Goal: Information Seeking & Learning: Find specific fact

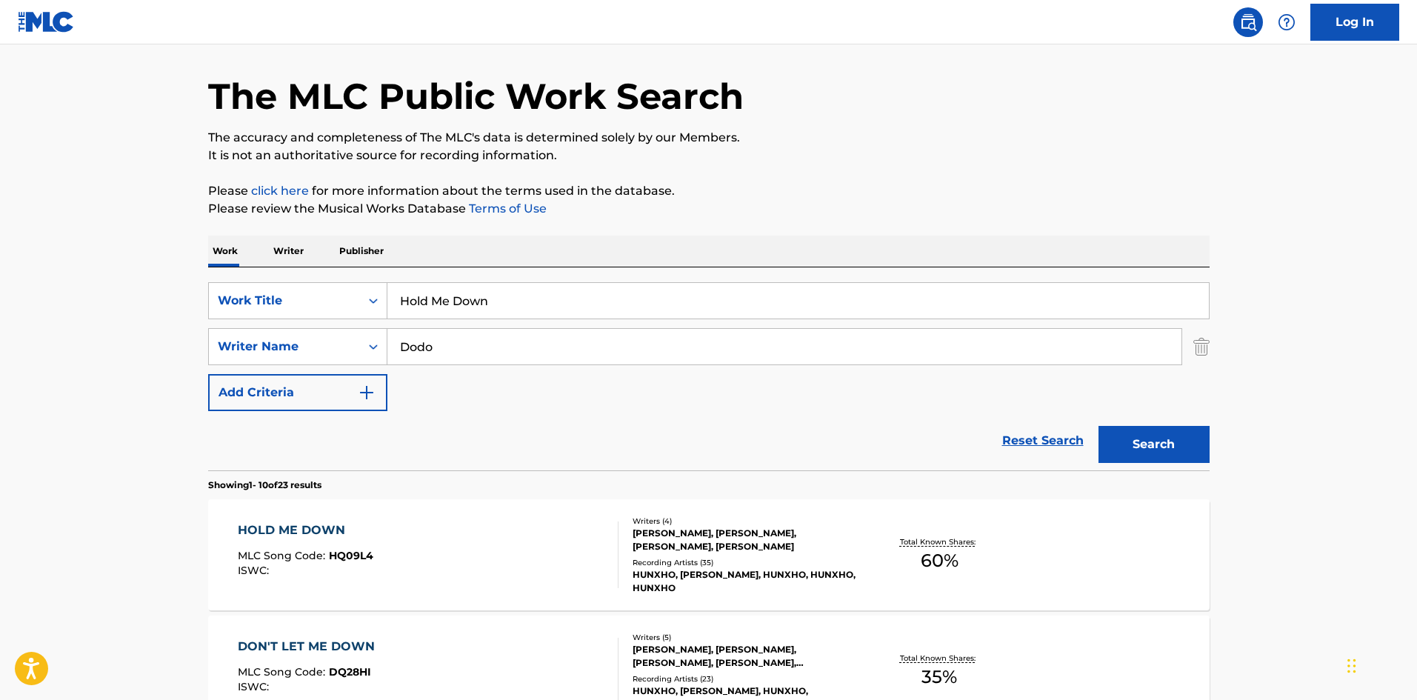
scroll to position [222, 0]
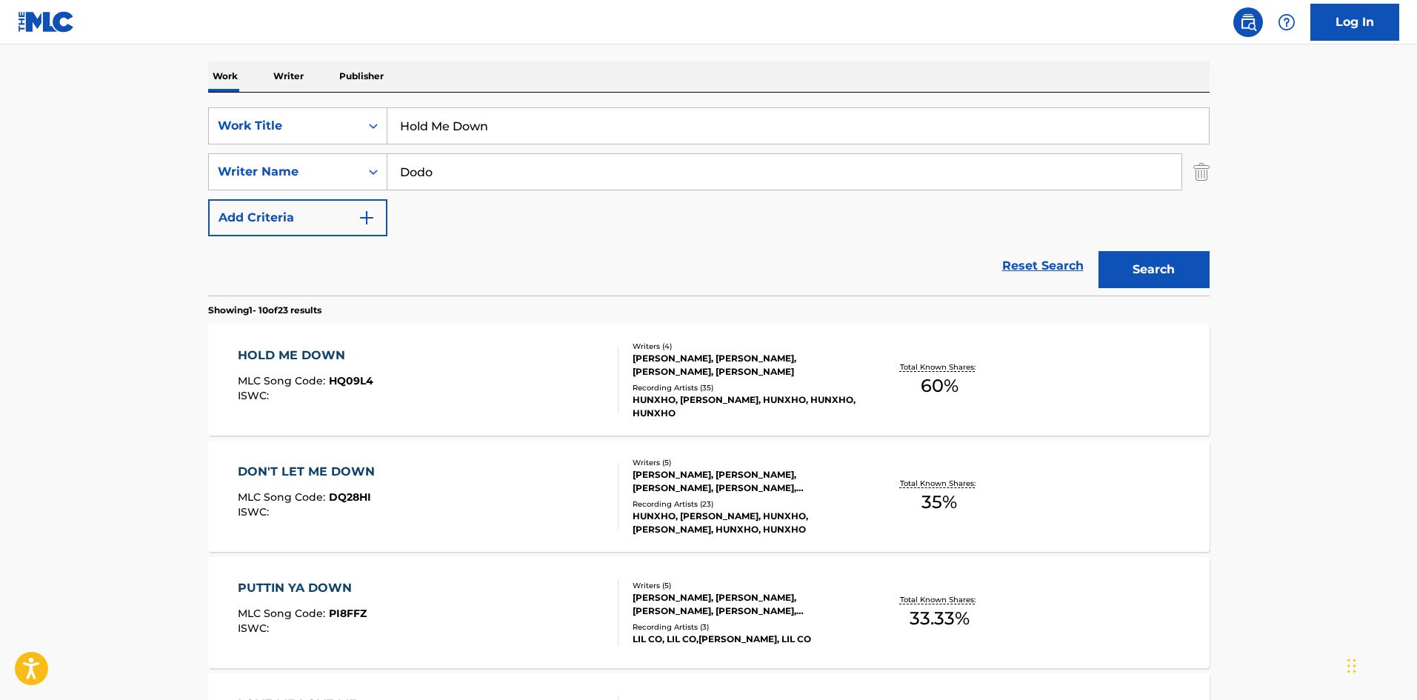
click at [284, 350] on div "HOLD ME DOWN" at bounding box center [306, 356] width 136 height 18
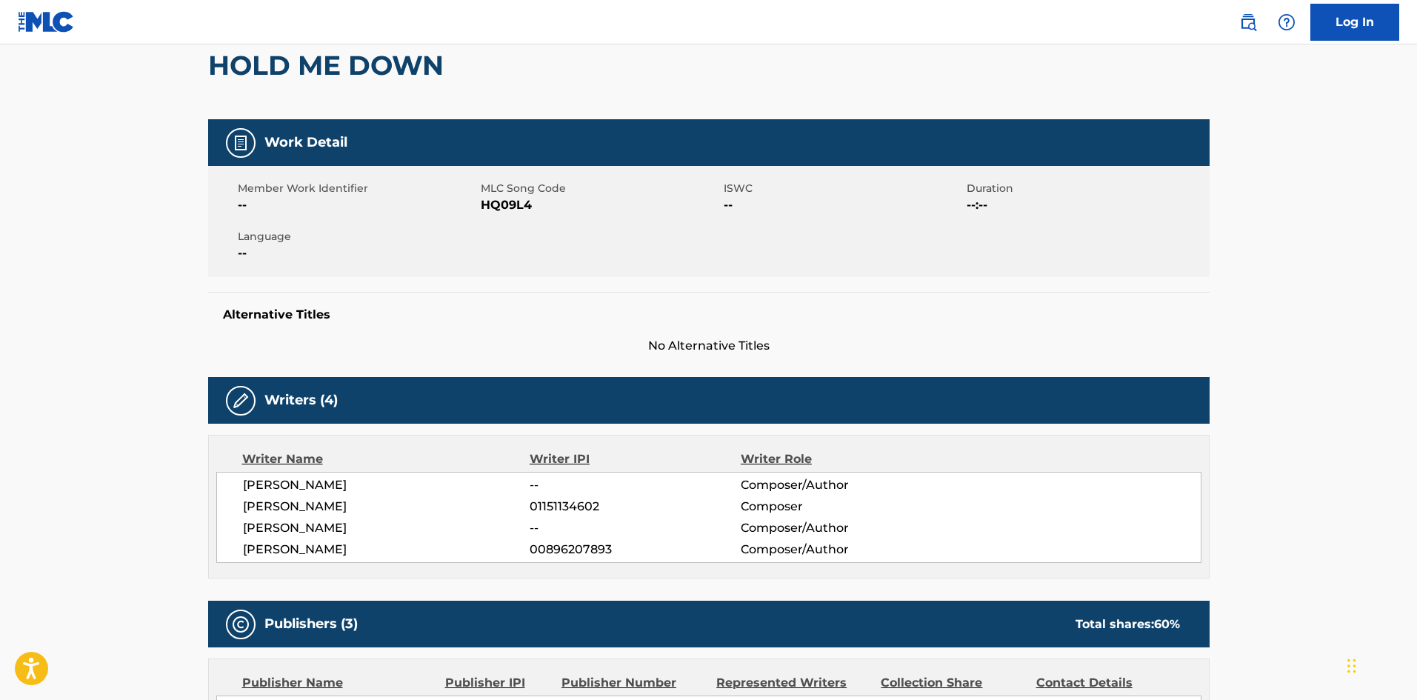
scroll to position [444, 0]
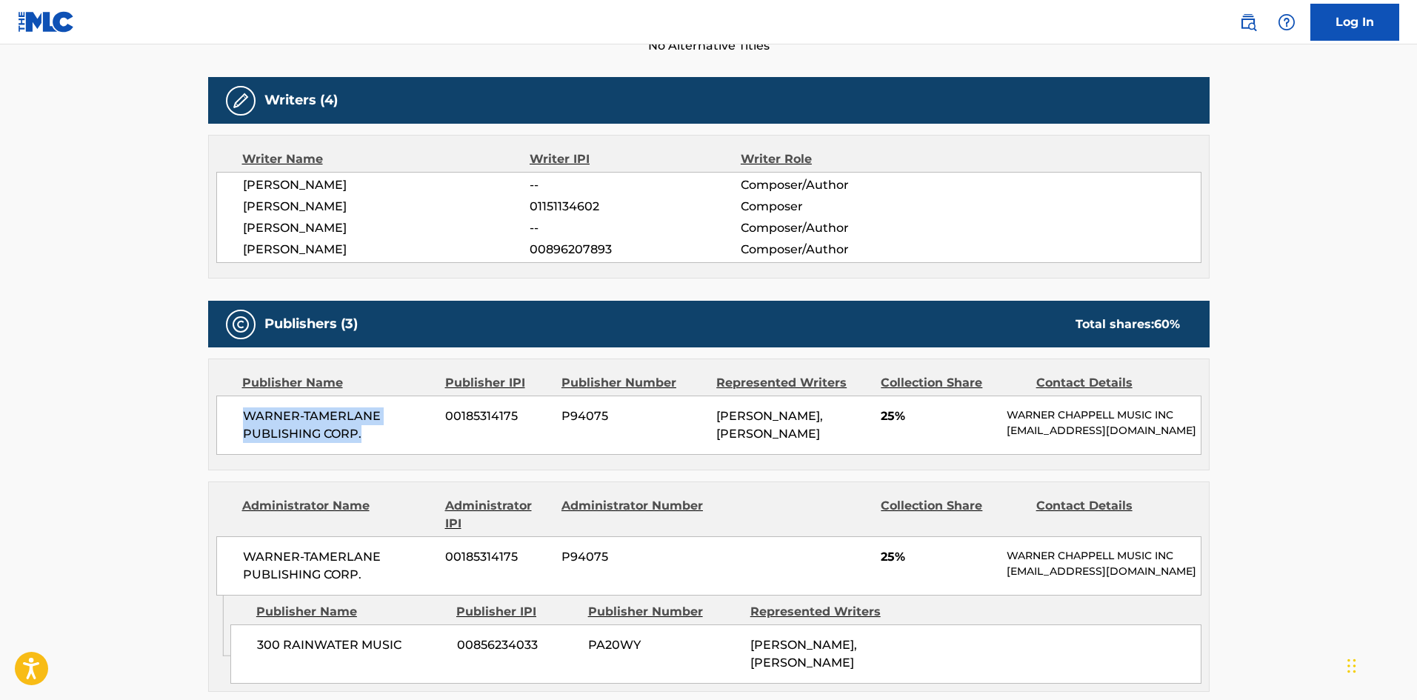
drag, startPoint x: 244, startPoint y: 418, endPoint x: 377, endPoint y: 436, distance: 133.9
click at [377, 436] on span "WARNER-TAMERLANE PUBLISHING CORP." at bounding box center [339, 425] width 192 height 36
copy span "WARNER-TAMERLANE PUBLISHING CORP."
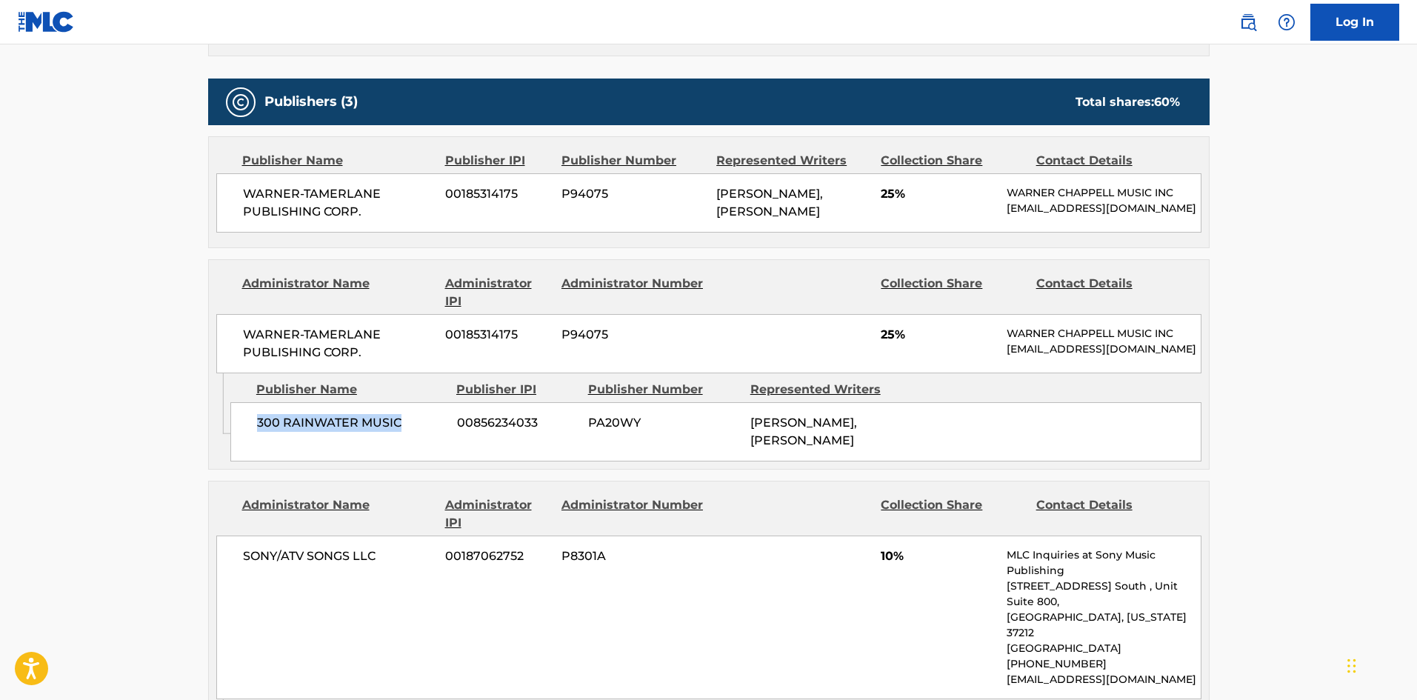
drag, startPoint x: 256, startPoint y: 445, endPoint x: 441, endPoint y: 453, distance: 184.6
click at [441, 432] on span "300 RAINWATER MUSIC" at bounding box center [351, 423] width 189 height 18
copy span "300 RAINWATER MUSIC"
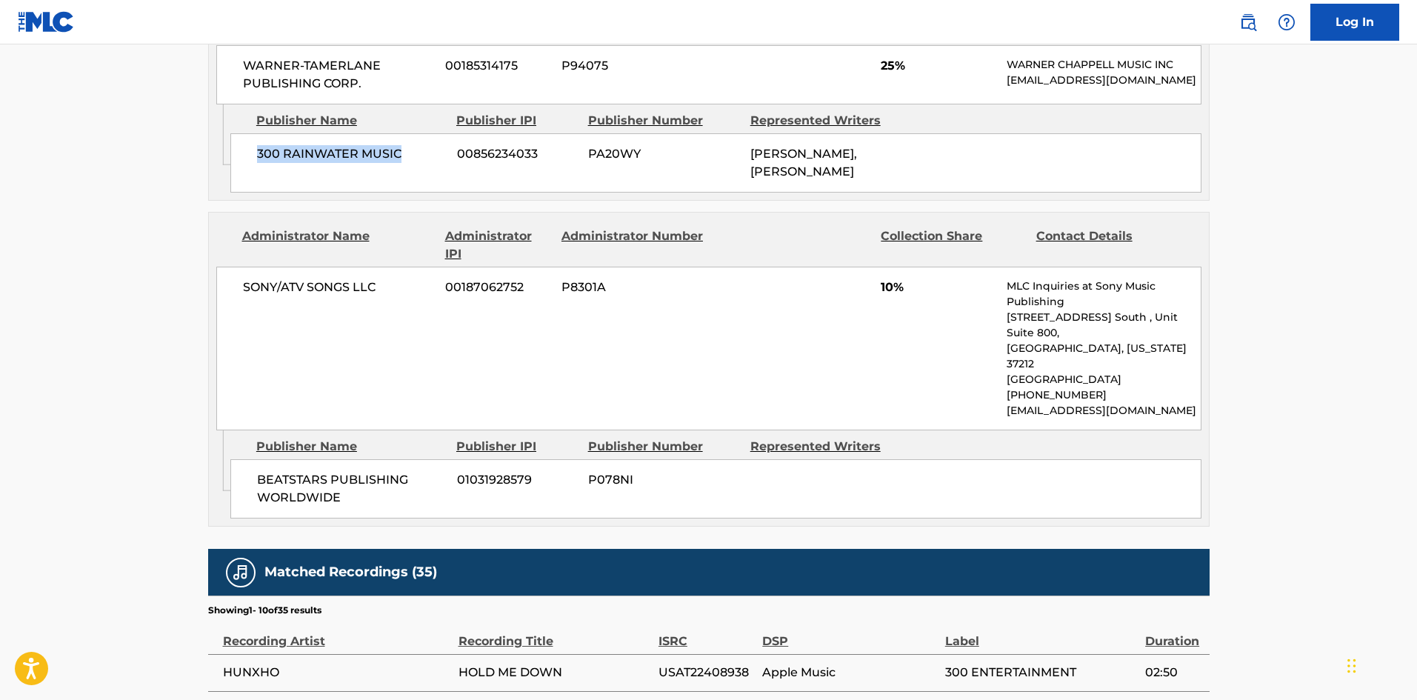
scroll to position [963, 0]
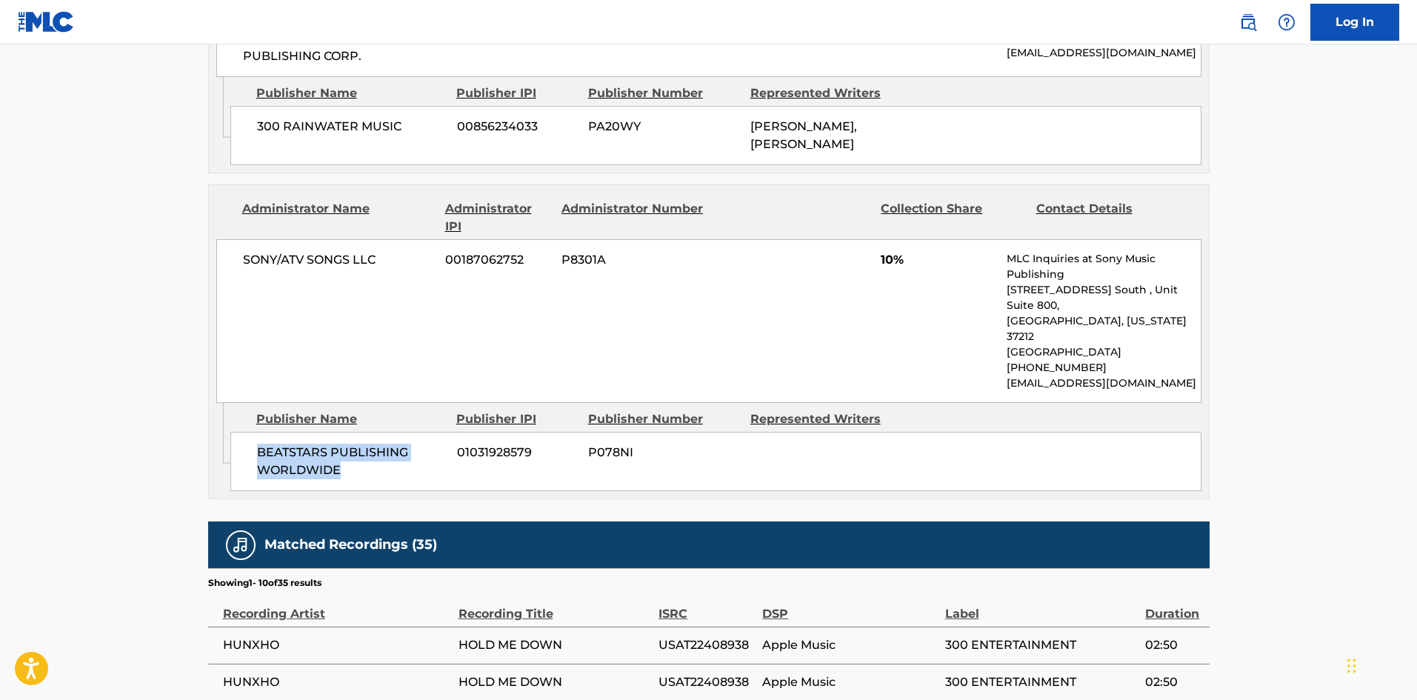
drag, startPoint x: 259, startPoint y: 442, endPoint x: 368, endPoint y: 463, distance: 111.6
click at [368, 463] on span "BEATSTARS PUBLISHING WORLDWIDE" at bounding box center [351, 462] width 189 height 36
copy span "BEATSTARS PUBLISHING WORLDWIDE"
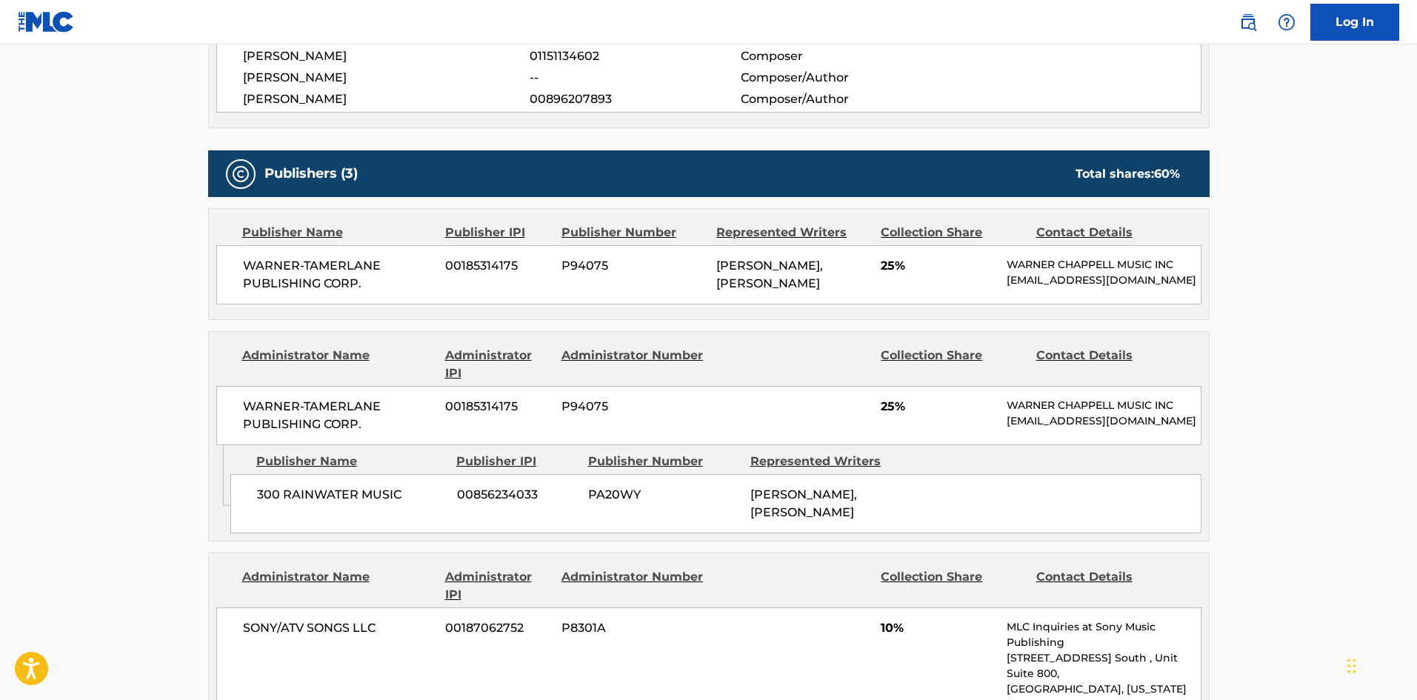
scroll to position [593, 0]
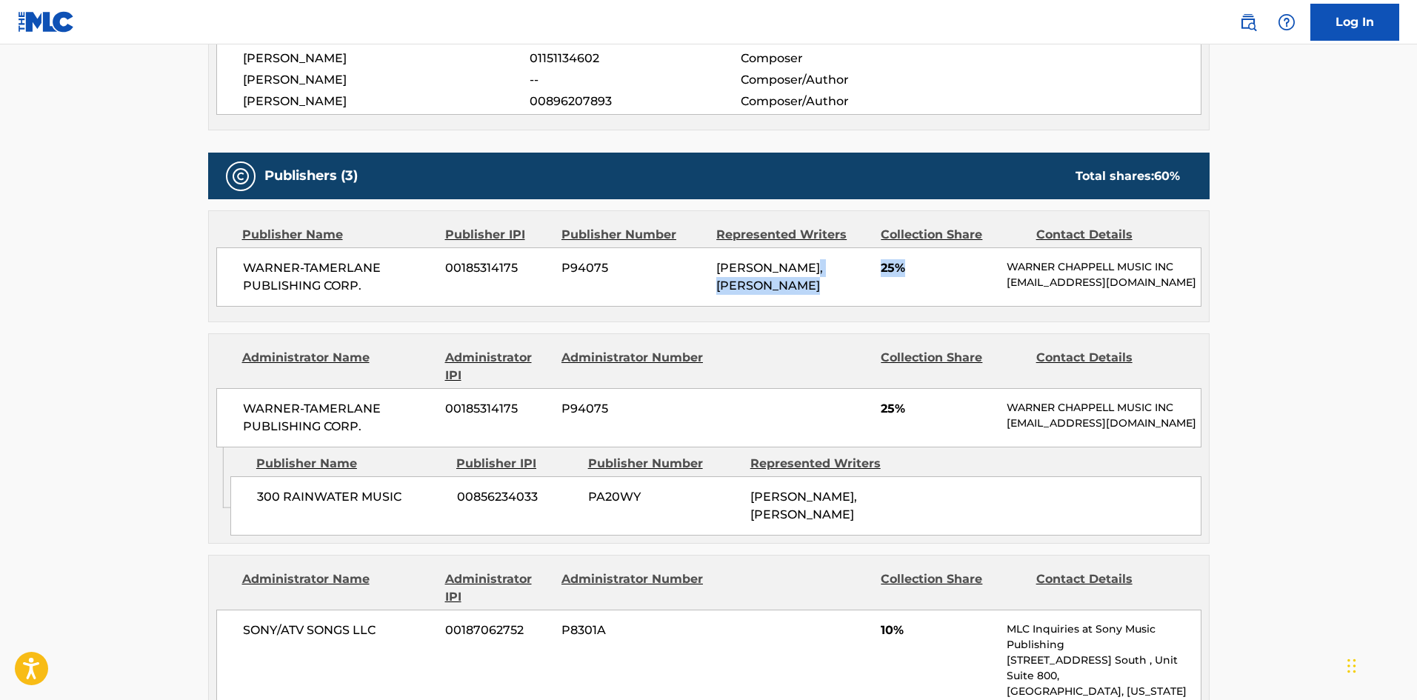
drag, startPoint x: 875, startPoint y: 271, endPoint x: 930, endPoint y: 268, distance: 54.9
click at [930, 268] on div "WARNER-[PERSON_NAME] PUBLISHING CORP. 00185314175 P94075 [PERSON_NAME], [PERSON…" at bounding box center [708, 276] width 985 height 59
click at [855, 264] on div "[PERSON_NAME], [PERSON_NAME]" at bounding box center [792, 277] width 153 height 36
drag, startPoint x: 879, startPoint y: 263, endPoint x: 923, endPoint y: 266, distance: 43.8
click at [923, 266] on div "WARNER-[PERSON_NAME] PUBLISHING CORP. 00185314175 P94075 [PERSON_NAME], [PERSON…" at bounding box center [708, 276] width 985 height 59
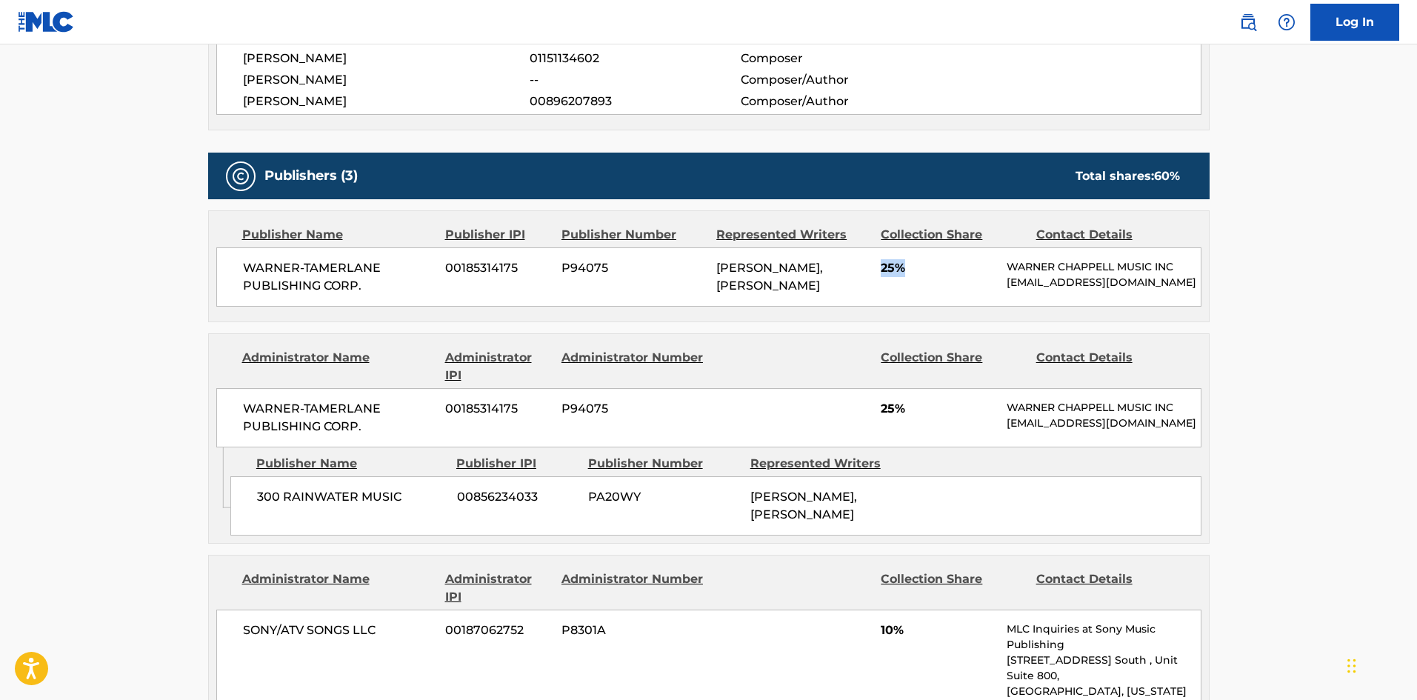
copy span "25%"
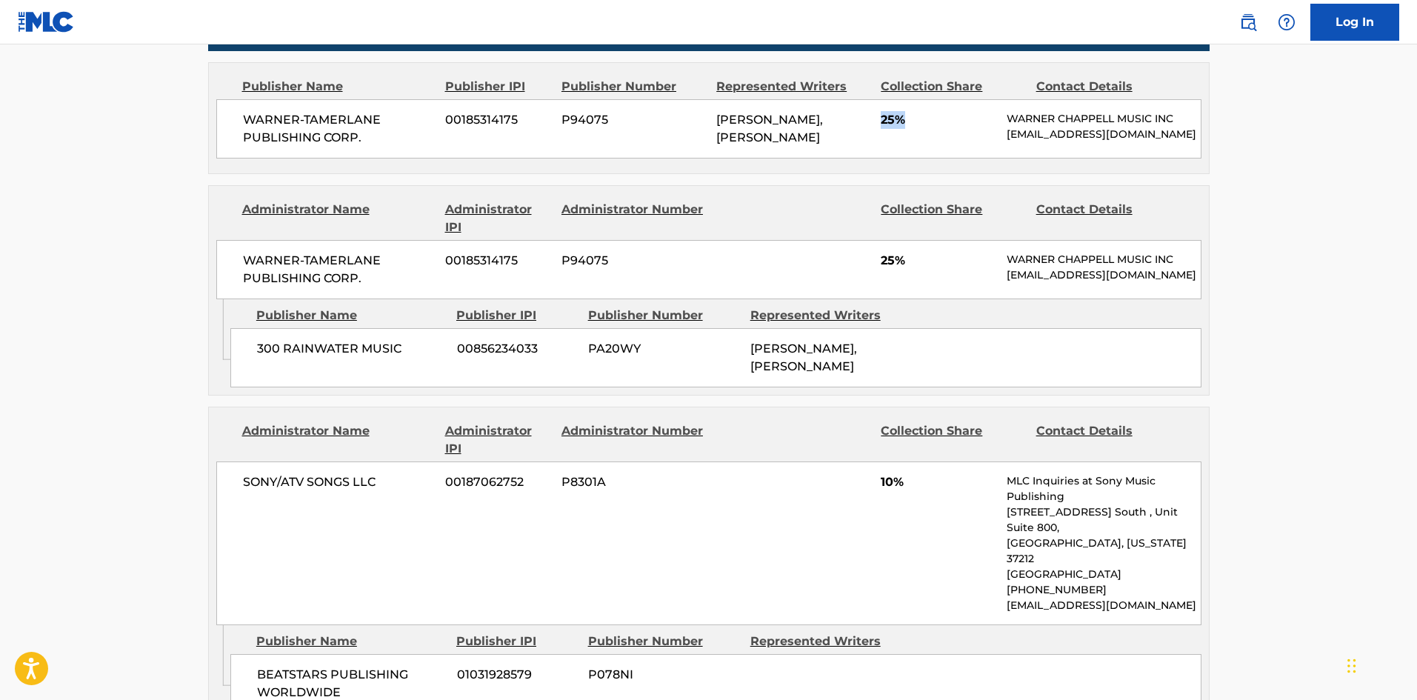
scroll to position [889, 0]
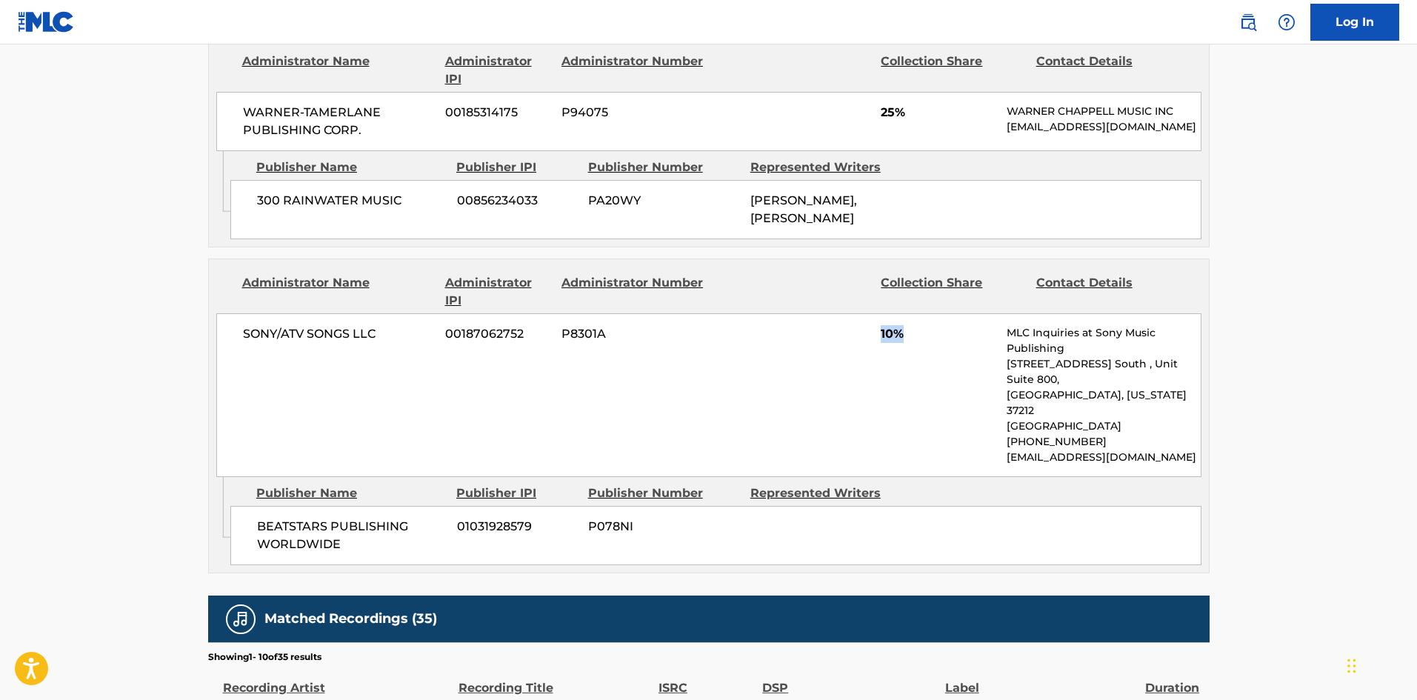
drag, startPoint x: 882, startPoint y: 356, endPoint x: 914, endPoint y: 354, distance: 32.7
click at [914, 343] on span "10%" at bounding box center [938, 334] width 115 height 18
copy span "10%"
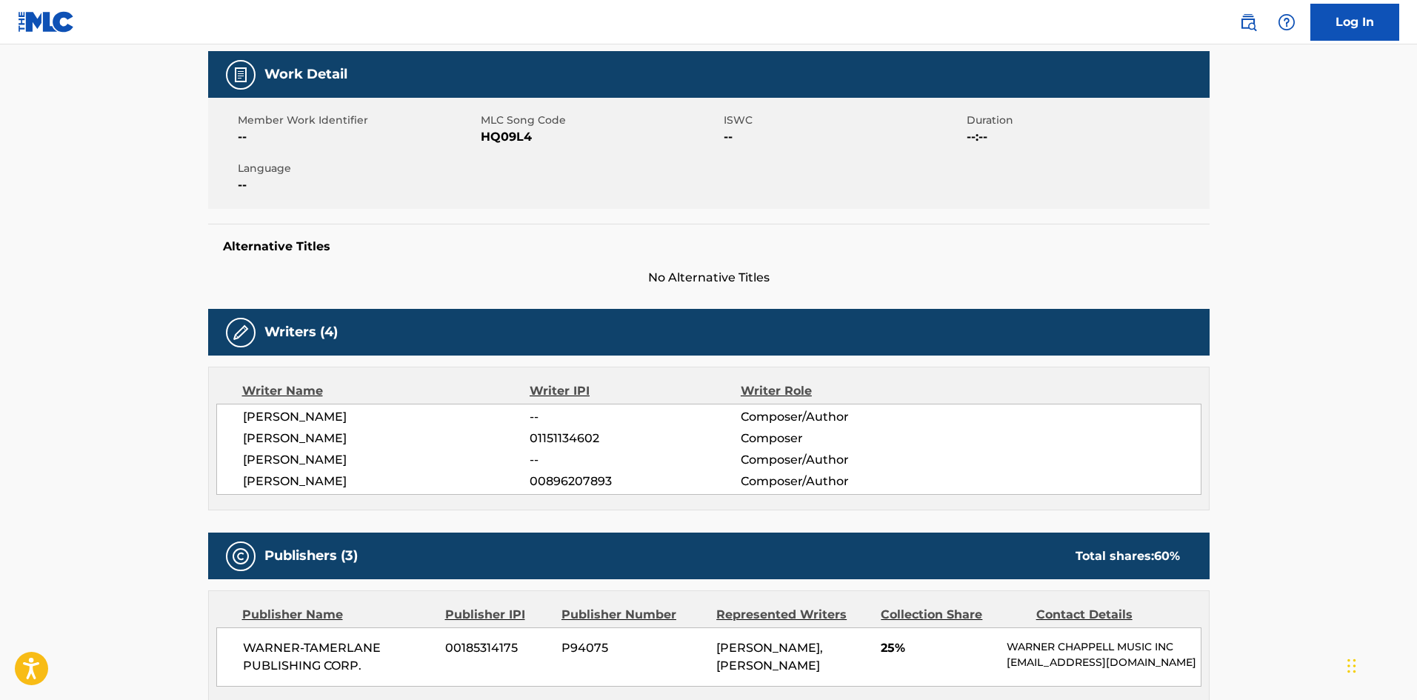
scroll to position [0, 0]
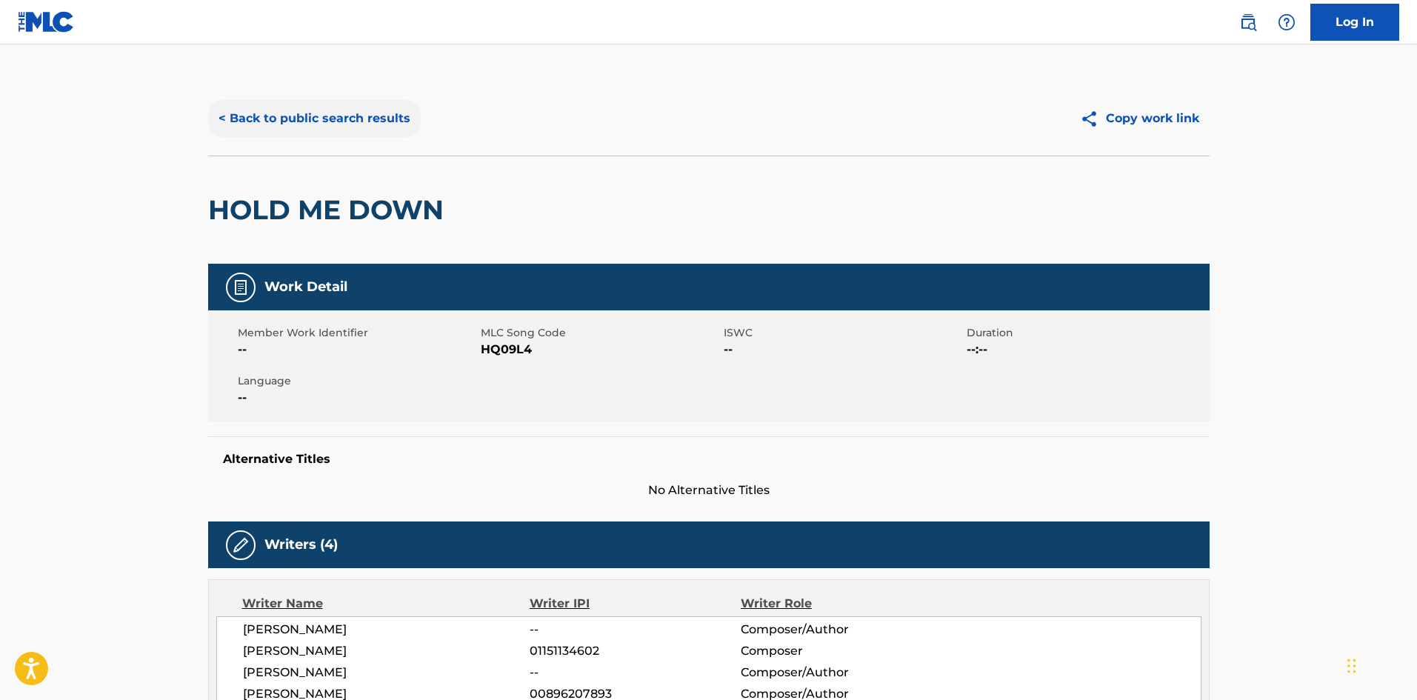
click at [375, 113] on button "< Back to public search results" at bounding box center [314, 118] width 213 height 37
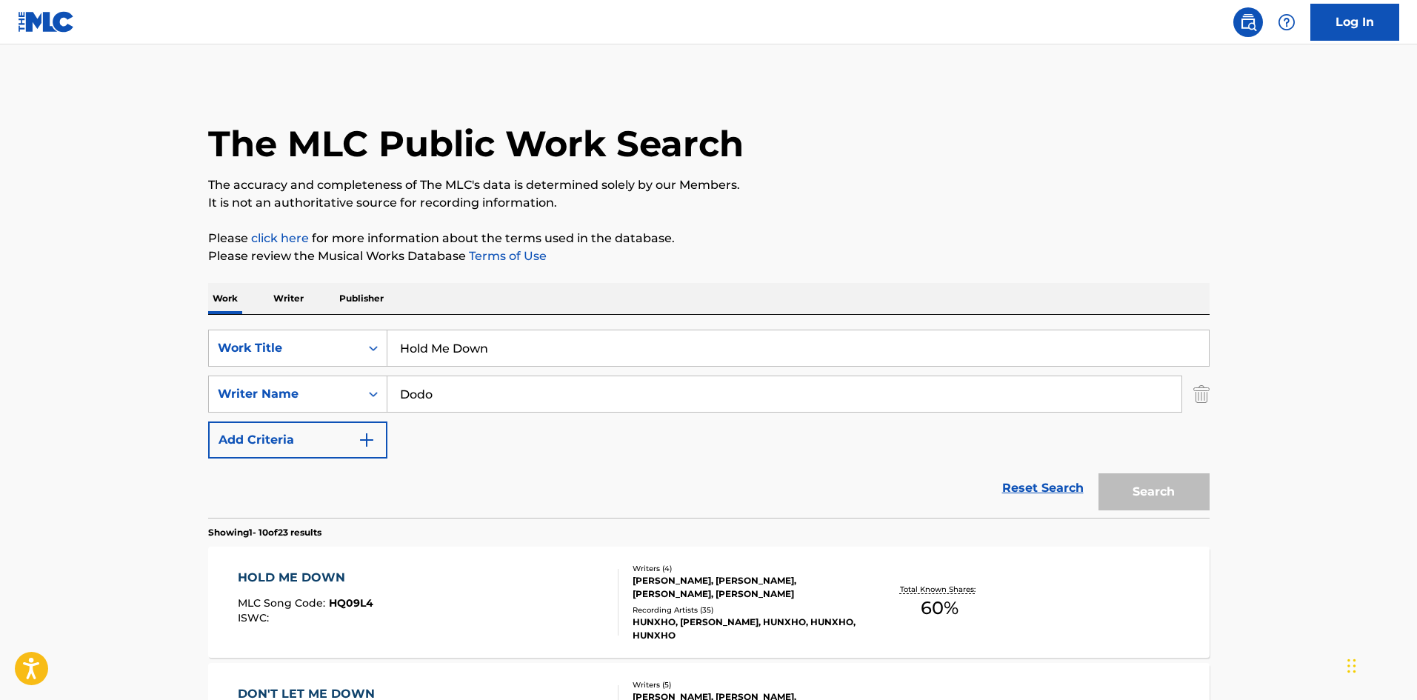
scroll to position [222, 0]
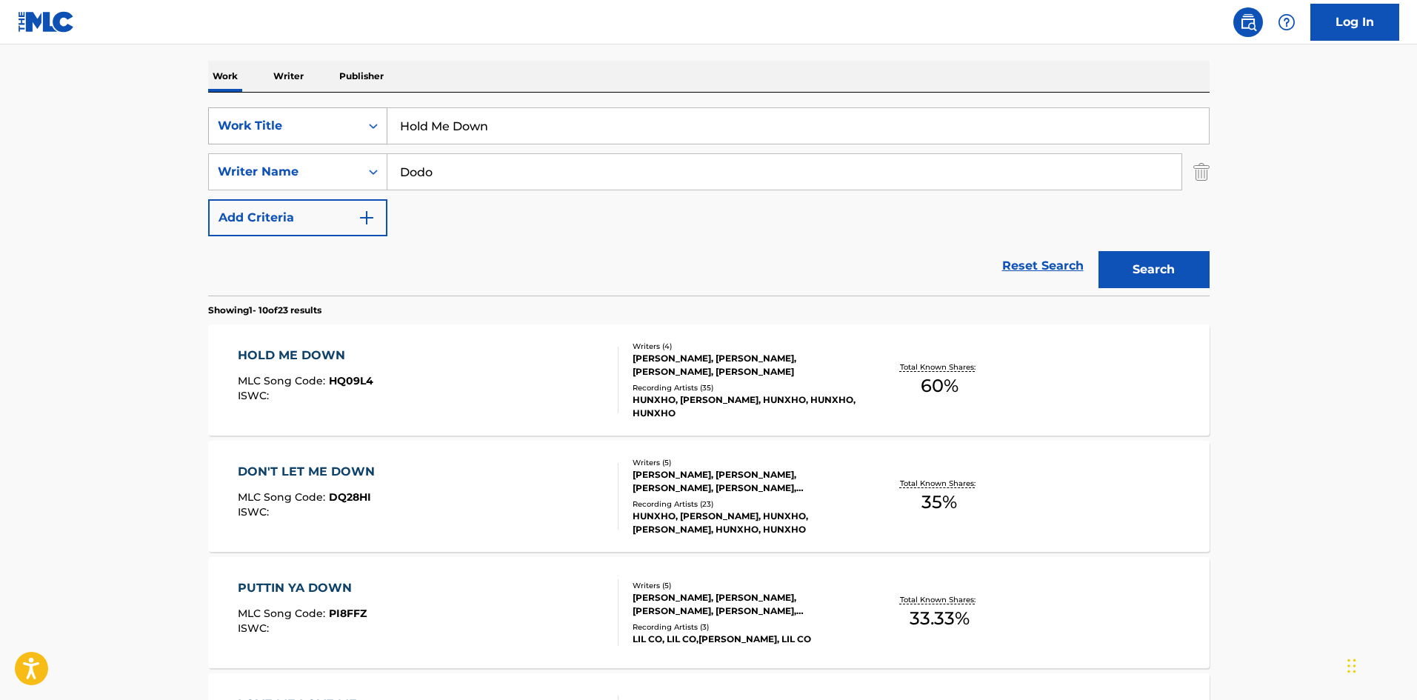
drag, startPoint x: 546, startPoint y: 116, endPoint x: 239, endPoint y: 115, distance: 306.7
click at [239, 115] on div "SearchWithCriteria29d3f065-31ca-4237-bf79-200d96885499 Work Title Hold Me Down" at bounding box center [709, 125] width 1002 height 37
paste input "Untold Story"
type input "Untold Story"
drag, startPoint x: 481, startPoint y: 168, endPoint x: 176, endPoint y: 122, distance: 307.9
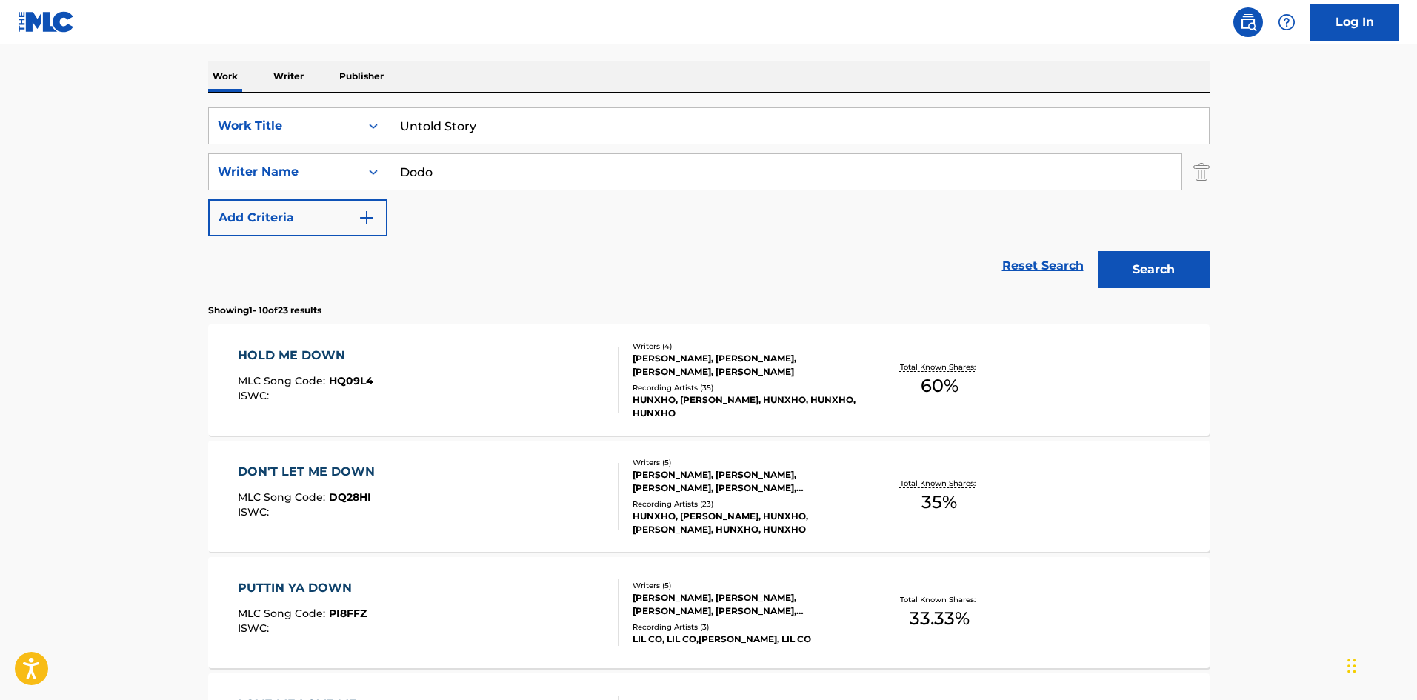
click at [190, 154] on div "The MLC Public Work Search The accuracy and completeness of The MLC's data is d…" at bounding box center [708, 708] width 1037 height 1699
paste input "Jacourey"
type input "Jacourey"
click at [1164, 246] on div "Search" at bounding box center [1150, 265] width 119 height 59
click at [1166, 256] on button "Search" at bounding box center [1154, 269] width 111 height 37
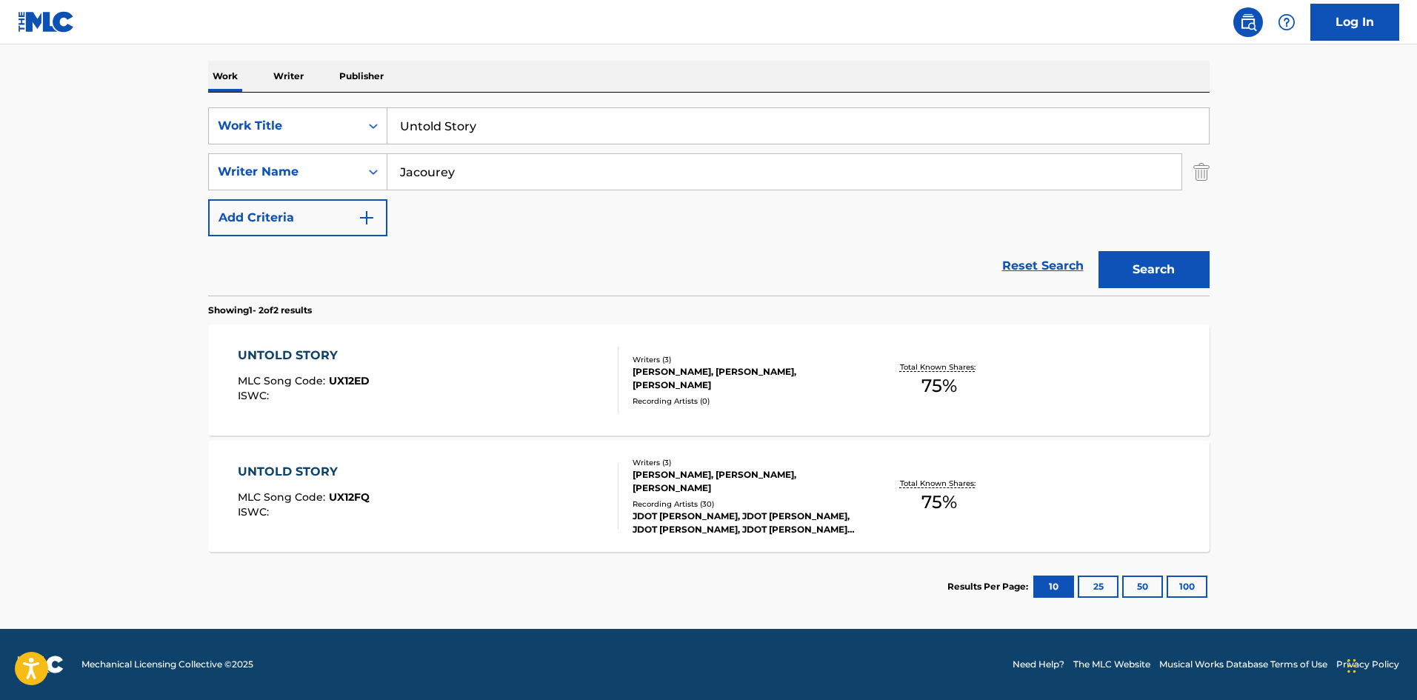
click at [293, 462] on div "UNTOLD STORY MLC Song Code : UX12FQ ISWC : Writers ( 3 ) [PERSON_NAME], [PERSON…" at bounding box center [709, 496] width 1002 height 111
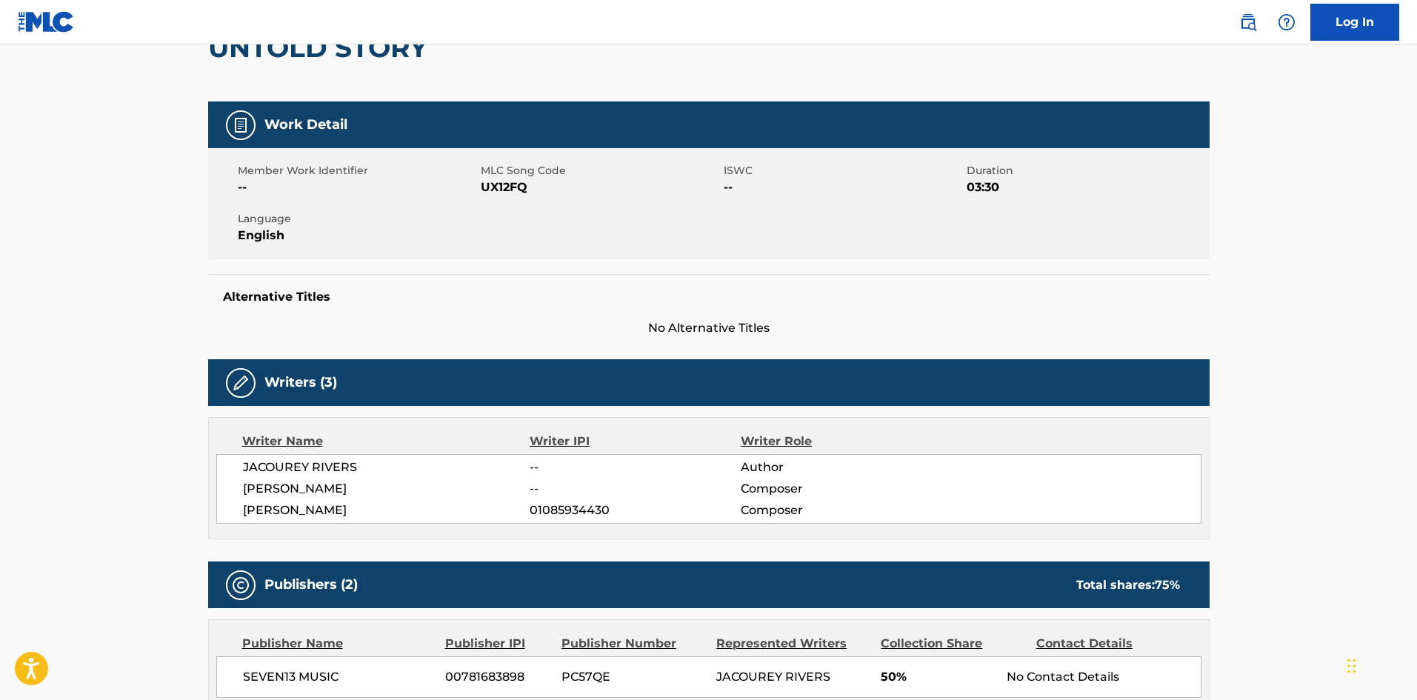
scroll to position [636, 0]
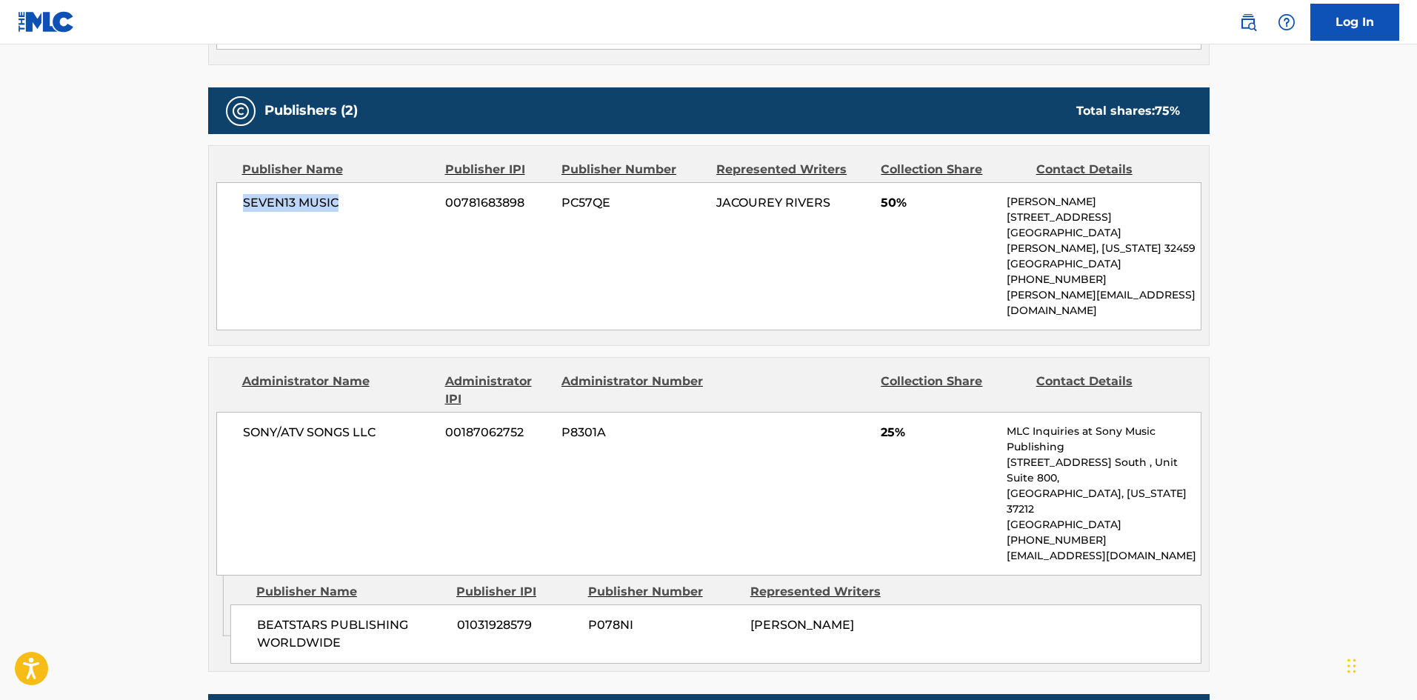
drag, startPoint x: 246, startPoint y: 200, endPoint x: 373, endPoint y: 197, distance: 126.7
click at [373, 197] on span "SEVEN13 MUSIC" at bounding box center [339, 203] width 192 height 18
copy span "SEVEN13 MUSIC"
drag, startPoint x: 256, startPoint y: 563, endPoint x: 382, endPoint y: 570, distance: 125.4
click at [386, 616] on span "BEATSTARS PUBLISHING WORLDWIDE" at bounding box center [351, 634] width 189 height 36
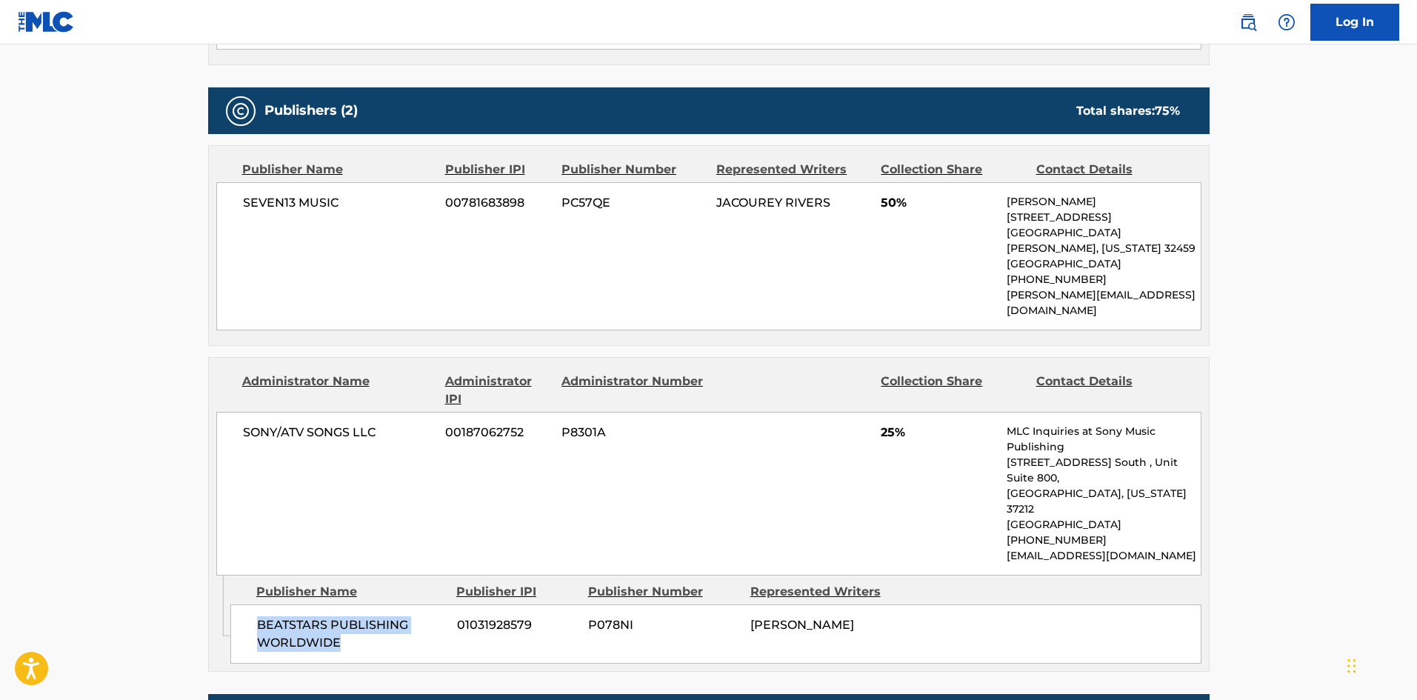
copy span "BEATSTARS PUBLISHING WORLDWIDE"
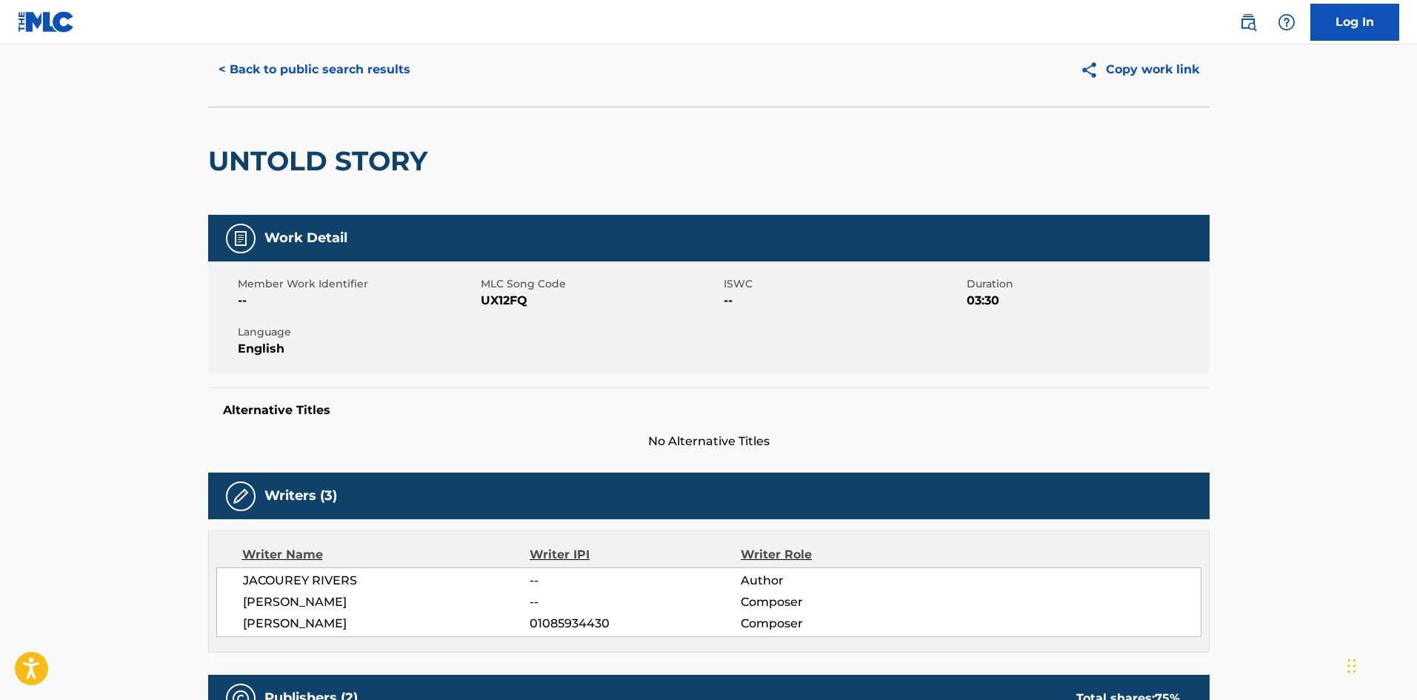
scroll to position [0, 0]
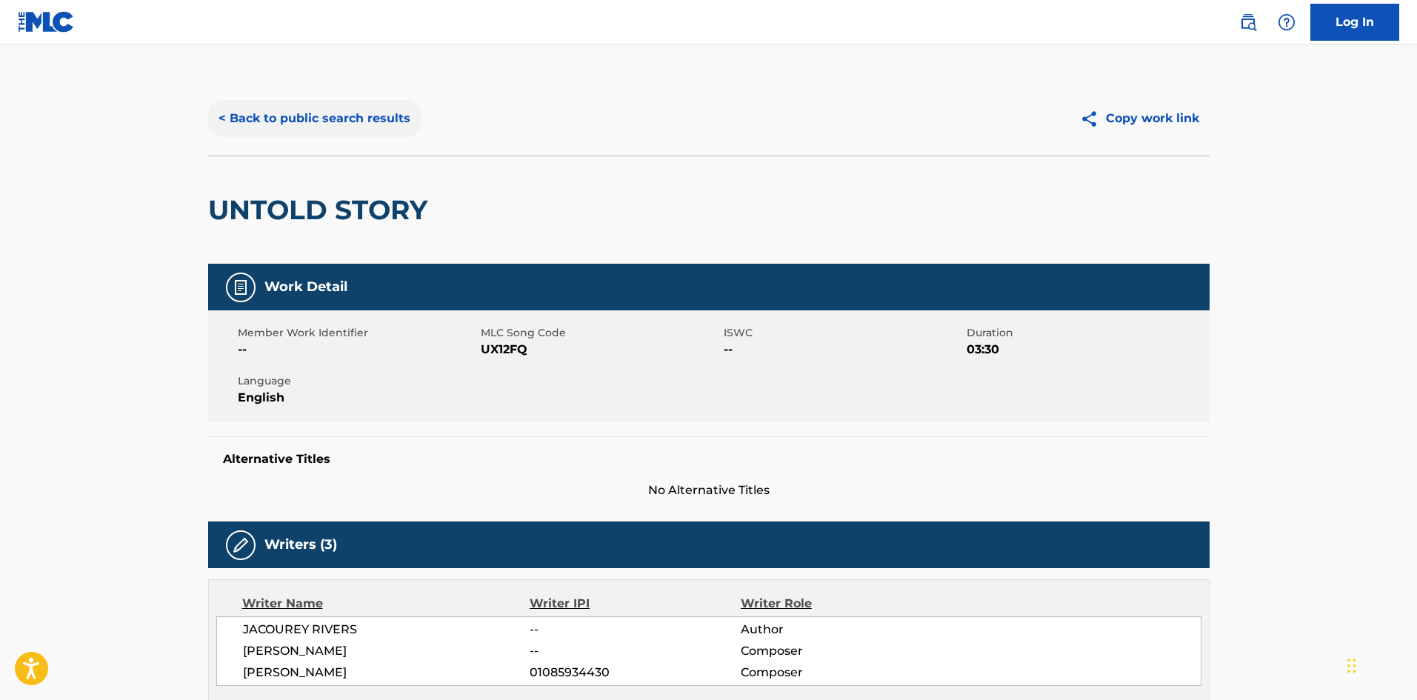
click at [362, 118] on button "< Back to public search results" at bounding box center [314, 118] width 213 height 37
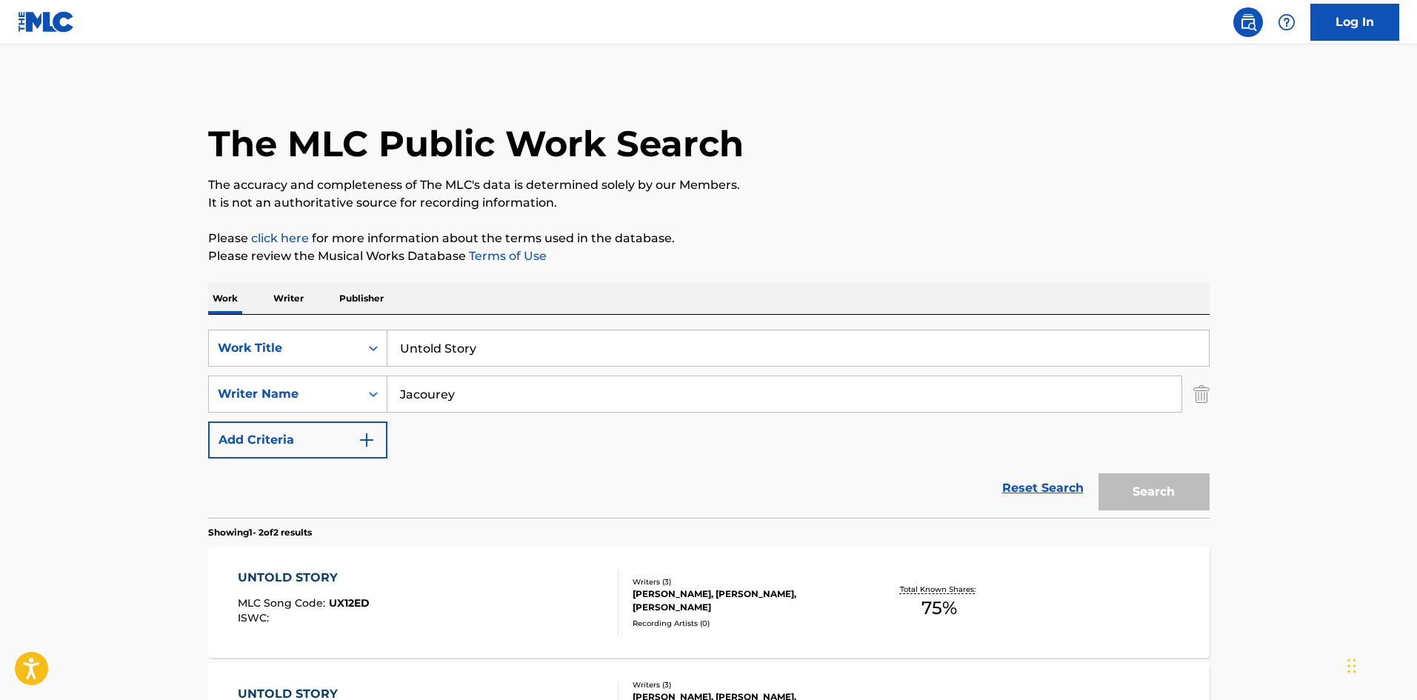
scroll to position [138, 0]
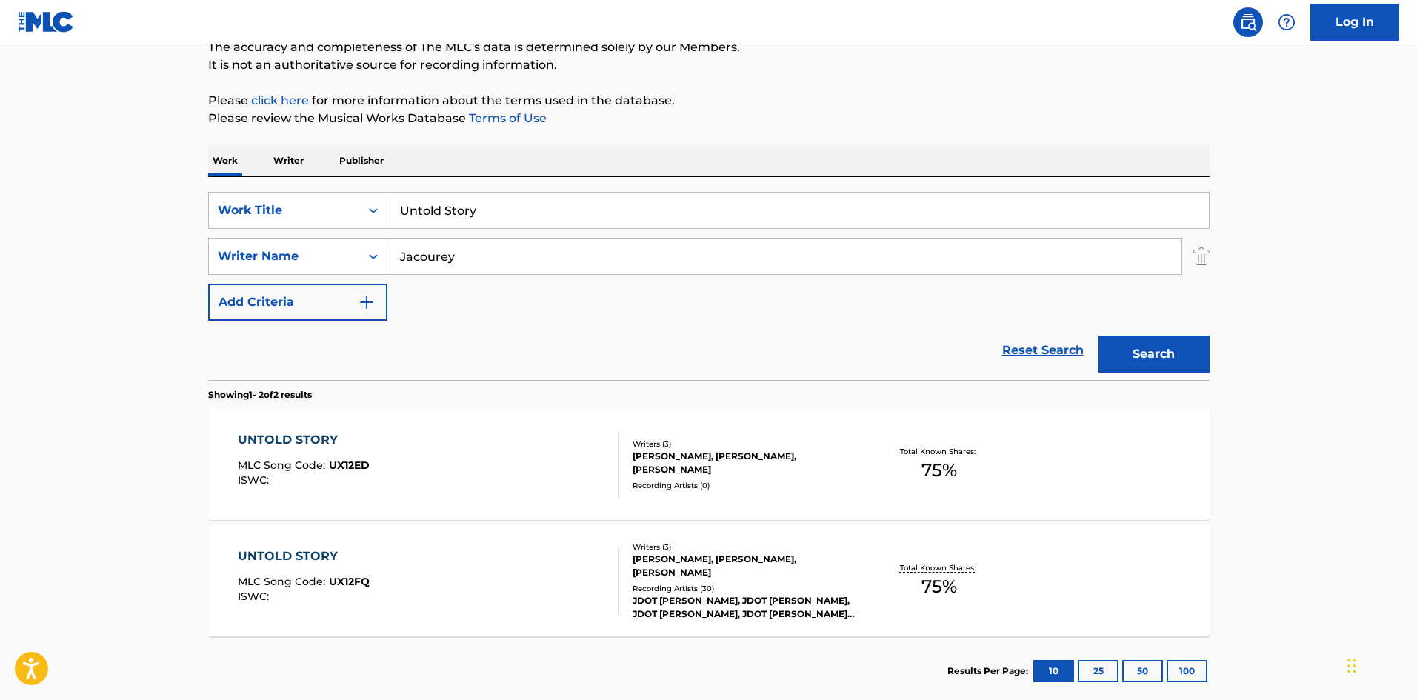
drag, startPoint x: 521, startPoint y: 202, endPoint x: 319, endPoint y: 152, distance: 208.4
click at [288, 193] on div "SearchWithCriteria29d3f065-31ca-4237-bf79-200d96885499 Work Title Untold Story" at bounding box center [709, 210] width 1002 height 37
paste input "First Day Out"
type input "First Day Out"
drag, startPoint x: 547, startPoint y: 245, endPoint x: 181, endPoint y: 259, distance: 367.0
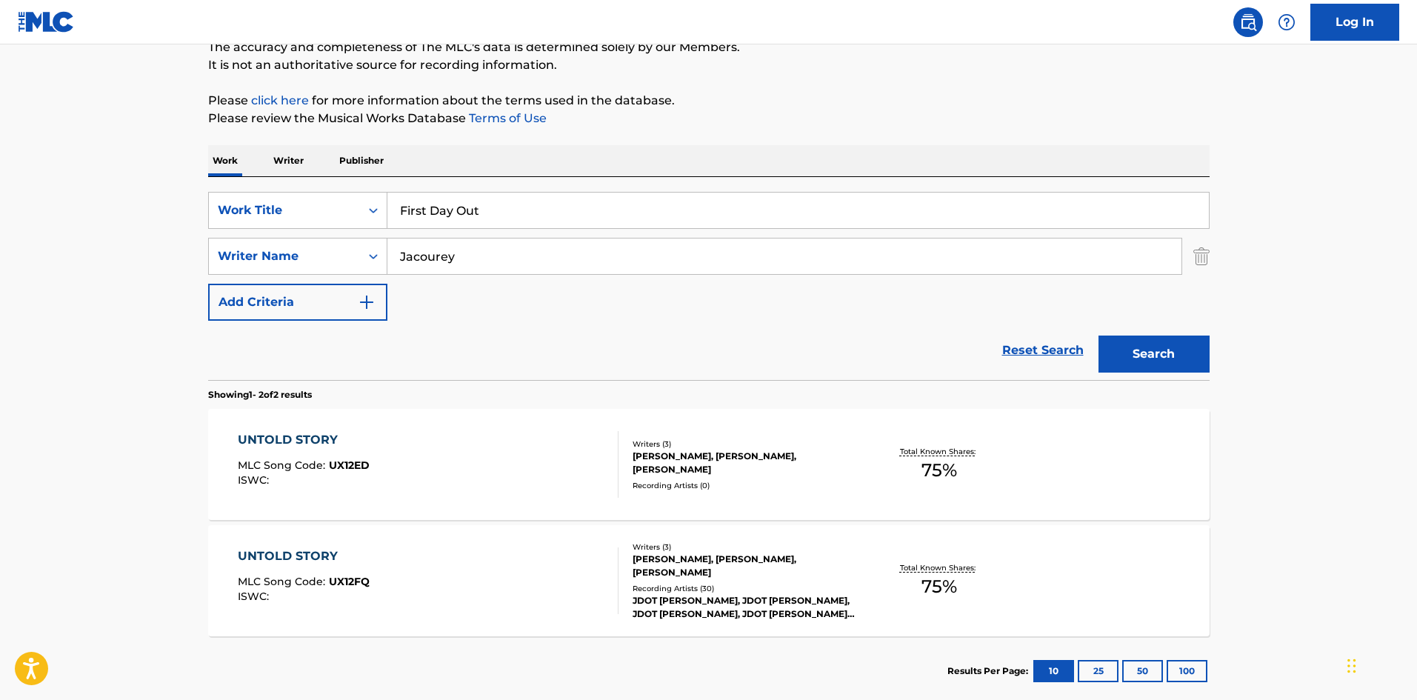
click at [197, 258] on div "The MLC Public Work Search The accuracy and completeness of The MLC's data is d…" at bounding box center [708, 325] width 1037 height 762
paste input "[PERSON_NAME]"
type input "[PERSON_NAME]"
click at [1169, 347] on button "Search" at bounding box center [1154, 354] width 111 height 37
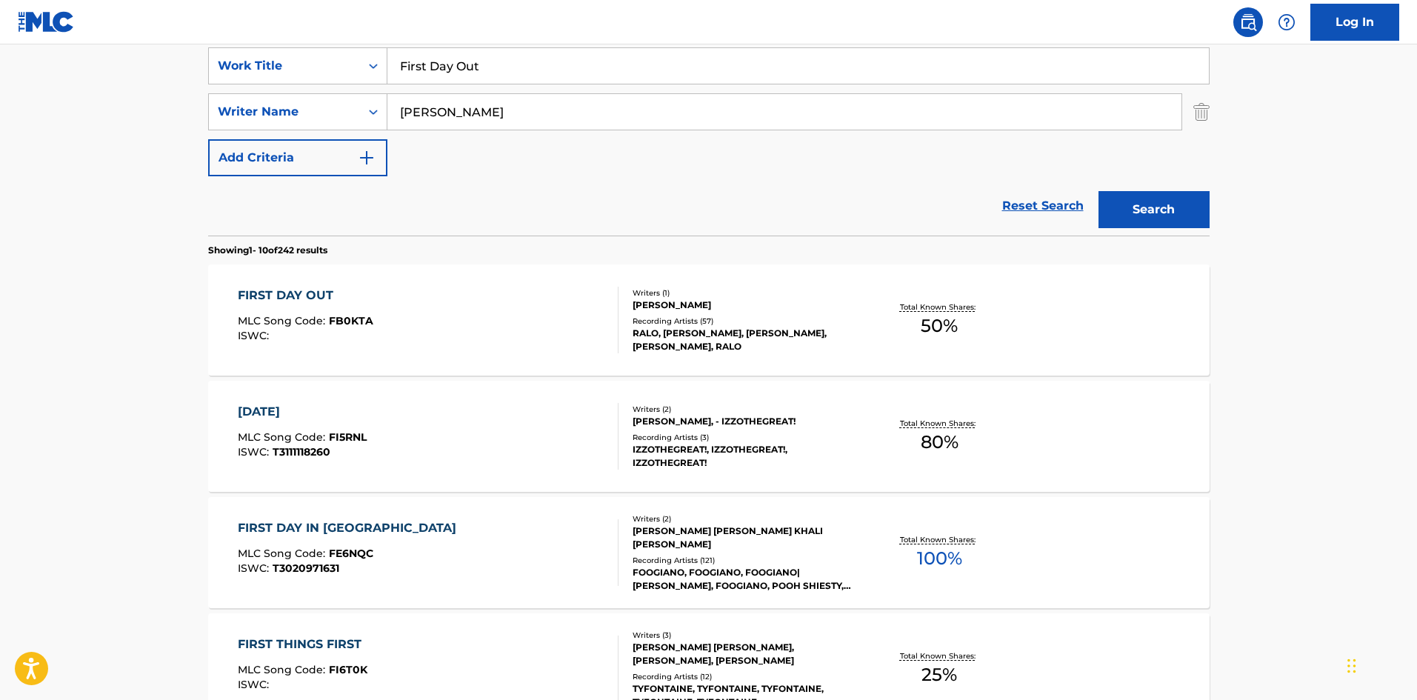
scroll to position [296, 0]
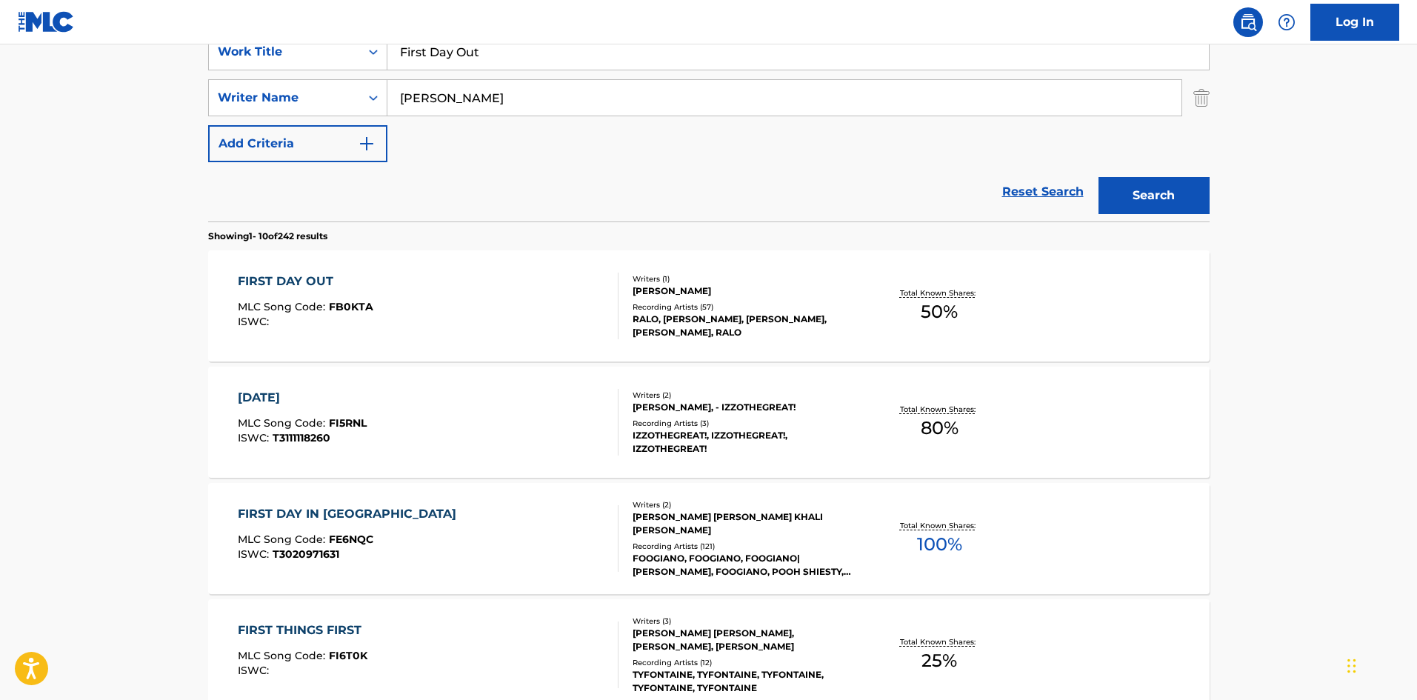
click at [308, 285] on div "FIRST DAY OUT" at bounding box center [306, 282] width 136 height 18
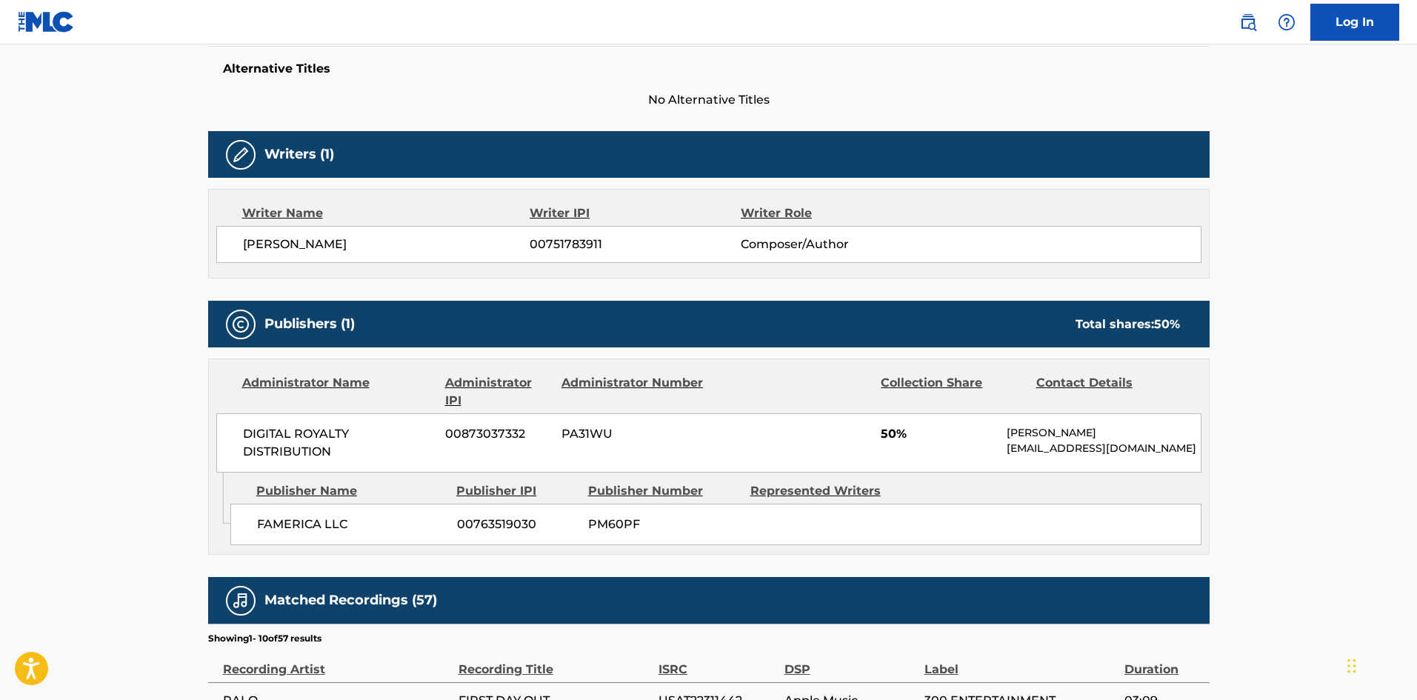
scroll to position [370, 0]
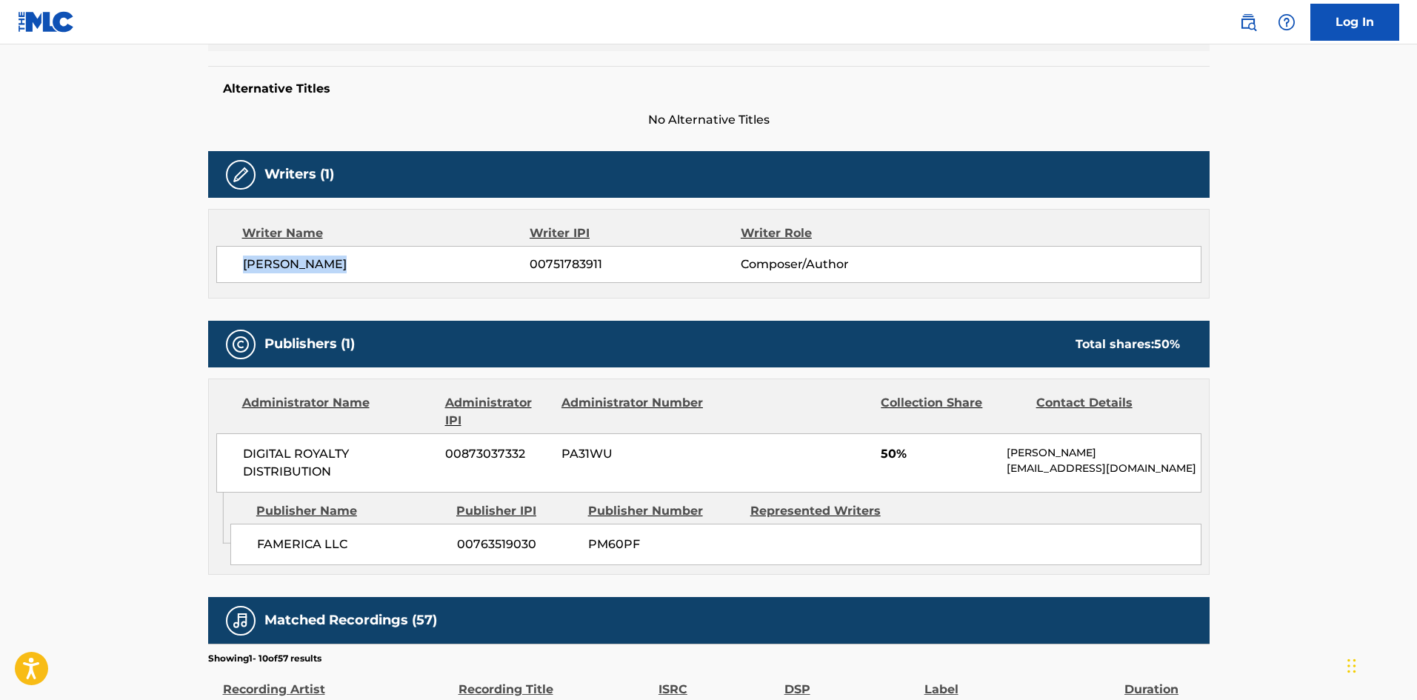
drag, startPoint x: 243, startPoint y: 262, endPoint x: 547, endPoint y: 10, distance: 395.2
click at [353, 259] on span "[PERSON_NAME]" at bounding box center [386, 265] width 287 height 18
copy span "[PERSON_NAME]"
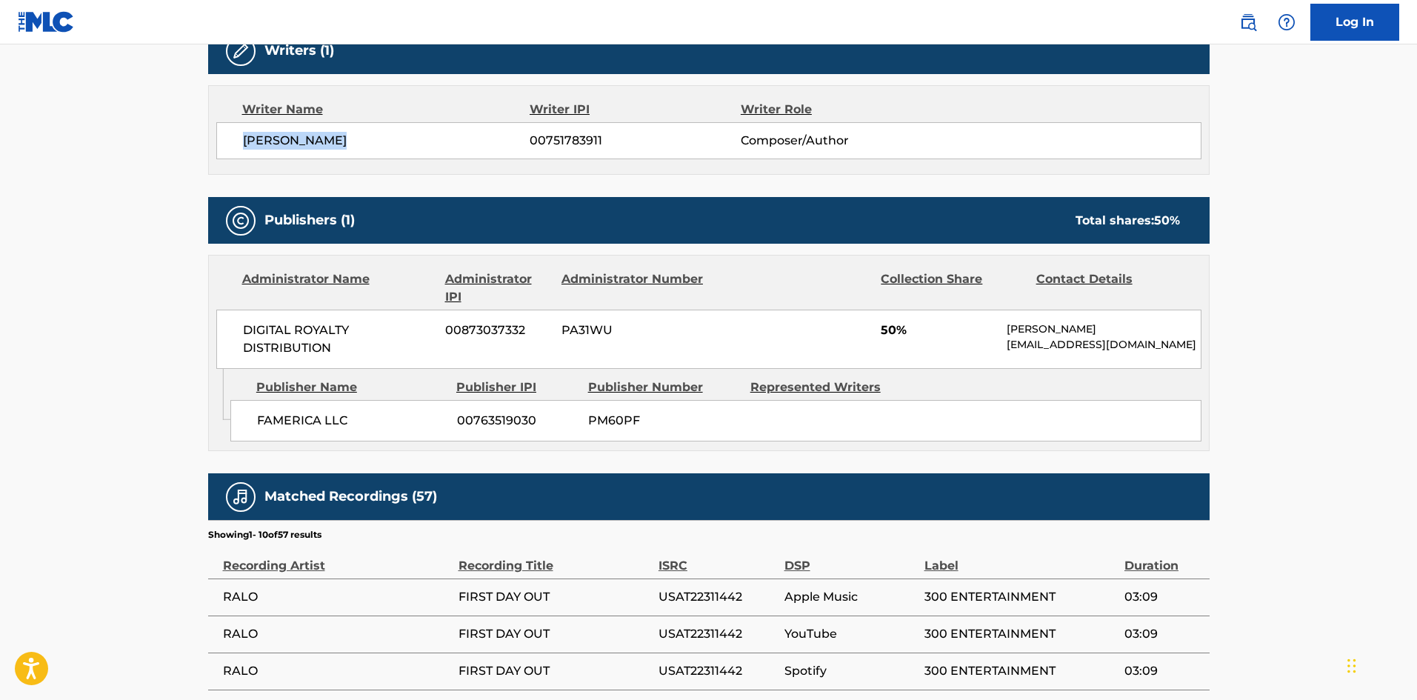
scroll to position [444, 0]
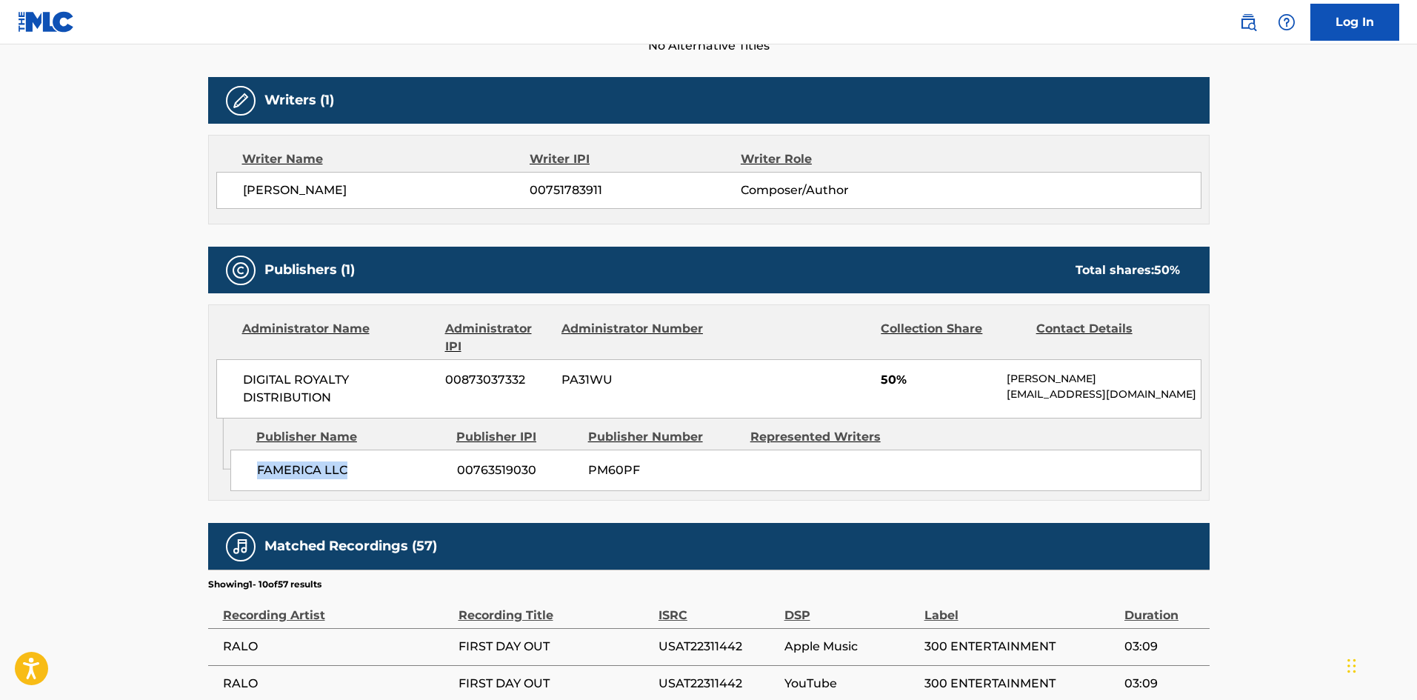
drag, startPoint x: 255, startPoint y: 470, endPoint x: 424, endPoint y: 469, distance: 169.7
click at [424, 469] on div "FAMERICA LLC 00763519030 PM60PF" at bounding box center [715, 470] width 971 height 41
copy span "FAMERICA LLC"
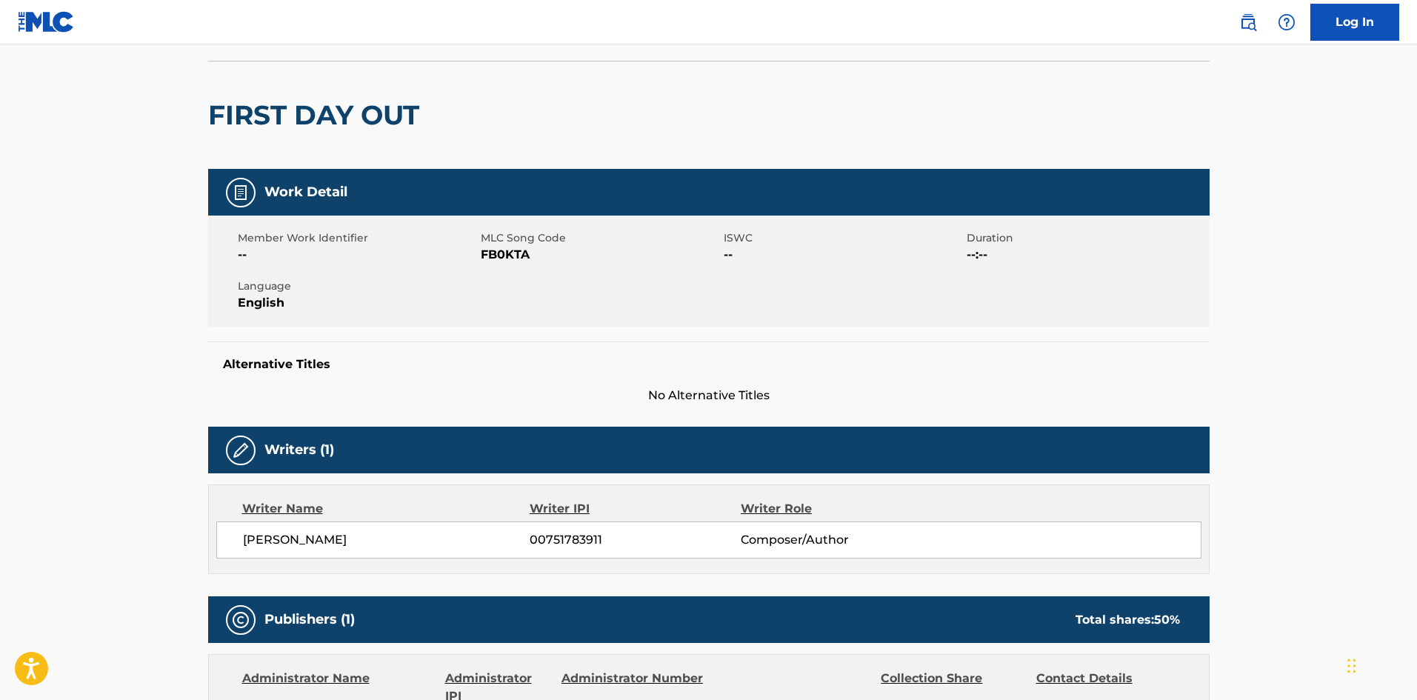
scroll to position [74, 0]
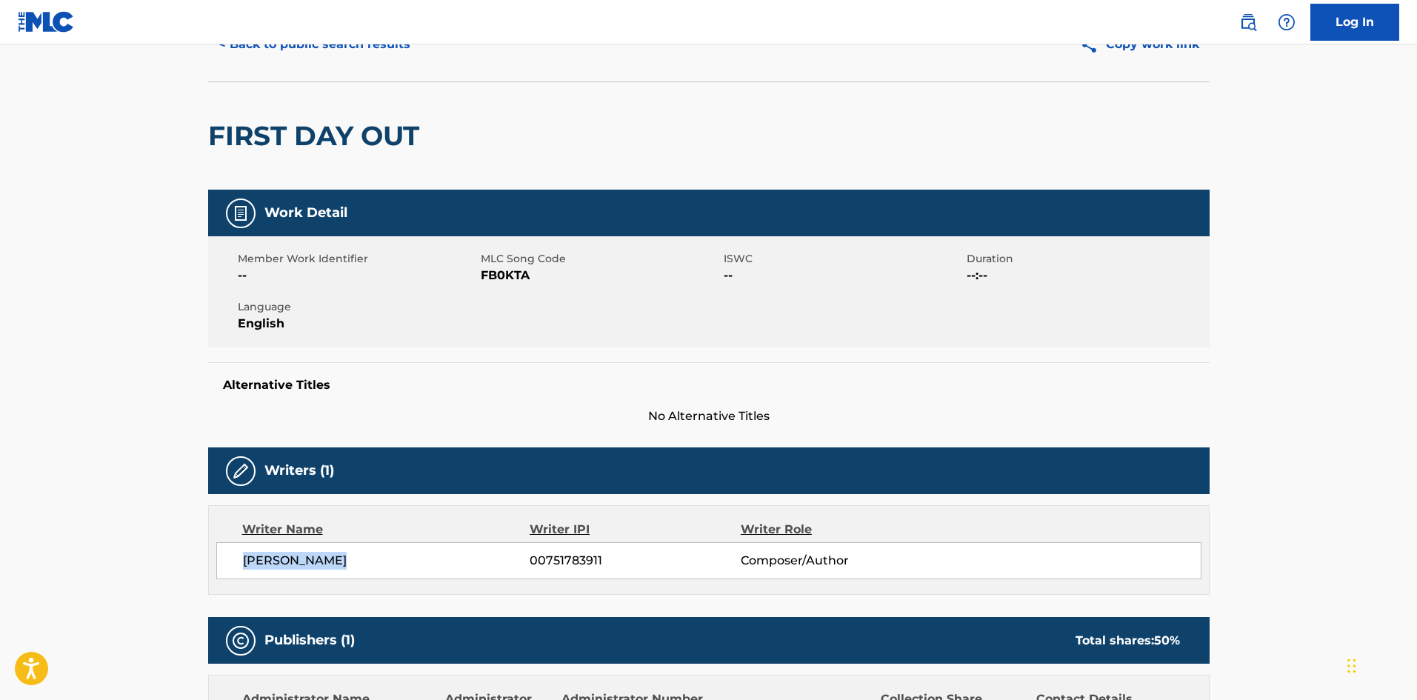
drag, startPoint x: 241, startPoint y: 561, endPoint x: 404, endPoint y: 556, distance: 163.1
click at [404, 556] on div "[PERSON_NAME] 00751783911 Composer/Author" at bounding box center [708, 560] width 985 height 37
copy span "[PERSON_NAME]"
click at [566, 555] on span "00751783911" at bounding box center [635, 561] width 210 height 18
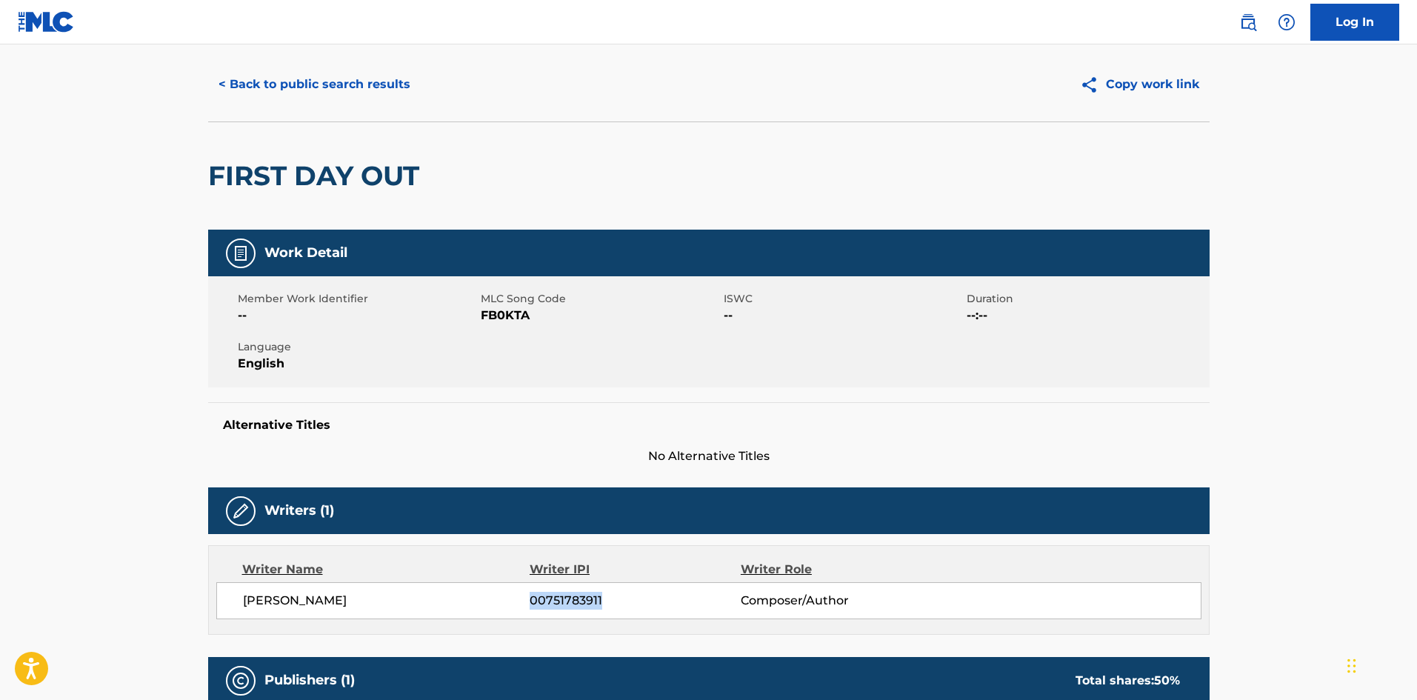
scroll to position [0, 0]
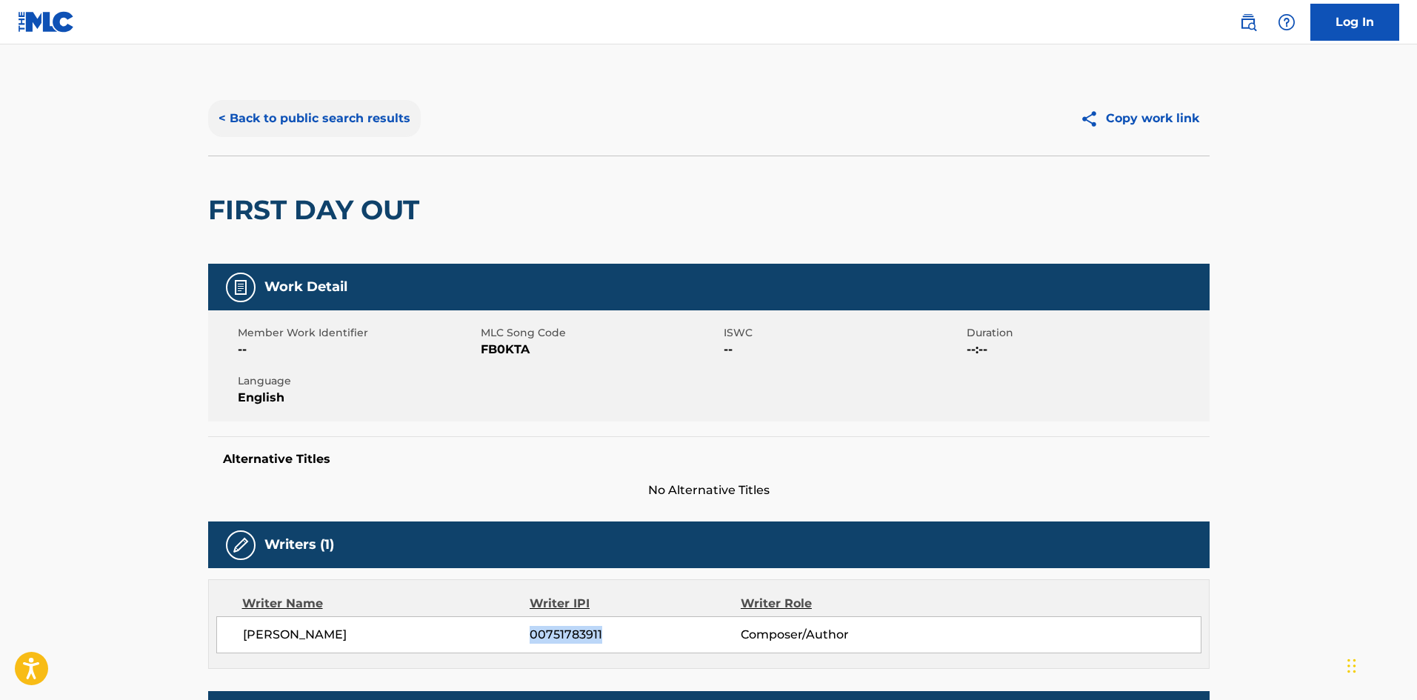
click at [335, 124] on button "< Back to public search results" at bounding box center [314, 118] width 213 height 37
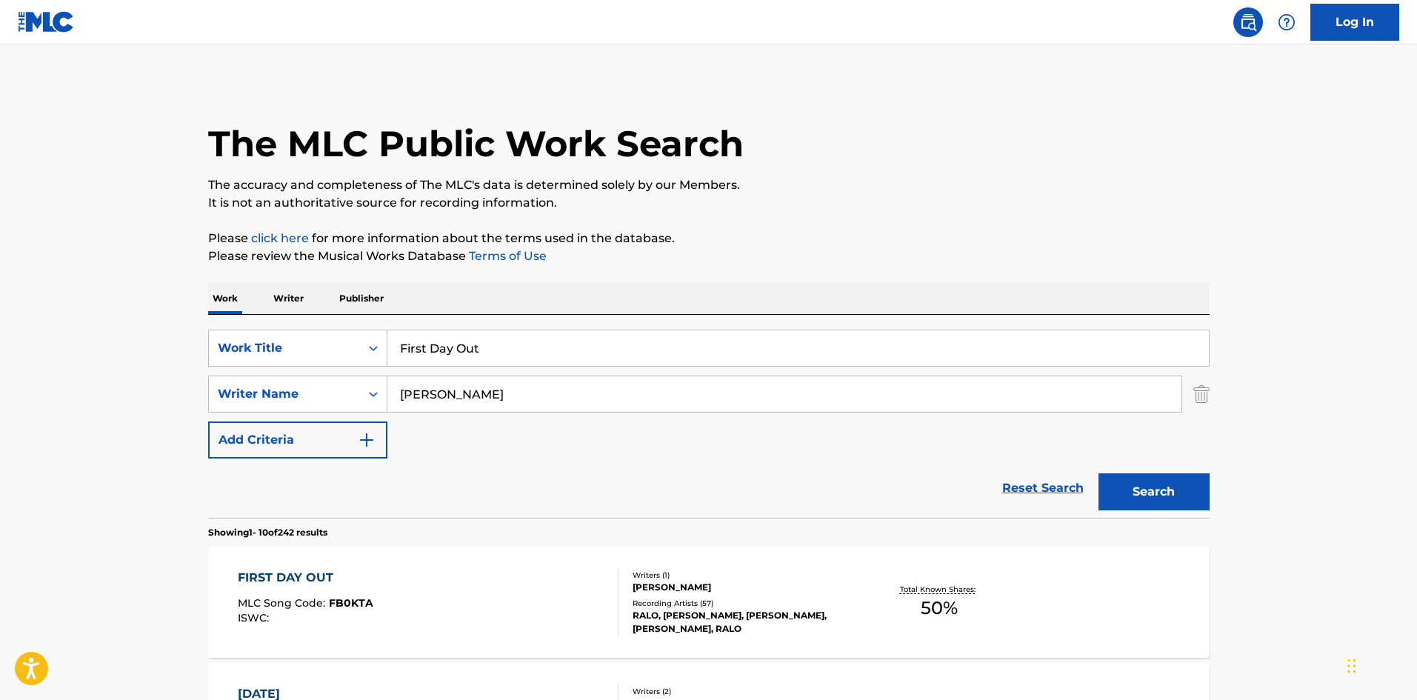
scroll to position [296, 0]
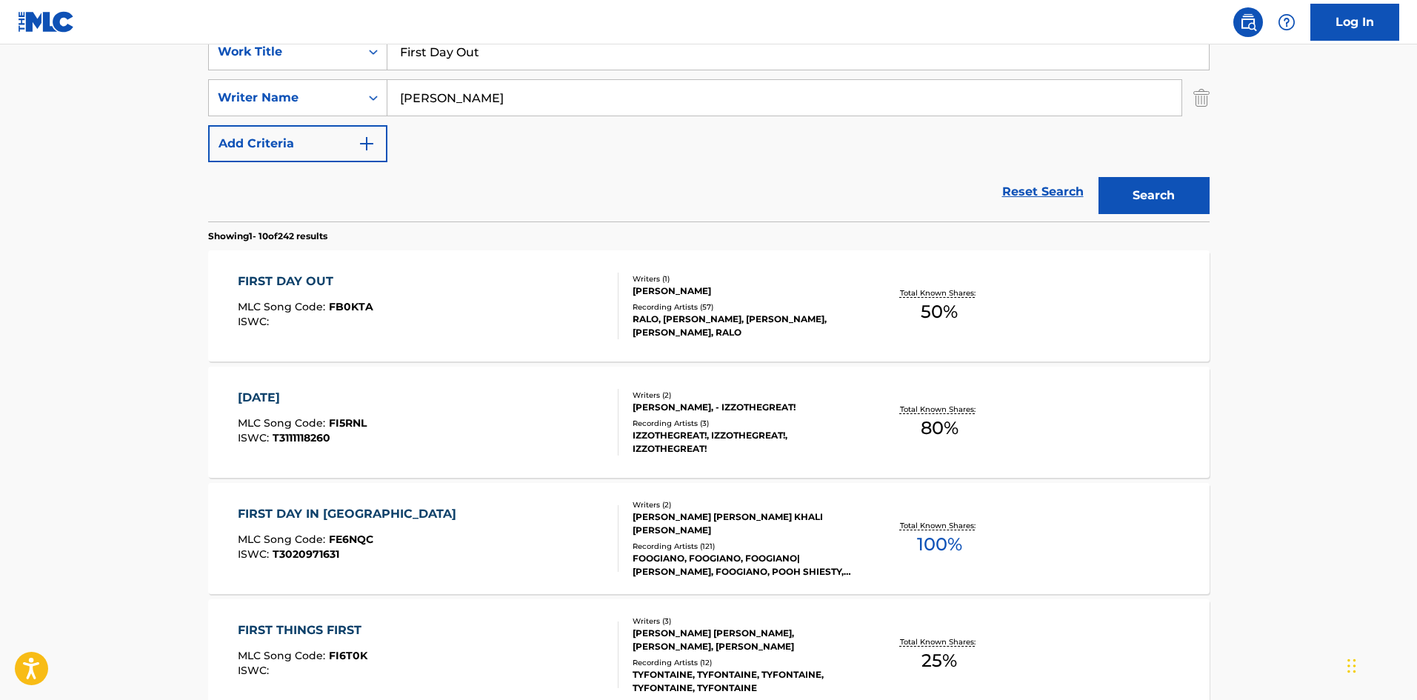
drag, startPoint x: 542, startPoint y: 53, endPoint x: 4, endPoint y: 27, distance: 538.4
click at [4, 27] on div "Log In The MLC Public Work Search The accuracy and completeness of The MLC's da…" at bounding box center [708, 633] width 1417 height 1859
paste input "Monsters Amongst Monsters"
type input "Monsters Amongst Monsters"
drag, startPoint x: 641, startPoint y: 106, endPoint x: 81, endPoint y: 55, distance: 562.4
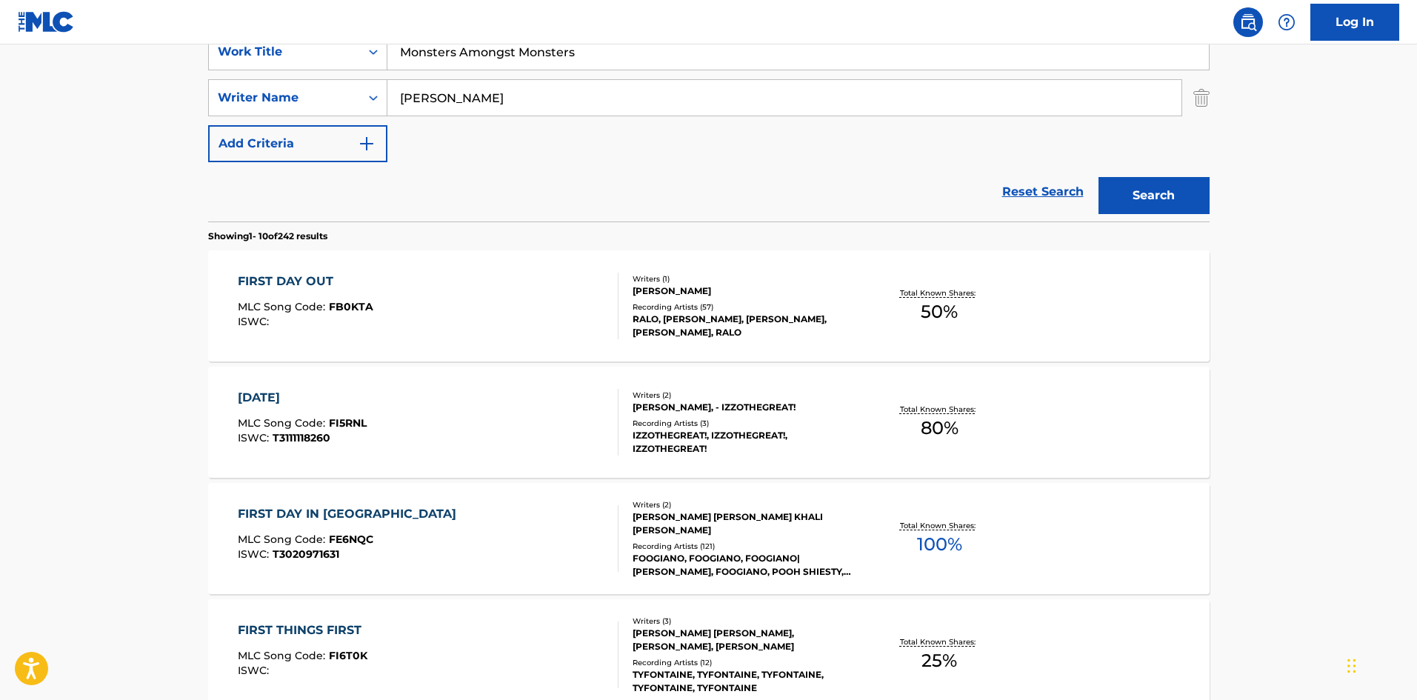
click at [96, 57] on main "The MLC Public Work Search The accuracy and completeness of The MLC's data is d…" at bounding box center [708, 620] width 1417 height 1744
paste input "Brown"
click at [1139, 176] on div "Search" at bounding box center [1150, 191] width 119 height 59
click at [1140, 193] on button "Search" at bounding box center [1154, 195] width 111 height 37
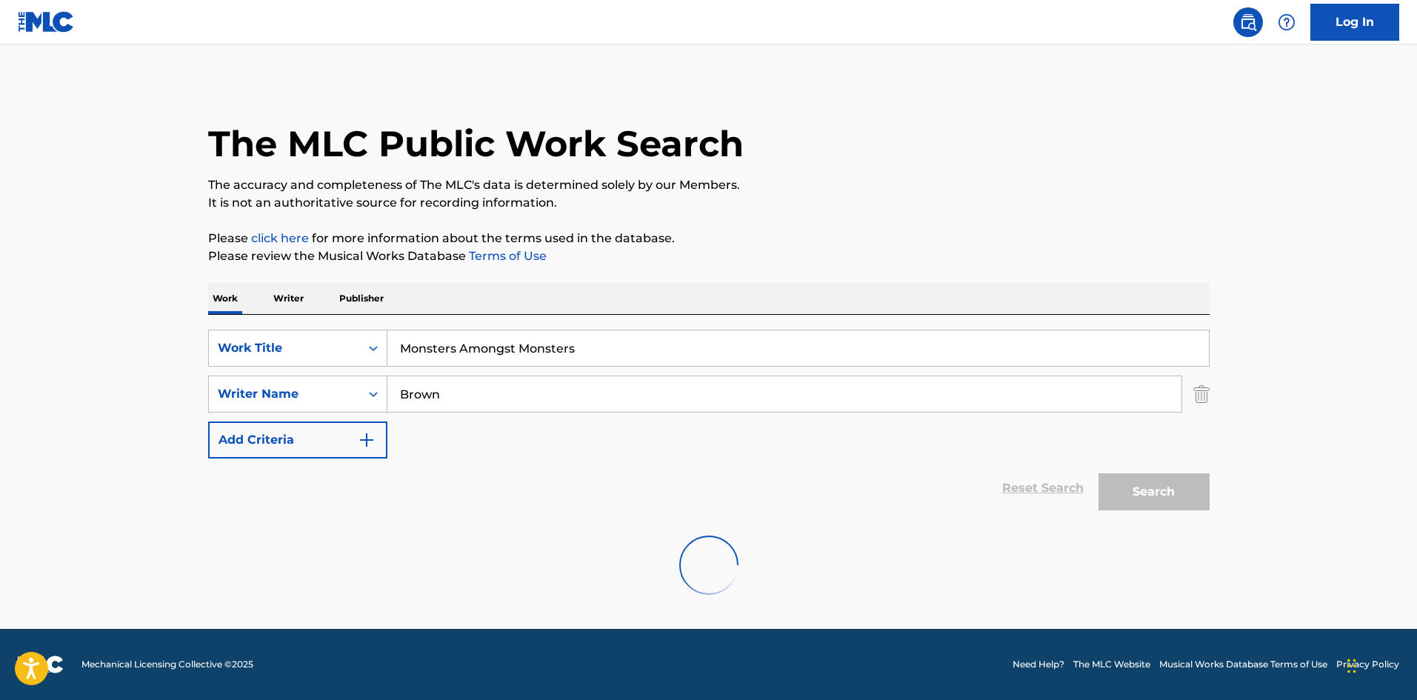
scroll to position [0, 0]
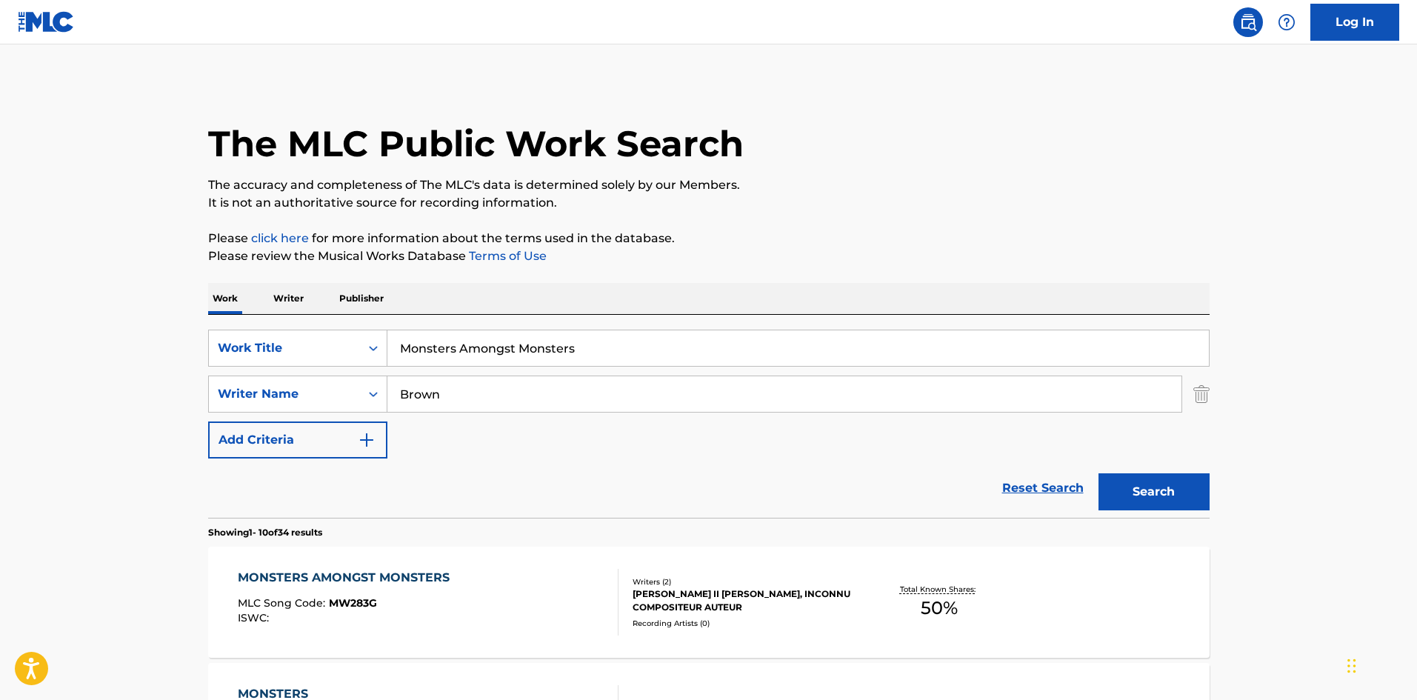
drag, startPoint x: 567, startPoint y: 385, endPoint x: 53, endPoint y: 400, distance: 515.1
paste input "Rakho"
click at [1176, 493] on button "Search" at bounding box center [1154, 491] width 111 height 37
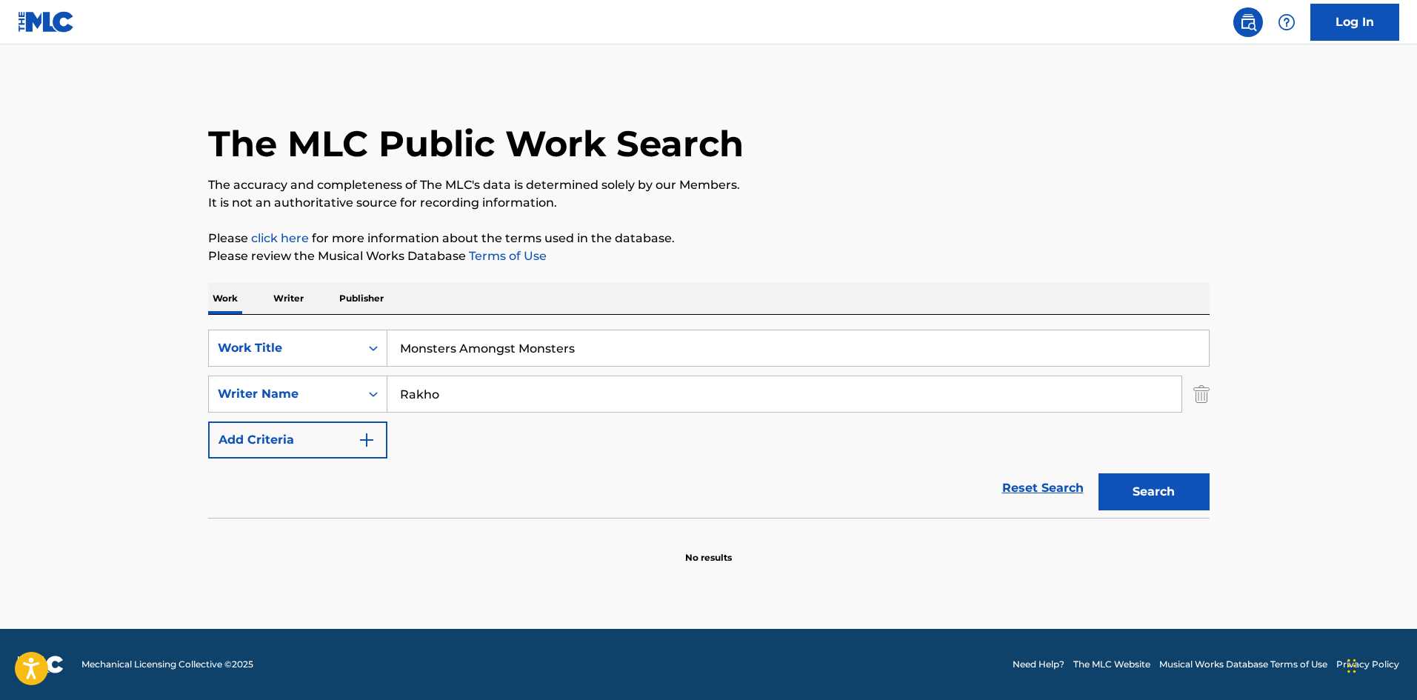
drag, startPoint x: 516, startPoint y: 397, endPoint x: 171, endPoint y: 400, distance: 344.5
click at [171, 400] on main "The MLC Public Work Search The accuracy and completeness of The MLC's data is d…" at bounding box center [708, 336] width 1417 height 585
paste input "udk"
click at [1172, 487] on button "Search" at bounding box center [1154, 491] width 111 height 37
drag, startPoint x: 546, startPoint y: 407, endPoint x: 136, endPoint y: 373, distance: 411.1
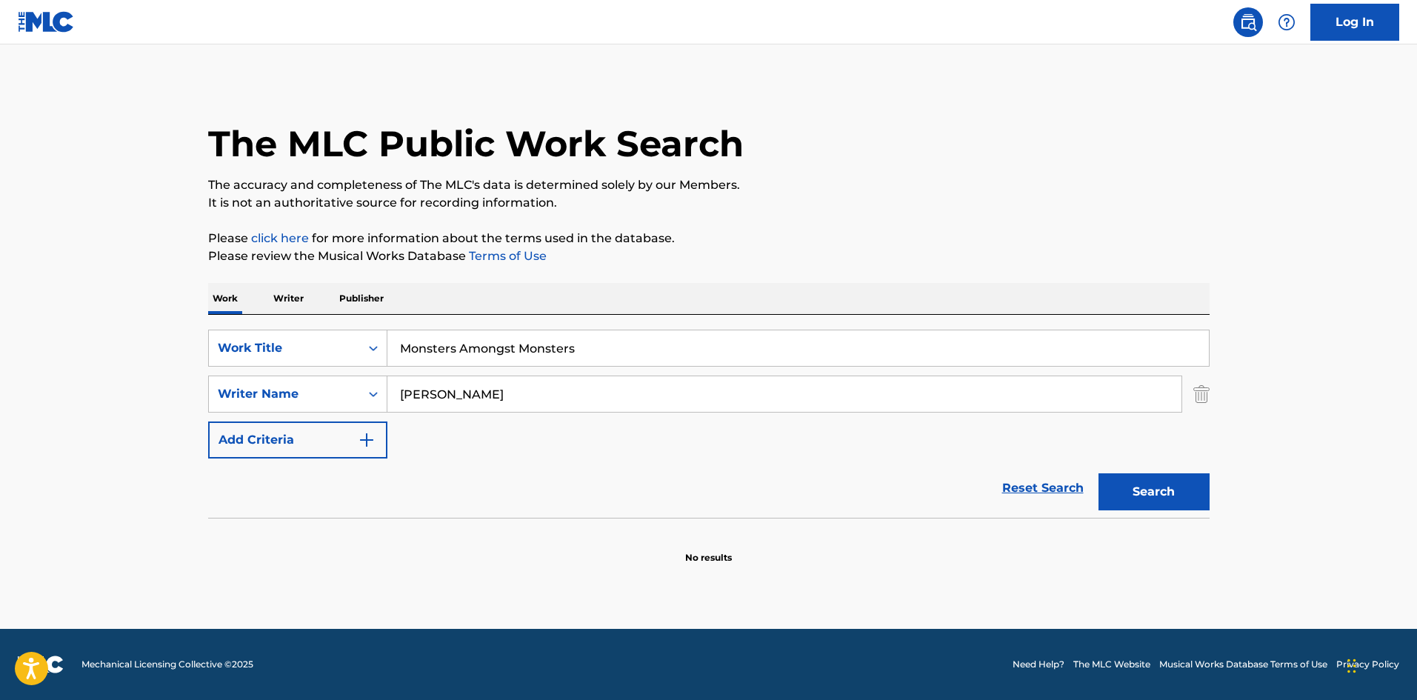
click at [159, 379] on main "The MLC Public Work Search The accuracy and completeness of The MLC's data is d…" at bounding box center [708, 336] width 1417 height 585
paste input "[PERSON_NAME]"
type input "[PERSON_NAME]"
click at [1168, 491] on button "Search" at bounding box center [1154, 491] width 111 height 37
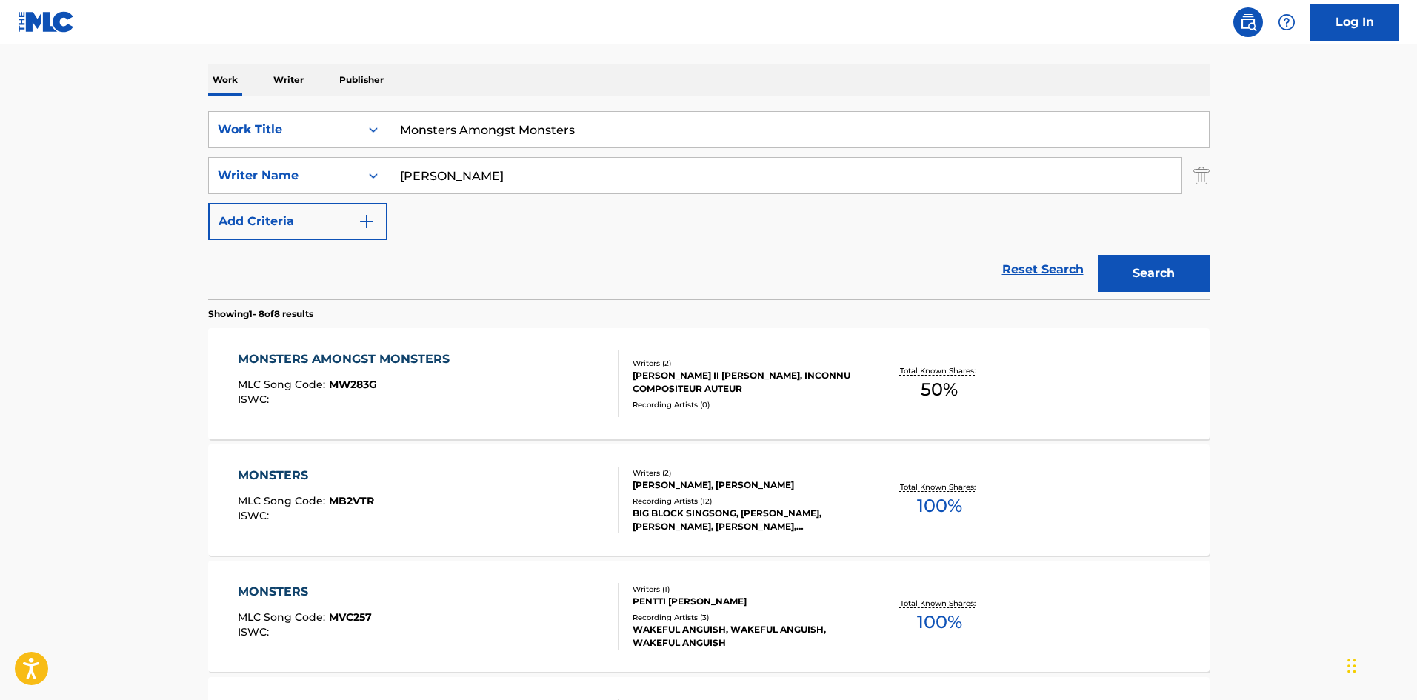
scroll to position [222, 0]
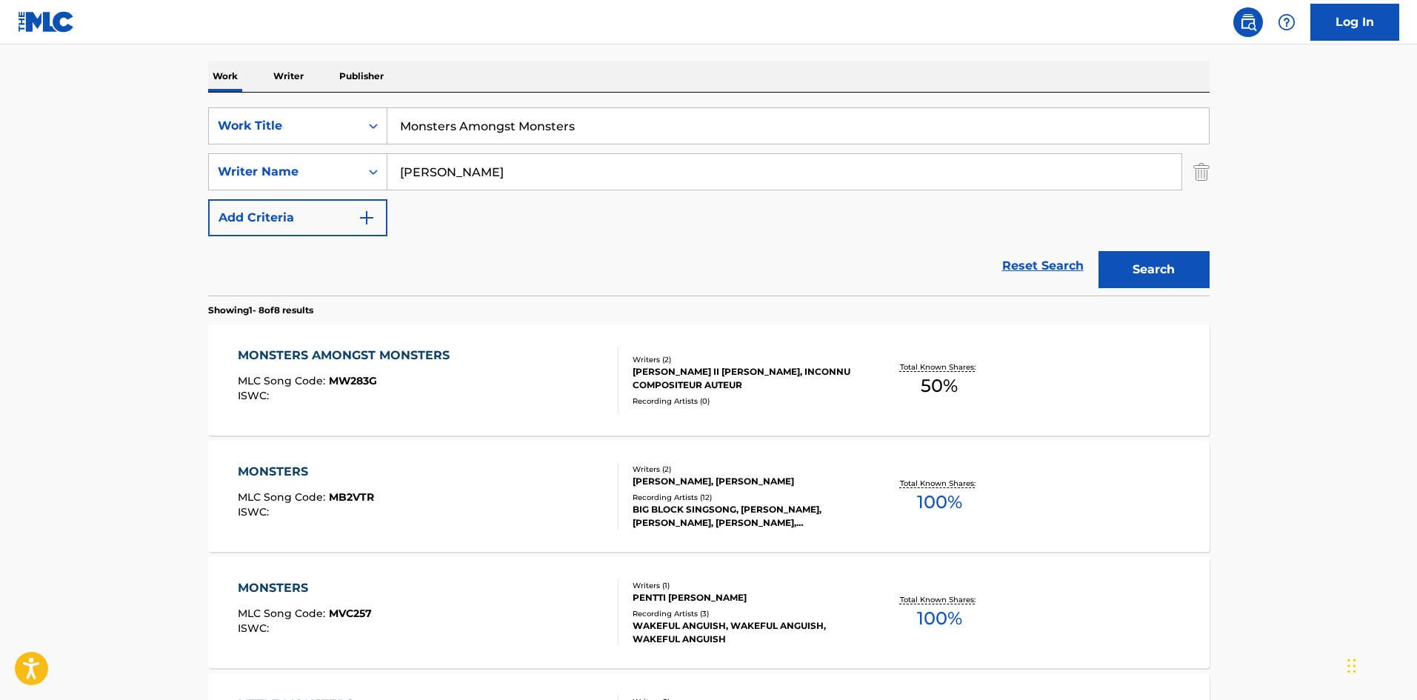
click at [318, 359] on div "MONSTERS AMONGST MONSTERS" at bounding box center [347, 356] width 219 height 18
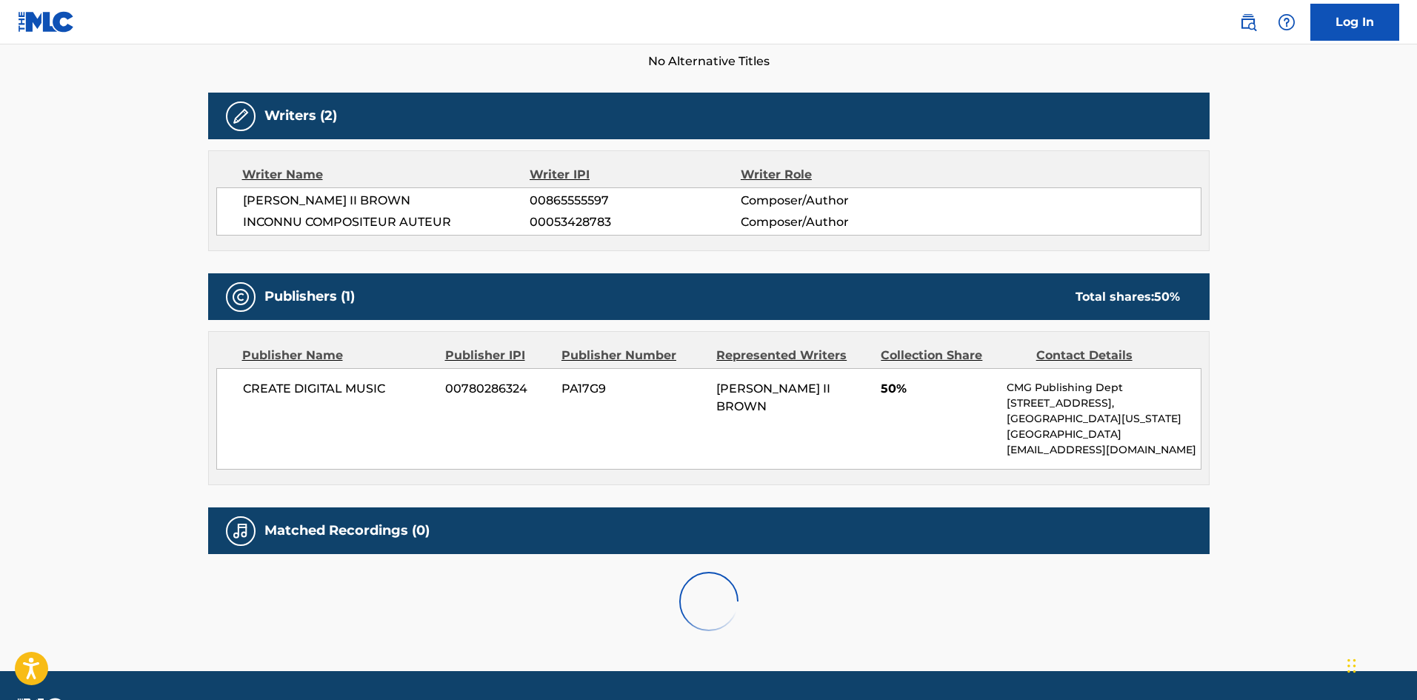
scroll to position [424, 0]
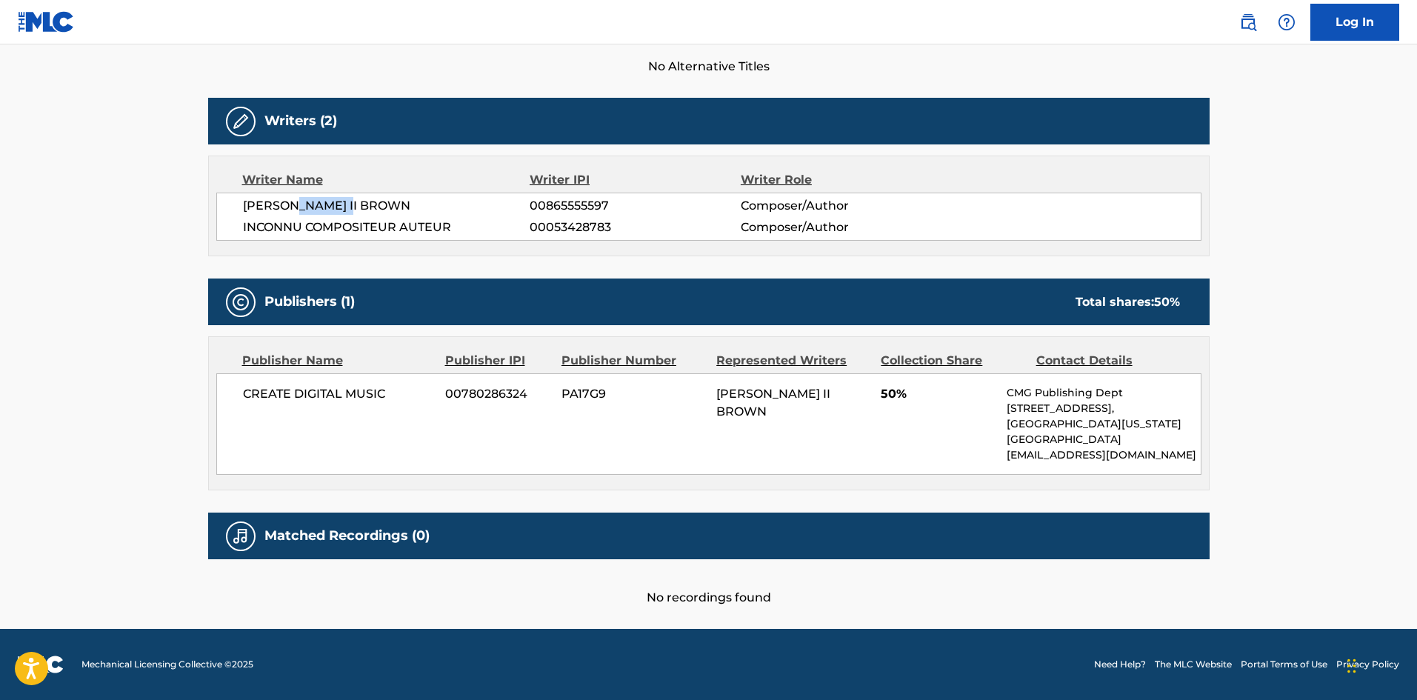
drag, startPoint x: 302, startPoint y: 202, endPoint x: 367, endPoint y: 198, distance: 65.3
click at [367, 198] on span "[PERSON_NAME] II BROWN" at bounding box center [386, 206] width 287 height 18
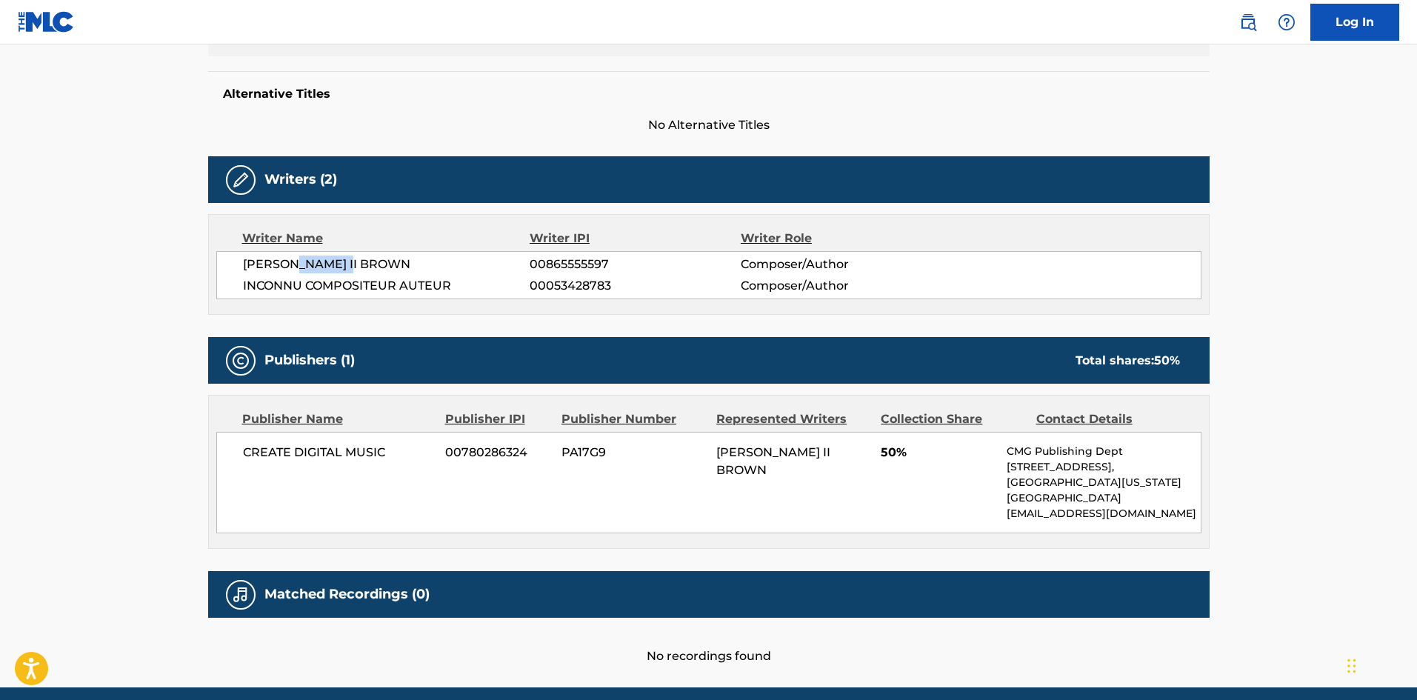
scroll to position [370, 0]
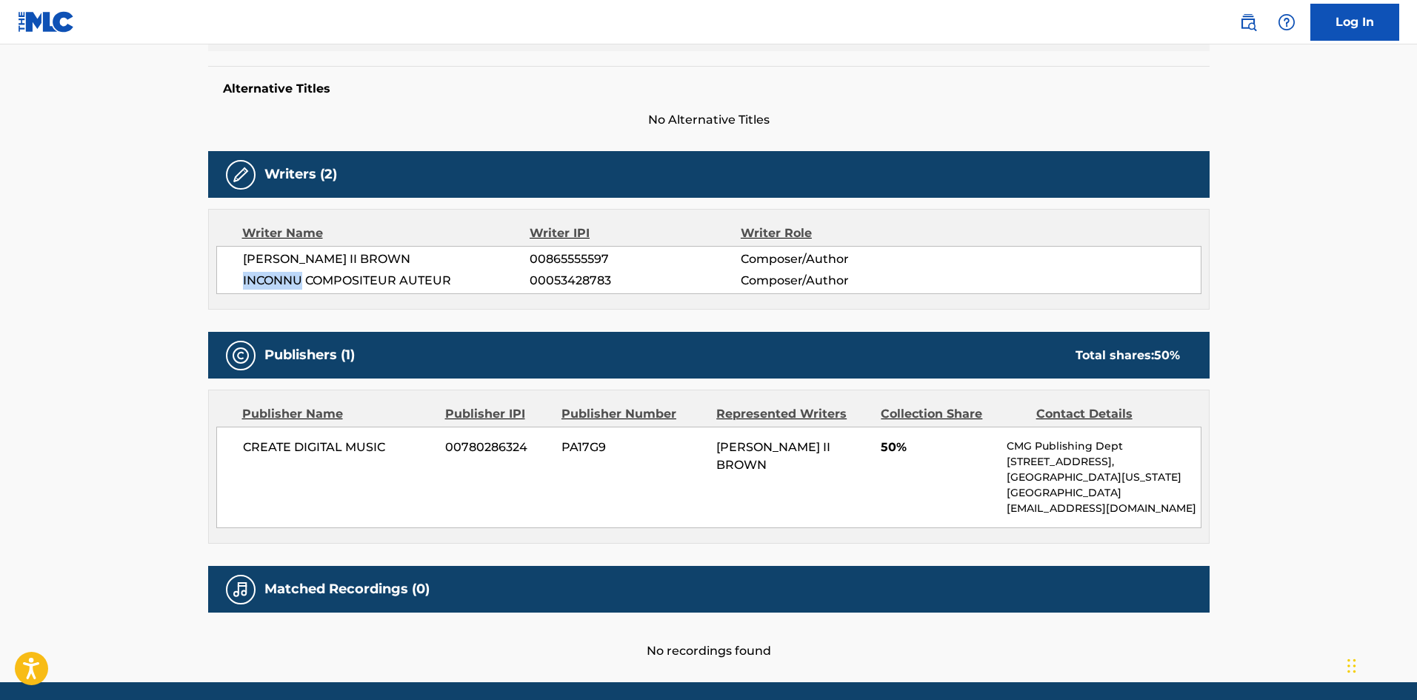
drag, startPoint x: 242, startPoint y: 281, endPoint x: 299, endPoint y: 276, distance: 57.2
click at [299, 276] on span "INCONNU COMPOSITEUR AUTEUR" at bounding box center [386, 281] width 287 height 18
drag, startPoint x: 244, startPoint y: 446, endPoint x: 391, endPoint y: 447, distance: 146.7
click at [391, 447] on span "CREATE DIGITAL MUSIC" at bounding box center [339, 448] width 192 height 18
drag, startPoint x: 248, startPoint y: 256, endPoint x: 452, endPoint y: 252, distance: 203.8
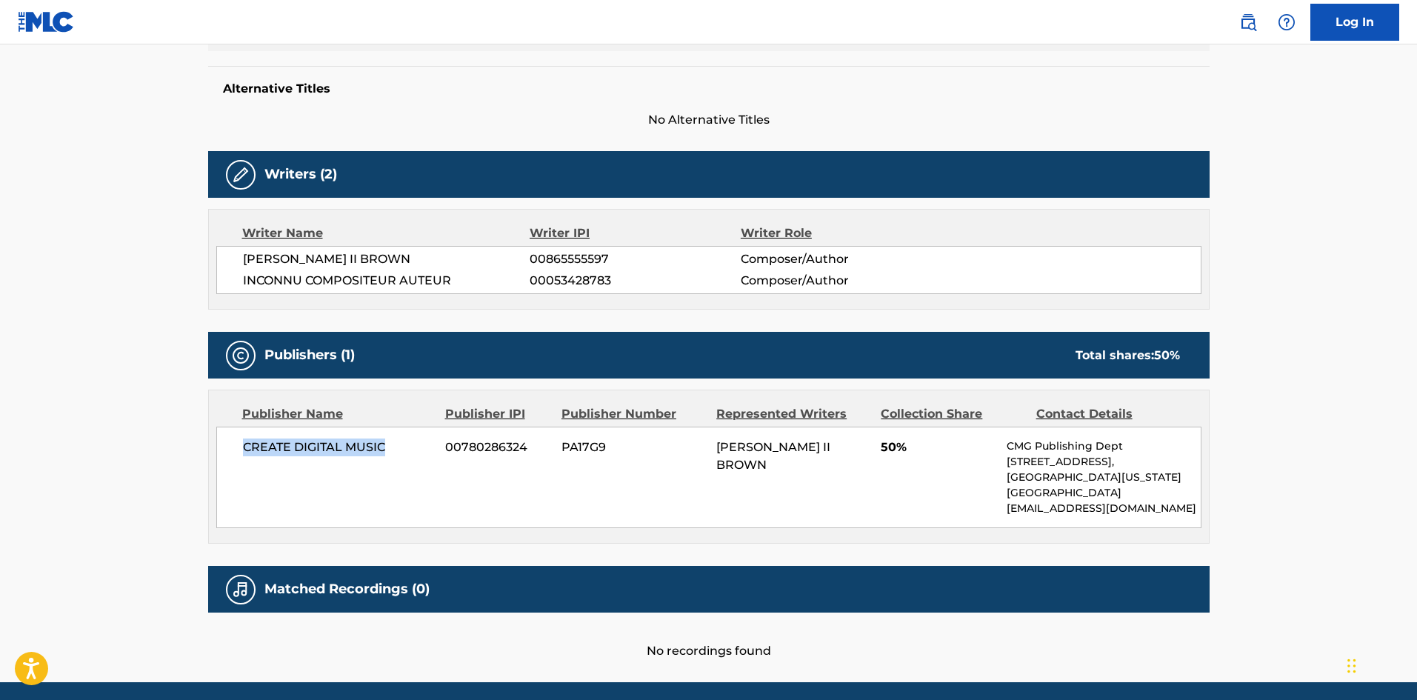
click at [452, 252] on span "[PERSON_NAME] II BROWN" at bounding box center [386, 259] width 287 height 18
drag, startPoint x: 241, startPoint y: 279, endPoint x: 460, endPoint y: 275, distance: 219.3
click at [460, 275] on div "[PERSON_NAME] II [PERSON_NAME] 00865555597 Composer/Author INCONNU COMPOSITEUR …" at bounding box center [708, 270] width 985 height 48
click at [574, 256] on span "00865555597" at bounding box center [635, 259] width 210 height 18
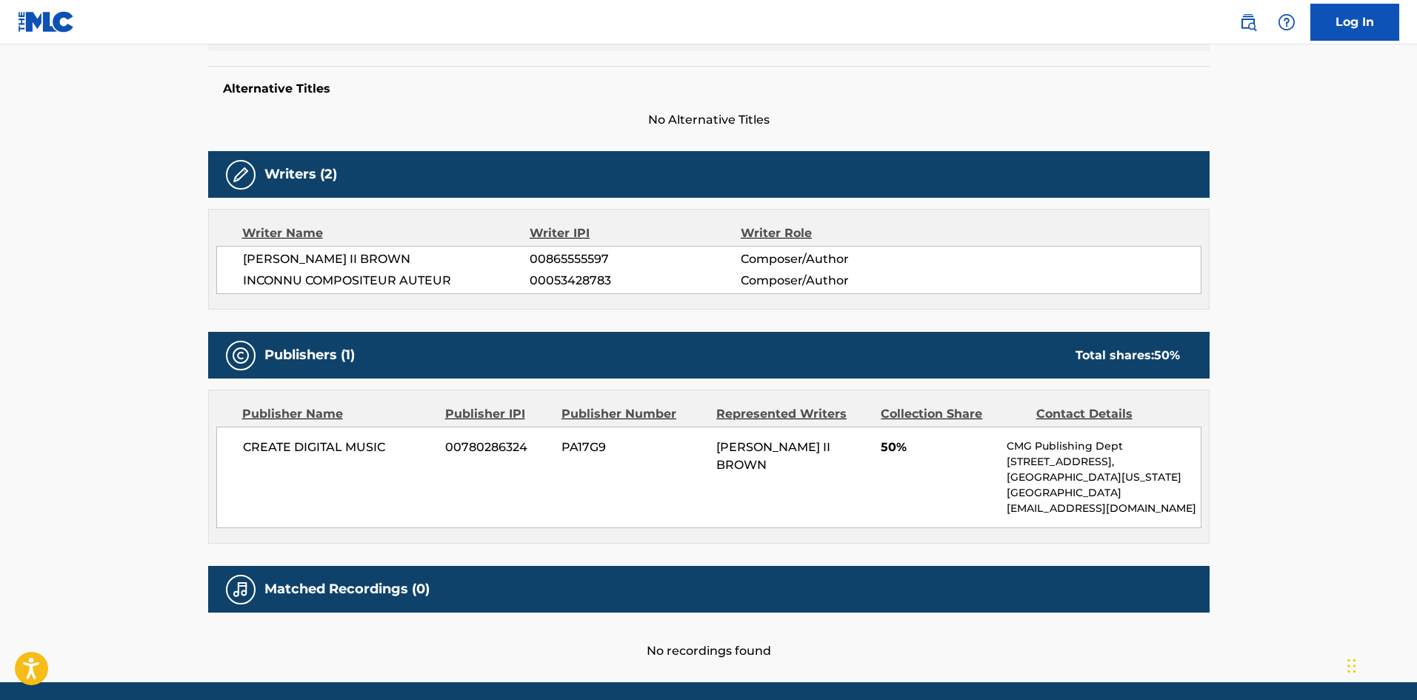
click at [582, 277] on span "00053428783" at bounding box center [635, 281] width 210 height 18
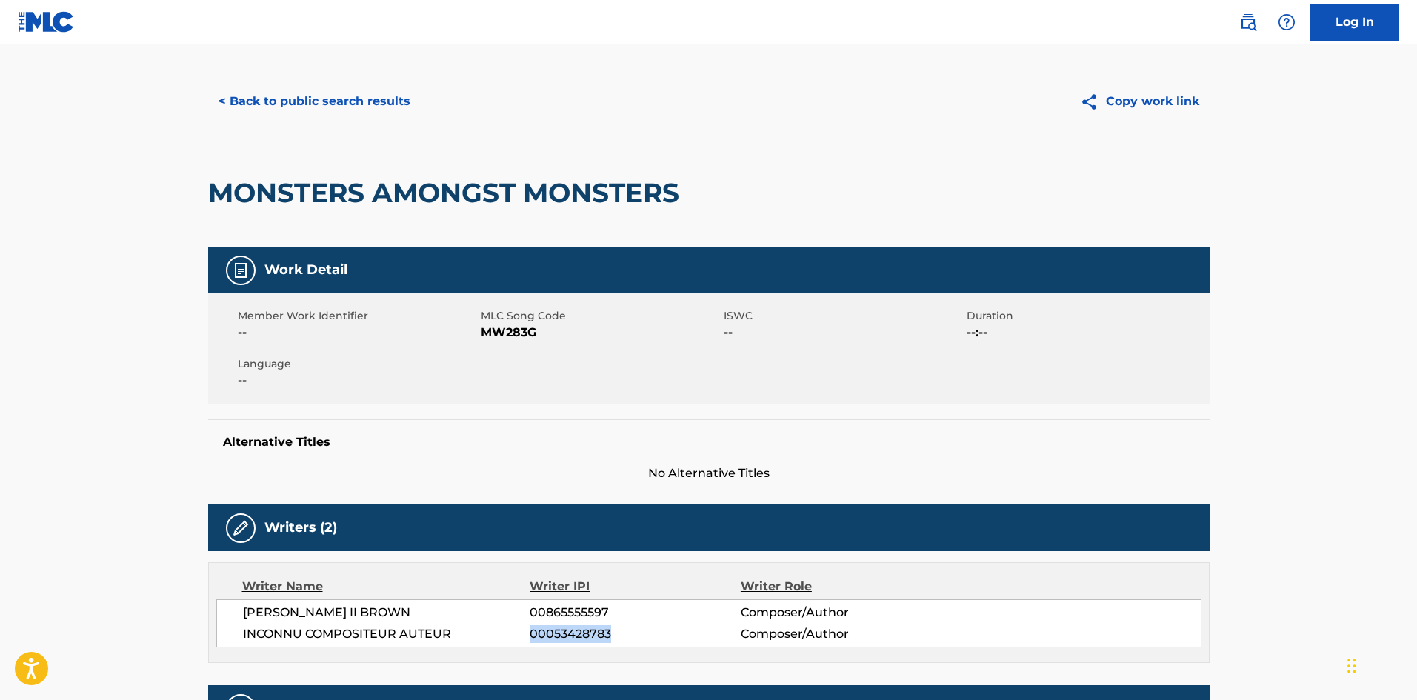
scroll to position [0, 0]
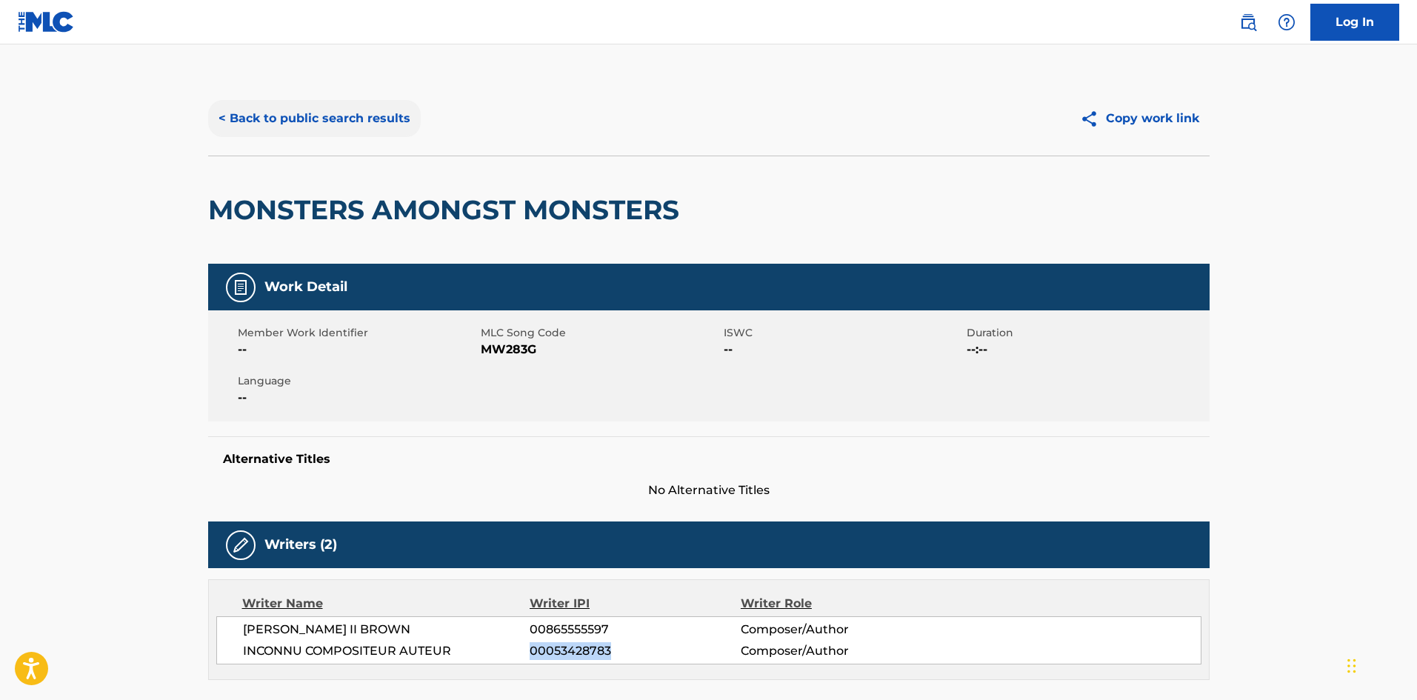
click at [390, 121] on button "< Back to public search results" at bounding box center [314, 118] width 213 height 37
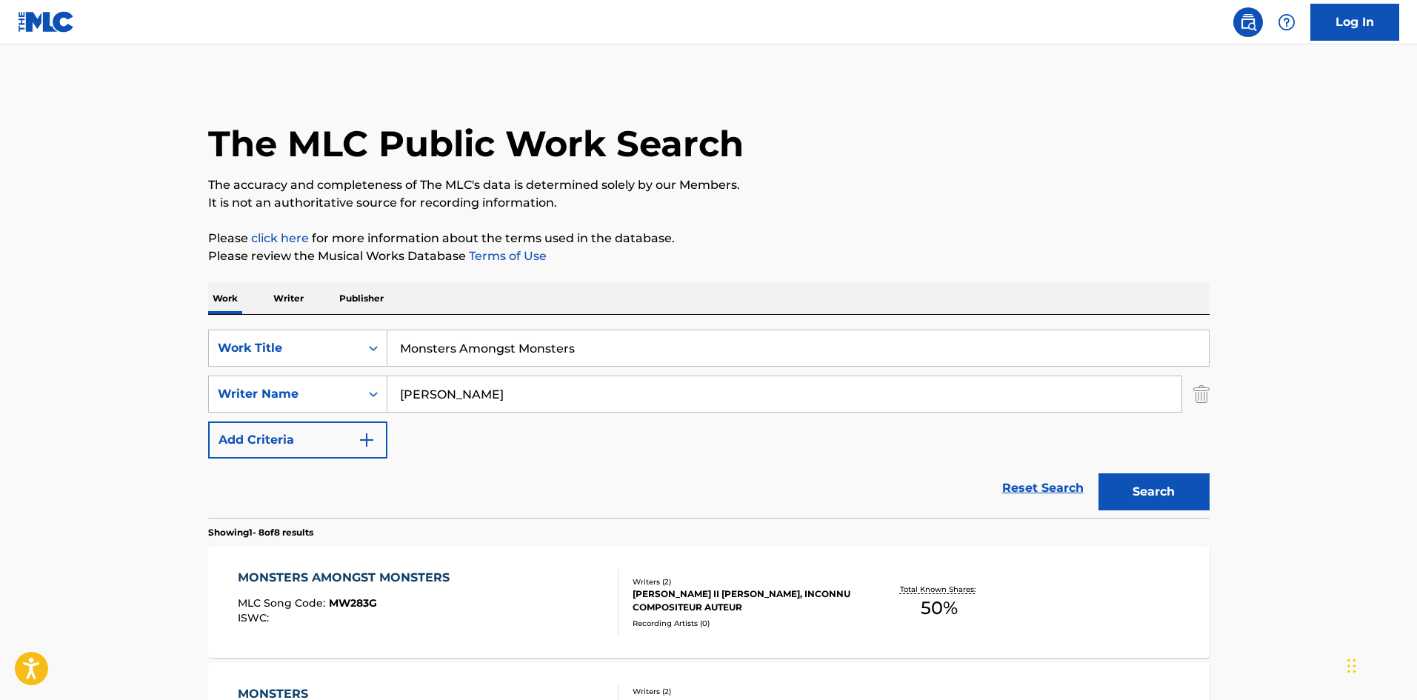
scroll to position [222, 0]
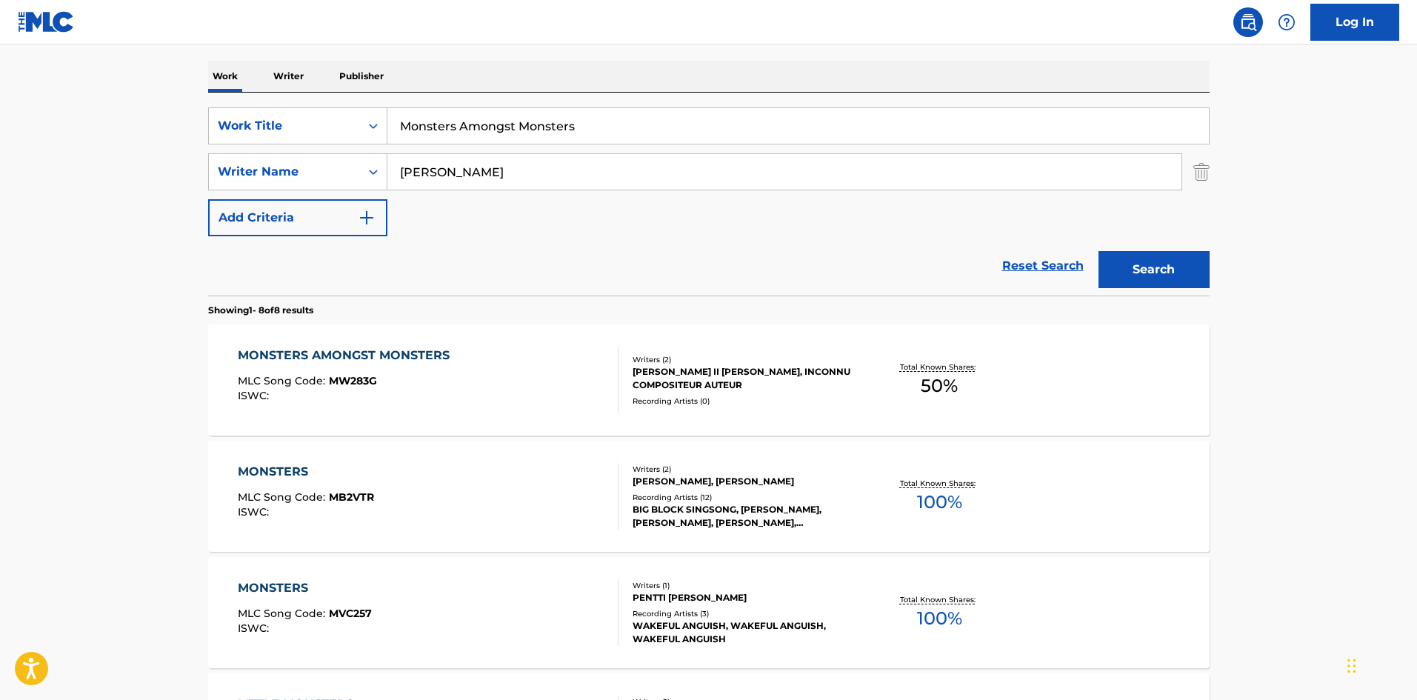
click at [593, 130] on input "Monsters Amongst Monsters" at bounding box center [798, 126] width 822 height 36
drag, startPoint x: 593, startPoint y: 128, endPoint x: 202, endPoint y: 41, distance: 401.5
click at [108, 77] on main "The MLC Public Work Search The accuracy and completeness of The MLC's data is d…" at bounding box center [708, 574] width 1417 height 1505
paste input "Pluto To Ma"
type input "Pluto To Mars"
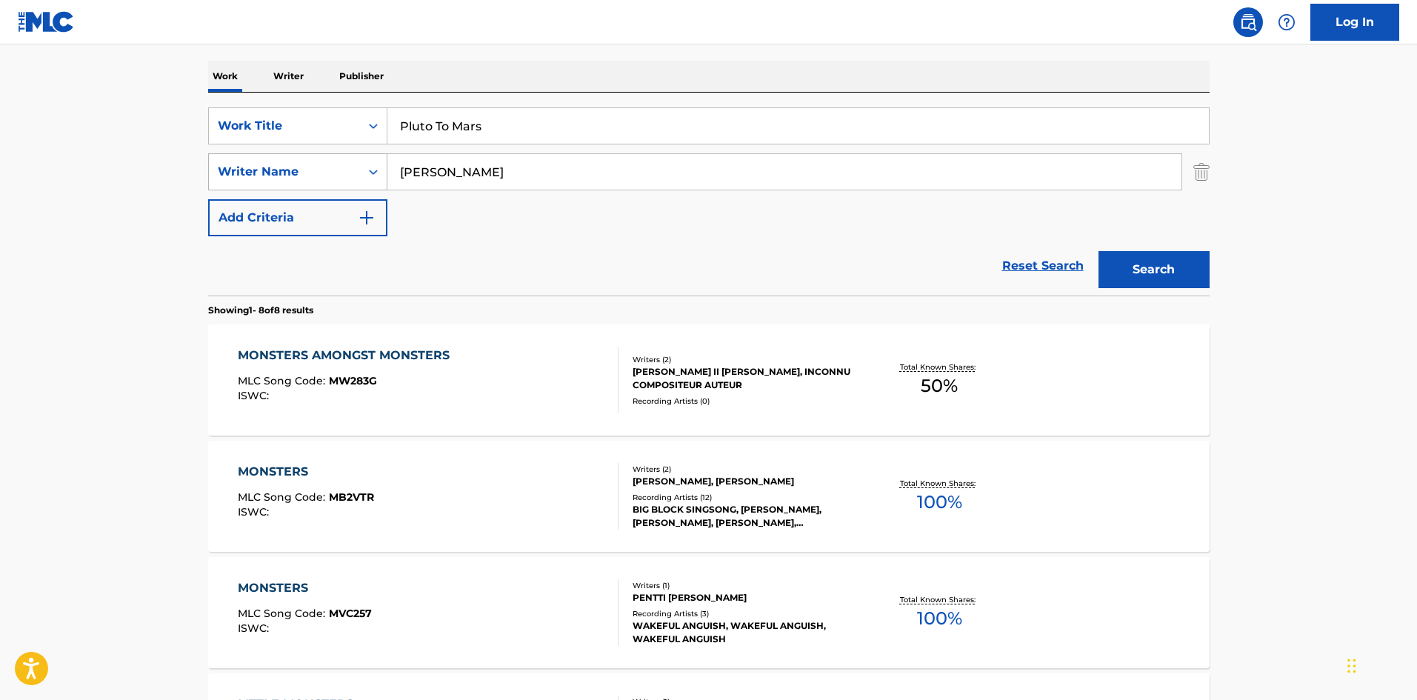
drag, startPoint x: 478, startPoint y: 171, endPoint x: 298, endPoint y: 161, distance: 180.3
click at [306, 171] on div "SearchWithCriteriaf575031d-29f1-481b-9abb-2da462bdfee5 Writer Name [PERSON_NAME]" at bounding box center [709, 171] width 1002 height 37
paste input "[PERSON_NAME]"
click at [1180, 262] on button "Search" at bounding box center [1154, 269] width 111 height 37
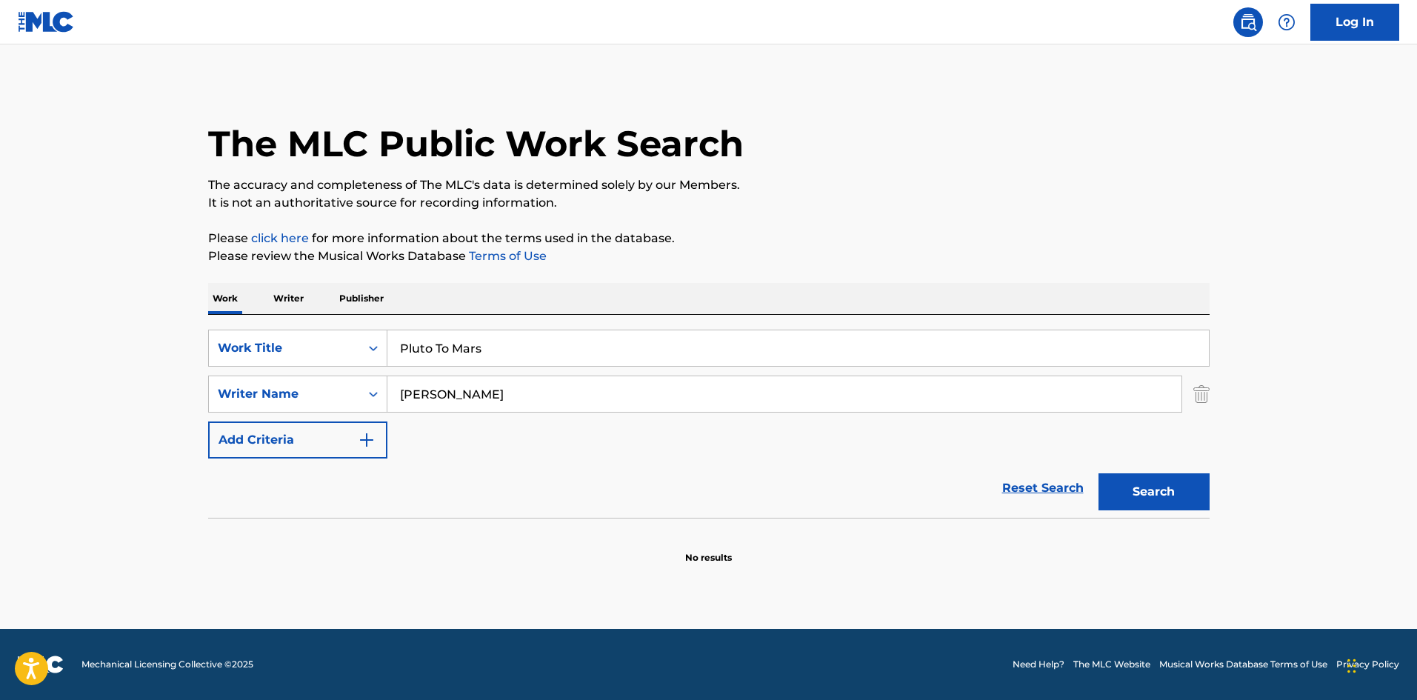
drag, startPoint x: 530, startPoint y: 399, endPoint x: 0, endPoint y: 465, distance: 534.6
click at [0, 467] on main "The MLC Public Work Search The accuracy and completeness of The MLC's data is d…" at bounding box center [708, 336] width 1417 height 585
type input "[PERSON_NAME]"
click at [1173, 501] on button "Search" at bounding box center [1154, 491] width 111 height 37
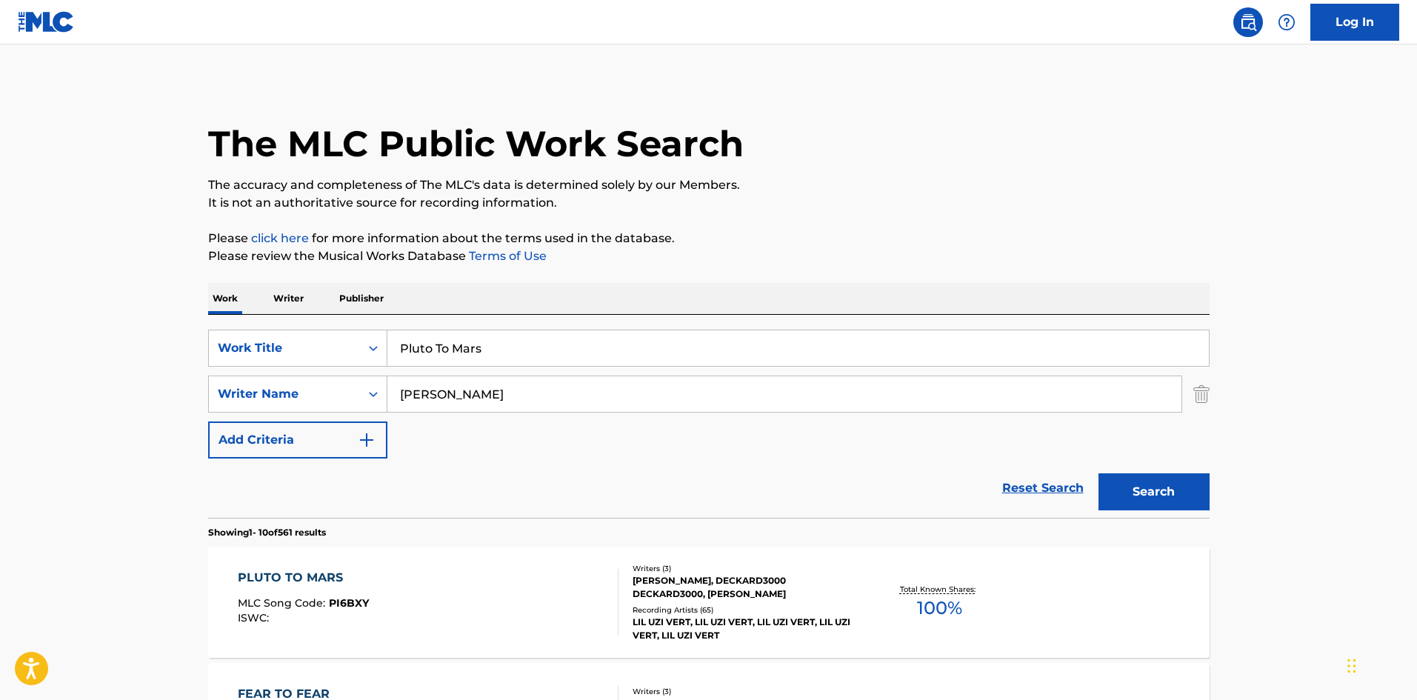
scroll to position [370, 0]
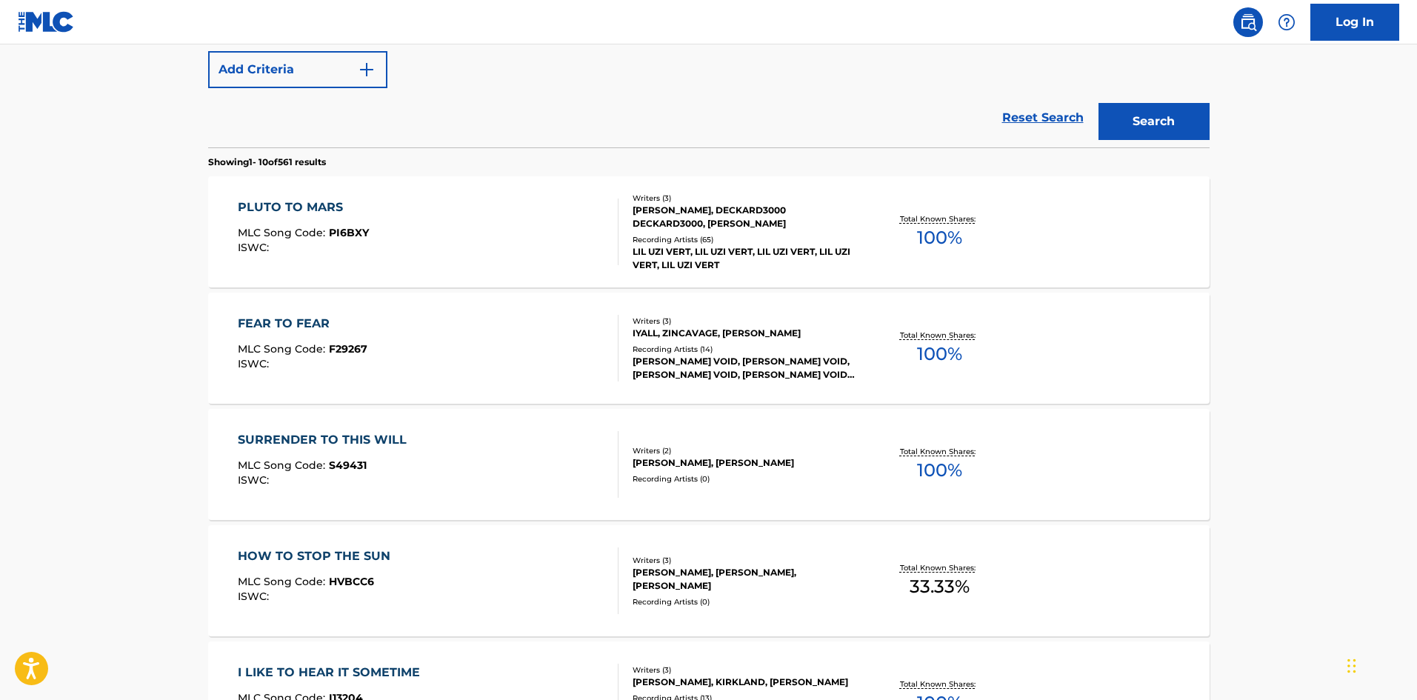
click at [313, 205] on div "PLUTO TO MARS" at bounding box center [303, 208] width 131 height 18
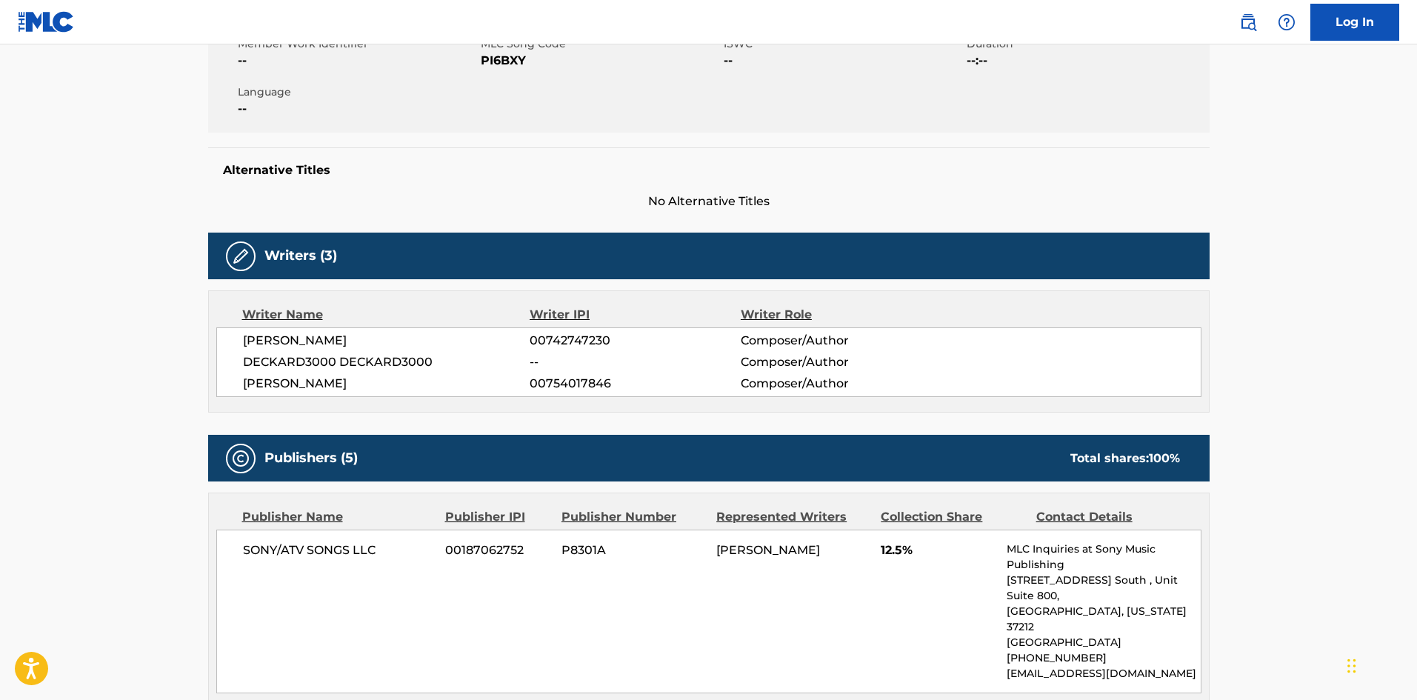
scroll to position [593, 0]
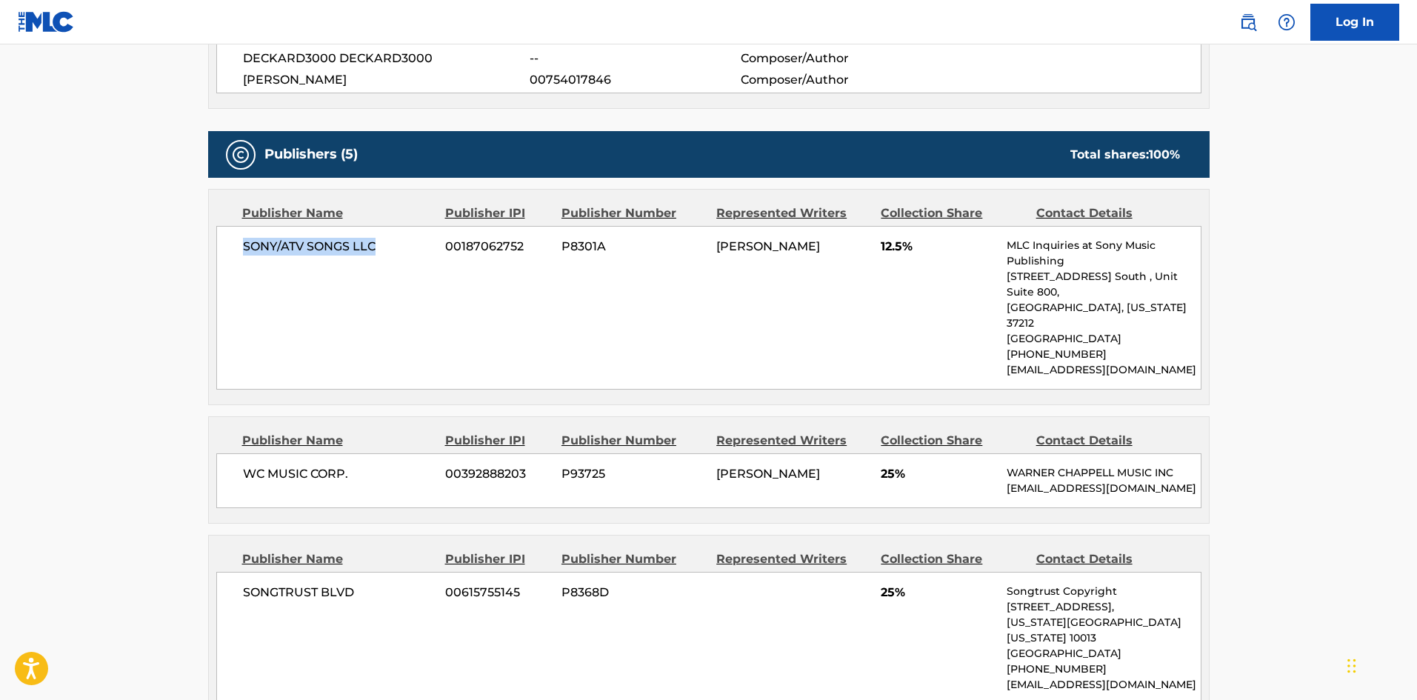
drag, startPoint x: 239, startPoint y: 247, endPoint x: 399, endPoint y: 247, distance: 159.3
click at [399, 247] on div "SONY/ATV SONGS LLC 00187062752 P8301A [PERSON_NAME] 12.5% MLC Inquiries at Sony…" at bounding box center [708, 308] width 985 height 164
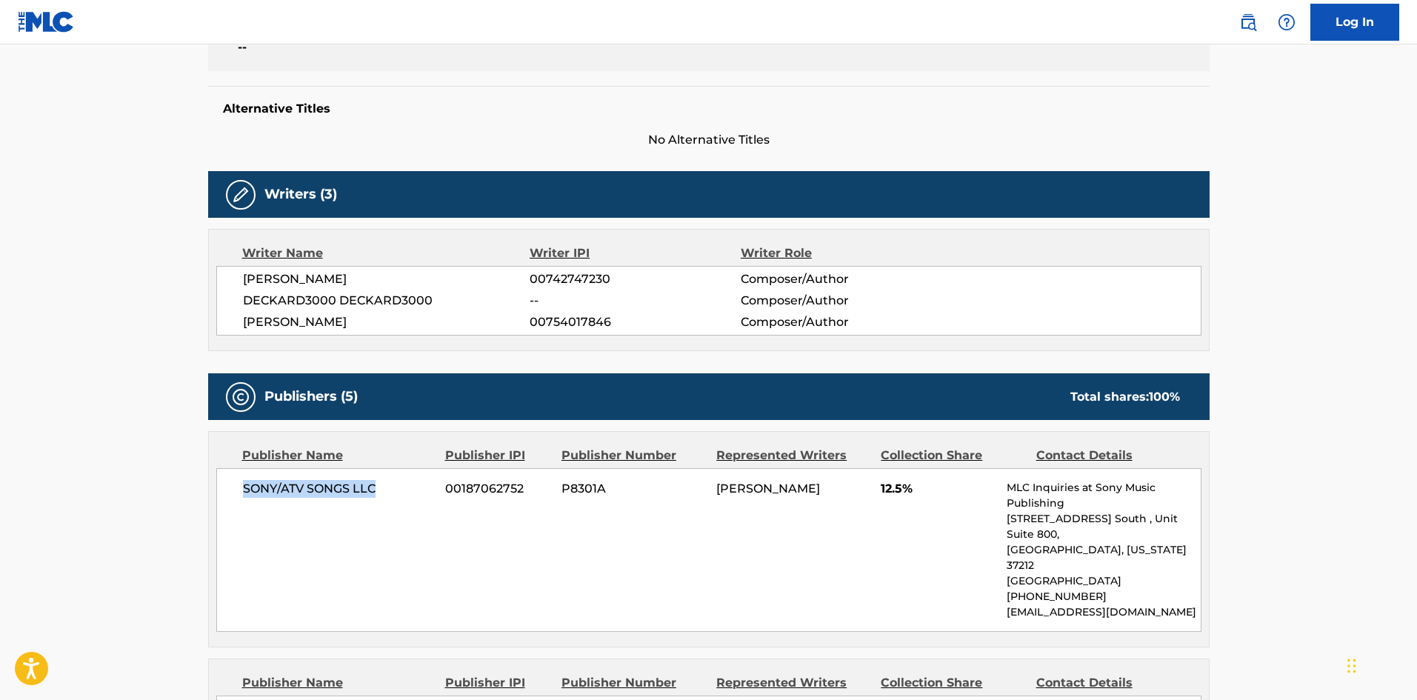
scroll to position [370, 0]
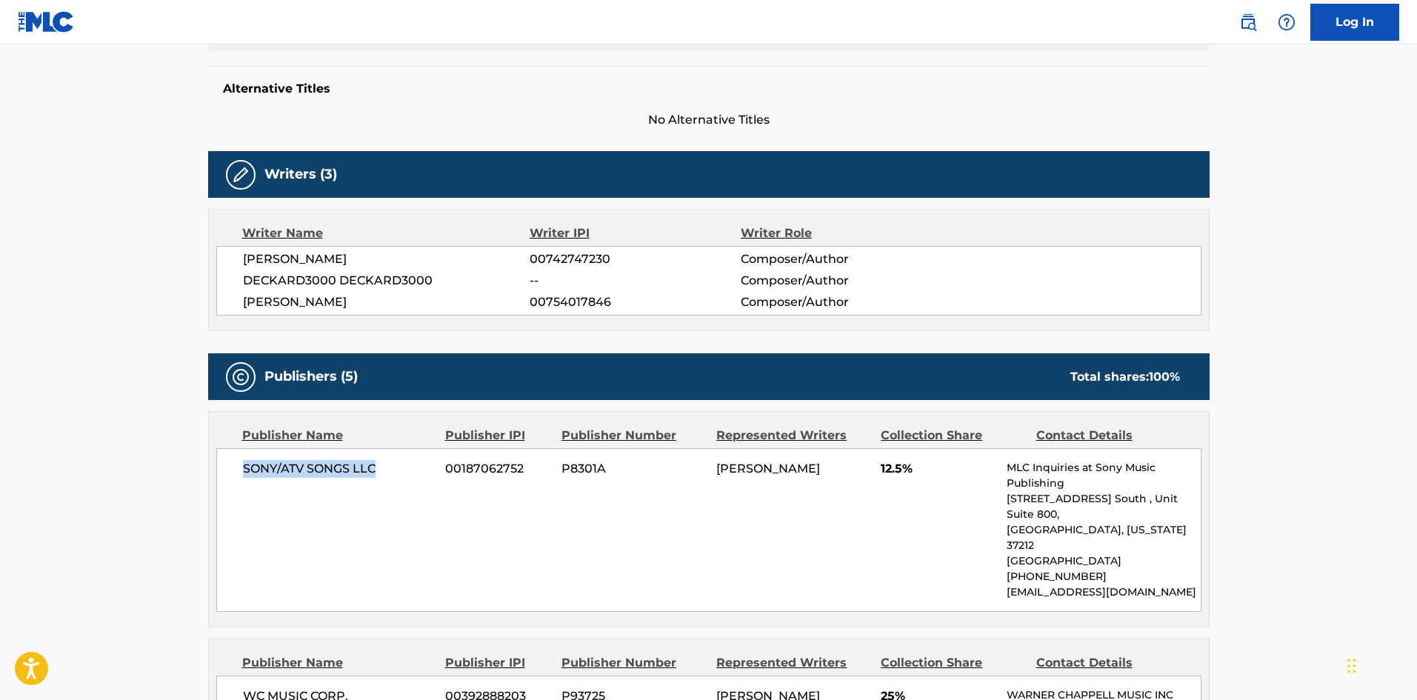
drag, startPoint x: 230, startPoint y: 547, endPoint x: 230, endPoint y: 524, distance: 23.0
click at [230, 545] on div "SONY/ATV SONGS LLC 00187062752 P8301A [PERSON_NAME] 12.5% MLC Inquiries at Sony…" at bounding box center [708, 530] width 985 height 164
click at [234, 473] on div "SONY/ATV SONGS LLC 00187062752 P8301A [PERSON_NAME] 12.5% MLC Inquiries at Sony…" at bounding box center [708, 530] width 985 height 164
drag, startPoint x: 240, startPoint y: 466, endPoint x: 387, endPoint y: 463, distance: 147.5
click at [387, 463] on div "SONY/ATV SONGS LLC 00187062752 P8301A [PERSON_NAME] 12.5% MLC Inquiries at Sony…" at bounding box center [708, 530] width 985 height 164
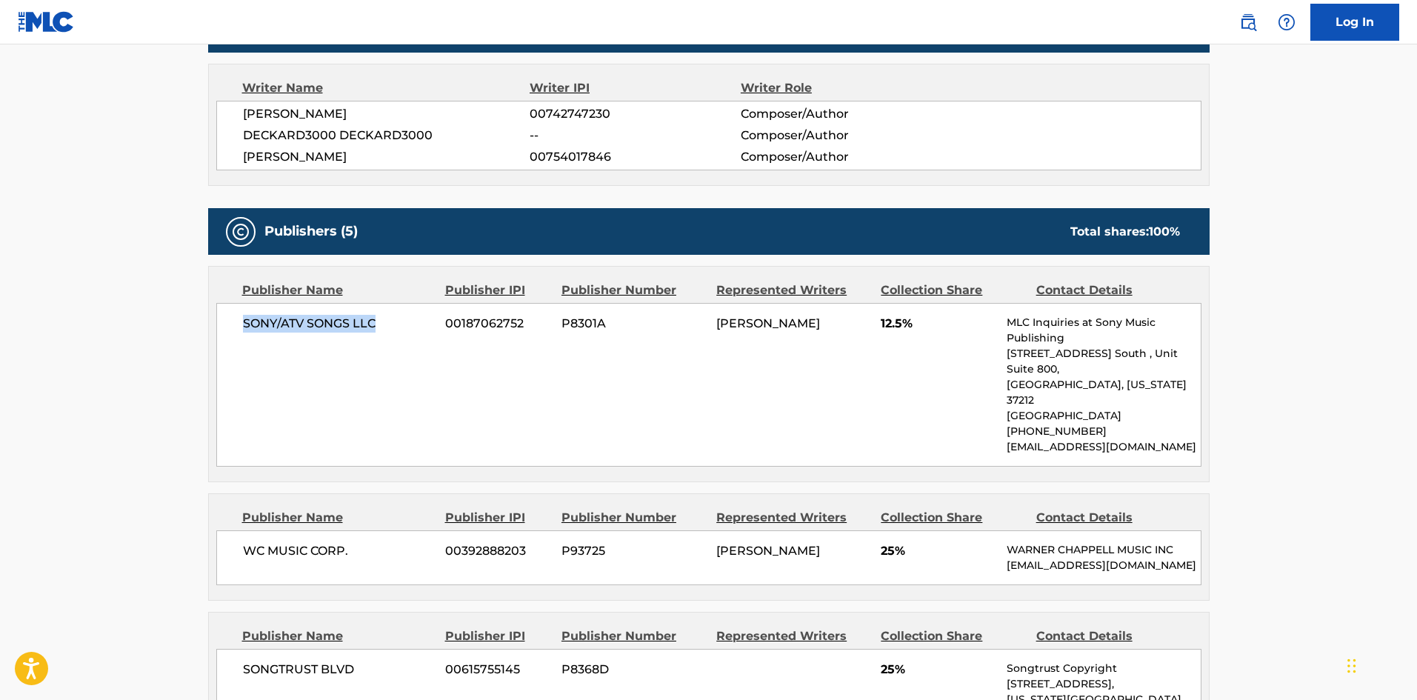
scroll to position [741, 0]
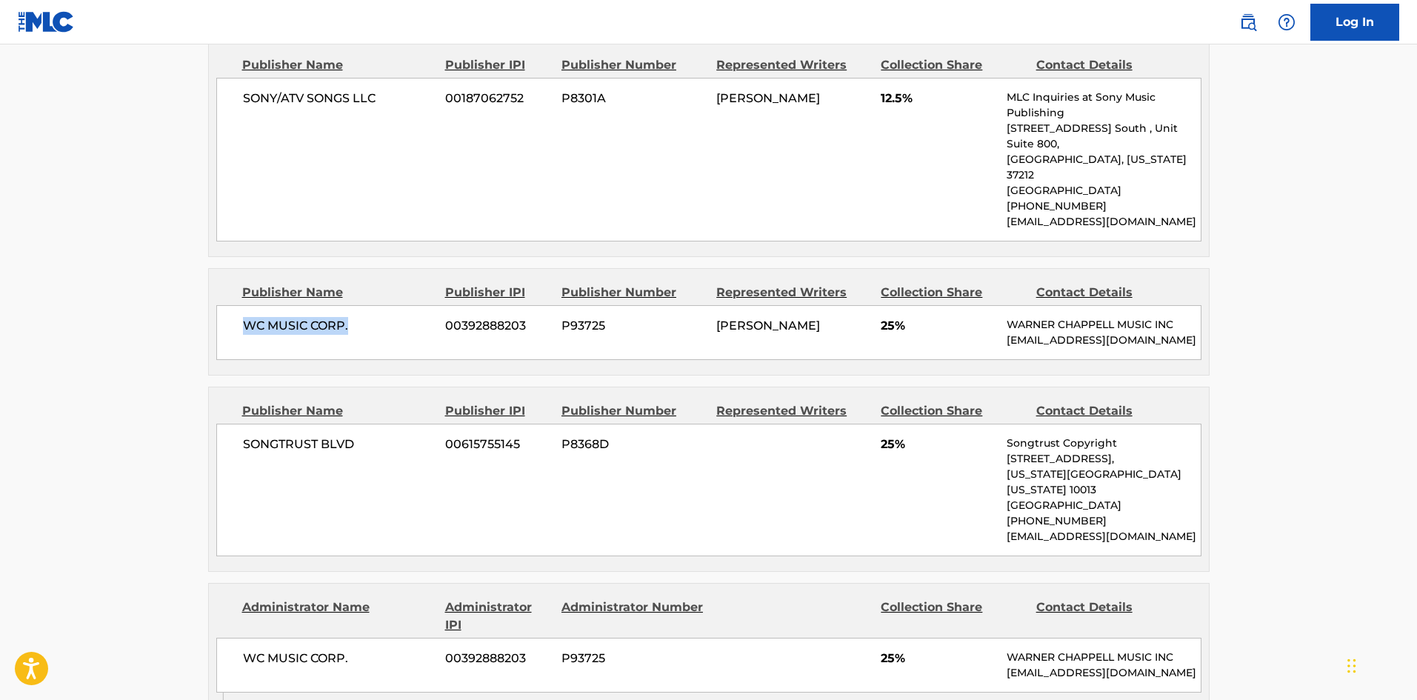
drag, startPoint x: 242, startPoint y: 289, endPoint x: 402, endPoint y: 289, distance: 160.8
click at [402, 305] on div "WC MUSIC CORP. 00392888203 P93725 [PERSON_NAME] 25% [PERSON_NAME] MUSIC INC [EM…" at bounding box center [708, 332] width 985 height 55
drag, startPoint x: 241, startPoint y: 430, endPoint x: 369, endPoint y: 422, distance: 128.4
click at [370, 427] on div "SONGTRUST BLVD 00615755145 P8368D 25% Songtrust Copyright [STREET_ADDRESS][US_S…" at bounding box center [708, 490] width 985 height 133
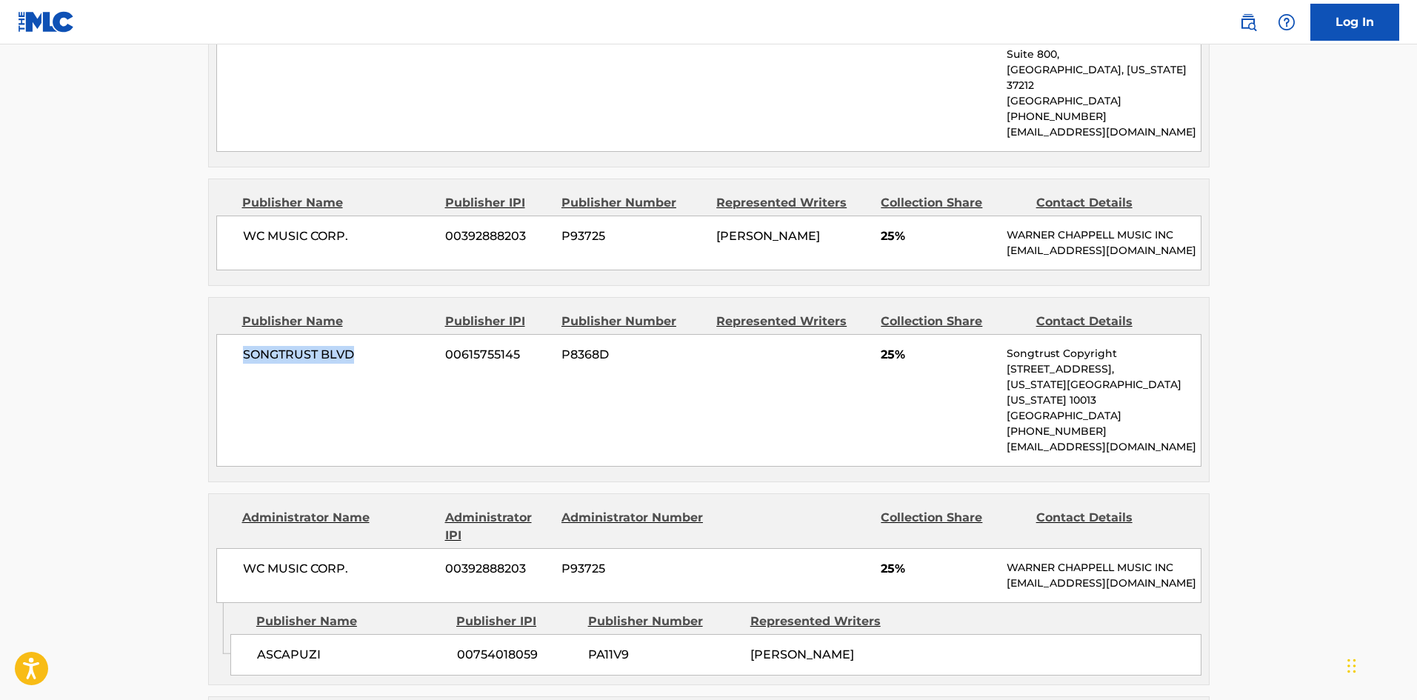
scroll to position [963, 0]
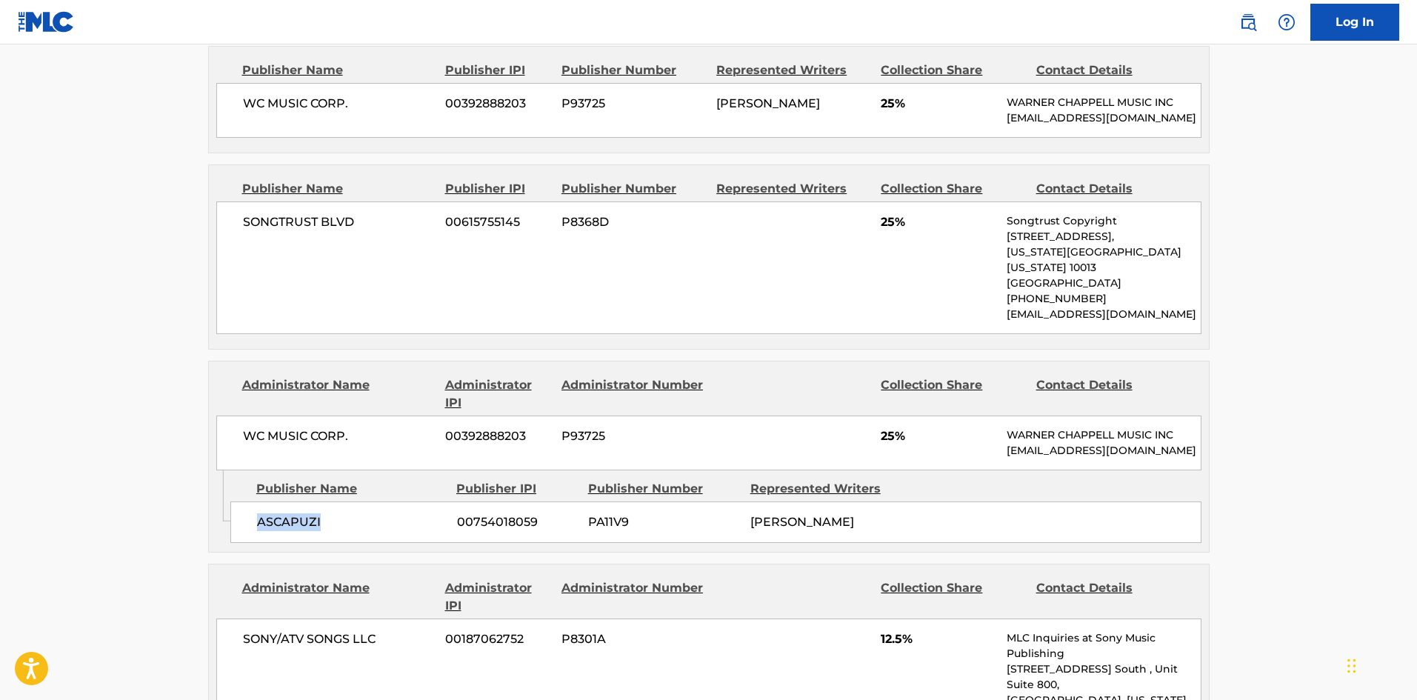
drag, startPoint x: 250, startPoint y: 509, endPoint x: 379, endPoint y: 502, distance: 129.1
click at [379, 502] on div "ASCAPUZI 00754018059 PA11V9 [PERSON_NAME]" at bounding box center [715, 522] width 971 height 41
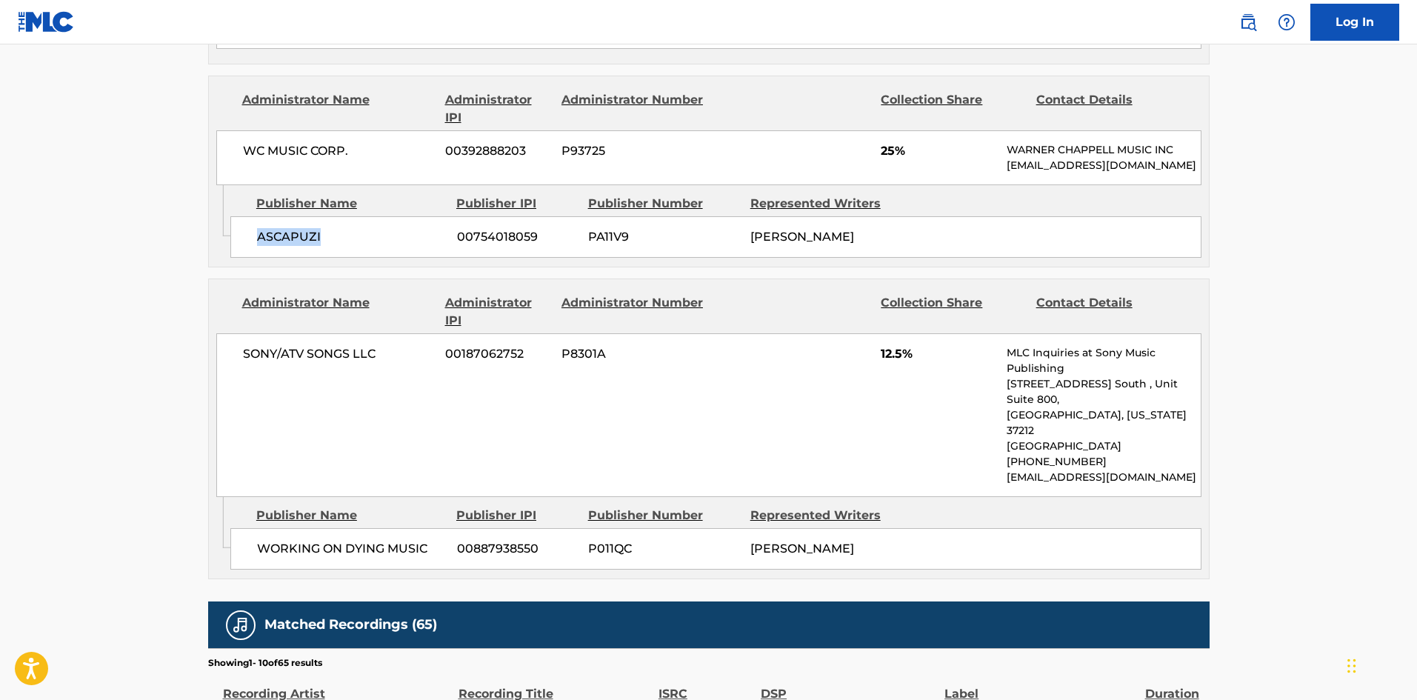
scroll to position [1259, 0]
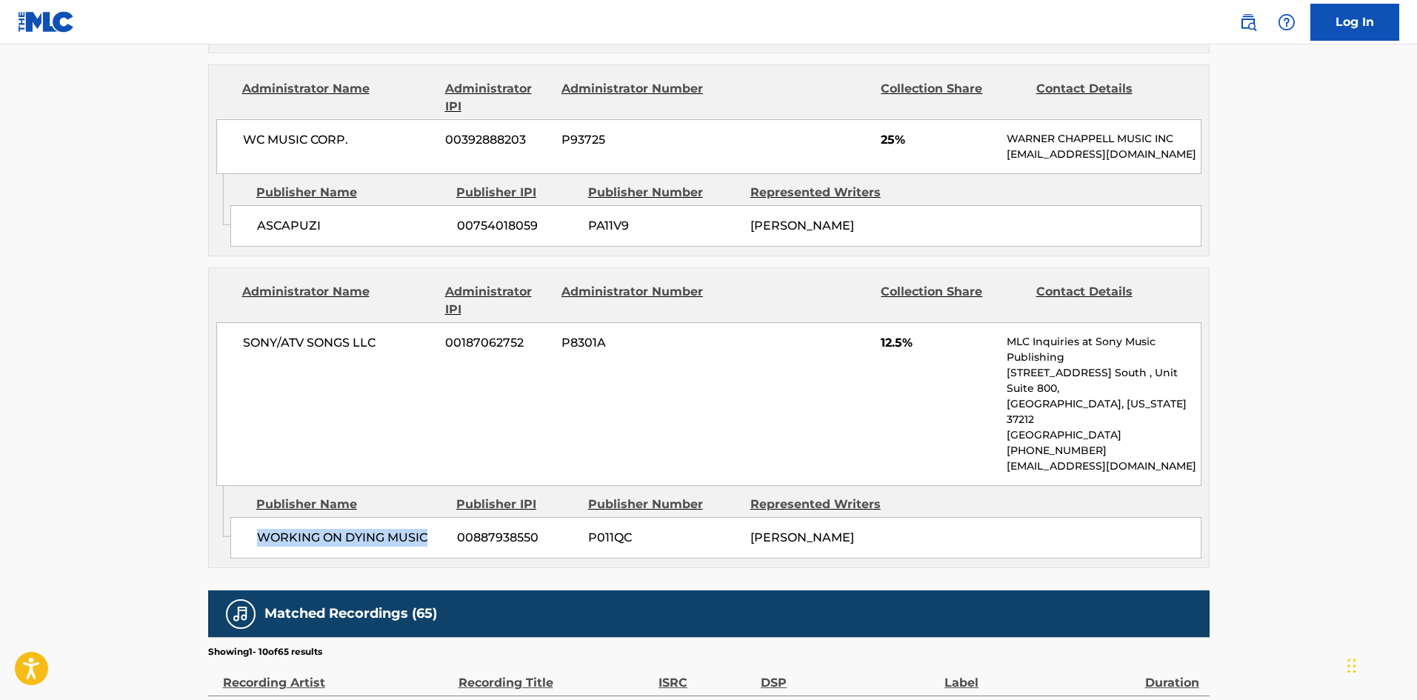
drag, startPoint x: 256, startPoint y: 493, endPoint x: 439, endPoint y: 487, distance: 183.1
click at [439, 517] on div "WORKING ON DYING MUSIC 00887938550 P011QC [PERSON_NAME]" at bounding box center [715, 537] width 971 height 41
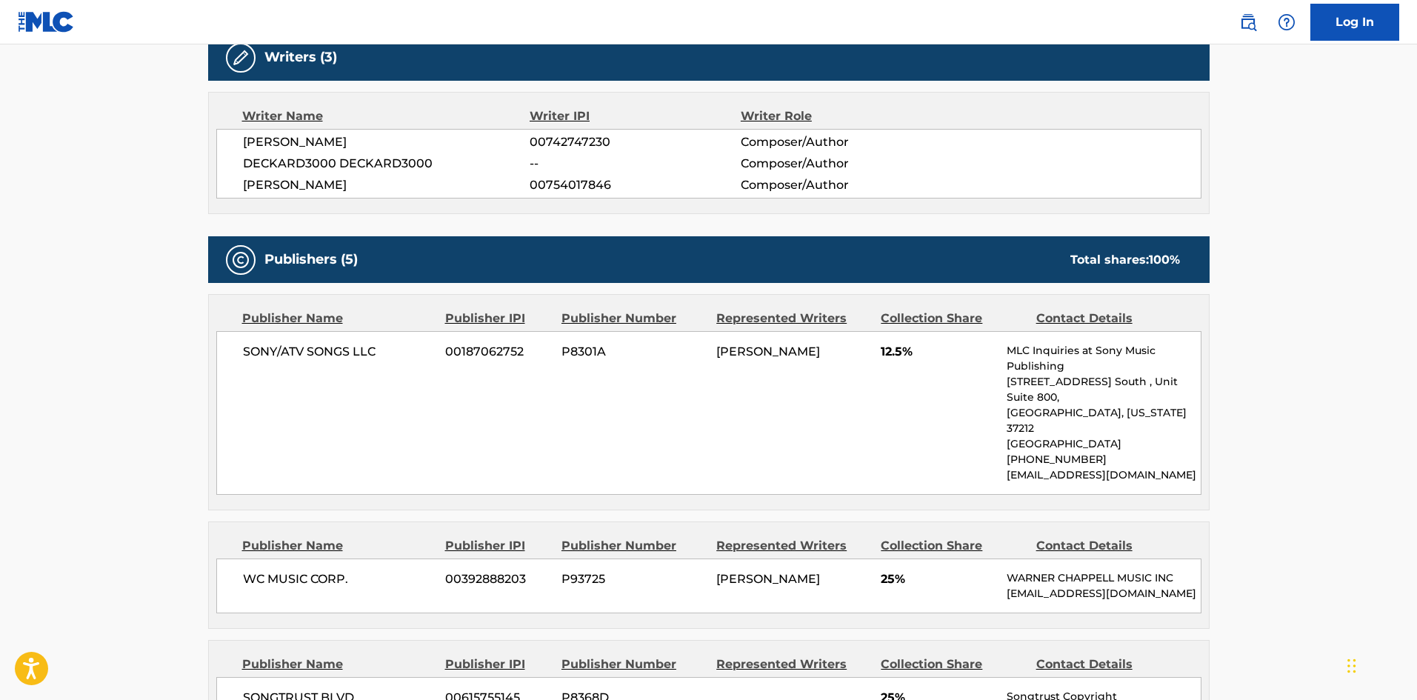
scroll to position [667, 0]
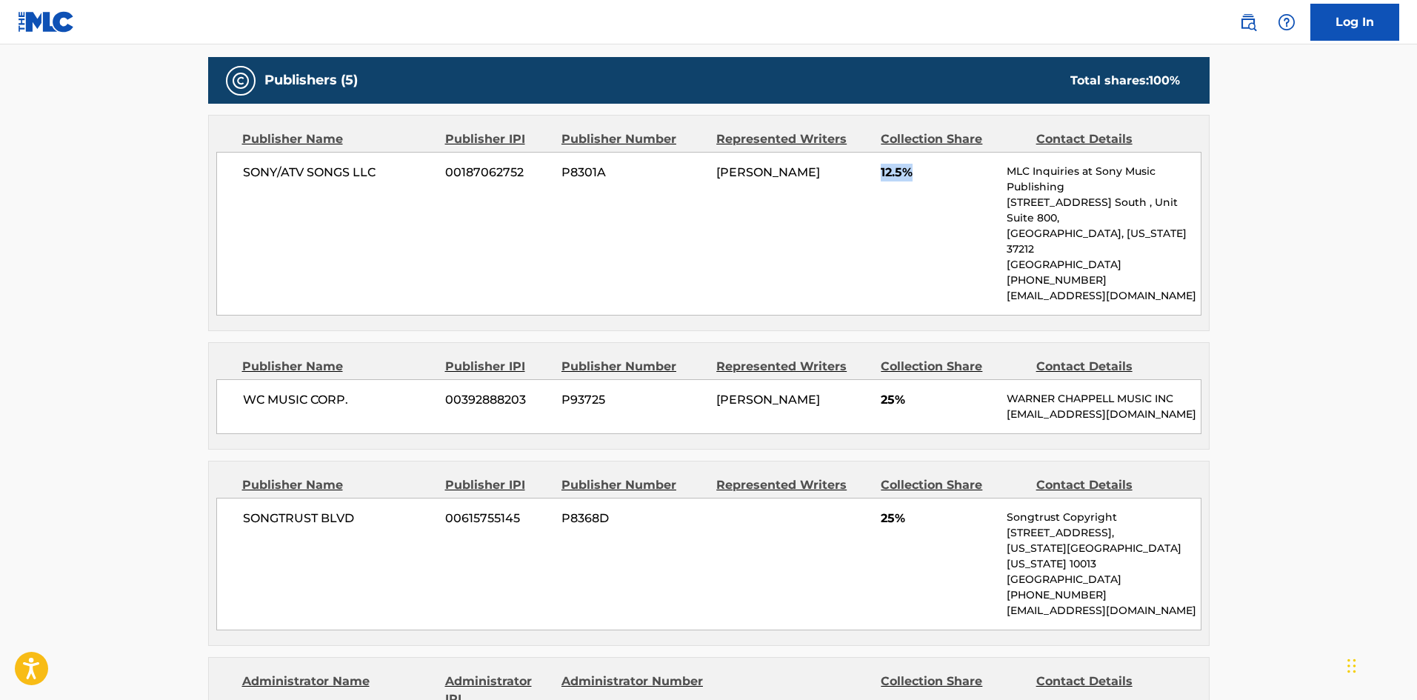
drag, startPoint x: 882, startPoint y: 171, endPoint x: 936, endPoint y: 170, distance: 54.8
click at [936, 170] on span "12.5%" at bounding box center [938, 173] width 115 height 18
drag, startPoint x: 883, startPoint y: 368, endPoint x: 940, endPoint y: 369, distance: 57.0
click at [940, 391] on span "25%" at bounding box center [938, 400] width 115 height 18
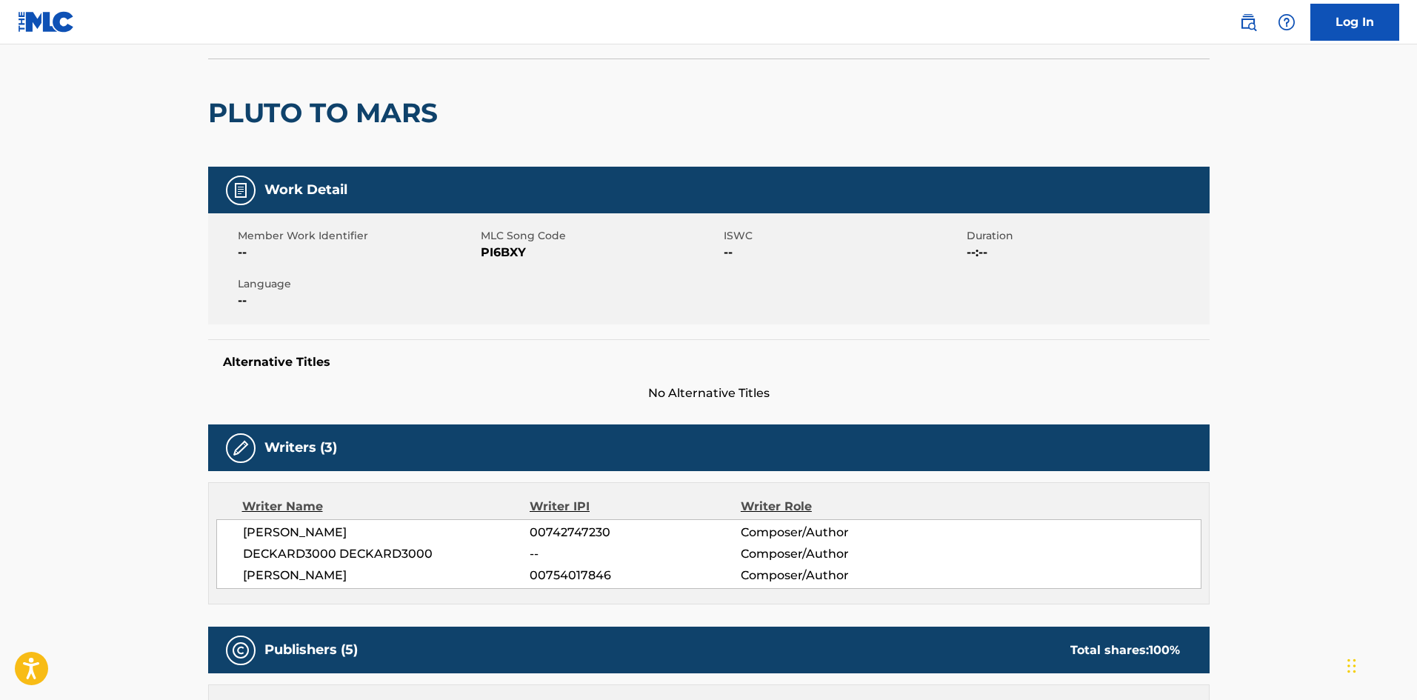
scroll to position [0, 0]
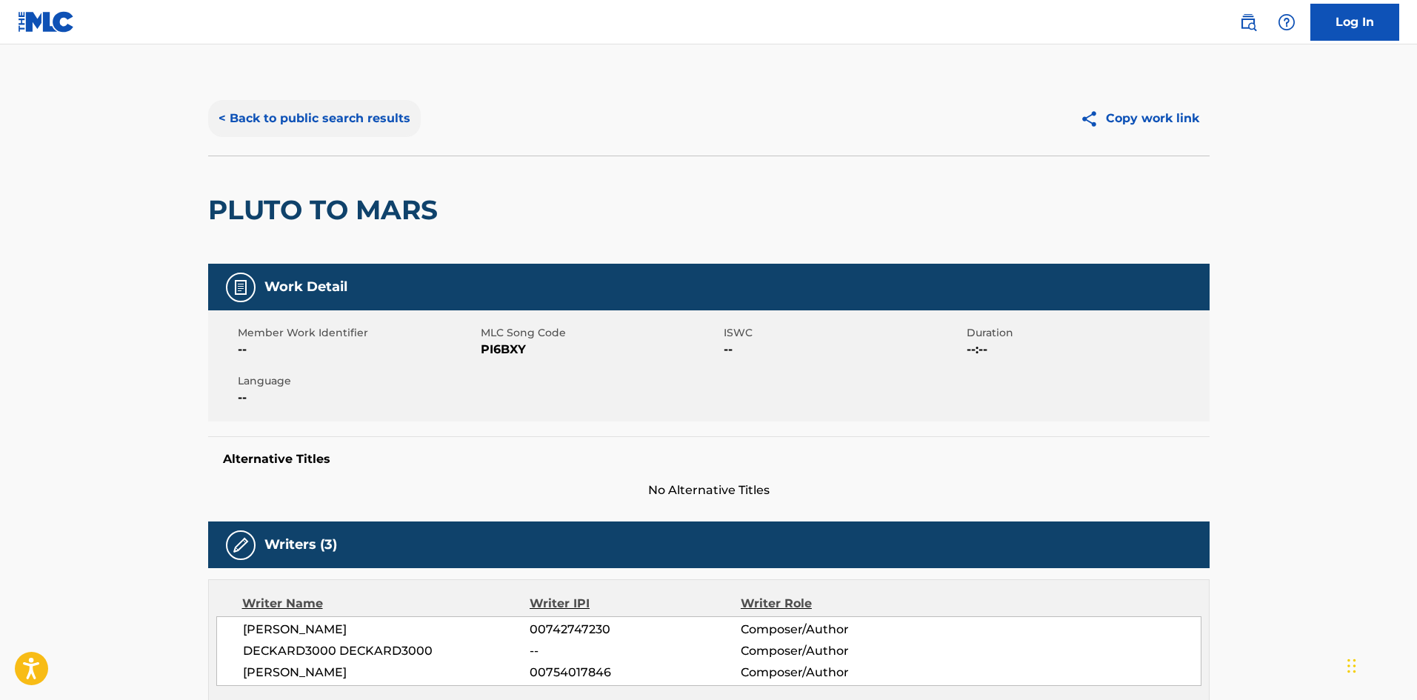
click at [350, 116] on button "< Back to public search results" at bounding box center [314, 118] width 213 height 37
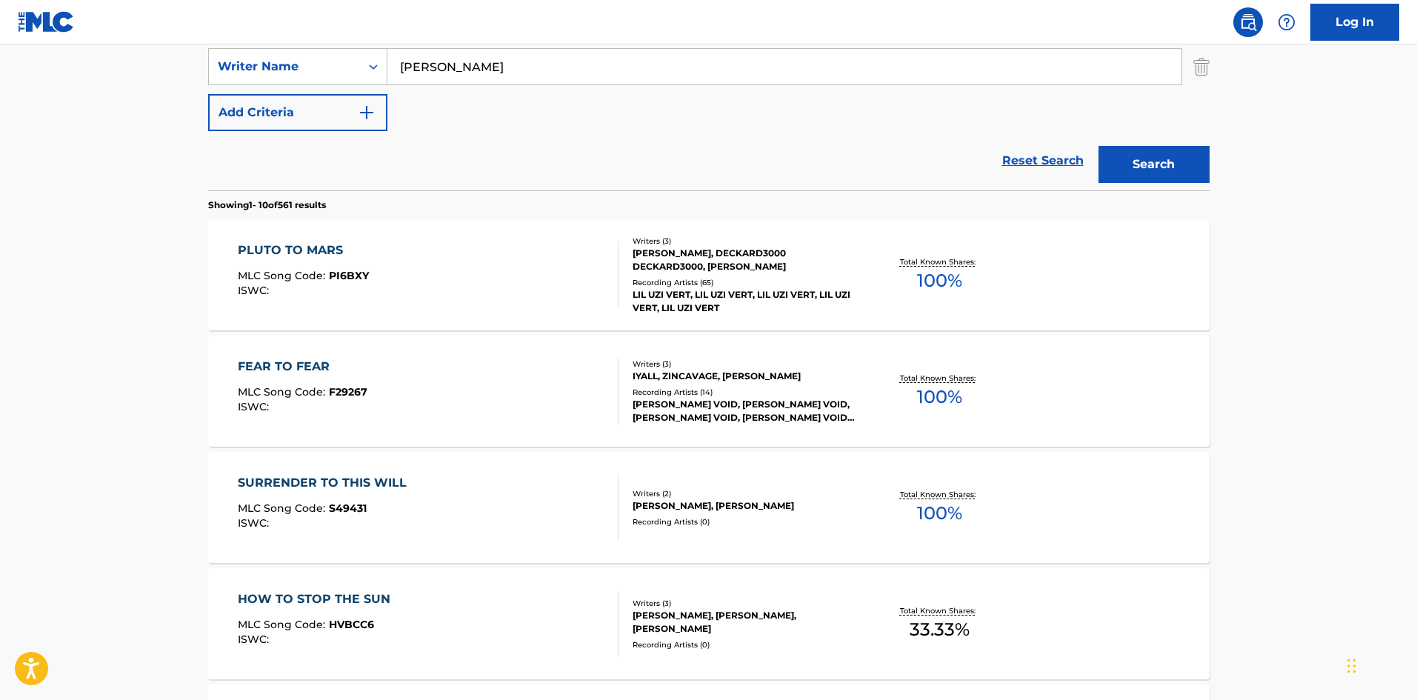
scroll to position [84, 0]
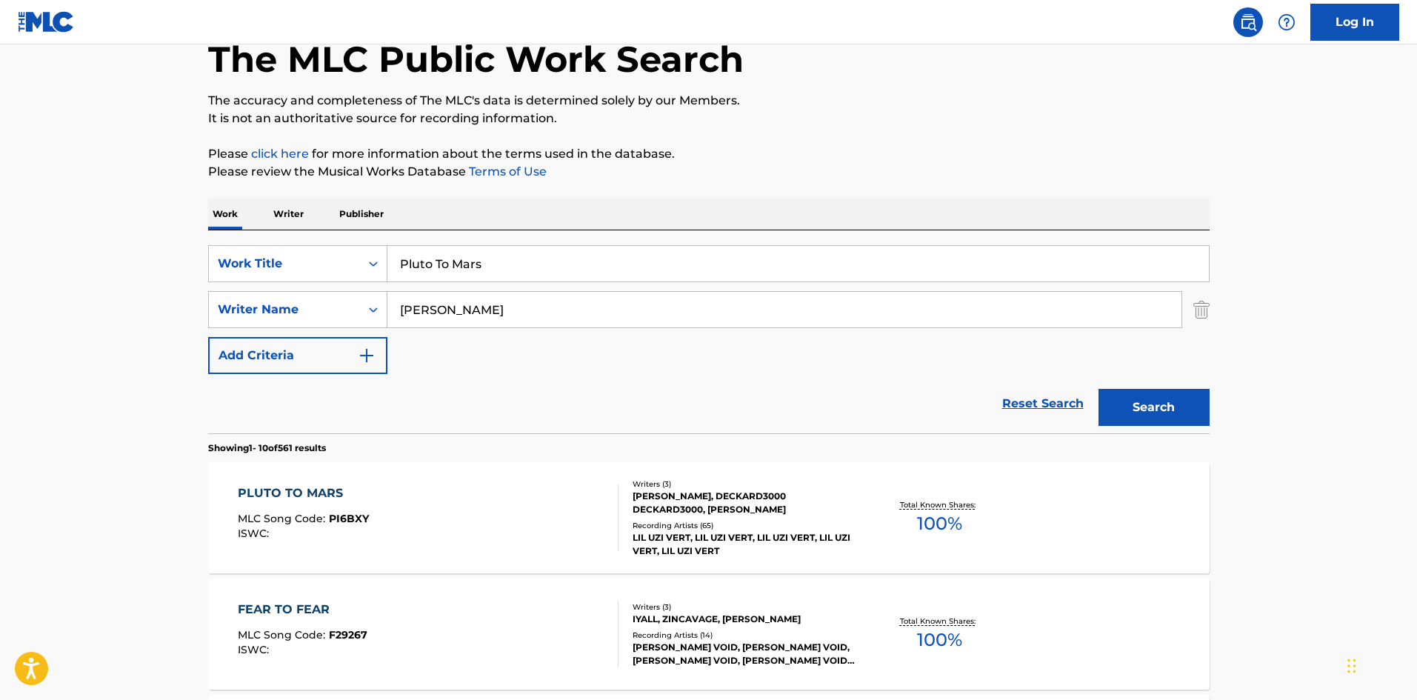
drag, startPoint x: 541, startPoint y: 280, endPoint x: 179, endPoint y: 218, distance: 367.6
paste input "aars In The"
type input "Paars In The Mars"
drag, startPoint x: 556, startPoint y: 317, endPoint x: 59, endPoint y: 334, distance: 497.4
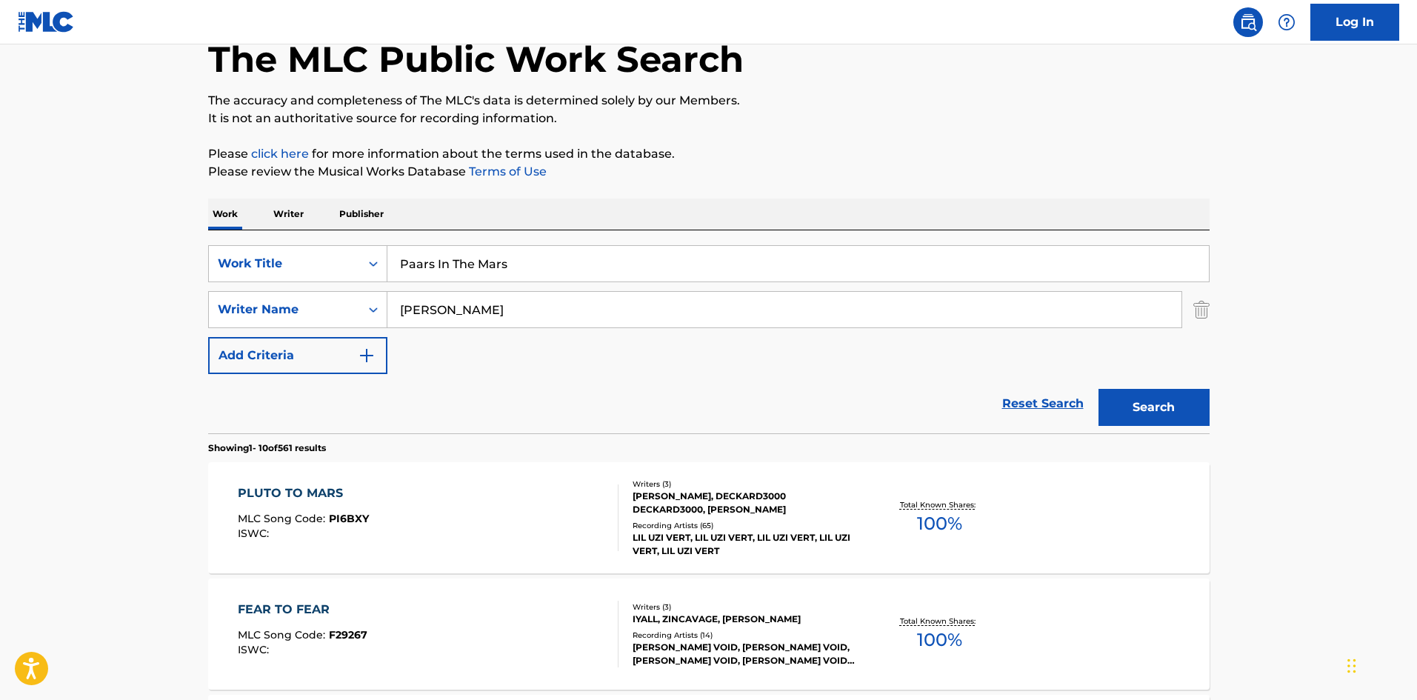
paste input "Symere W"
type input "[PERSON_NAME]"
click at [1171, 420] on button "Search" at bounding box center [1154, 407] width 111 height 37
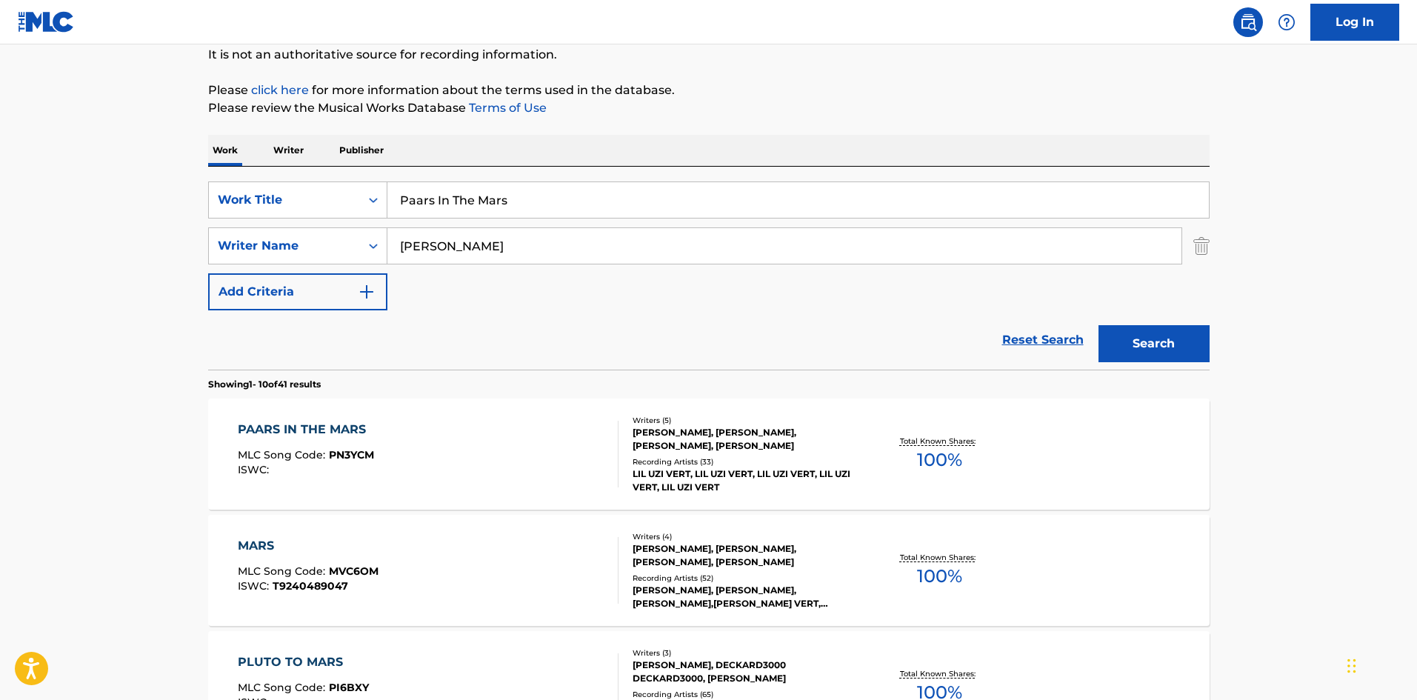
scroll to position [222, 0]
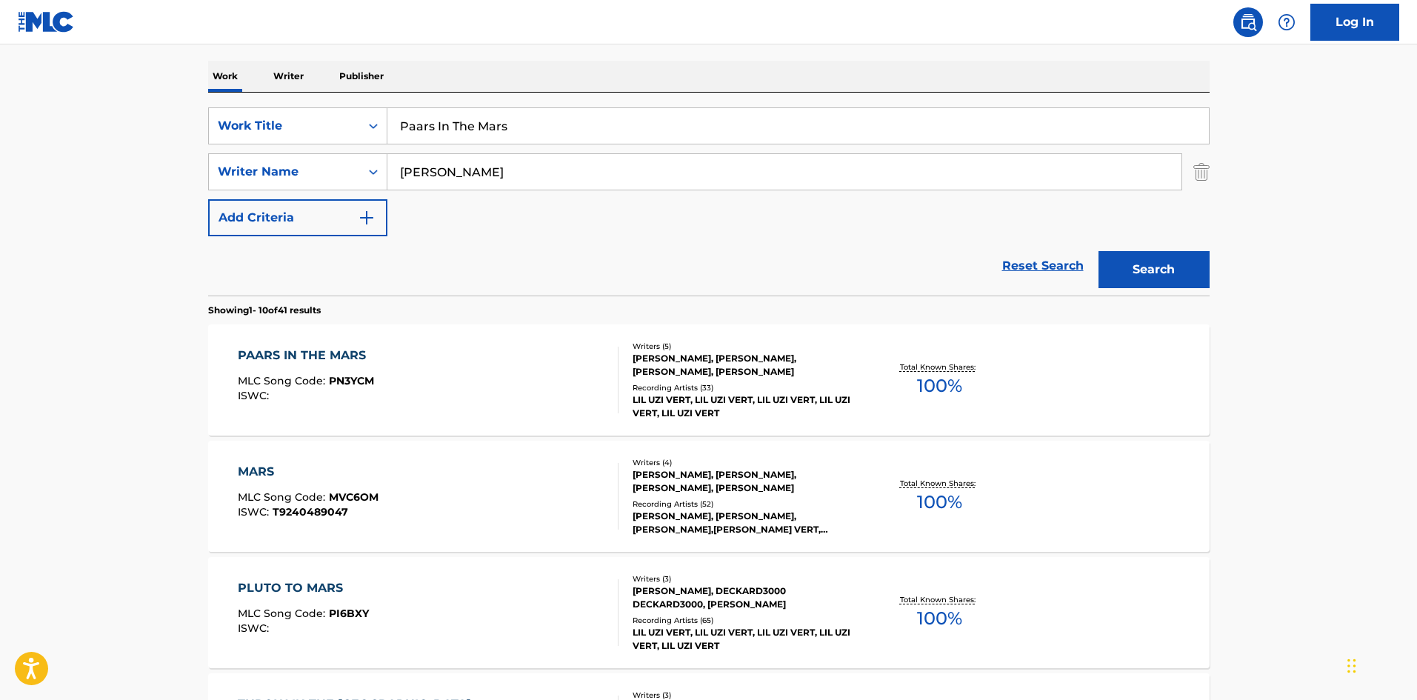
click at [312, 353] on div "PAARS IN THE MARS" at bounding box center [306, 356] width 136 height 18
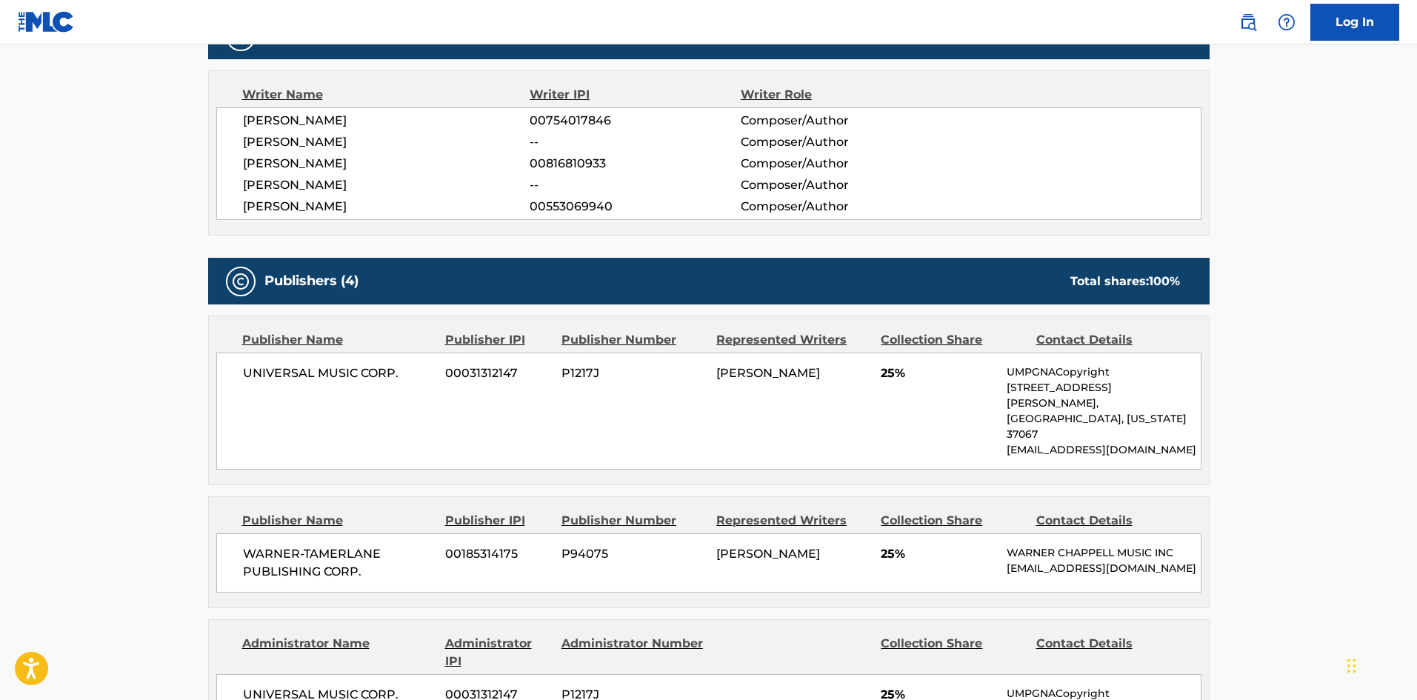
scroll to position [593, 0]
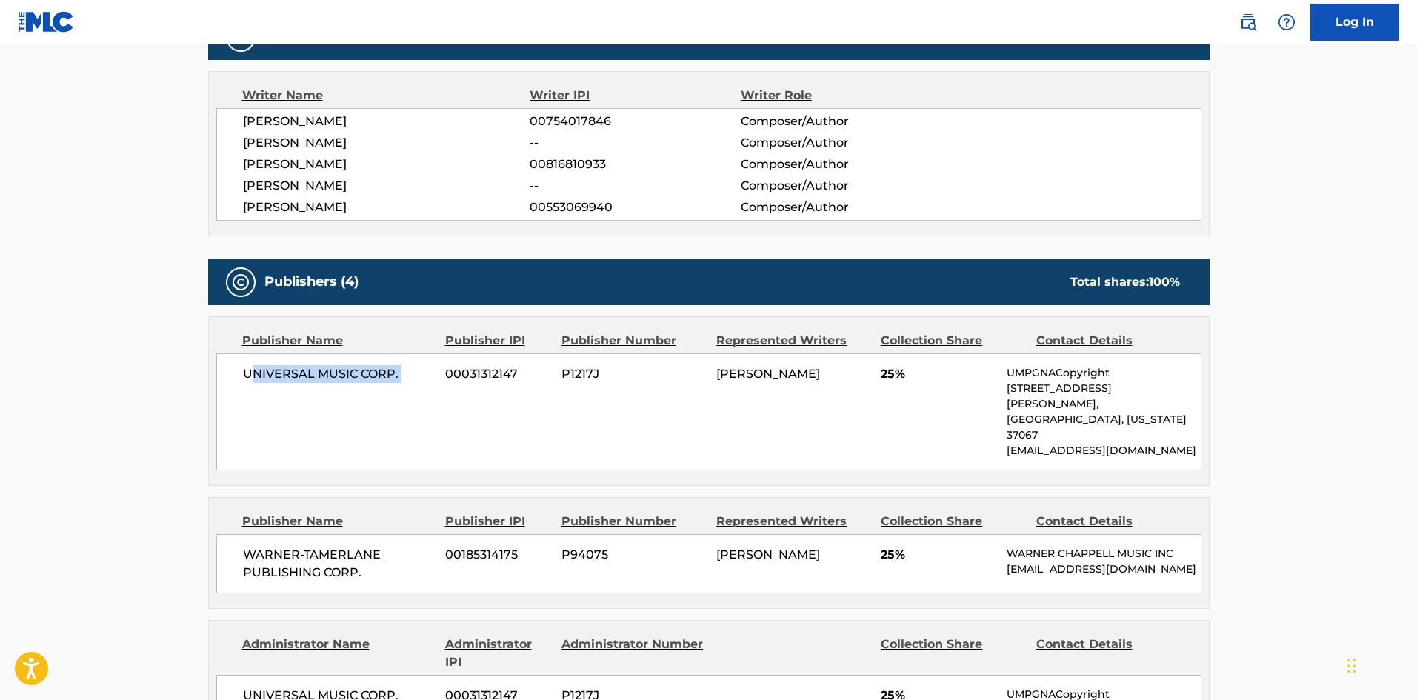
drag, startPoint x: 250, startPoint y: 355, endPoint x: 436, endPoint y: 102, distance: 313.2
click at [438, 371] on div "UNIVERSAL MUSIC CORP. 00031312147 P1217J [PERSON_NAME] 25% UMPGNACopyright [STR…" at bounding box center [708, 411] width 985 height 117
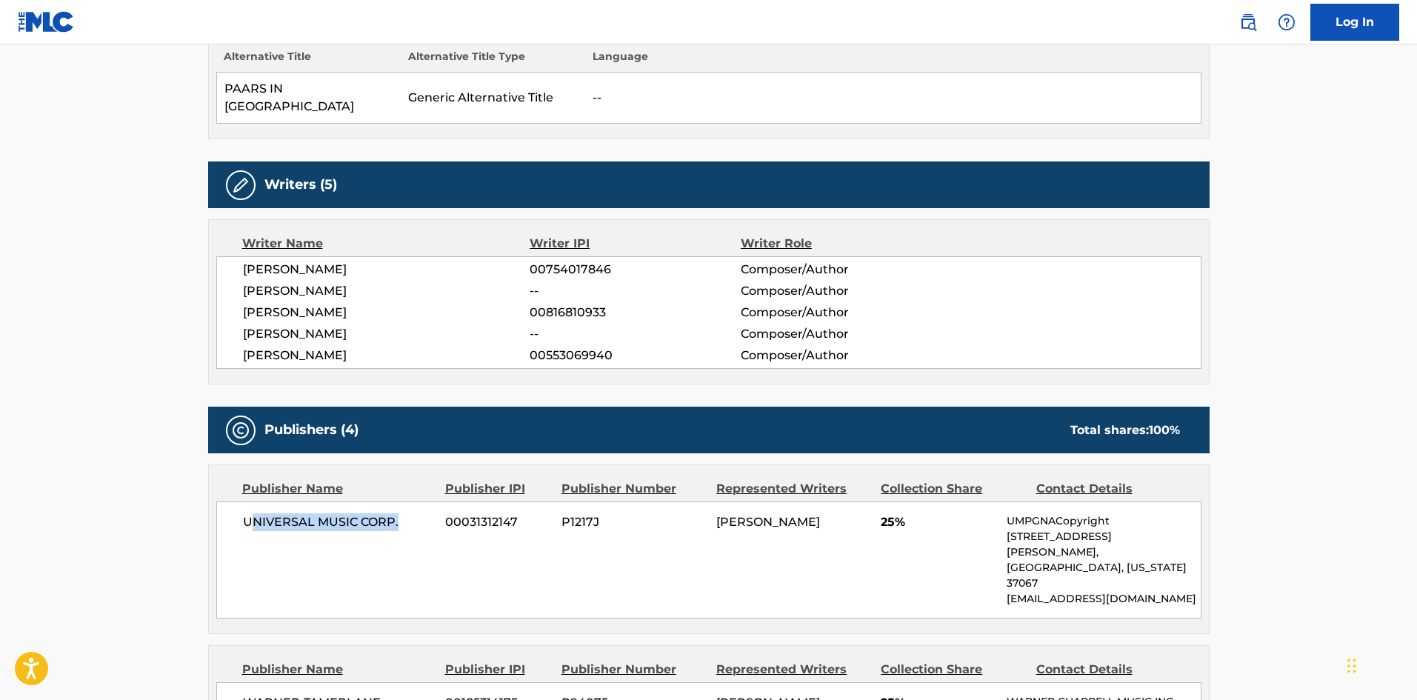
scroll to position [667, 0]
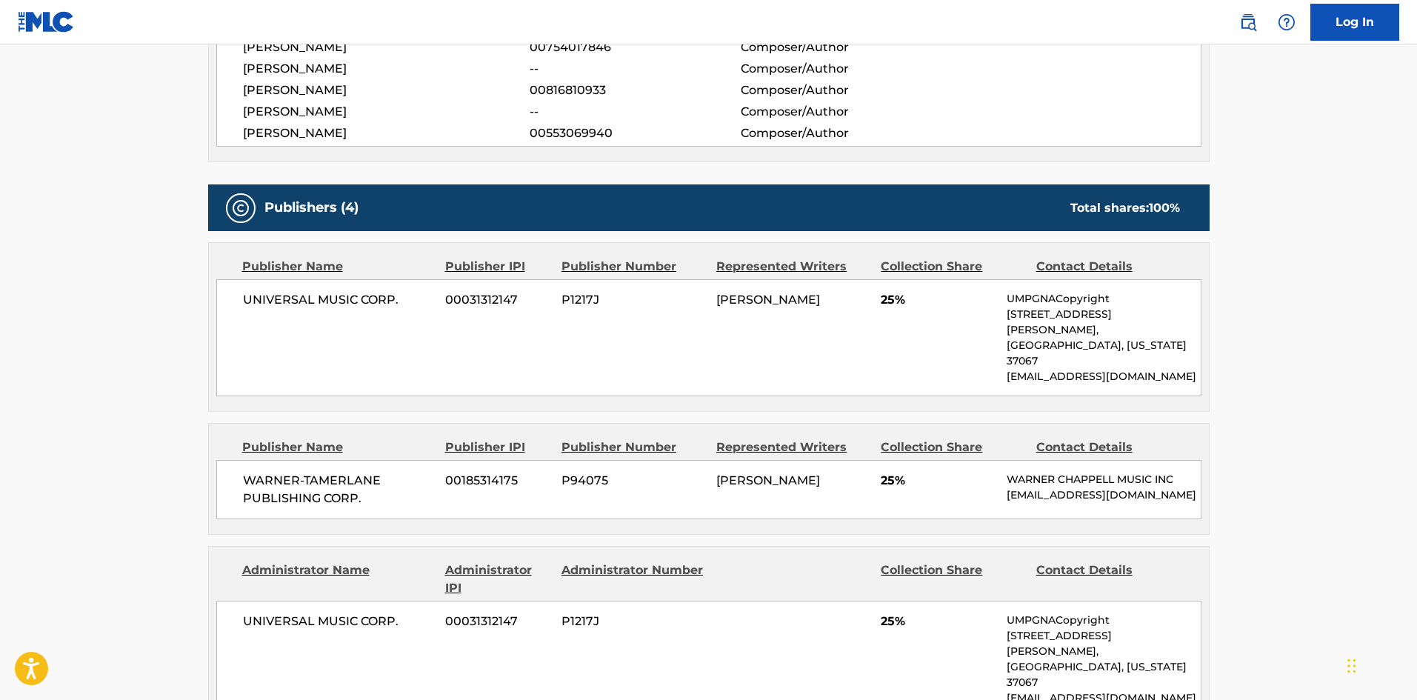
click at [234, 319] on div "UNIVERSAL MUSIC CORP. 00031312147 P1217J [PERSON_NAME] 25% UMPGNACopyright [STR…" at bounding box center [708, 337] width 985 height 117
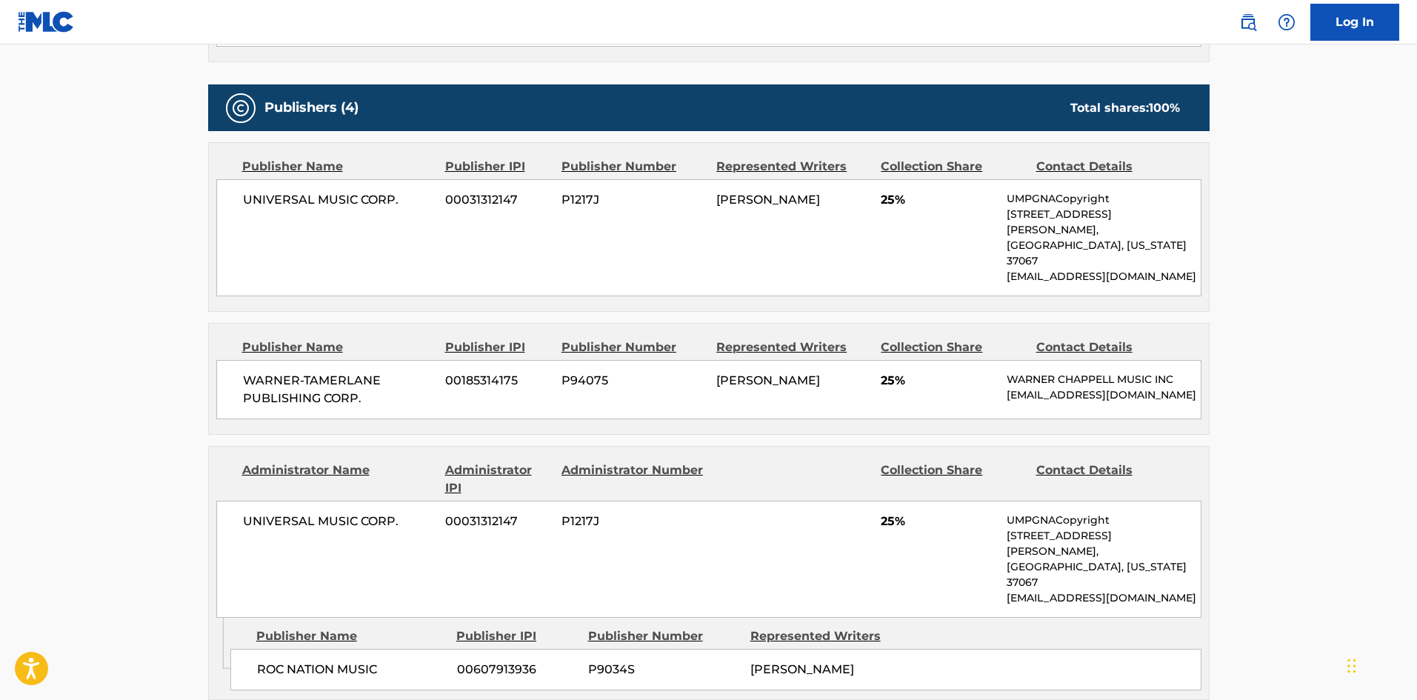
scroll to position [741, 0]
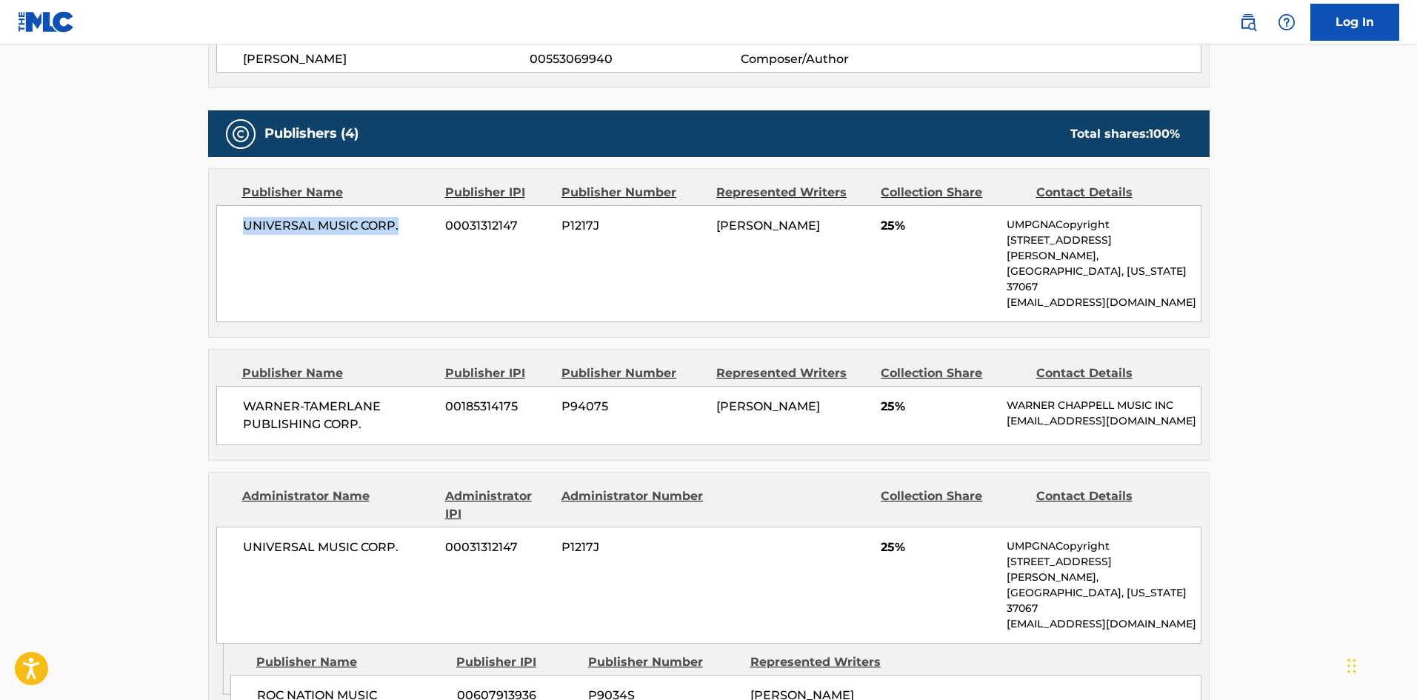
drag, startPoint x: 241, startPoint y: 205, endPoint x: 405, endPoint y: 203, distance: 164.5
click at [405, 205] on div "UNIVERSAL MUSIC CORP. 00031312147 P1217J [PERSON_NAME] 25% UMPGNACopyright [STR…" at bounding box center [708, 263] width 985 height 117
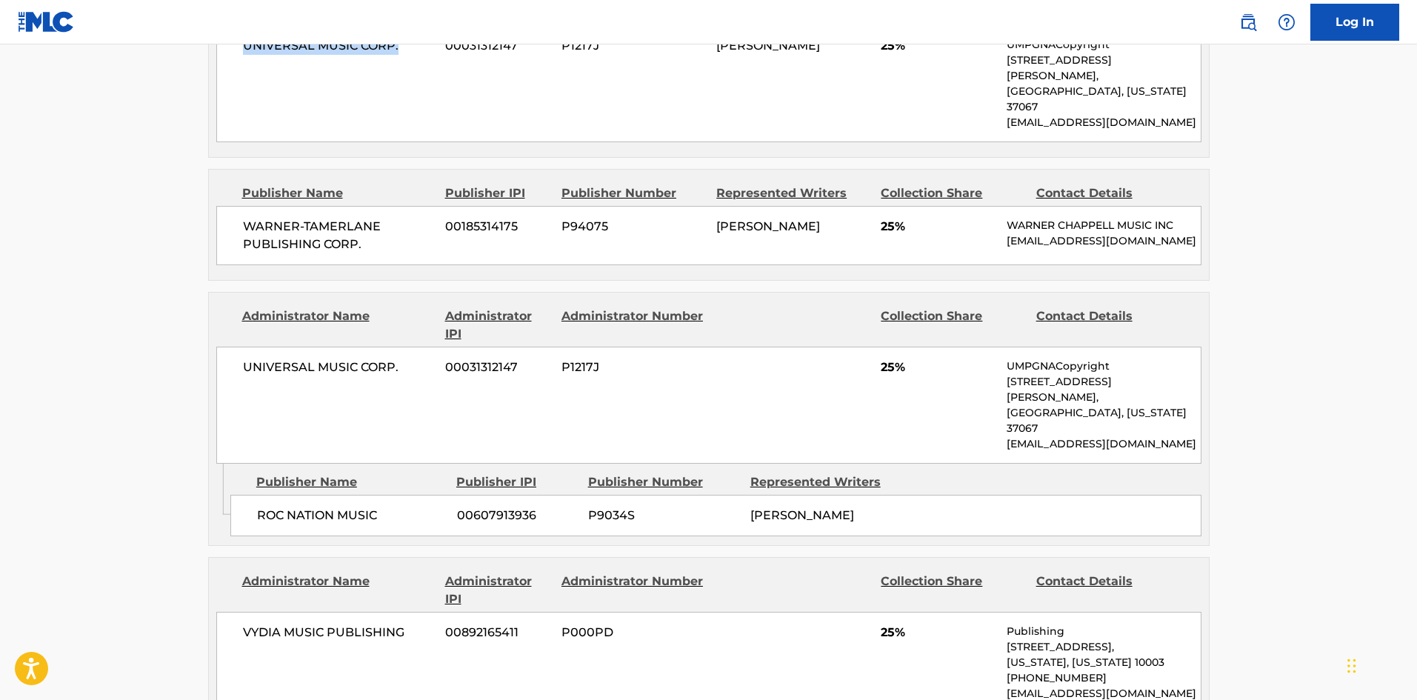
scroll to position [963, 0]
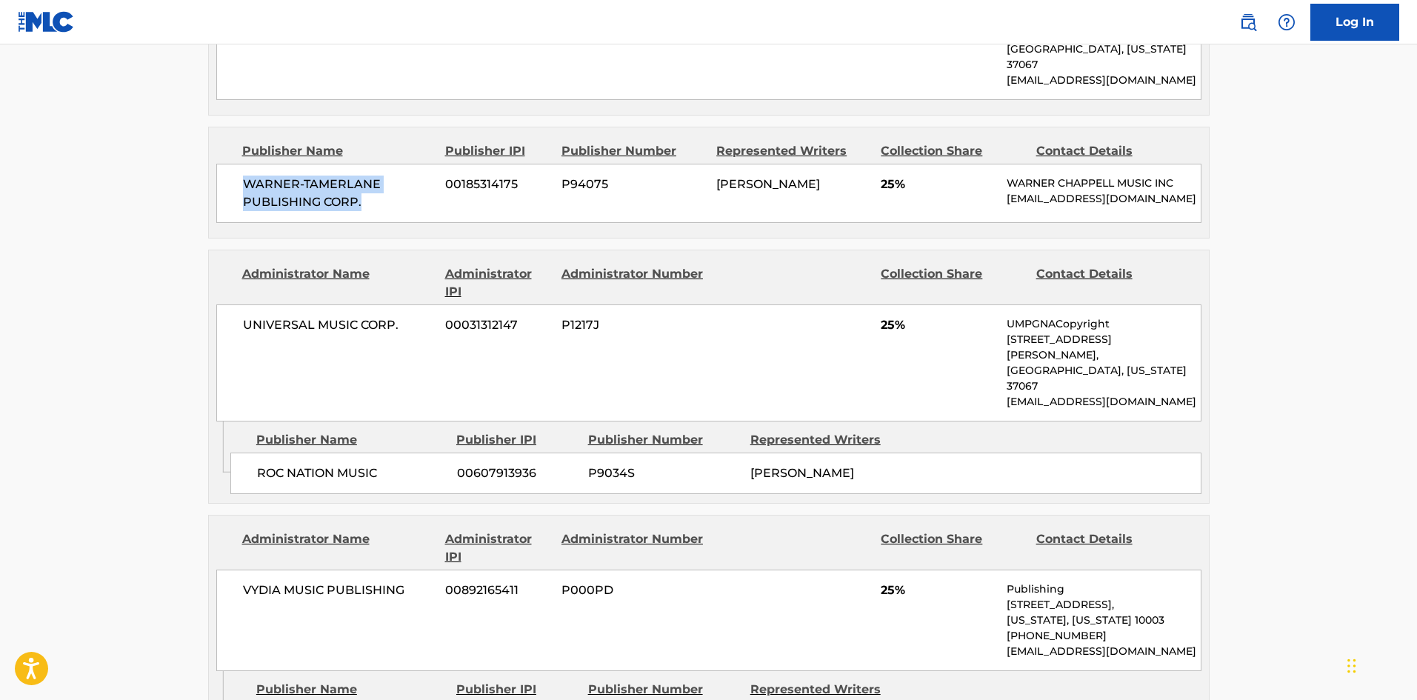
drag, startPoint x: 244, startPoint y: 133, endPoint x: 440, endPoint y: 173, distance: 200.2
click at [440, 173] on div "WARNER-[PERSON_NAME] PUBLISHING CORP. 00185314175 P94075 [PERSON_NAME] 25% [PER…" at bounding box center [708, 193] width 985 height 59
drag, startPoint x: 253, startPoint y: 403, endPoint x: 387, endPoint y: 407, distance: 133.4
click at [387, 453] on div "ROC NATION MUSIC 00607913936 P9034S [PERSON_NAME]" at bounding box center [715, 473] width 971 height 41
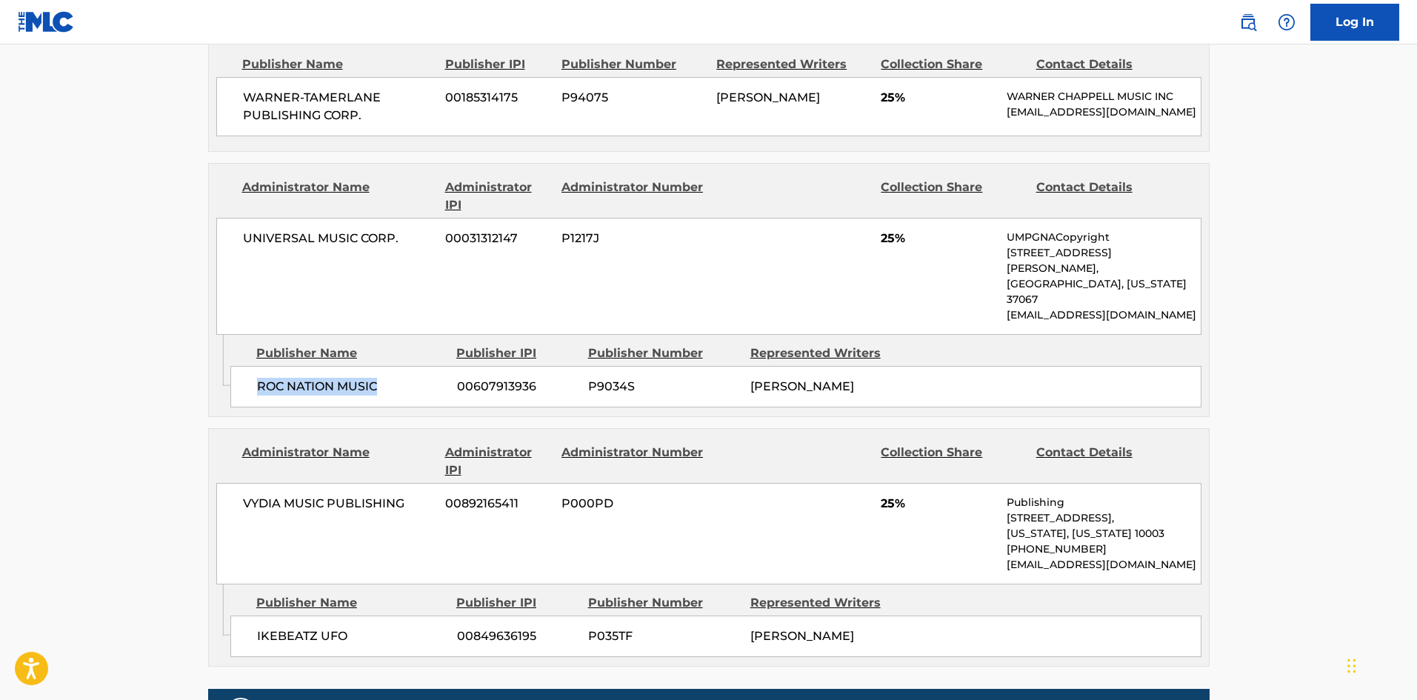
scroll to position [1185, 0]
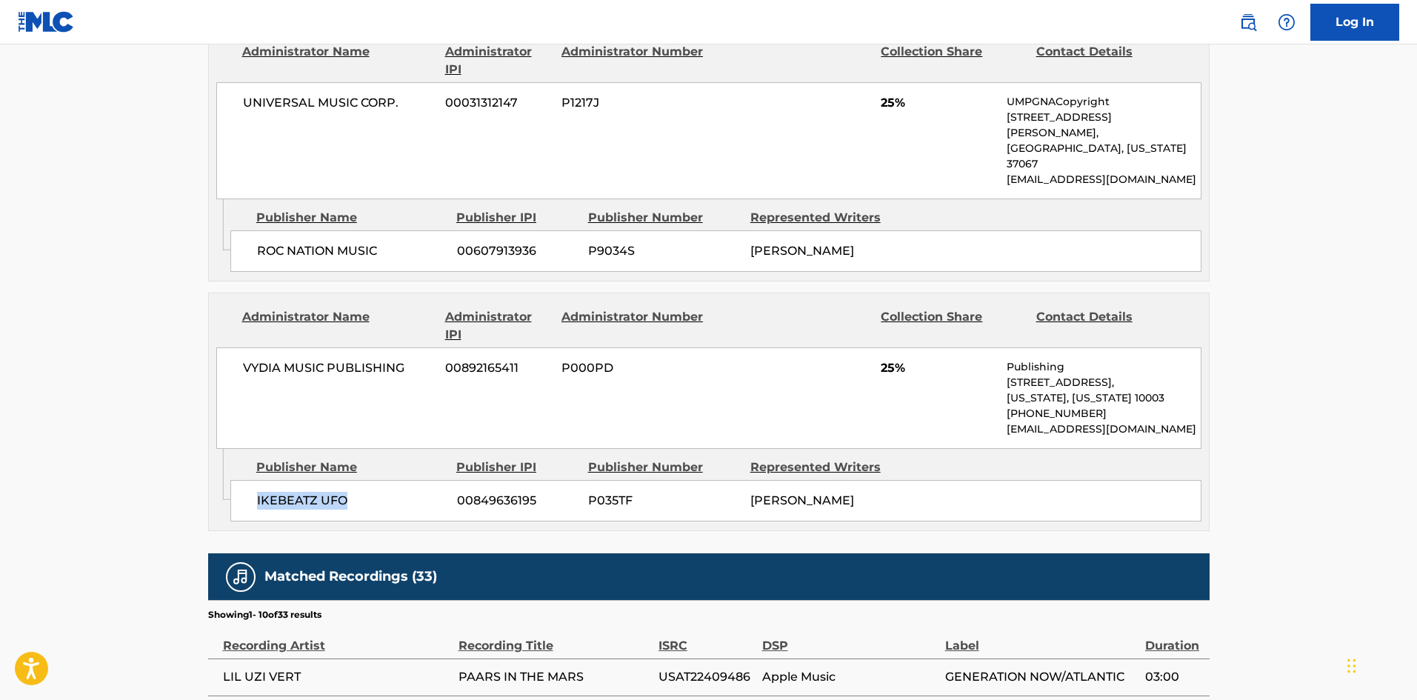
drag, startPoint x: 256, startPoint y: 434, endPoint x: 392, endPoint y: 439, distance: 136.4
click at [392, 480] on div "IKEBEATZ UFO 00849636195 P035TF [PERSON_NAME]" at bounding box center [715, 500] width 971 height 41
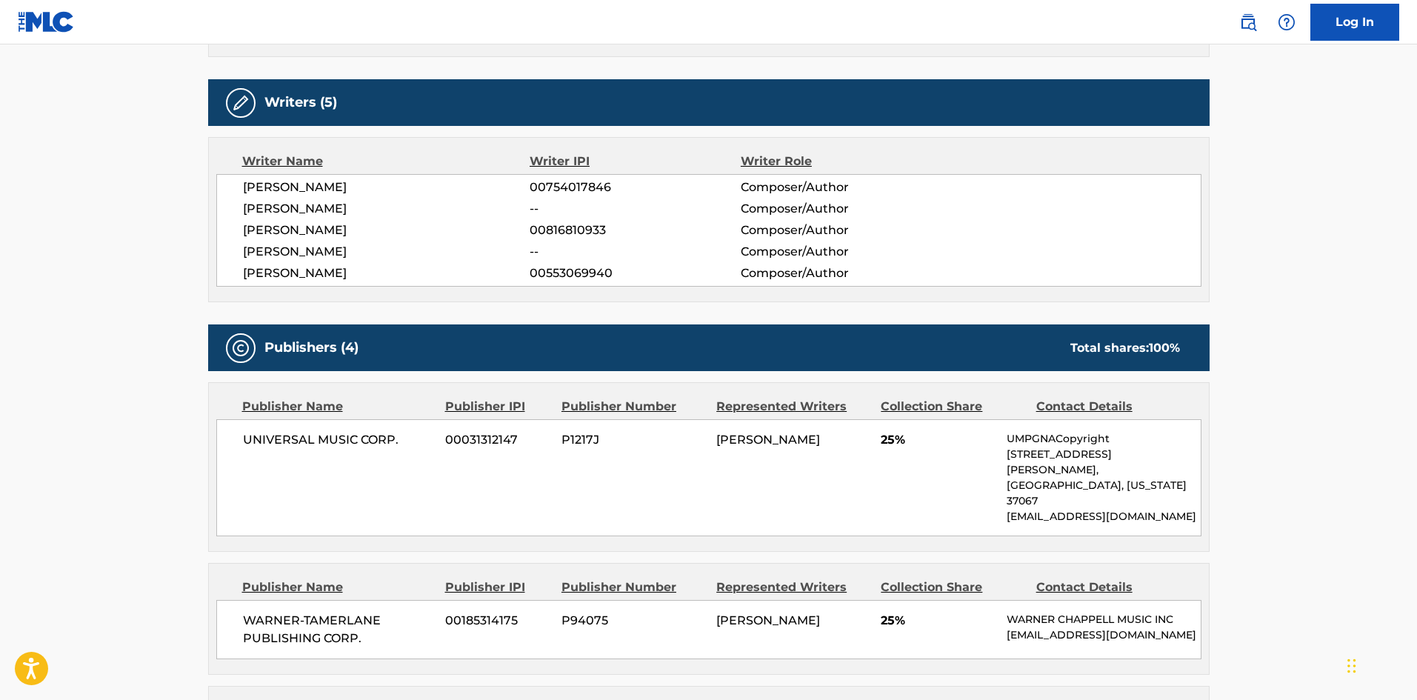
scroll to position [519, 0]
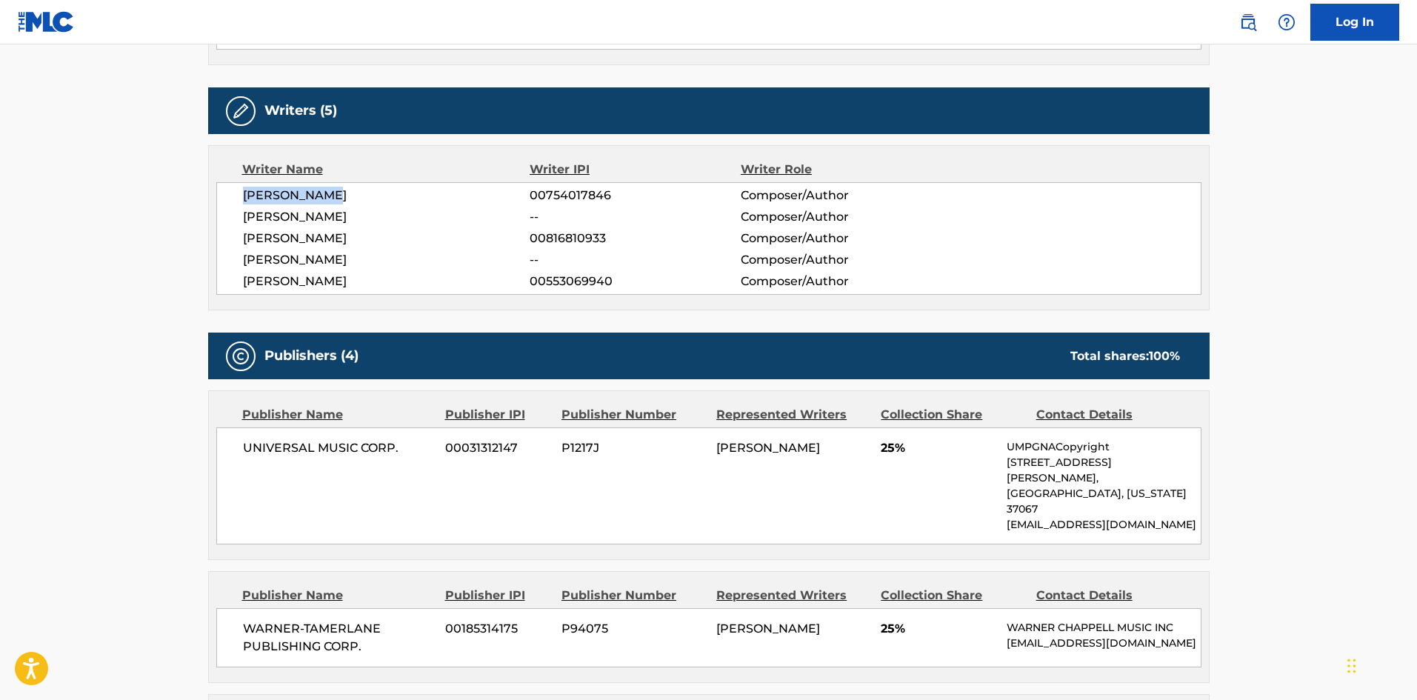
drag, startPoint x: 243, startPoint y: 174, endPoint x: 382, endPoint y: 175, distance: 138.5
click at [382, 187] on span "[PERSON_NAME]" at bounding box center [386, 196] width 287 height 18
drag, startPoint x: 242, startPoint y: 198, endPoint x: 430, endPoint y: 192, distance: 189.0
click at [430, 192] on div "[PERSON_NAME] 00754017846 Composer/Author [PERSON_NAME] -- Composer/Author [PER…" at bounding box center [708, 238] width 985 height 113
drag, startPoint x: 237, startPoint y: 219, endPoint x: 356, endPoint y: 218, distance: 119.3
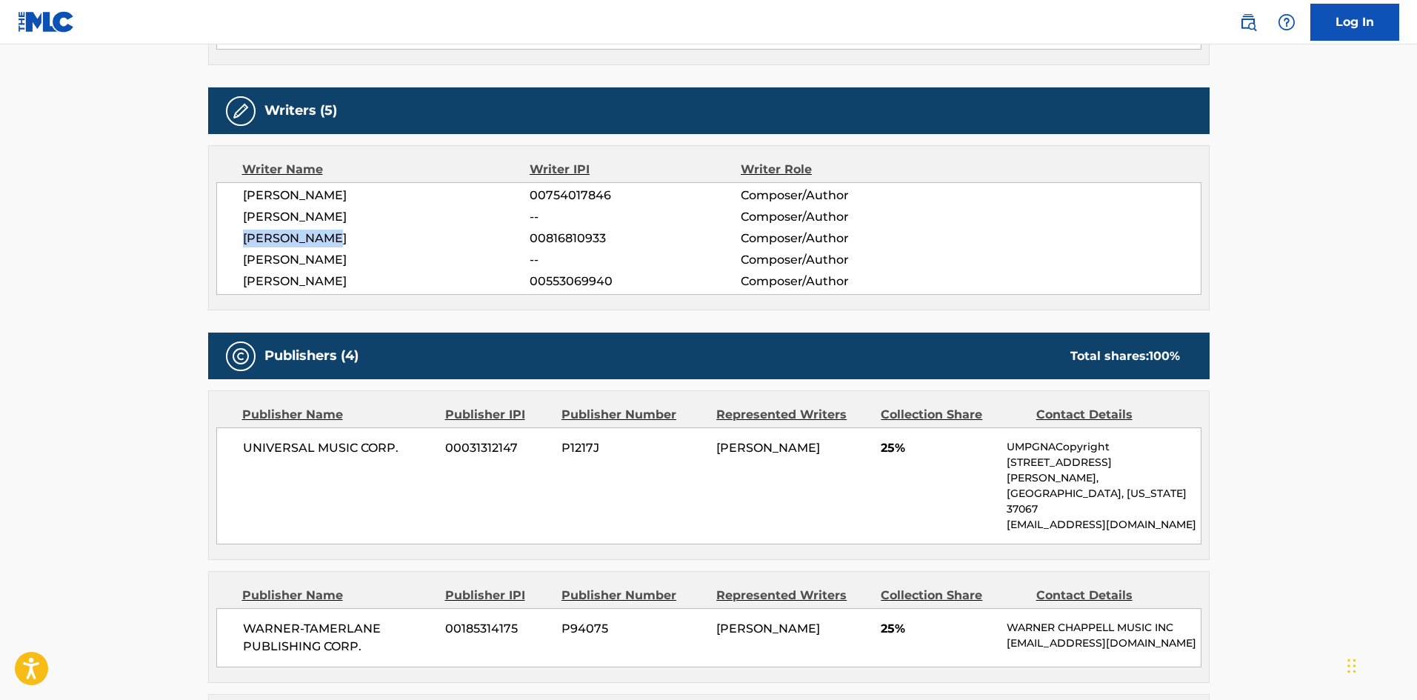
click at [356, 218] on div "[PERSON_NAME] 00754017846 Composer/Author [PERSON_NAME] -- Composer/Author [PER…" at bounding box center [708, 238] width 985 height 113
drag, startPoint x: 238, startPoint y: 244, endPoint x: 370, endPoint y: 244, distance: 131.9
click at [370, 244] on div "[PERSON_NAME] 00754017846 Composer/Author [PERSON_NAME] -- Composer/Author [PER…" at bounding box center [708, 238] width 985 height 113
drag, startPoint x: 242, startPoint y: 264, endPoint x: 424, endPoint y: 269, distance: 181.6
click at [424, 273] on span "[PERSON_NAME]" at bounding box center [386, 282] width 287 height 18
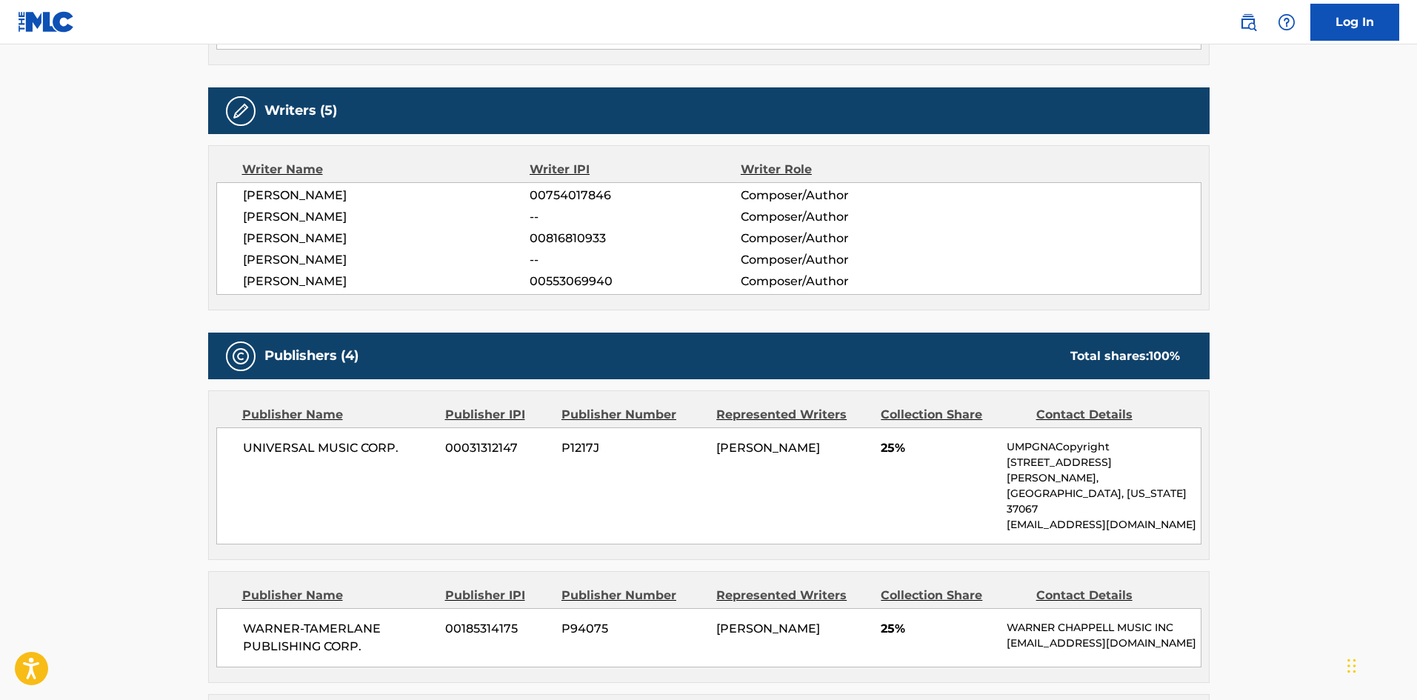
click at [608, 187] on span "00754017846" at bounding box center [635, 196] width 210 height 18
click at [583, 187] on span "00754017846" at bounding box center [635, 196] width 210 height 18
click at [576, 230] on span "00816810933" at bounding box center [635, 239] width 210 height 18
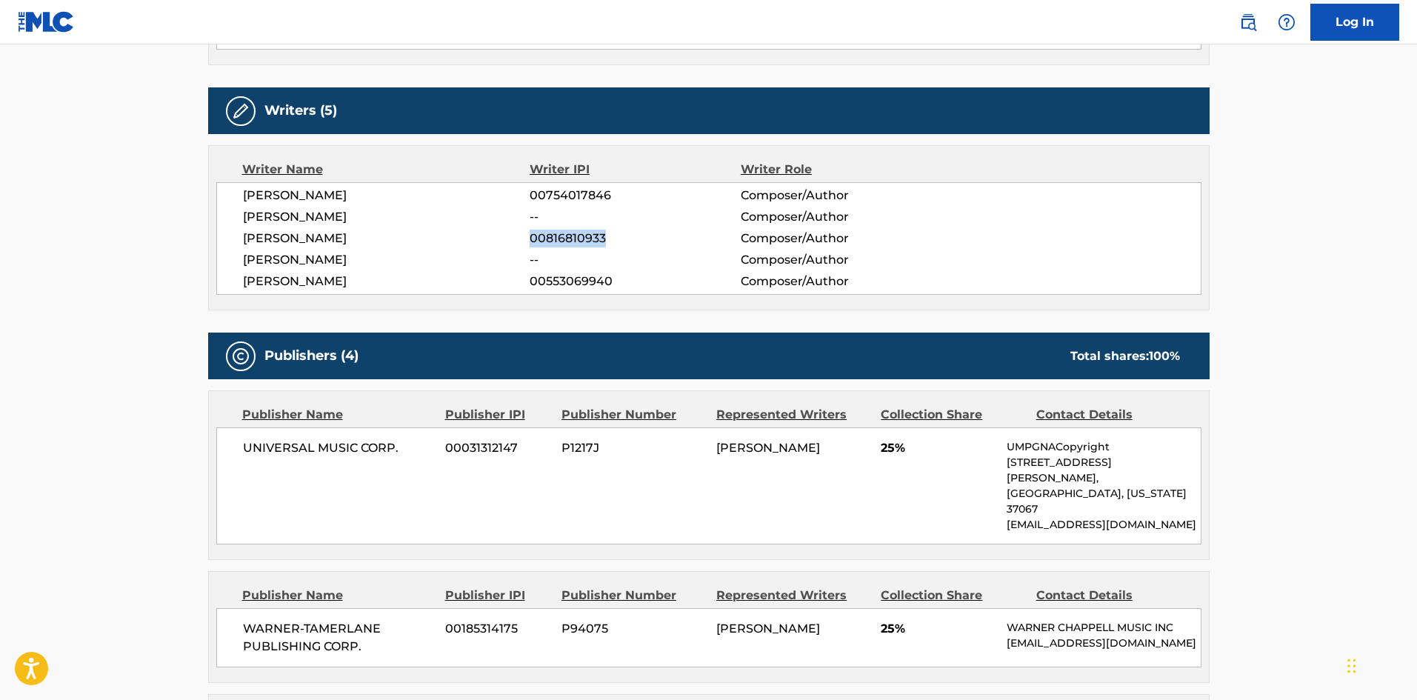
click at [576, 230] on span "00816810933" at bounding box center [635, 239] width 210 height 18
click at [557, 273] on span "00553069940" at bounding box center [635, 282] width 210 height 18
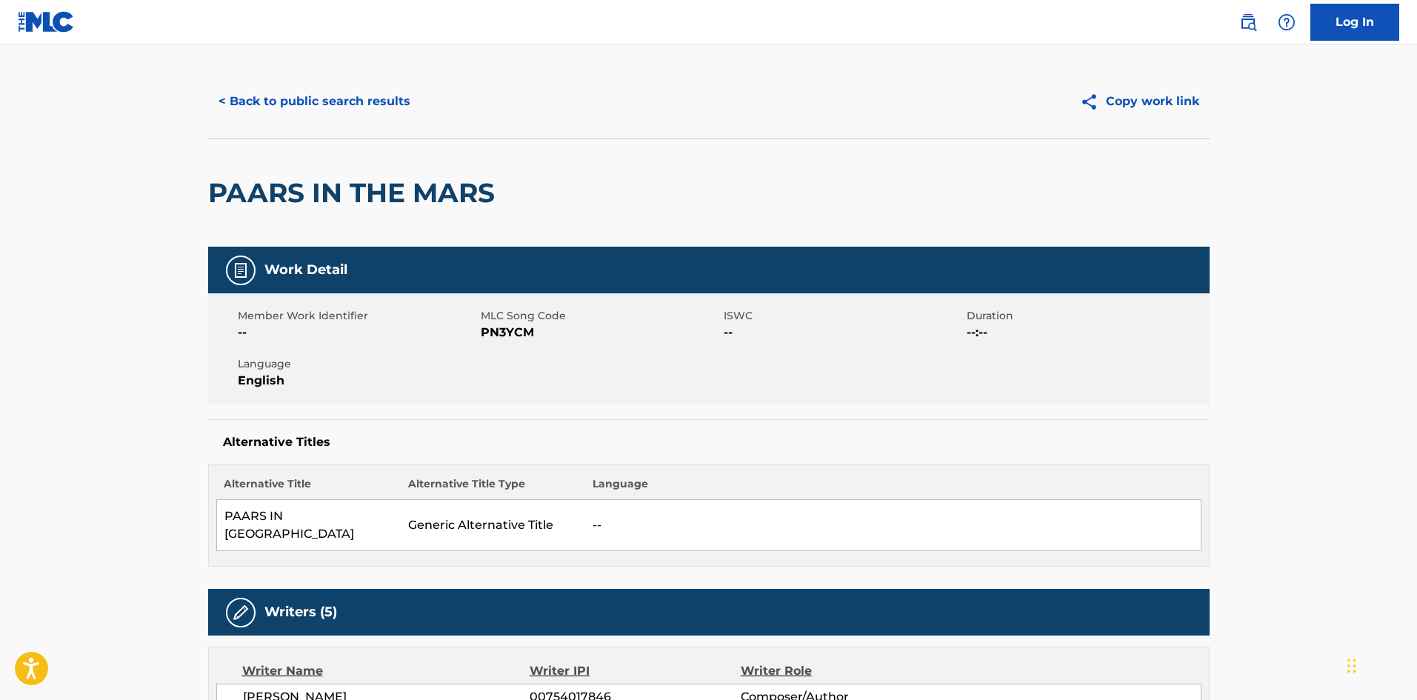
scroll to position [0, 0]
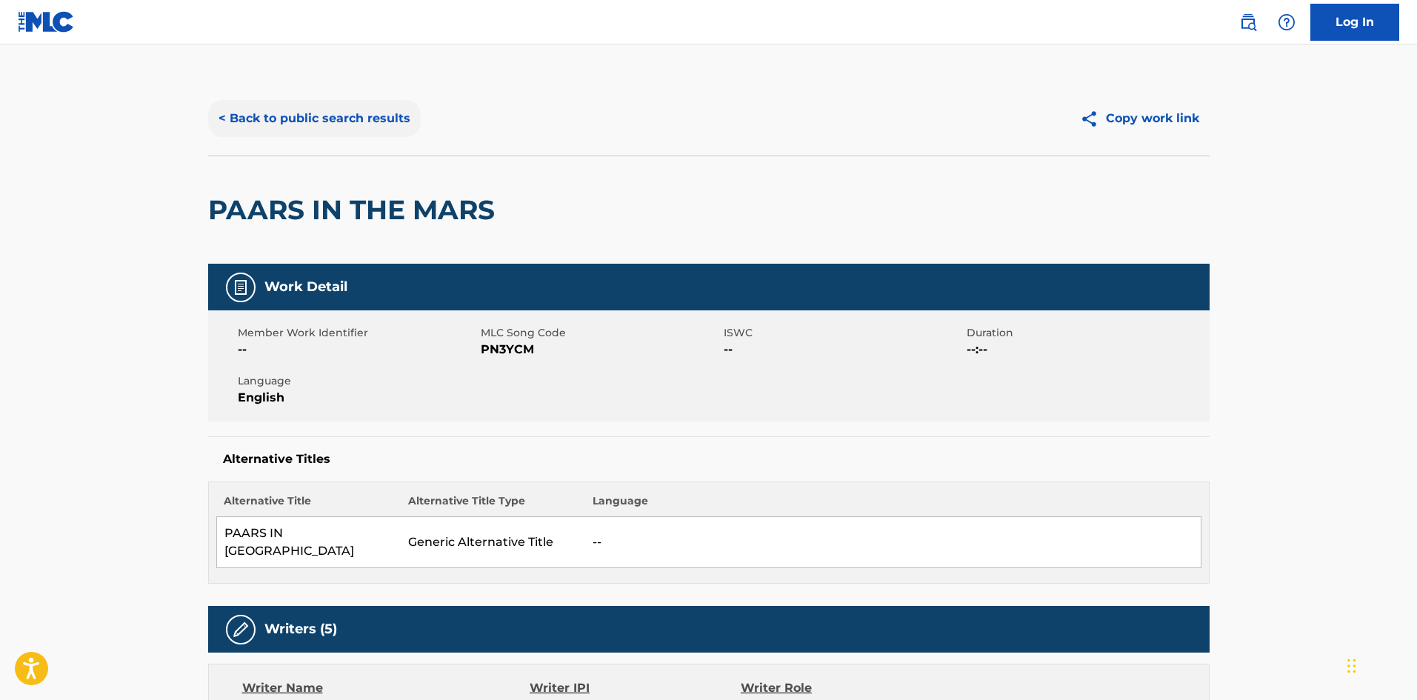
click at [340, 120] on button "< Back to public search results" at bounding box center [314, 118] width 213 height 37
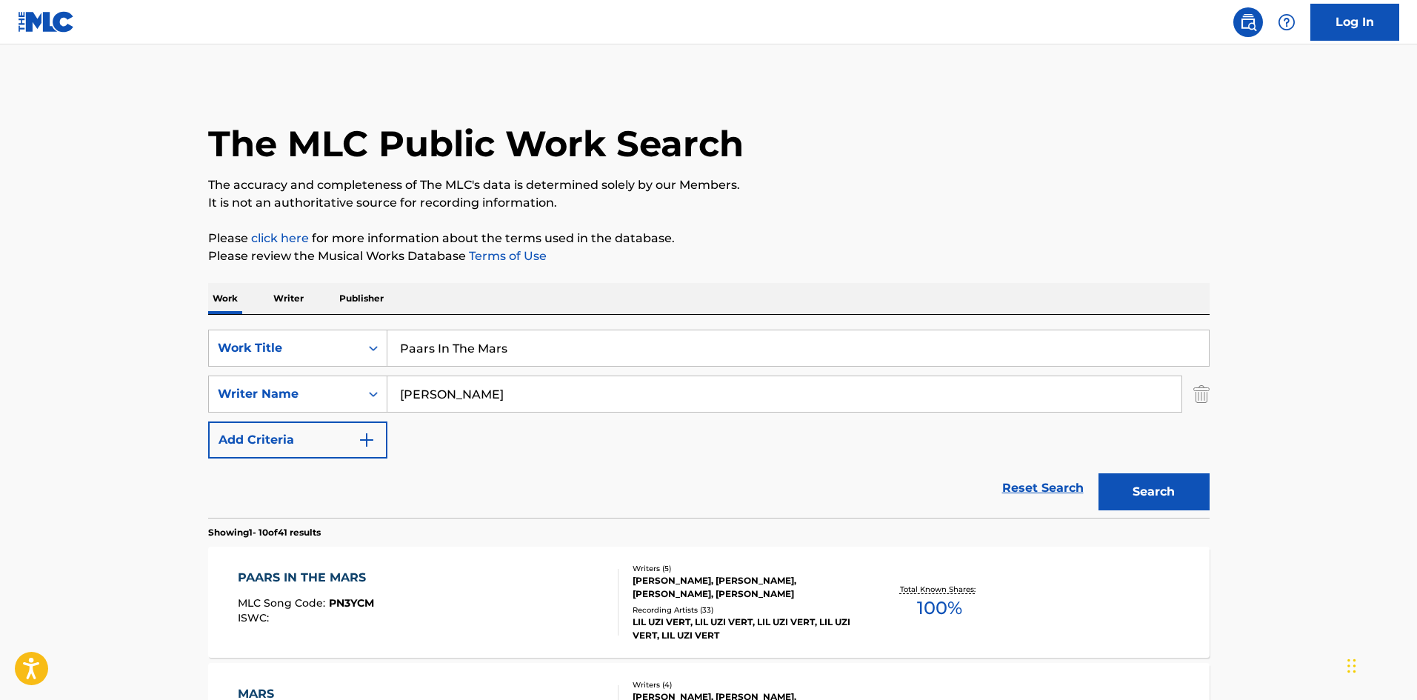
scroll to position [222, 0]
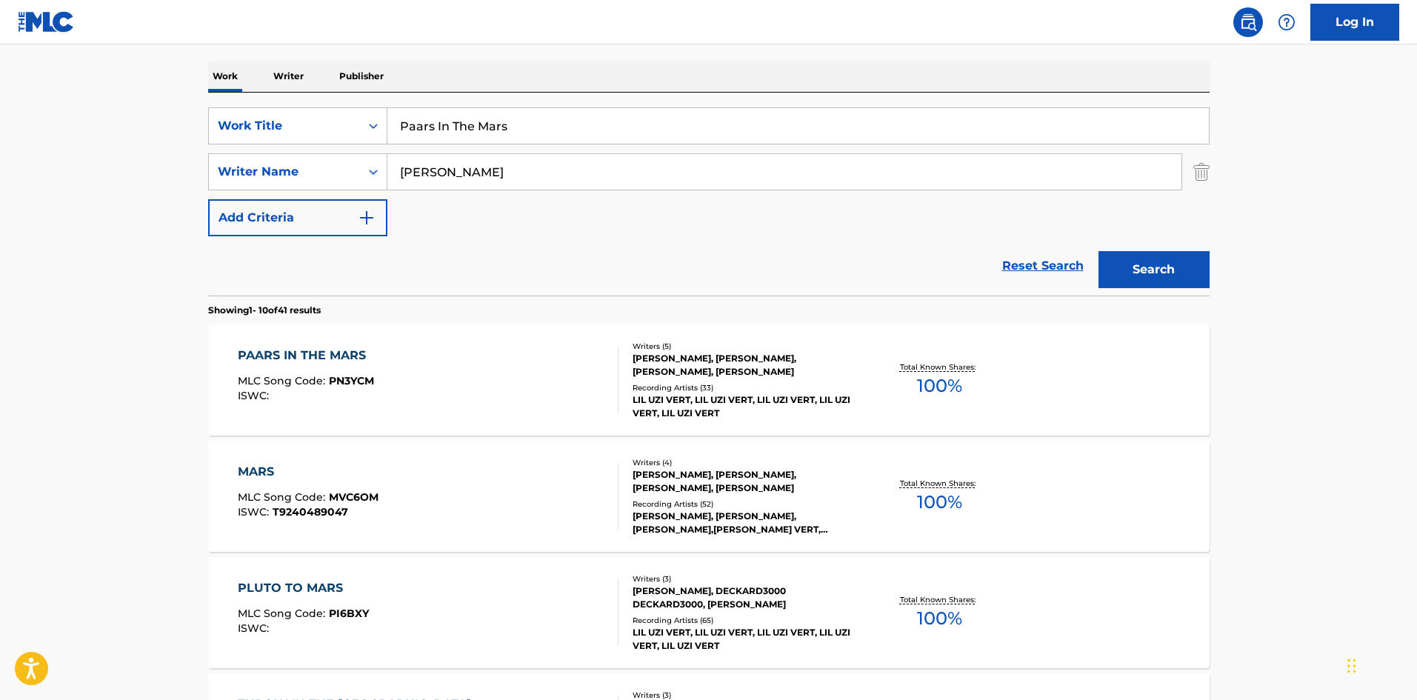
drag, startPoint x: 575, startPoint y: 134, endPoint x: 250, endPoint y: 99, distance: 326.4
click at [250, 99] on div "SearchWithCriteria29d3f065-31ca-4237-bf79-200d96885499 Work Title Paars In The …" at bounding box center [709, 194] width 1002 height 203
paste input "X2"
type input "X2"
drag, startPoint x: 538, startPoint y: 176, endPoint x: 0, endPoint y: 181, distance: 537.8
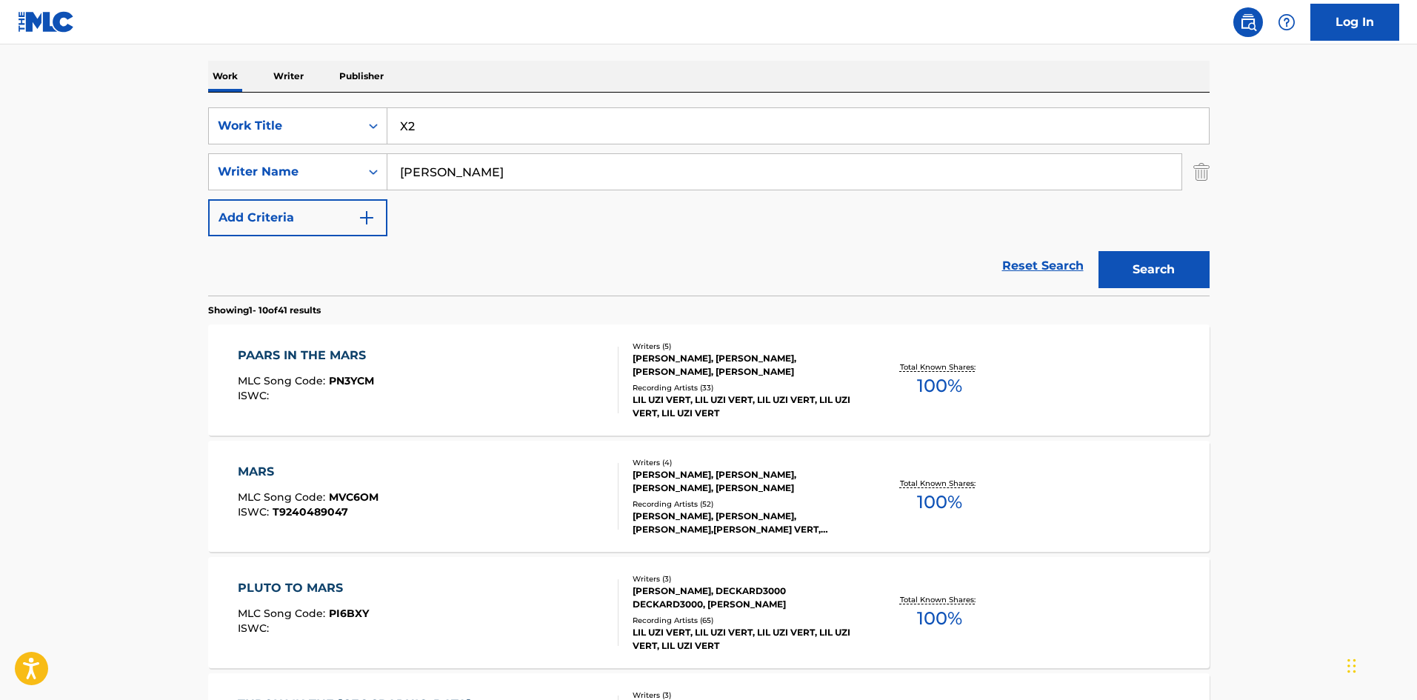
click at [111, 184] on main "The MLC Public Work Search The accuracy and completeness of The MLC's data is d…" at bounding box center [708, 694] width 1417 height 1744
click at [1170, 257] on button "Search" at bounding box center [1154, 269] width 111 height 37
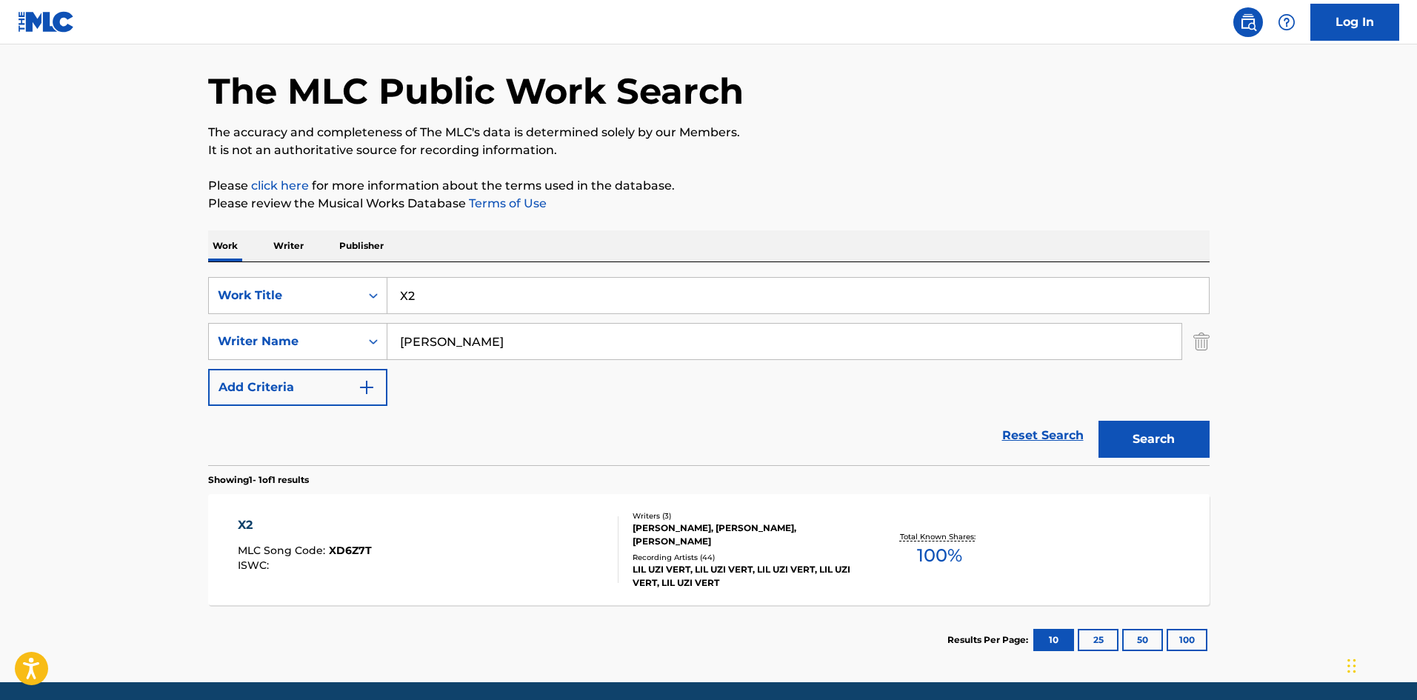
scroll to position [106, 0]
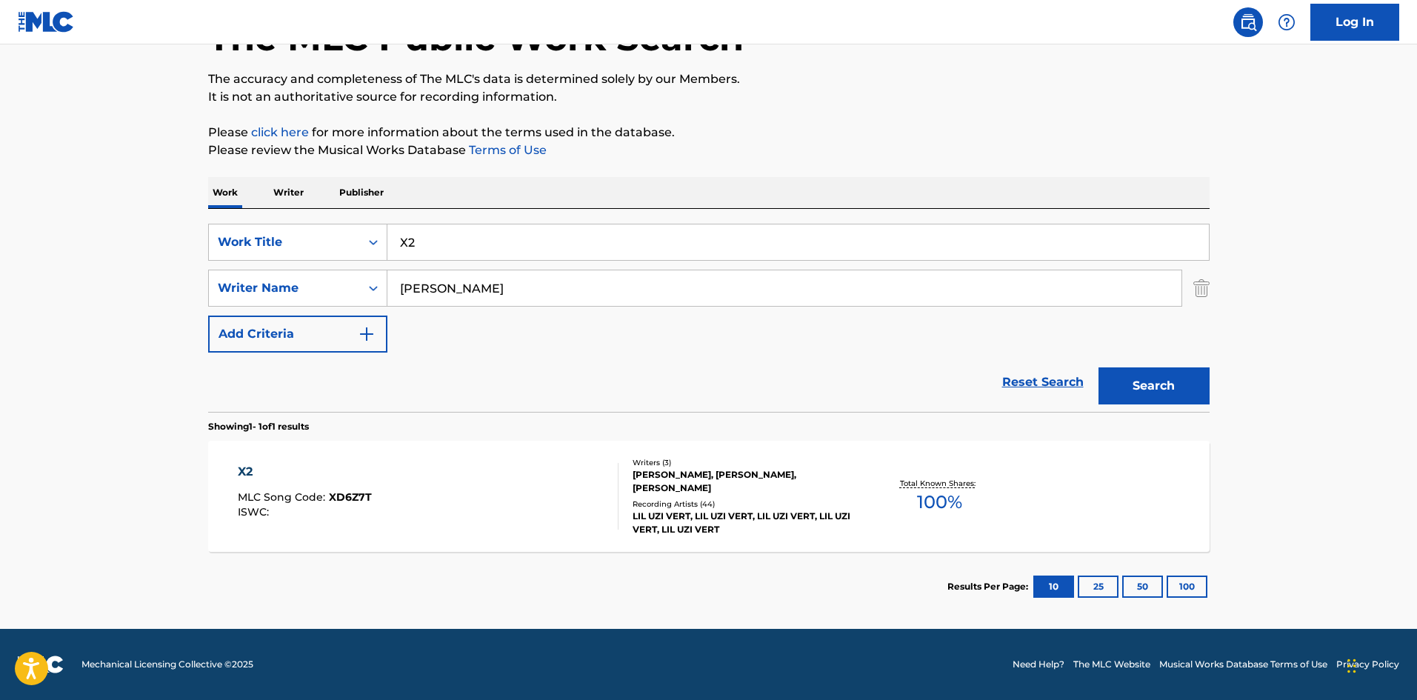
click at [244, 473] on div "X2" at bounding box center [305, 472] width 134 height 18
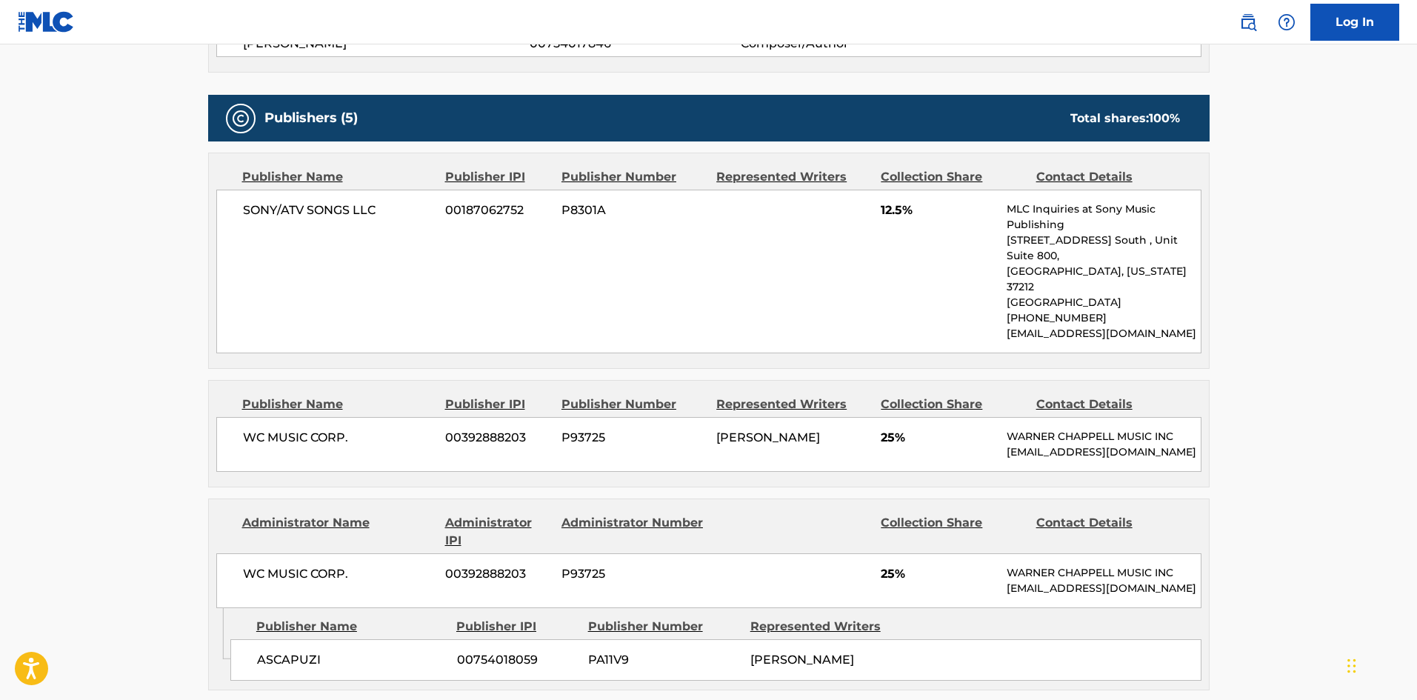
scroll to position [667, 0]
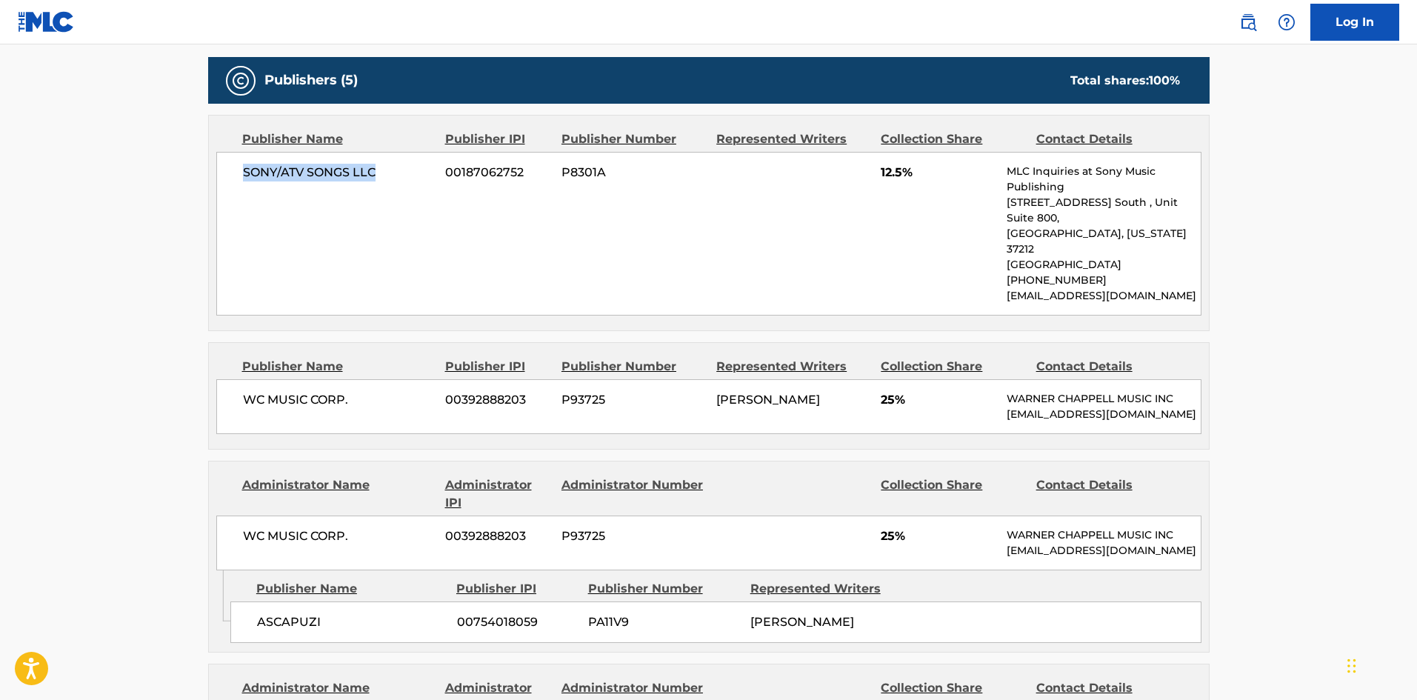
drag, startPoint x: 240, startPoint y: 176, endPoint x: 401, endPoint y: 170, distance: 160.9
click at [401, 170] on div "SONY/ATV SONGS LLC 00187062752 P8301A 12.5% MLC Inquiries at Sony Music Publish…" at bounding box center [708, 234] width 985 height 164
drag, startPoint x: 245, startPoint y: 369, endPoint x: 357, endPoint y: 367, distance: 111.9
click at [357, 391] on span "WC MUSIC CORP." at bounding box center [339, 400] width 192 height 18
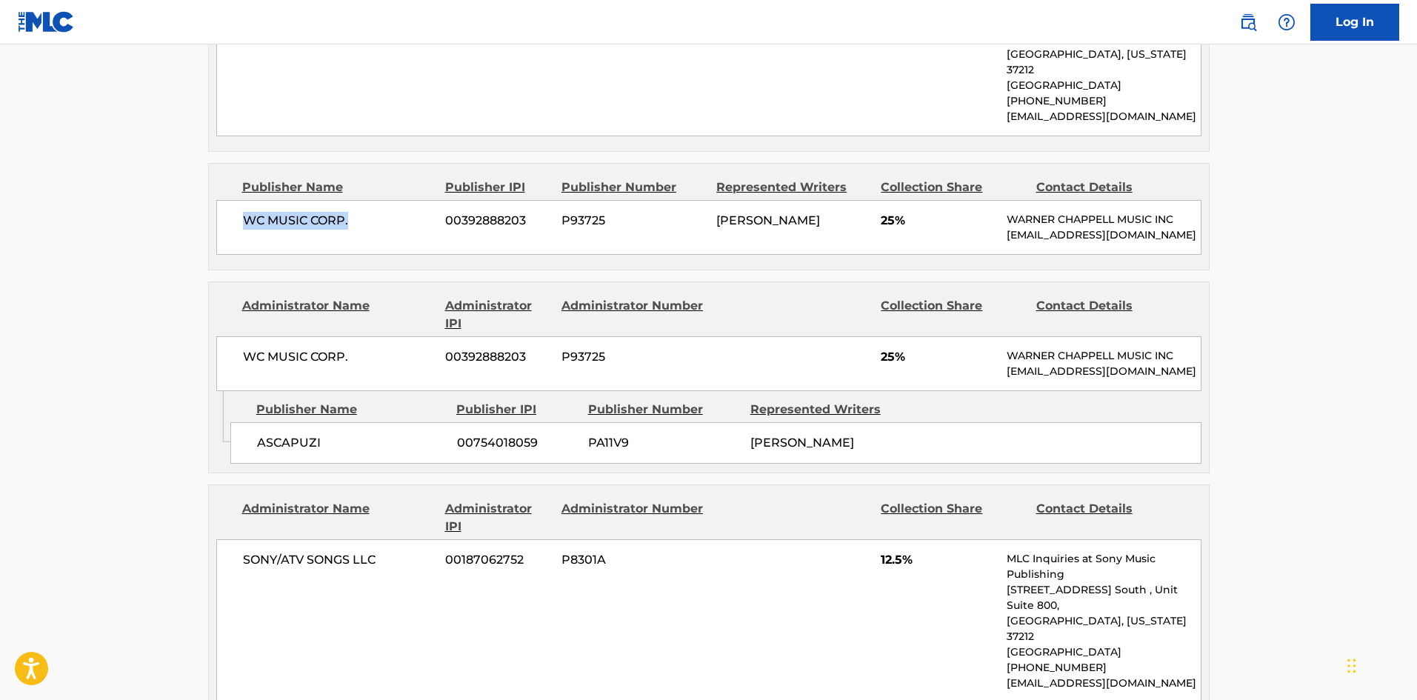
scroll to position [889, 0]
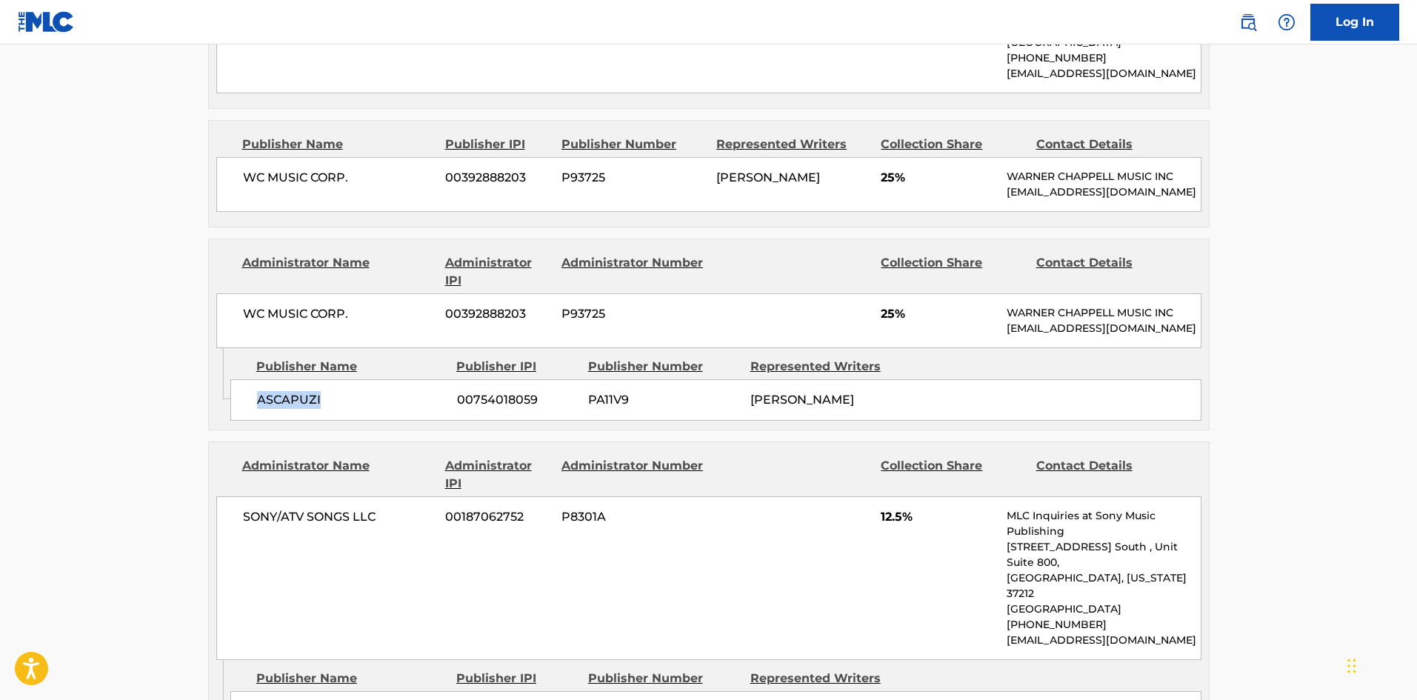
drag, startPoint x: 252, startPoint y: 401, endPoint x: 356, endPoint y: 397, distance: 103.8
click at [356, 397] on div "ASCAPUZI 00754018059 PA11V9 [PERSON_NAME]" at bounding box center [715, 399] width 971 height 41
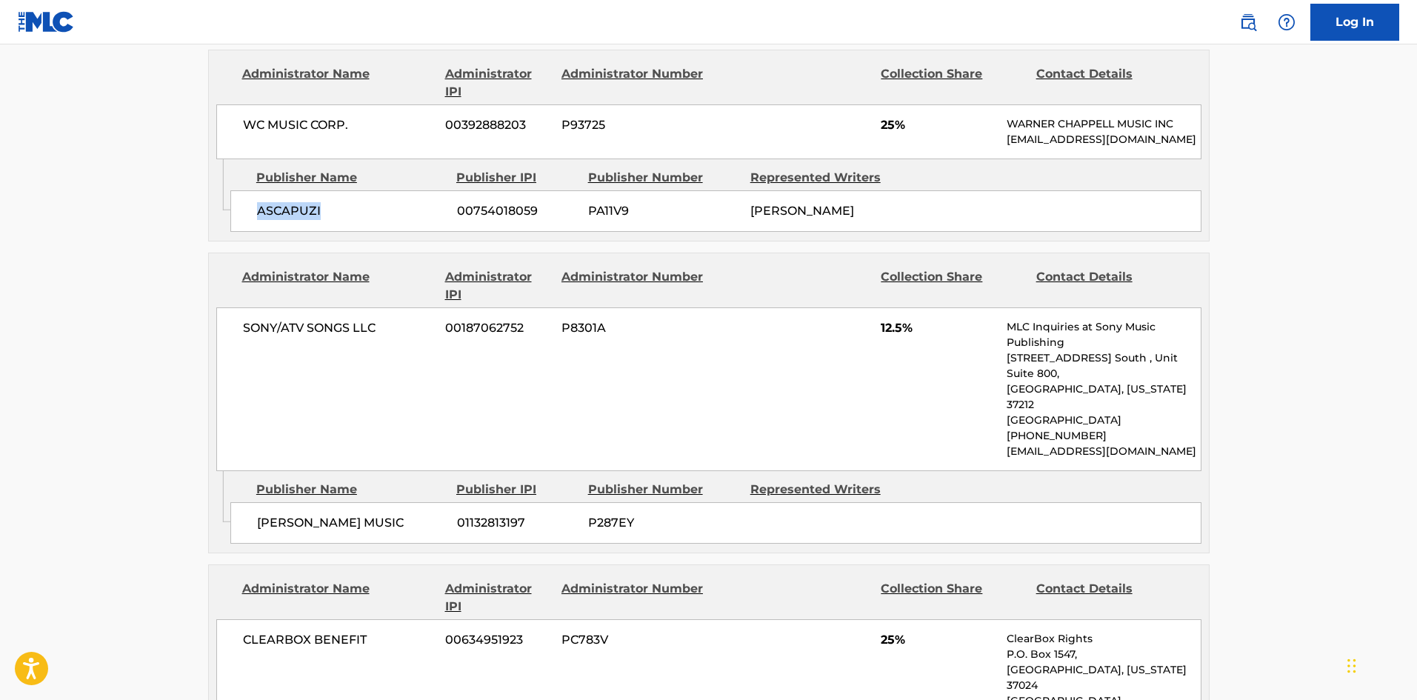
scroll to position [1111, 0]
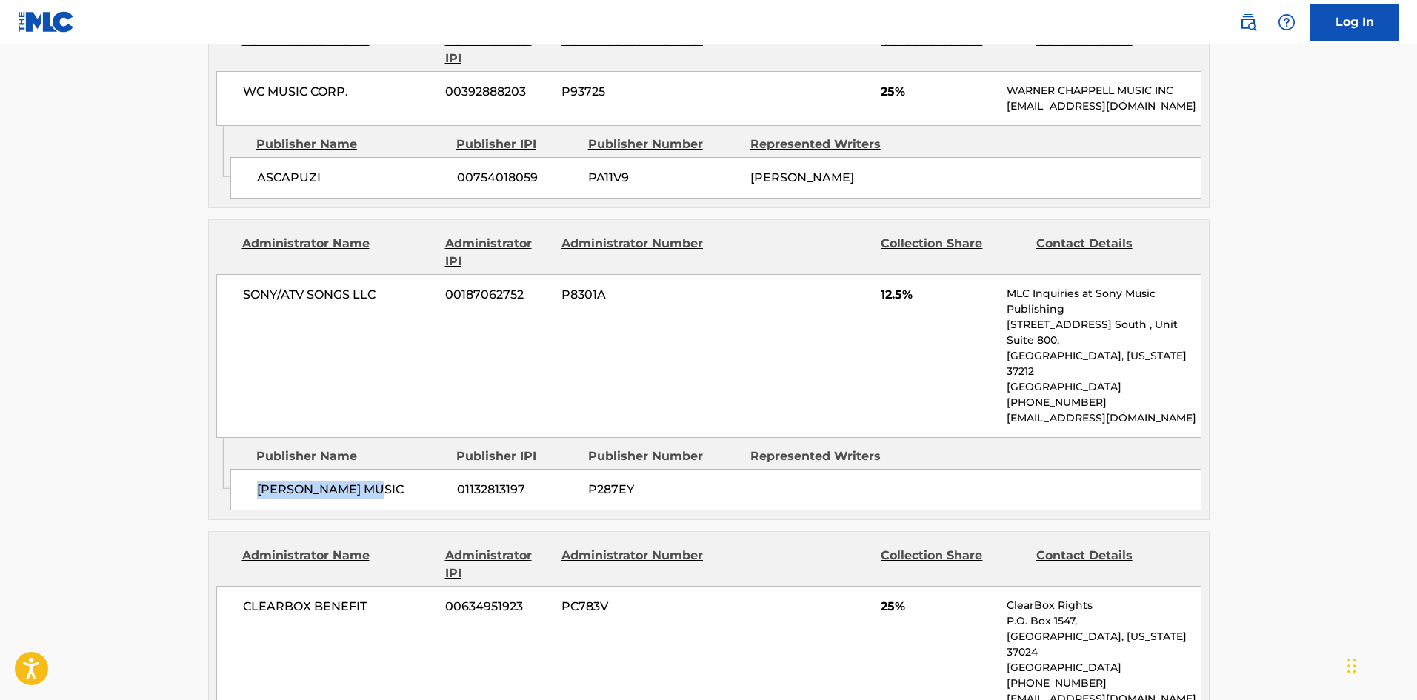
drag, startPoint x: 256, startPoint y: 460, endPoint x: 420, endPoint y: 456, distance: 164.5
click at [420, 469] on div "[PERSON_NAME] MUSIC 01132813197 P287EY" at bounding box center [715, 489] width 971 height 41
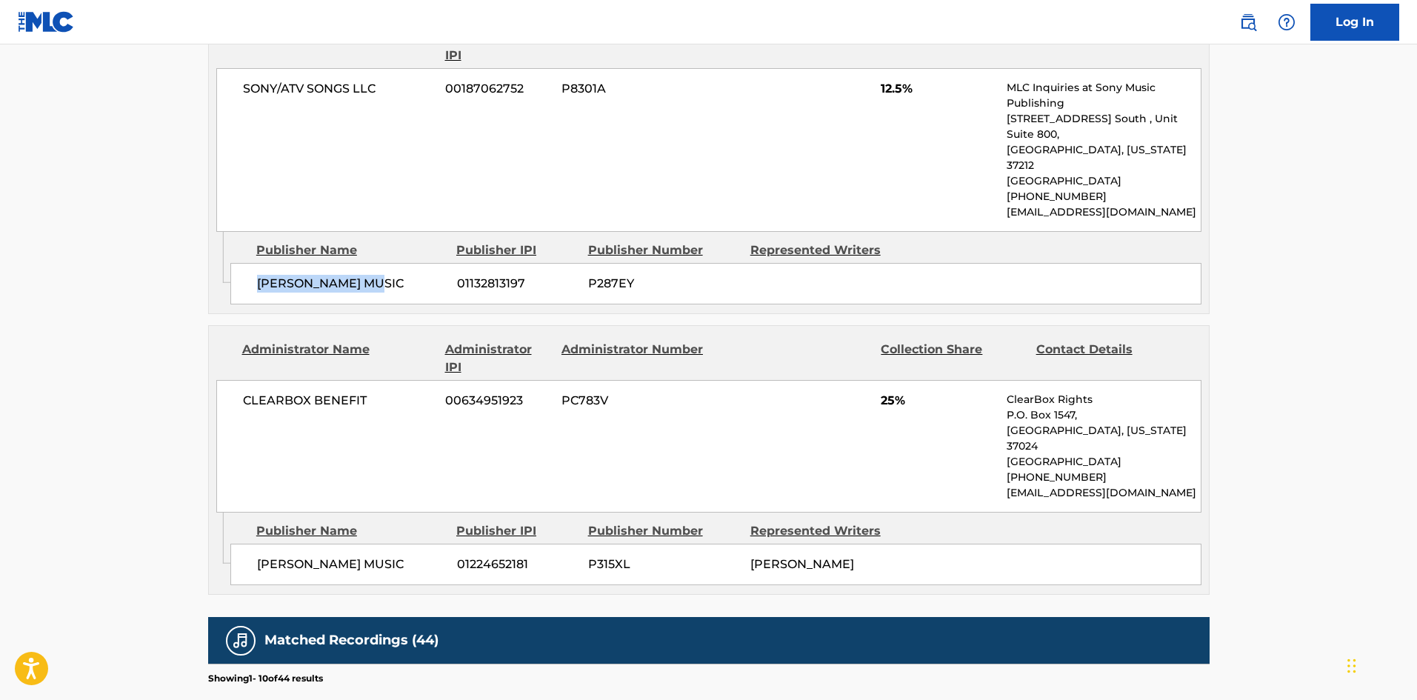
scroll to position [1333, 0]
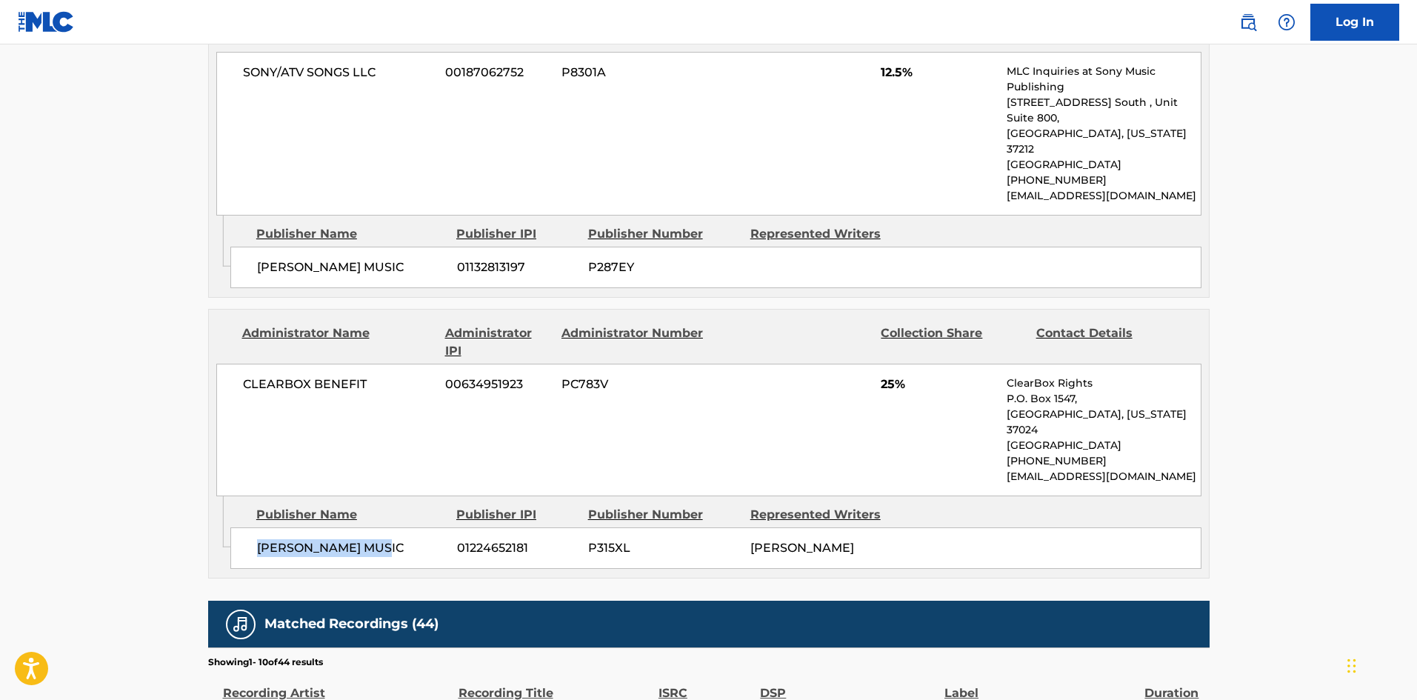
drag, startPoint x: 256, startPoint y: 500, endPoint x: 399, endPoint y: 497, distance: 142.3
click at [399, 539] on span "[PERSON_NAME] MUSIC" at bounding box center [351, 548] width 189 height 18
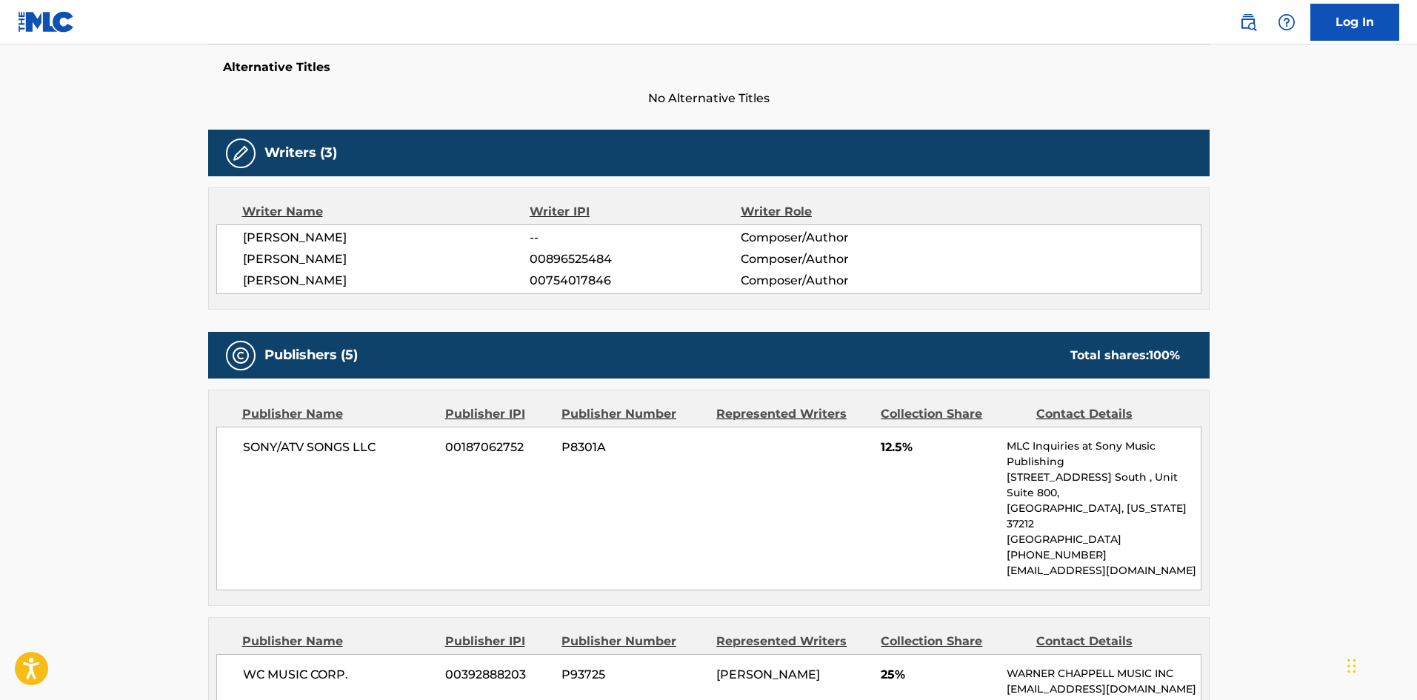
scroll to position [370, 0]
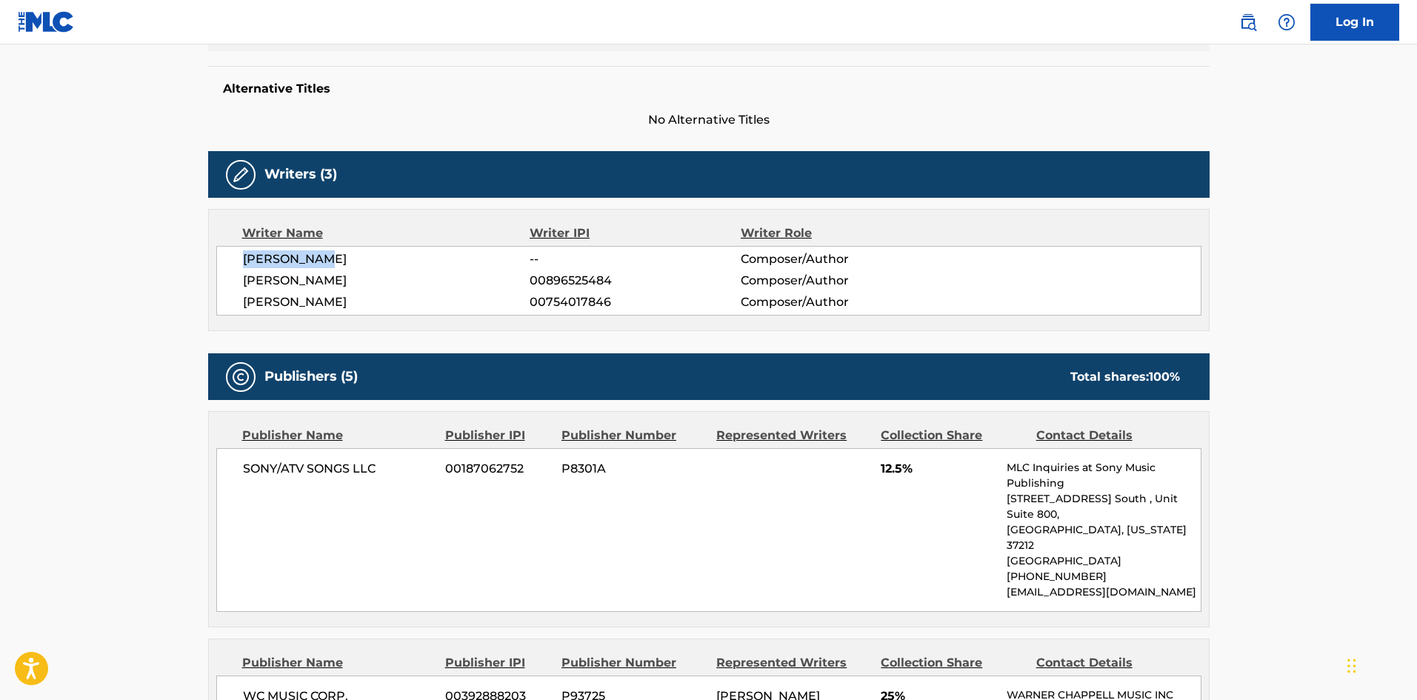
drag, startPoint x: 244, startPoint y: 262, endPoint x: 396, endPoint y: 262, distance: 151.9
click at [396, 262] on span "[PERSON_NAME]" at bounding box center [386, 259] width 287 height 18
drag, startPoint x: 882, startPoint y: 470, endPoint x: 925, endPoint y: 468, distance: 42.3
click at [925, 468] on span "12.5%" at bounding box center [938, 469] width 115 height 18
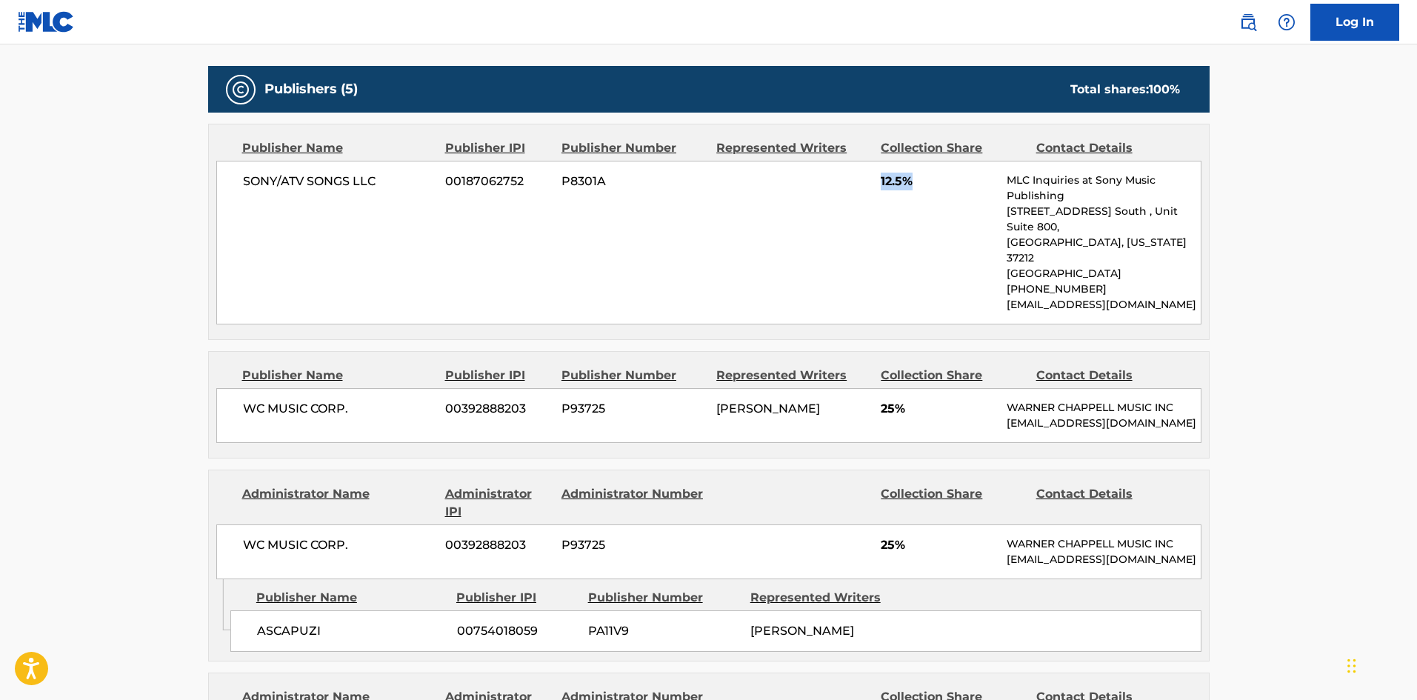
scroll to position [667, 0]
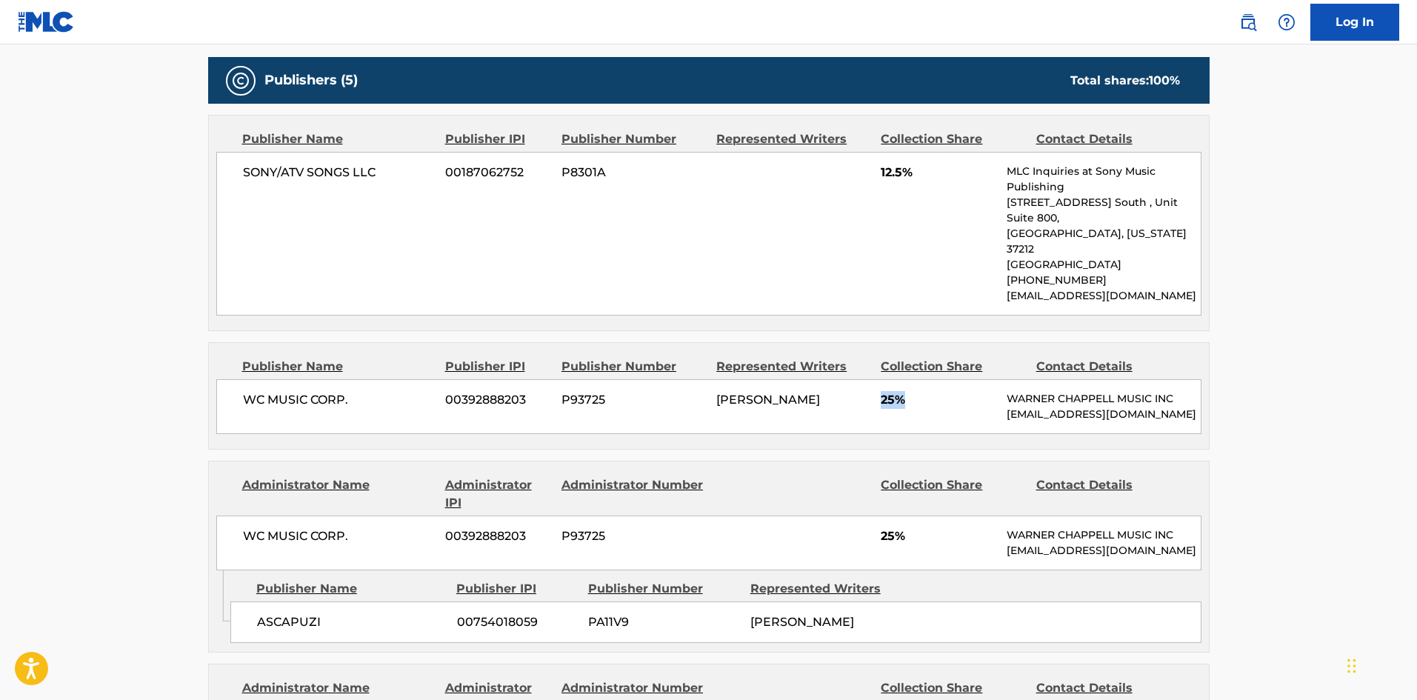
drag, startPoint x: 883, startPoint y: 366, endPoint x: 918, endPoint y: 366, distance: 34.8
click at [918, 391] on span "25%" at bounding box center [938, 400] width 115 height 18
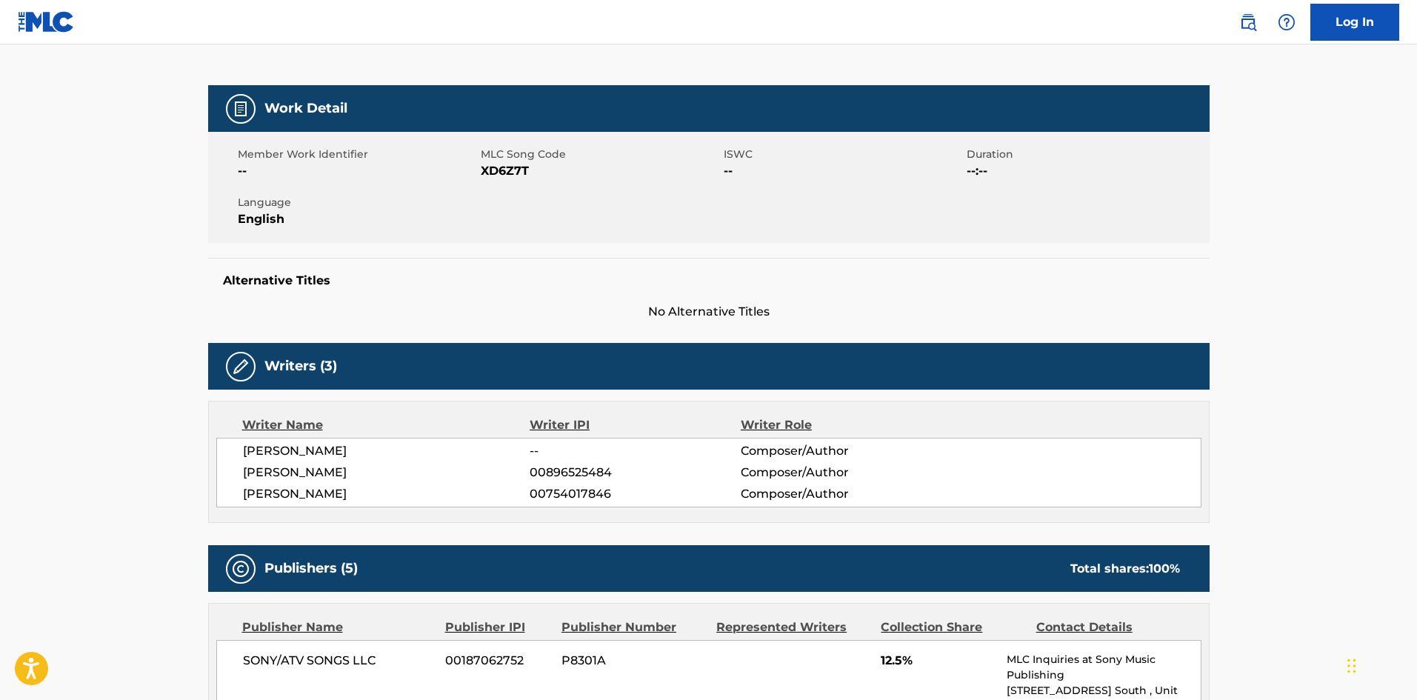
scroll to position [0, 0]
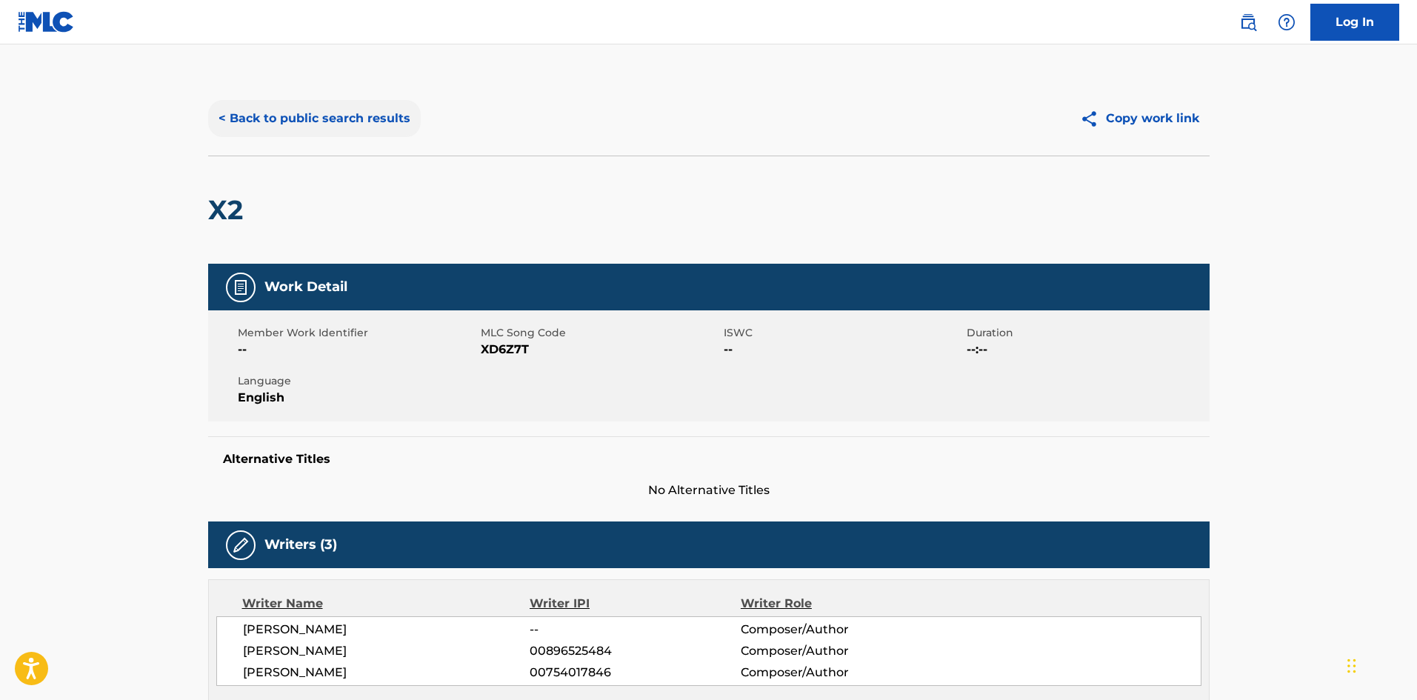
click at [342, 111] on button "< Back to public search results" at bounding box center [314, 118] width 213 height 37
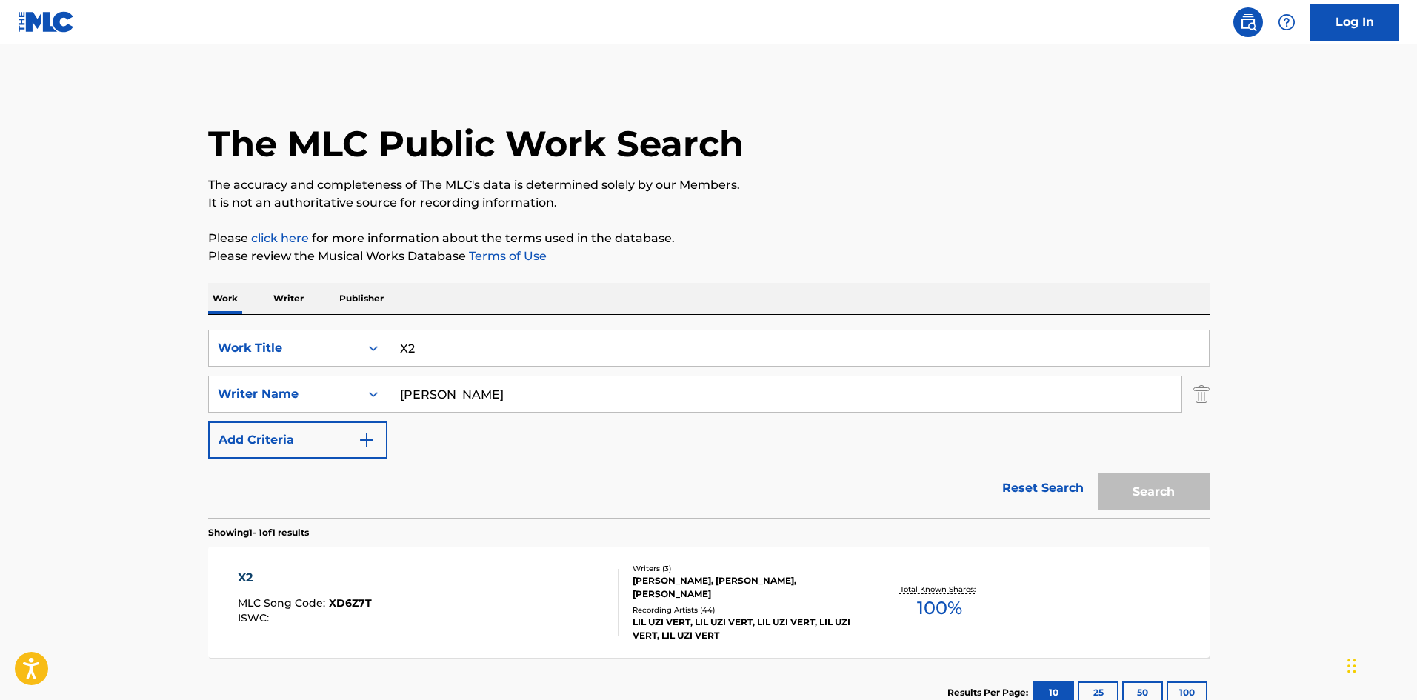
scroll to position [21, 0]
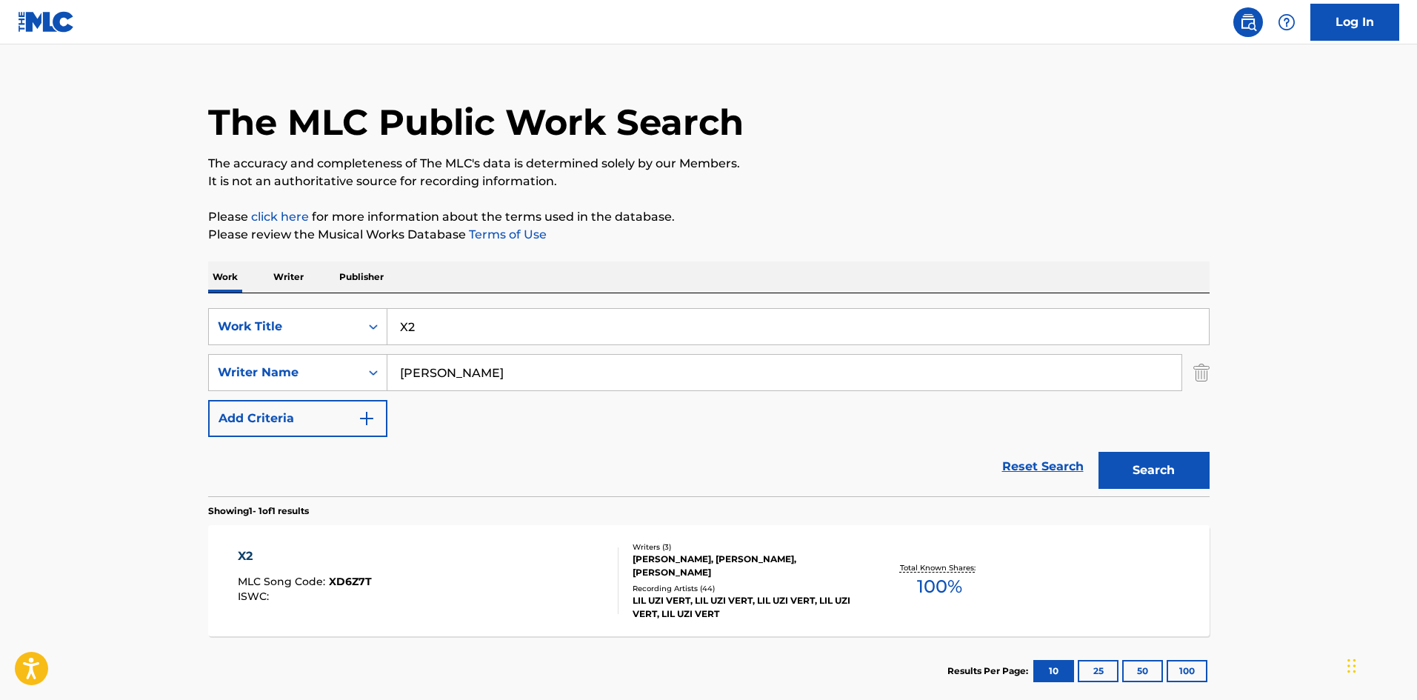
drag, startPoint x: 490, startPoint y: 335, endPoint x: 373, endPoint y: 250, distance: 144.8
click at [388, 324] on input "X2" at bounding box center [798, 327] width 822 height 36
paste input "Again"
type input "Again"
drag, startPoint x: 559, startPoint y: 377, endPoint x: 23, endPoint y: 333, distance: 538.2
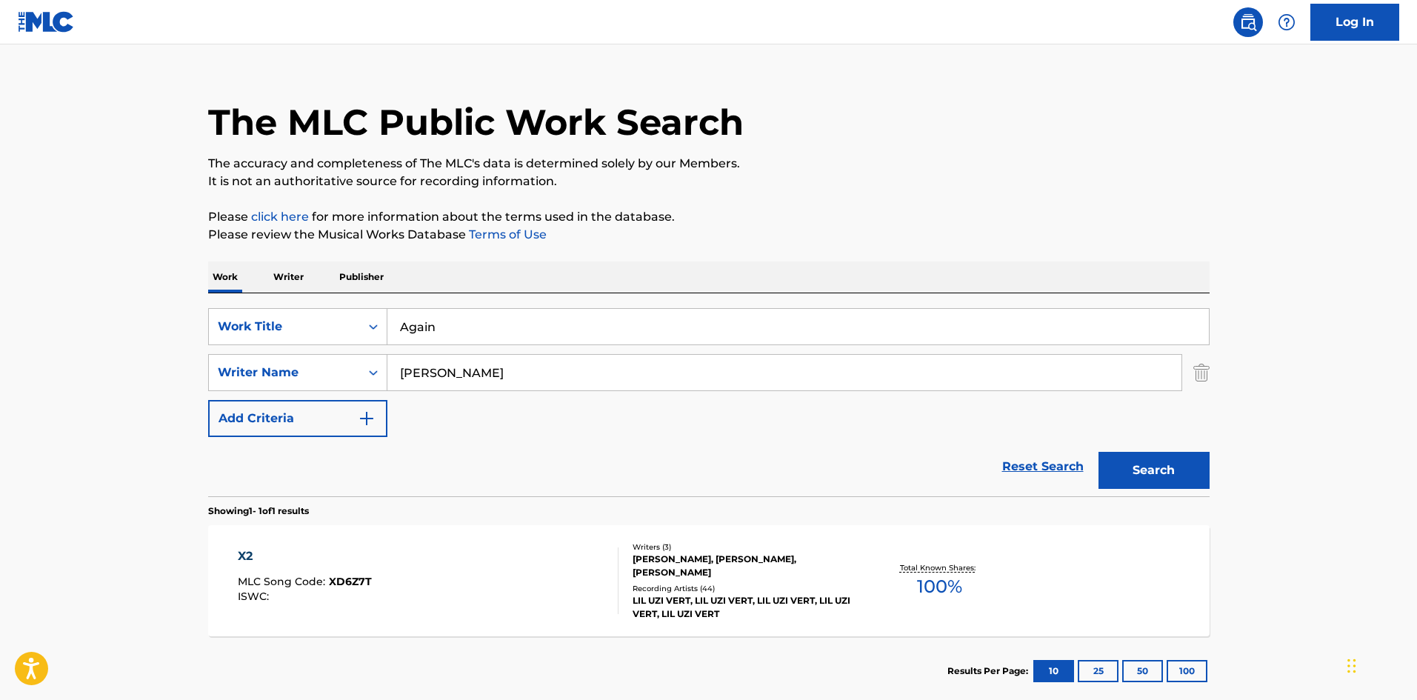
click at [42, 336] on main "The MLC Public Work Search The accuracy and completeness of The MLC's data is d…" at bounding box center [708, 368] width 1417 height 690
paste input "Jairmy Long"
type input "Jairmy Long"
click at [1173, 466] on button "Search" at bounding box center [1154, 470] width 111 height 37
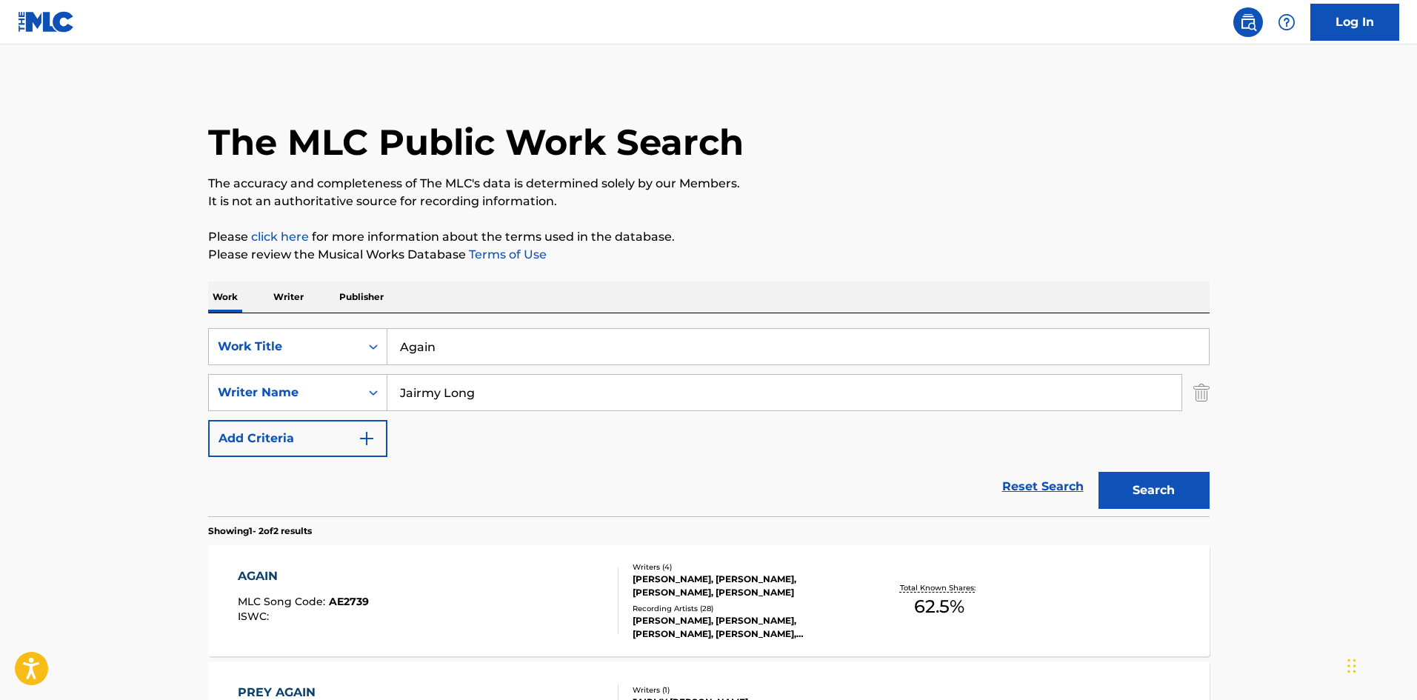
scroll to position [0, 0]
click at [266, 582] on div "AGAIN" at bounding box center [303, 578] width 131 height 18
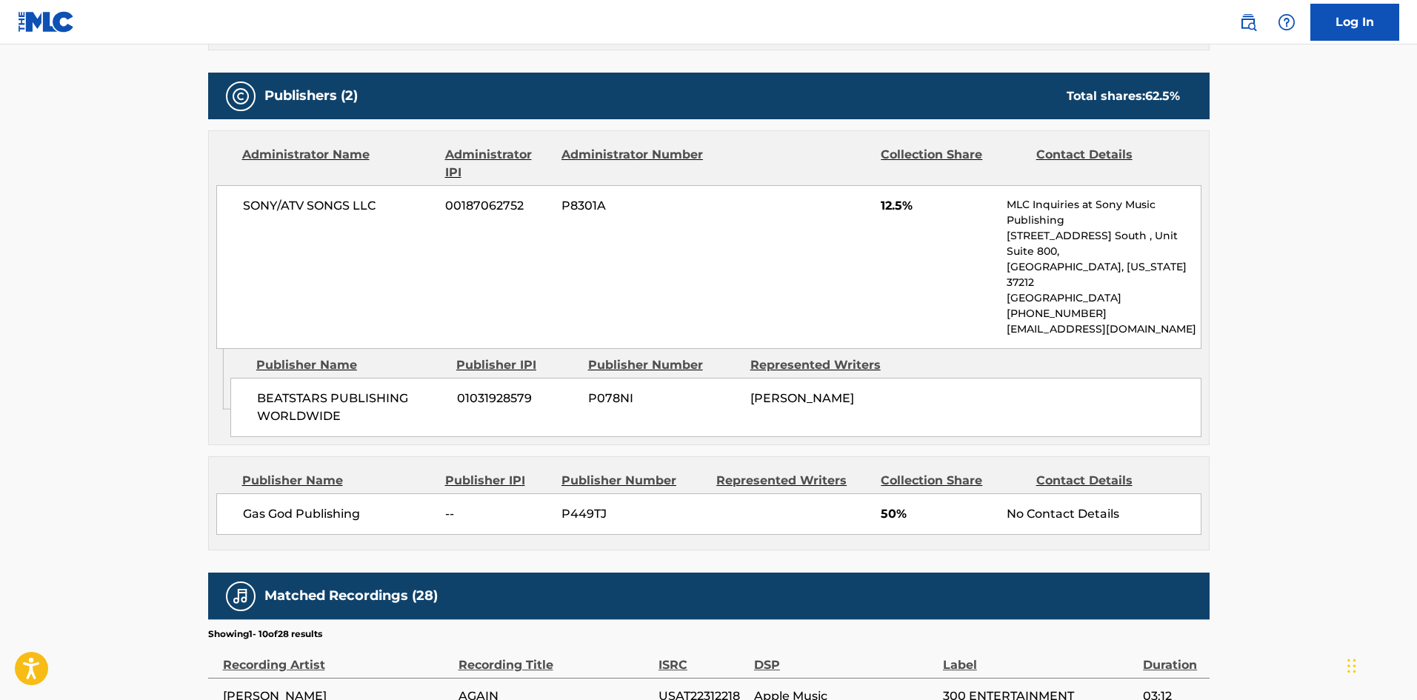
scroll to position [741, 0]
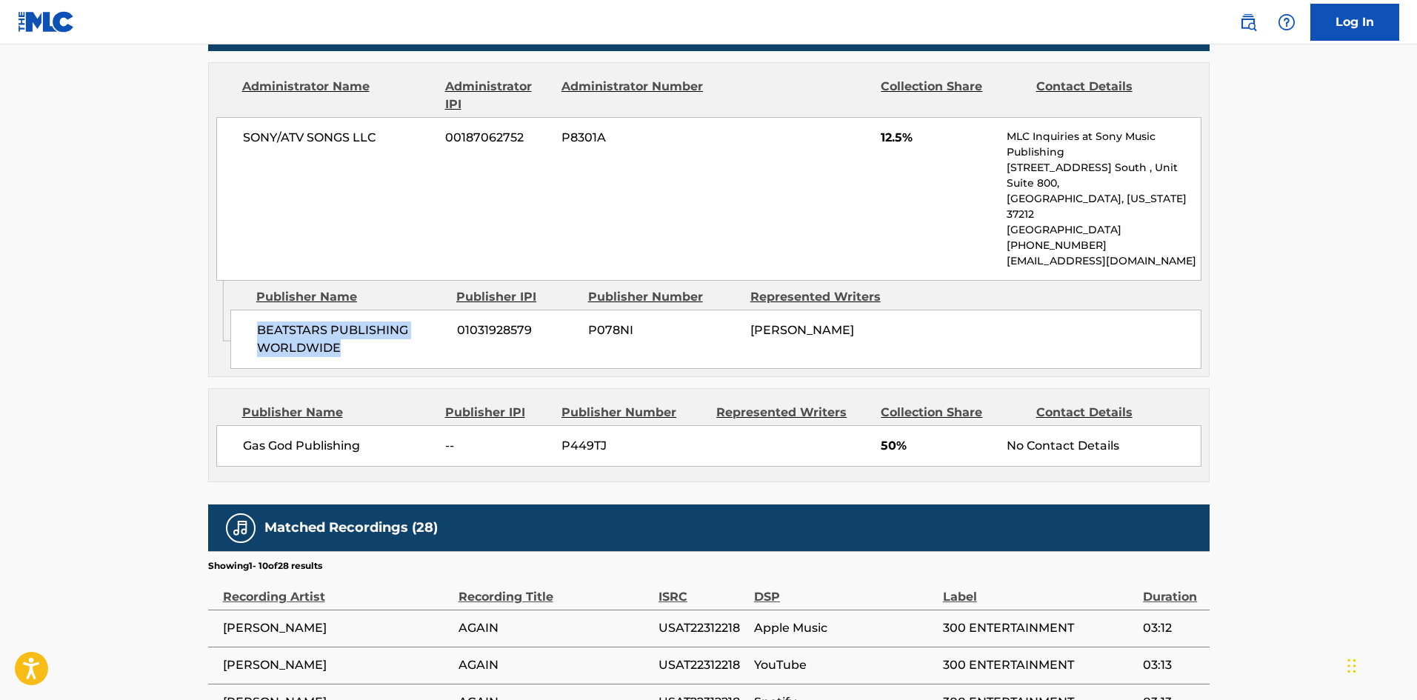
drag, startPoint x: 259, startPoint y: 297, endPoint x: 273, endPoint y: 196, distance: 102.4
click at [371, 322] on span "BEATSTARS PUBLISHING WORLDWIDE" at bounding box center [351, 340] width 189 height 36
drag, startPoint x: 244, startPoint y: 410, endPoint x: 424, endPoint y: 404, distance: 180.8
click at [424, 425] on div "Gas God Publishing -- P449TJ 50% No Contact Details" at bounding box center [708, 445] width 985 height 41
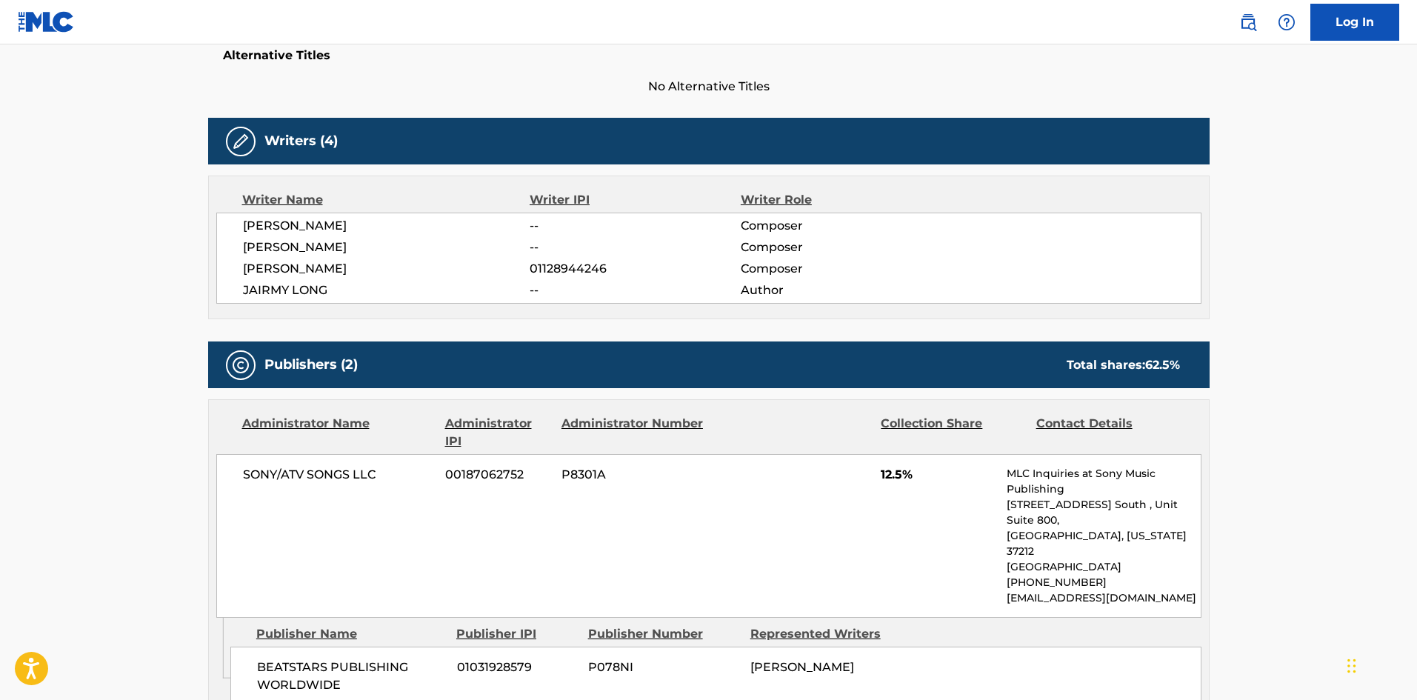
scroll to position [370, 0]
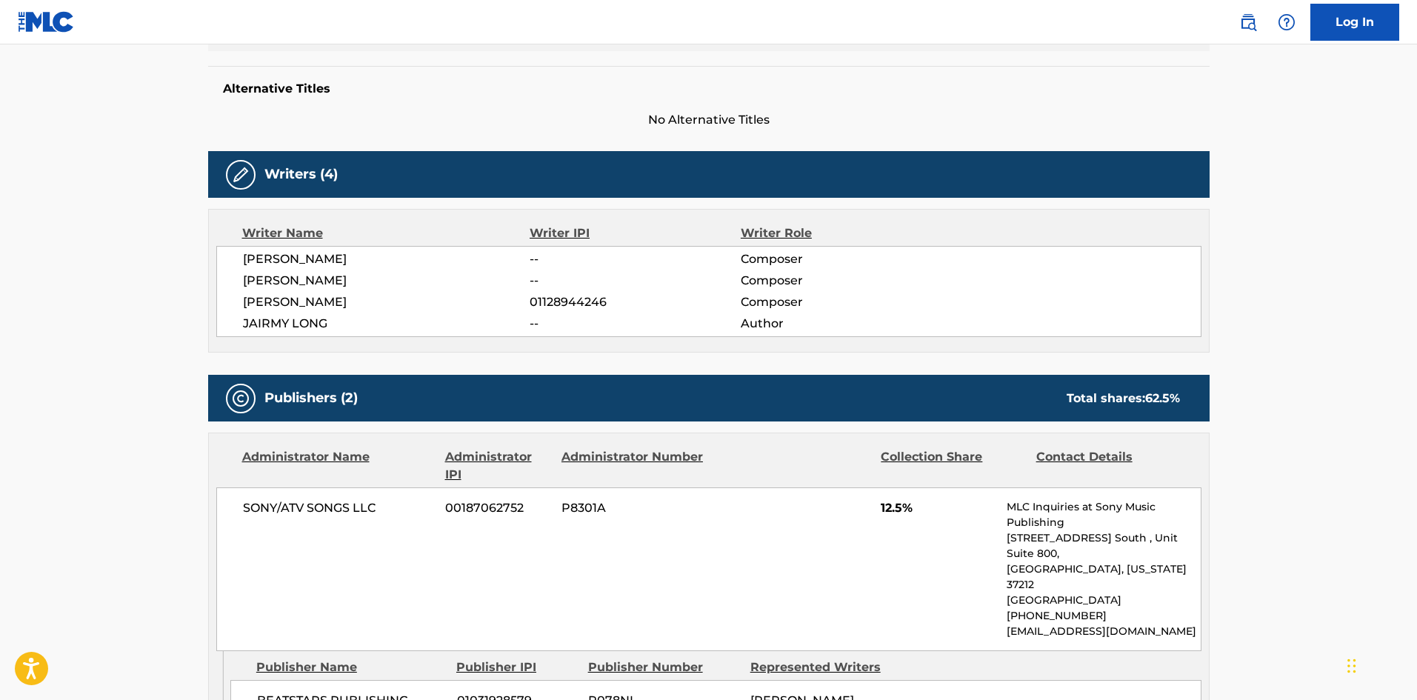
drag, startPoint x: 239, startPoint y: 258, endPoint x: 396, endPoint y: 256, distance: 157.1
click at [396, 256] on div "[PERSON_NAME] -- Composer [PERSON_NAME] -- Composer [PERSON_NAME] 01128944246 C…" at bounding box center [708, 291] width 985 height 91
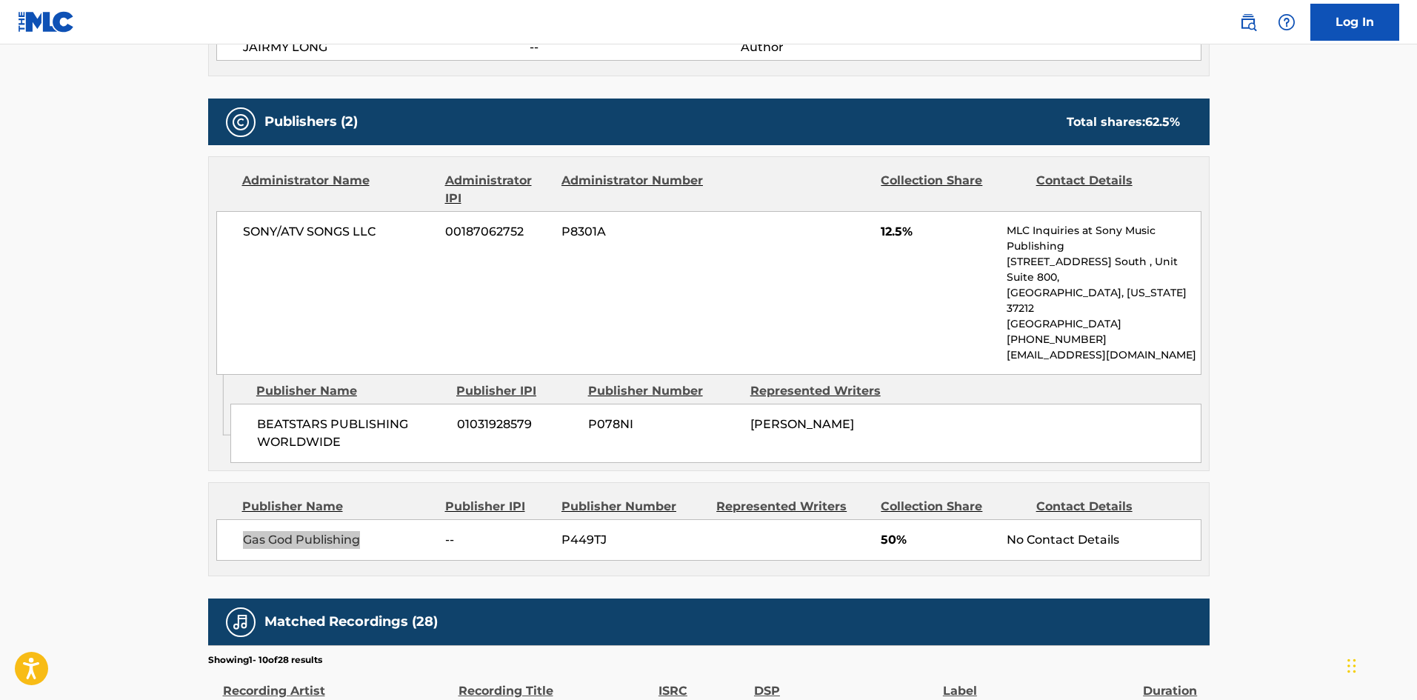
scroll to position [667, 0]
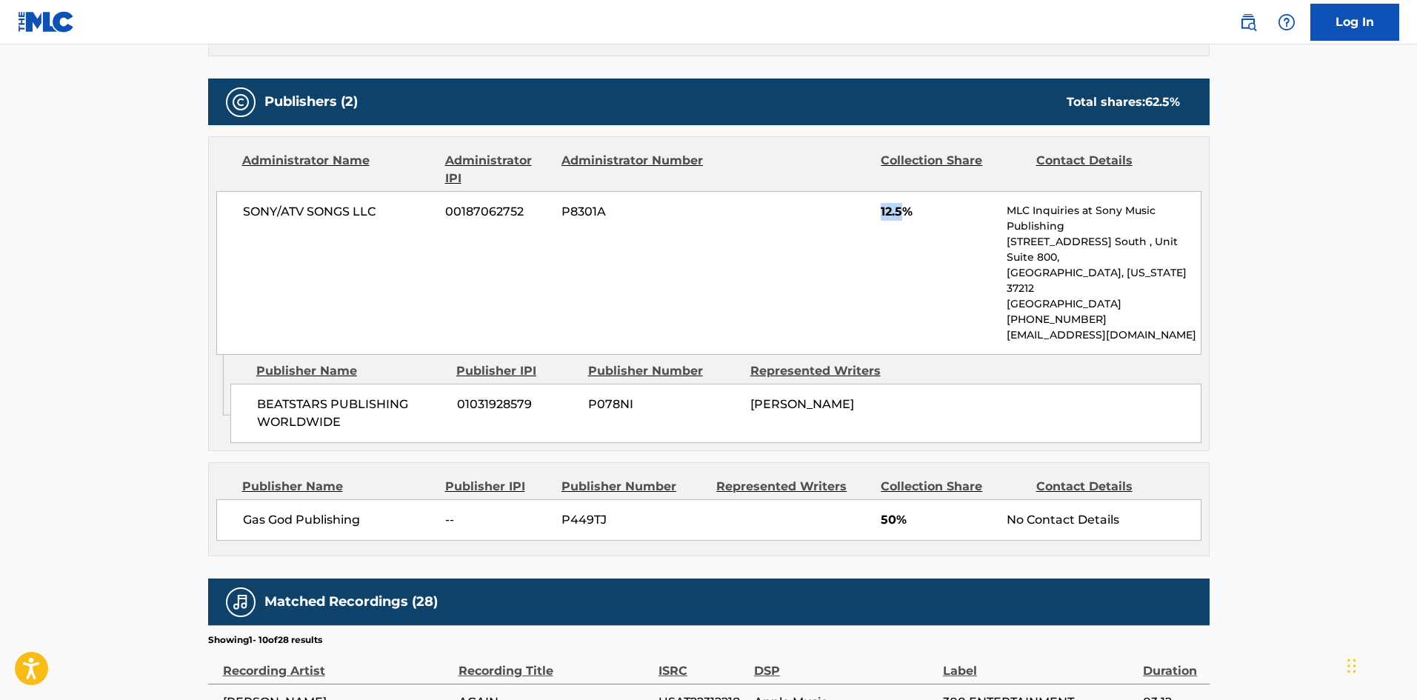
drag, startPoint x: 882, startPoint y: 214, endPoint x: 907, endPoint y: 213, distance: 25.2
click at [907, 213] on span "12.5%" at bounding box center [938, 212] width 115 height 18
click at [851, 247] on div "SONY/ATV SONGS LLC 00187062752 P8301A 12.5% MLC Inquiries at Sony Music Publish…" at bounding box center [708, 273] width 985 height 164
click at [878, 216] on div "SONY/ATV SONGS LLC 00187062752 P8301A 12.5% MLC Inquiries at Sony Music Publish…" at bounding box center [708, 273] width 985 height 164
drag, startPoint x: 882, startPoint y: 211, endPoint x: 905, endPoint y: 208, distance: 23.2
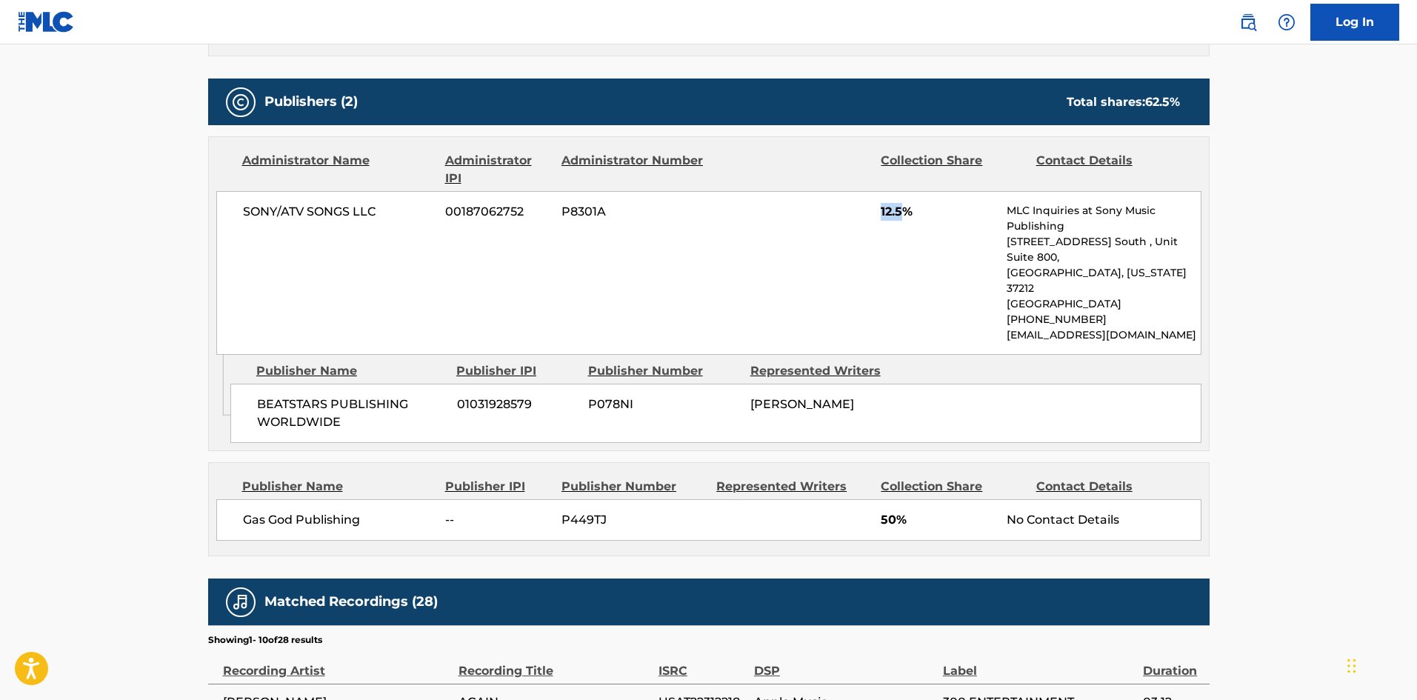
click at [905, 208] on span "12.5%" at bounding box center [938, 212] width 115 height 18
drag, startPoint x: 881, startPoint y: 490, endPoint x: 919, endPoint y: 490, distance: 37.8
click at [919, 511] on span "50%" at bounding box center [938, 520] width 115 height 18
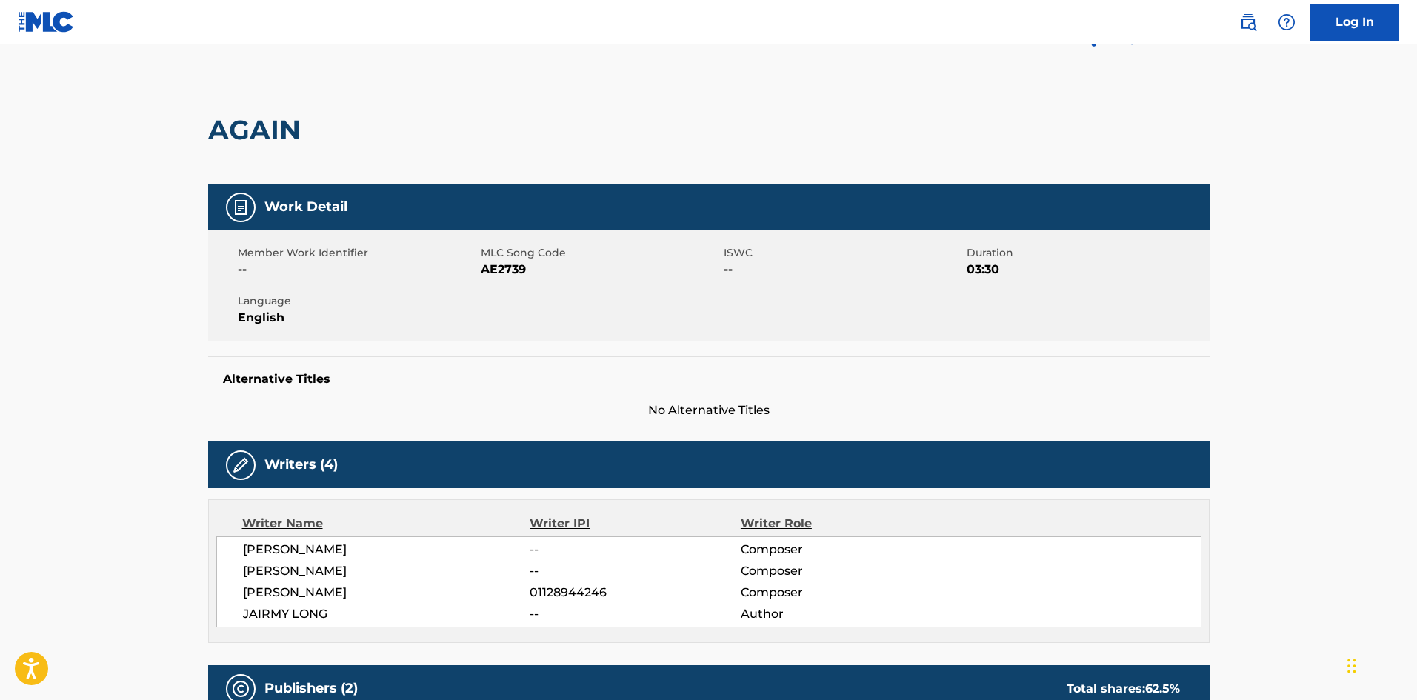
scroll to position [0, 0]
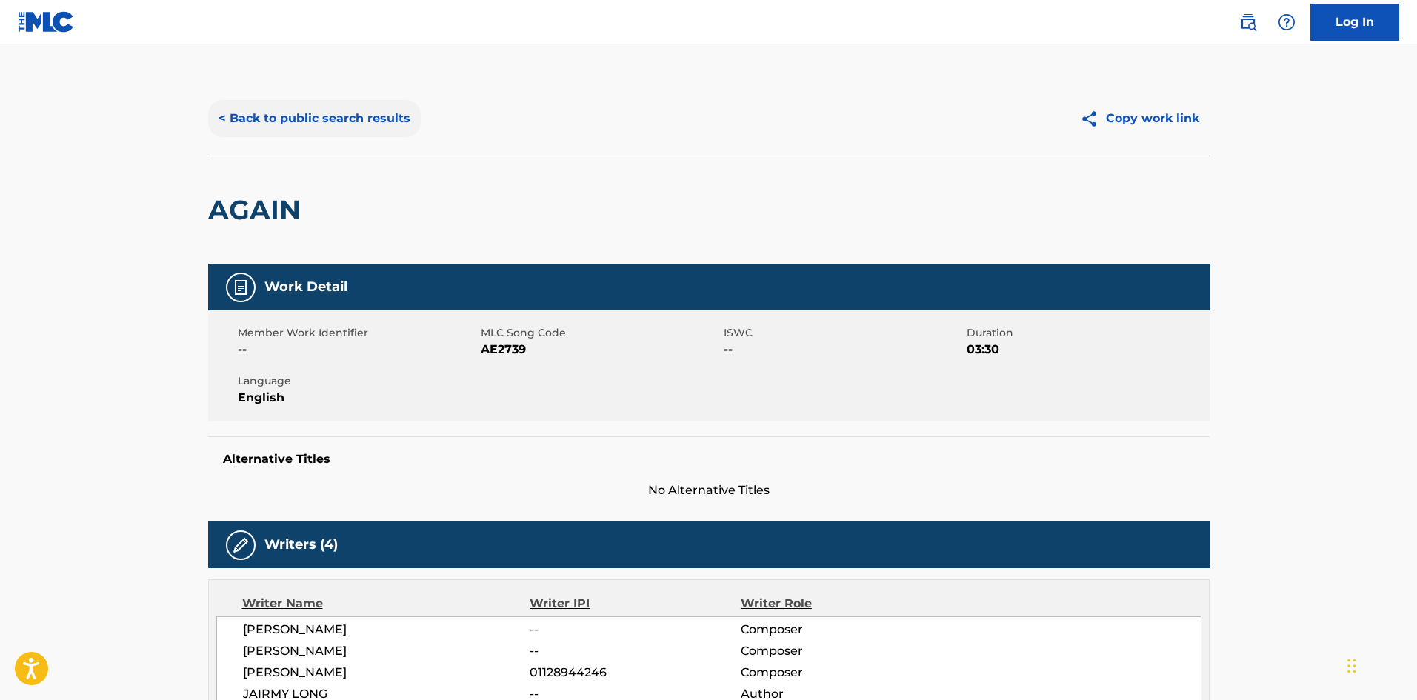
click at [324, 112] on button "< Back to public search results" at bounding box center [314, 118] width 213 height 37
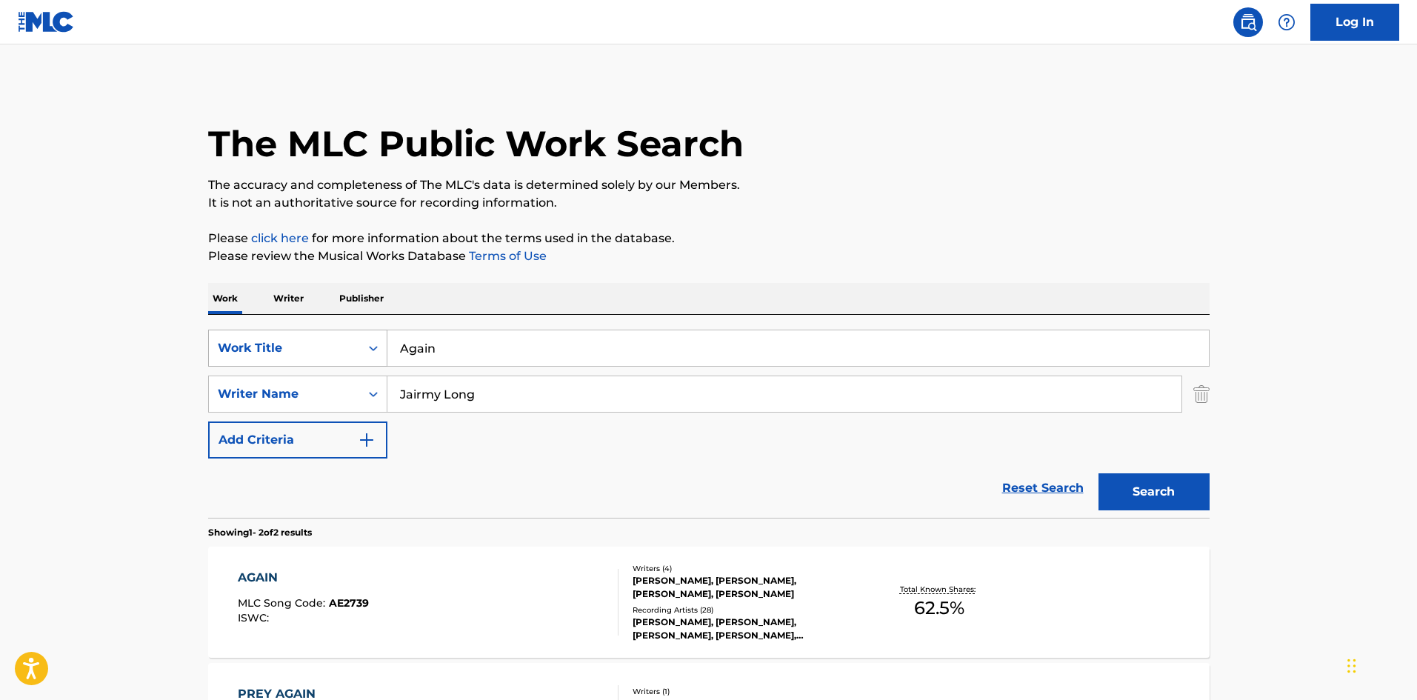
drag, startPoint x: 519, startPoint y: 342, endPoint x: 359, endPoint y: 330, distance: 160.5
click at [407, 344] on input "Again" at bounding box center [798, 348] width 822 height 36
paste input "Walk It Out"
drag, startPoint x: 529, startPoint y: 347, endPoint x: 276, endPoint y: 274, distance: 263.8
click at [256, 316] on div "SearchWithCriteria29d3f065-31ca-4237-bf79-200d96885499 Work Title AWalk It Out …" at bounding box center [709, 416] width 1002 height 203
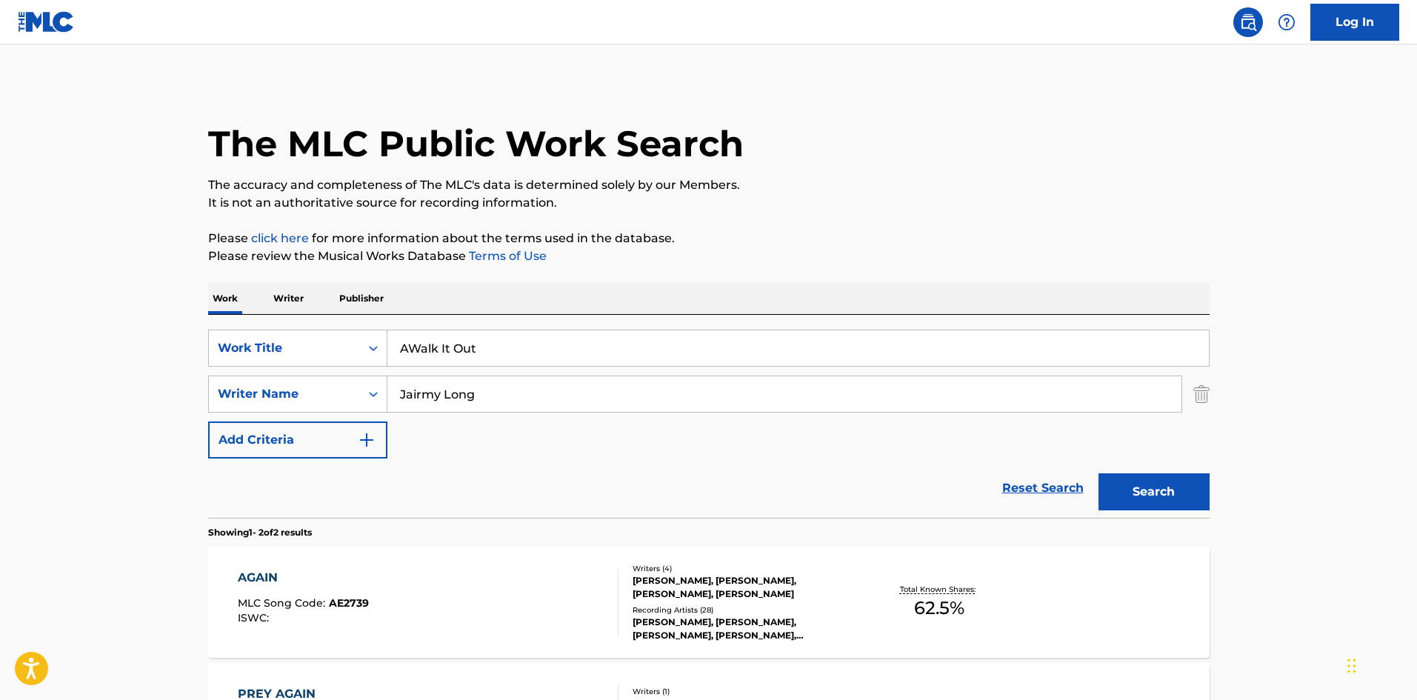
paste input "Search Form"
type input "Walk It Out"
drag, startPoint x: 502, startPoint y: 396, endPoint x: 85, endPoint y: 404, distance: 417.2
click at [91, 405] on main "The MLC Public Work Search The accuracy and completeness of The MLC's data is d…" at bounding box center [708, 447] width 1417 height 807
paste input "[PERSON_NAME]"
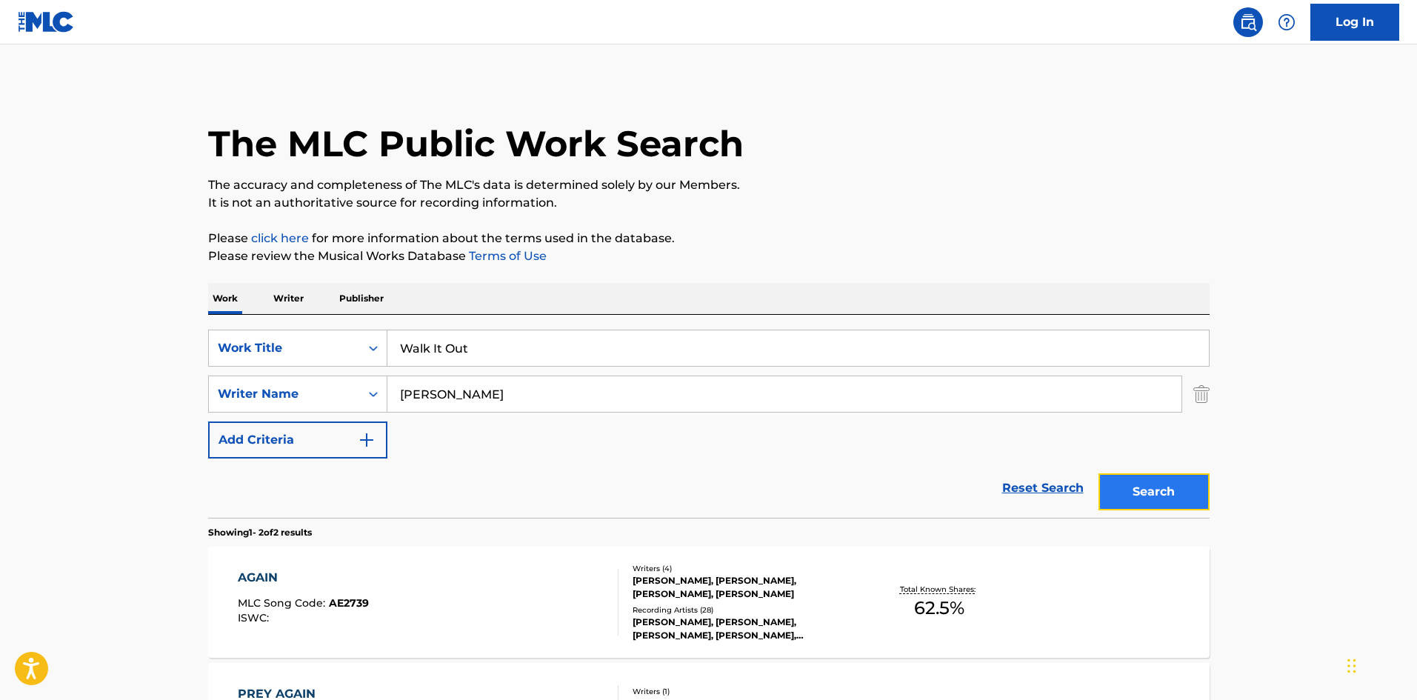
click at [1149, 487] on button "Search" at bounding box center [1154, 491] width 111 height 37
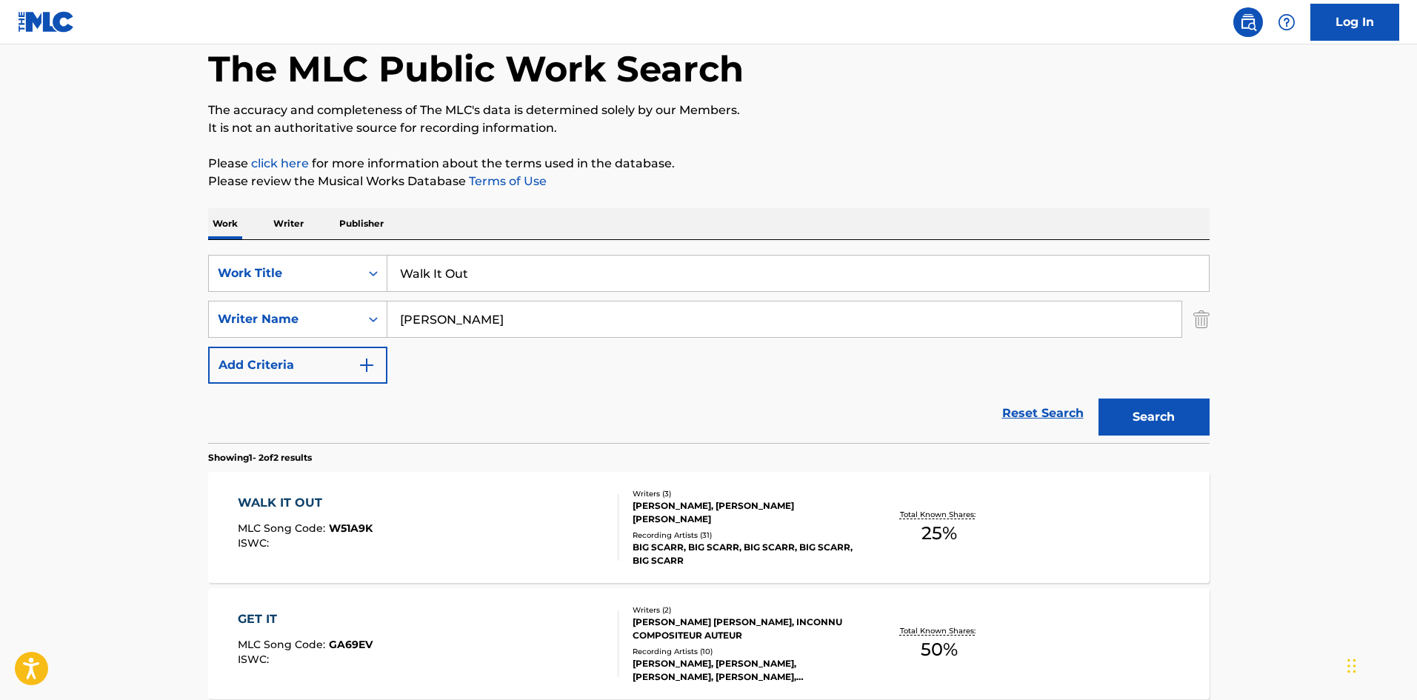
scroll to position [74, 0]
drag, startPoint x: 511, startPoint y: 337, endPoint x: 376, endPoint y: 249, distance: 161.7
click at [53, 322] on main "The MLC Public Work Search The accuracy and completeness of The MLC's data is d…" at bounding box center [708, 373] width 1417 height 807
paste input "[PERSON_NAME]"
click at [1160, 414] on button "Search" at bounding box center [1154, 417] width 111 height 37
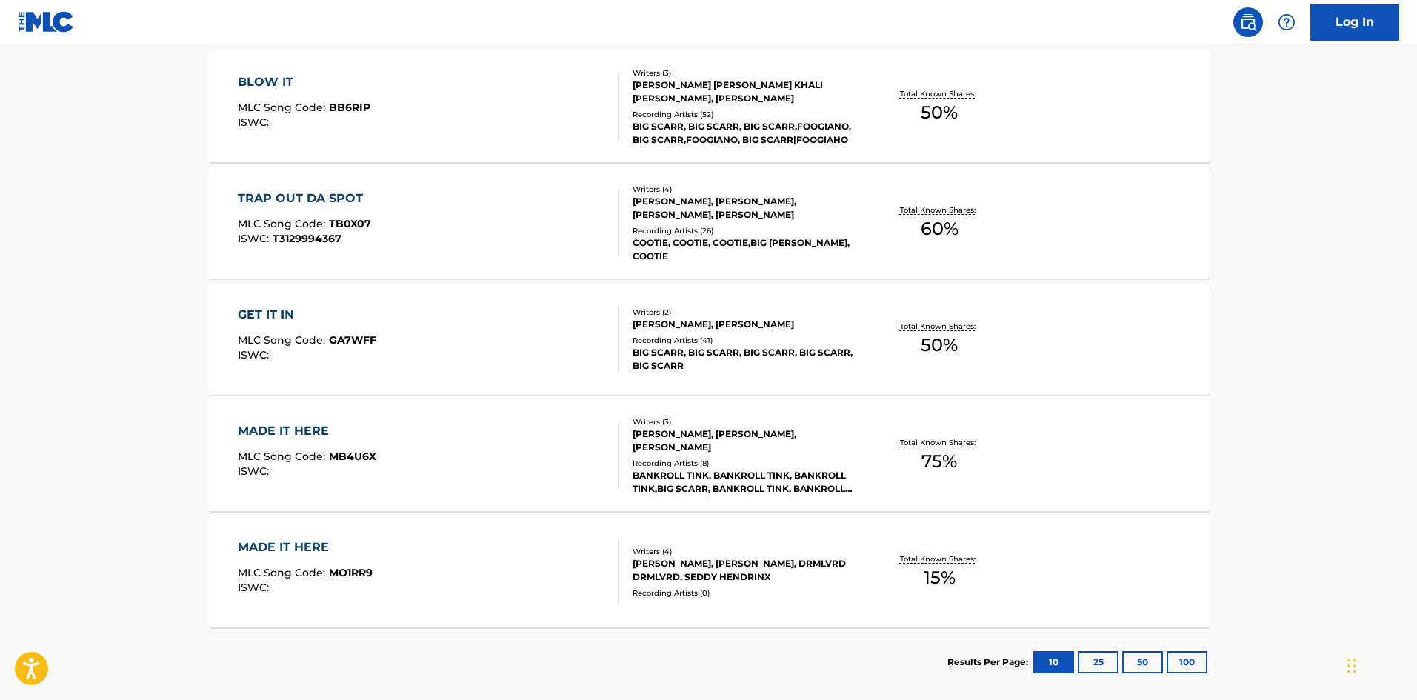
scroll to position [349, 0]
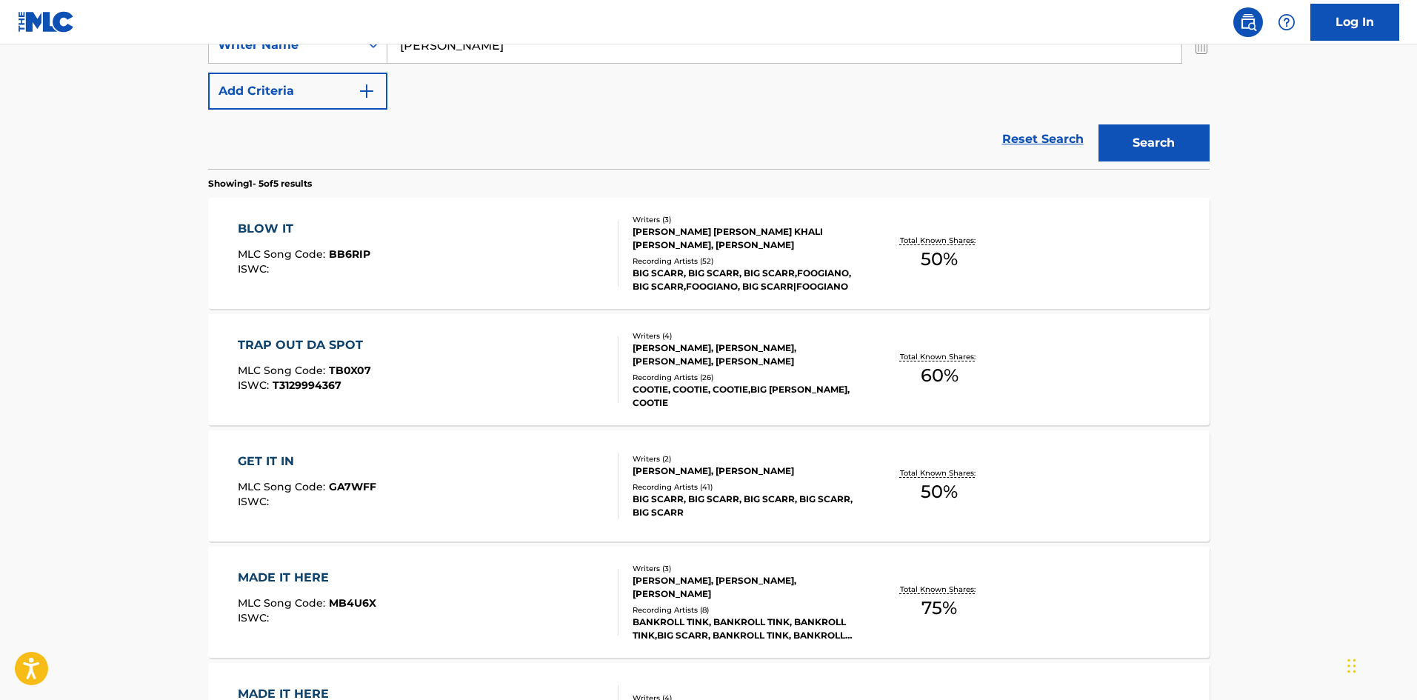
drag, startPoint x: 559, startPoint y: 53, endPoint x: 637, endPoint y: 81, distance: 82.5
click at [0, 58] on main "The MLC Public Work Search The accuracy and completeness of The MLC's data is d…" at bounding box center [708, 274] width 1417 height 1156
paste input "[PERSON_NAME] [PERSON_NAME]"
click at [1136, 133] on button "Search" at bounding box center [1154, 142] width 111 height 37
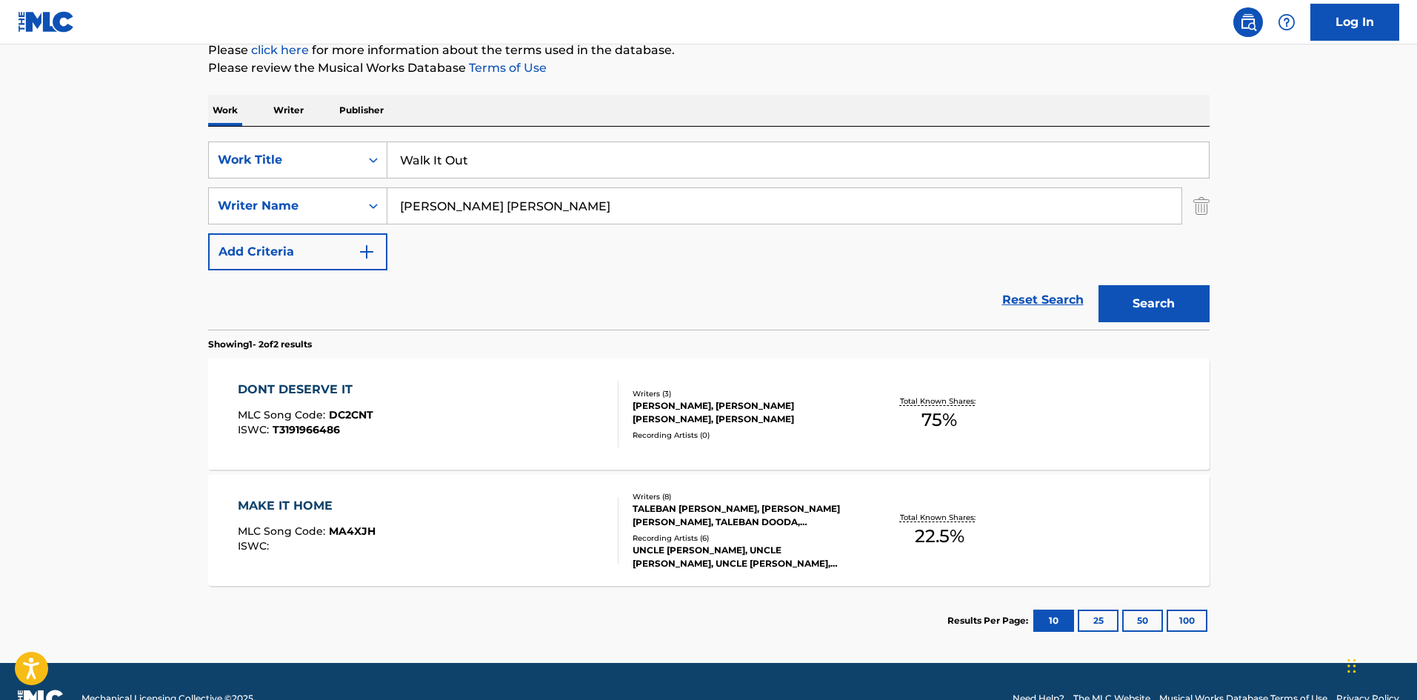
scroll to position [222, 0]
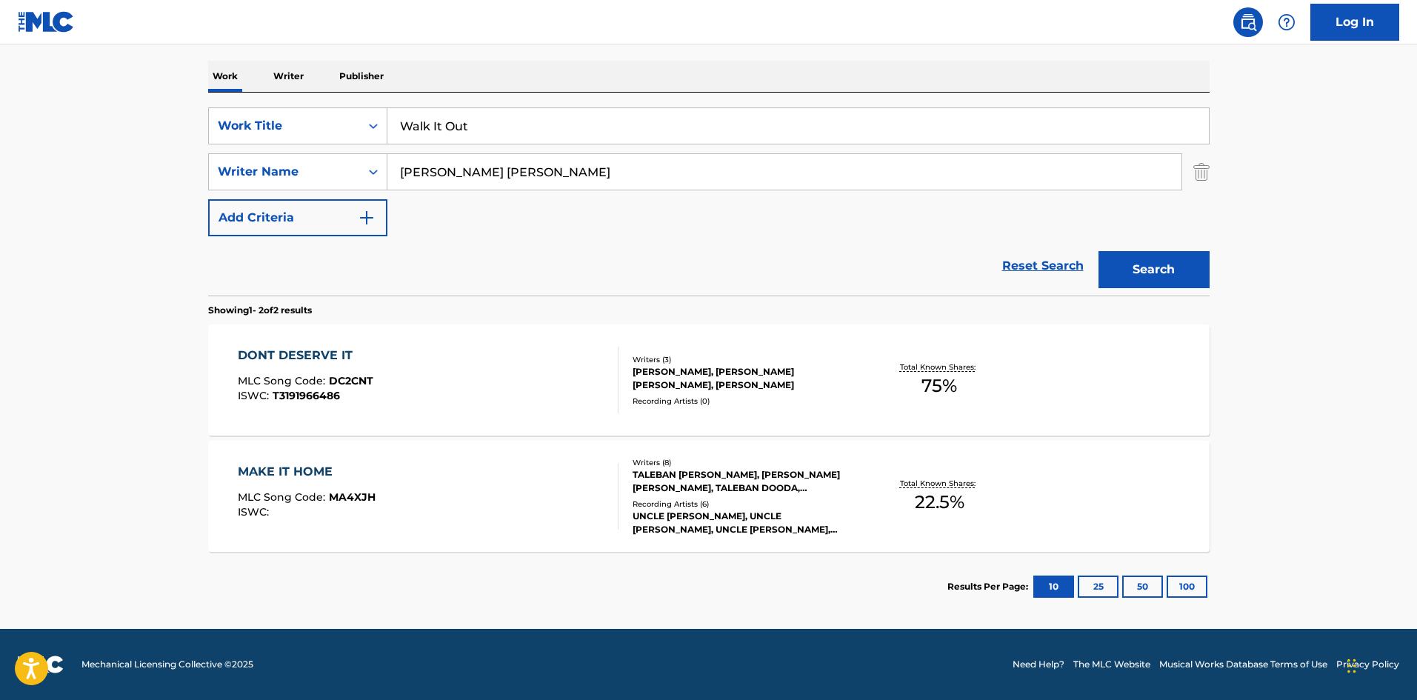
drag, startPoint x: 613, startPoint y: 163, endPoint x: 38, endPoint y: 173, distance: 575.0
click at [38, 173] on main "The MLC Public Work Search The accuracy and completeness of The MLC's data is d…" at bounding box center [708, 225] width 1417 height 807
paste input "[PERSON_NAME]"
type input "[PERSON_NAME]"
click at [1179, 280] on button "Search" at bounding box center [1154, 269] width 111 height 37
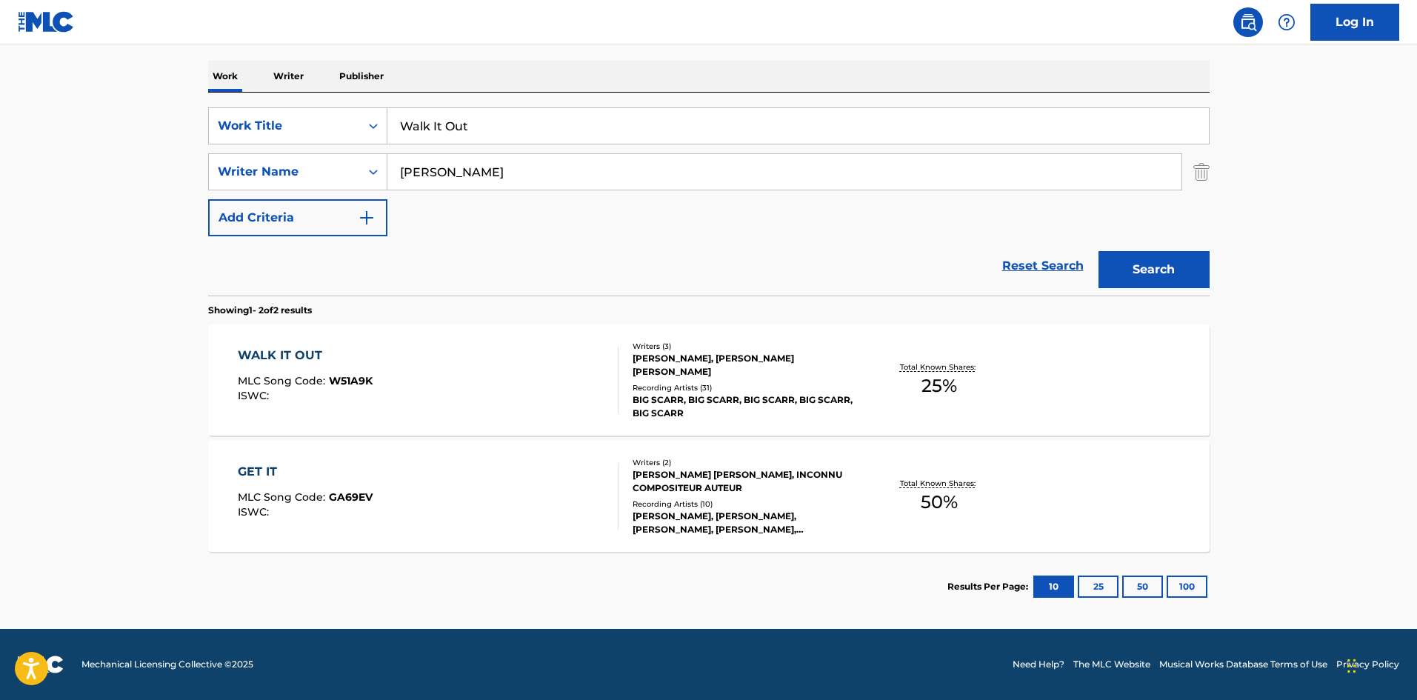
click at [293, 356] on div "WALK IT OUT" at bounding box center [305, 356] width 135 height 18
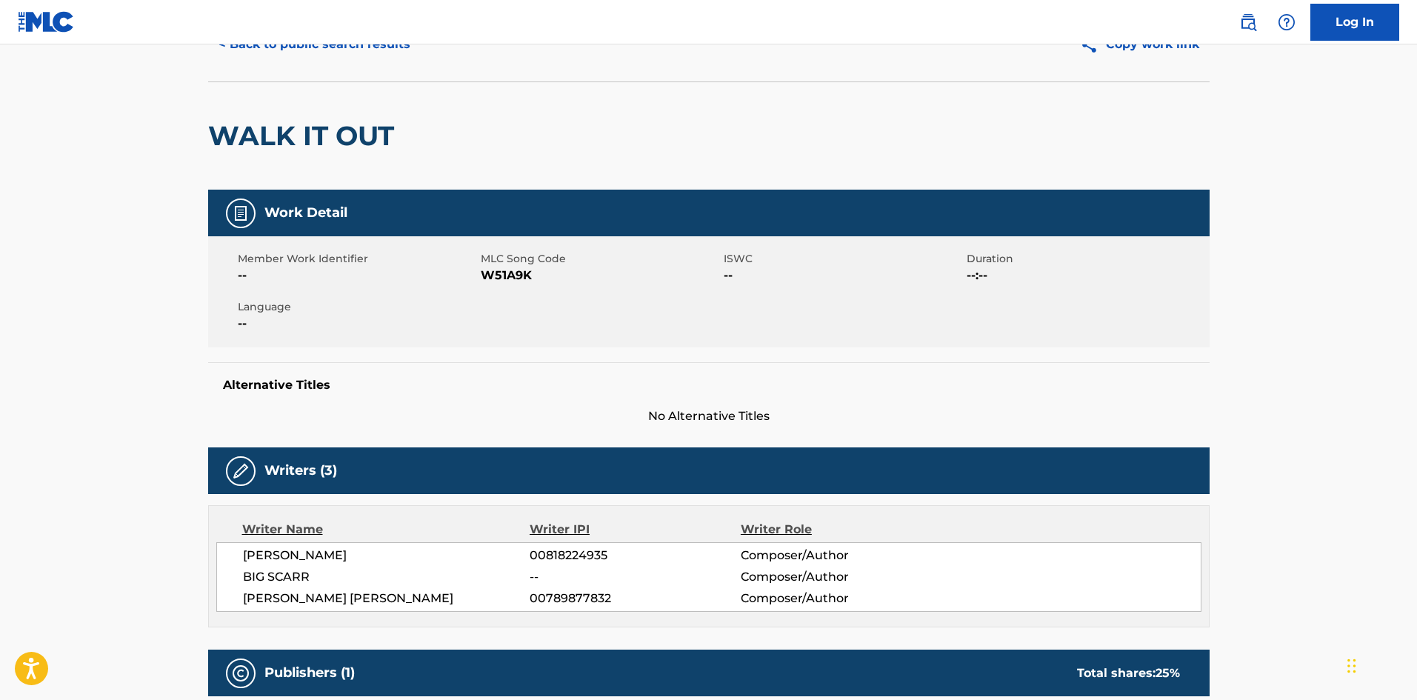
scroll to position [519, 0]
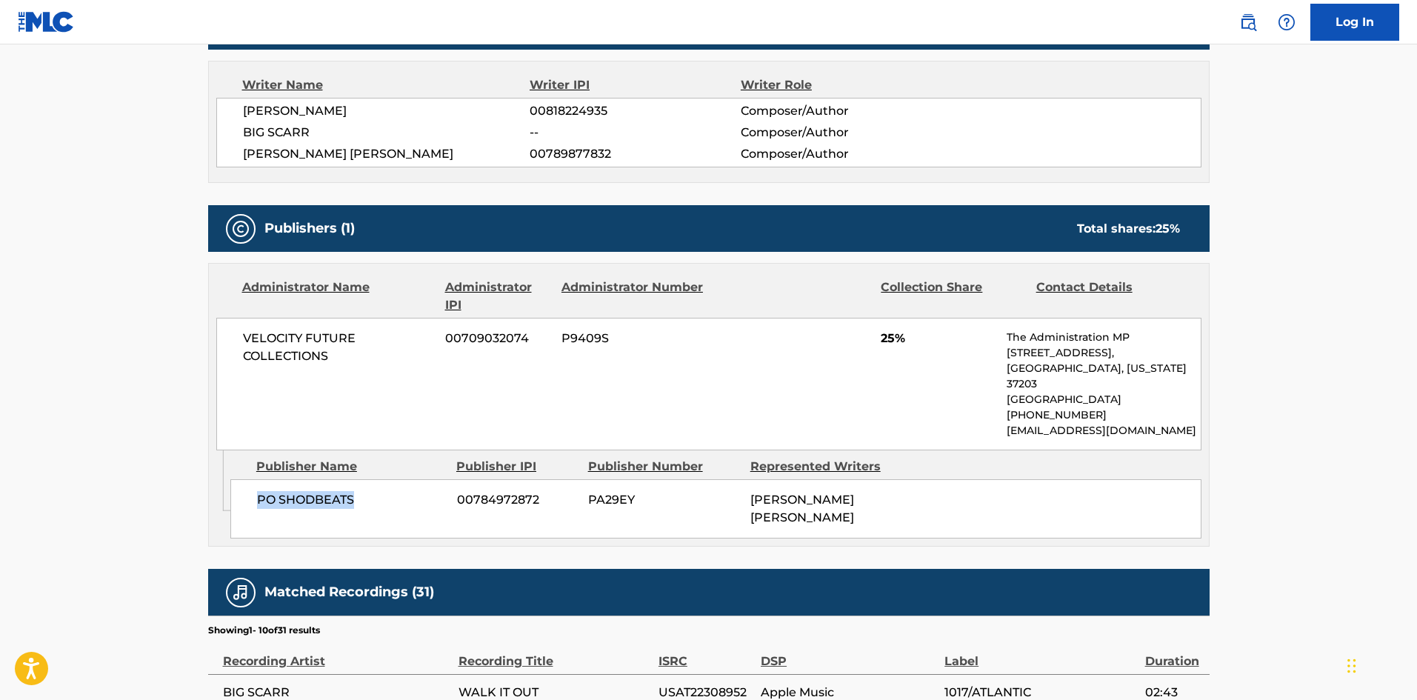
drag, startPoint x: 257, startPoint y: 484, endPoint x: 438, endPoint y: 482, distance: 180.8
click at [438, 491] on span "PO SHODBEATS" at bounding box center [351, 500] width 189 height 18
drag, startPoint x: 878, startPoint y: 331, endPoint x: 936, endPoint y: 331, distance: 57.8
click at [936, 331] on div "VELOCITY FUTURE COLLECTIONS 00709032074 P9409S 25% The Administration MP [STREE…" at bounding box center [708, 384] width 985 height 133
